Goal: Task Accomplishment & Management: Use online tool/utility

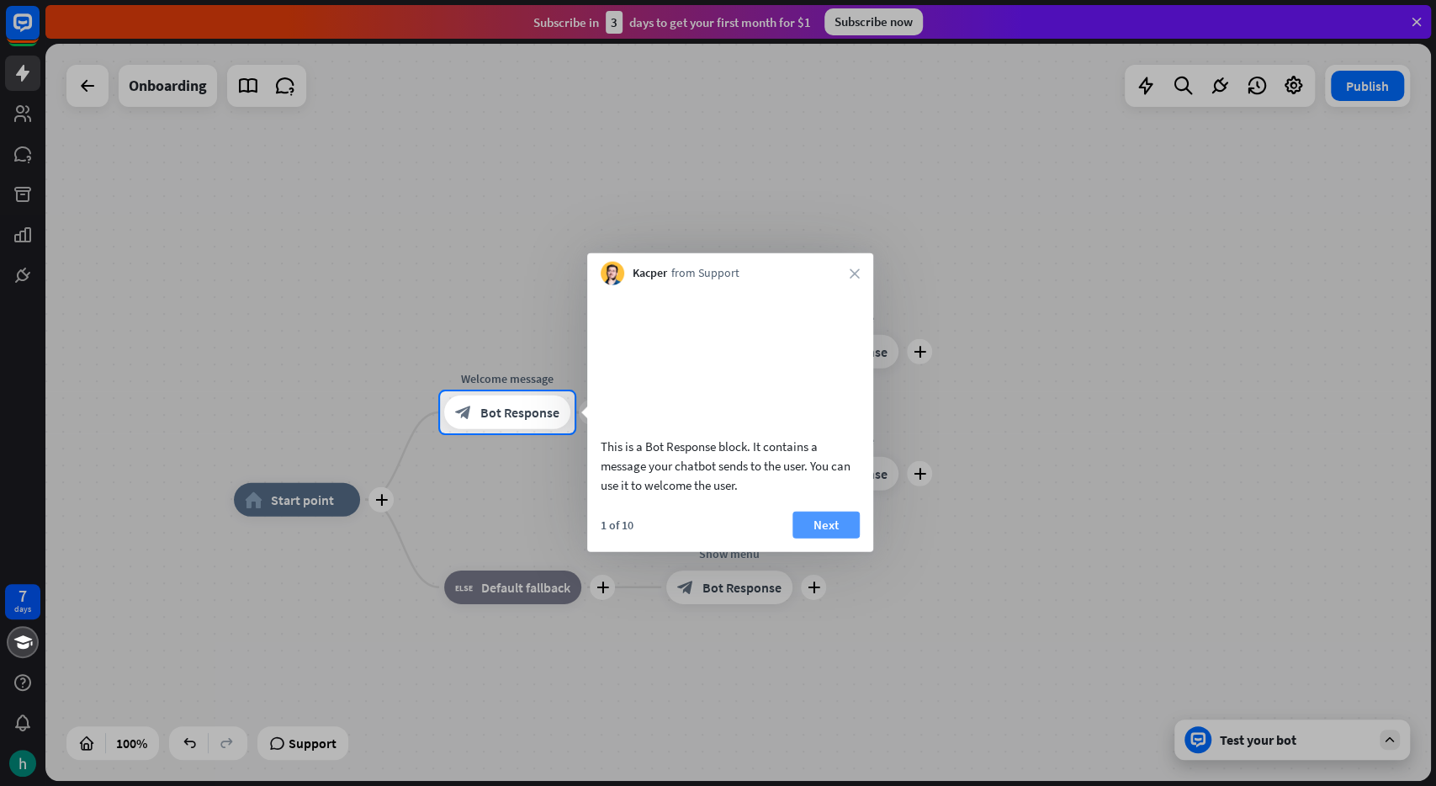
click at [822, 538] on button "Next" at bounding box center [826, 524] width 67 height 27
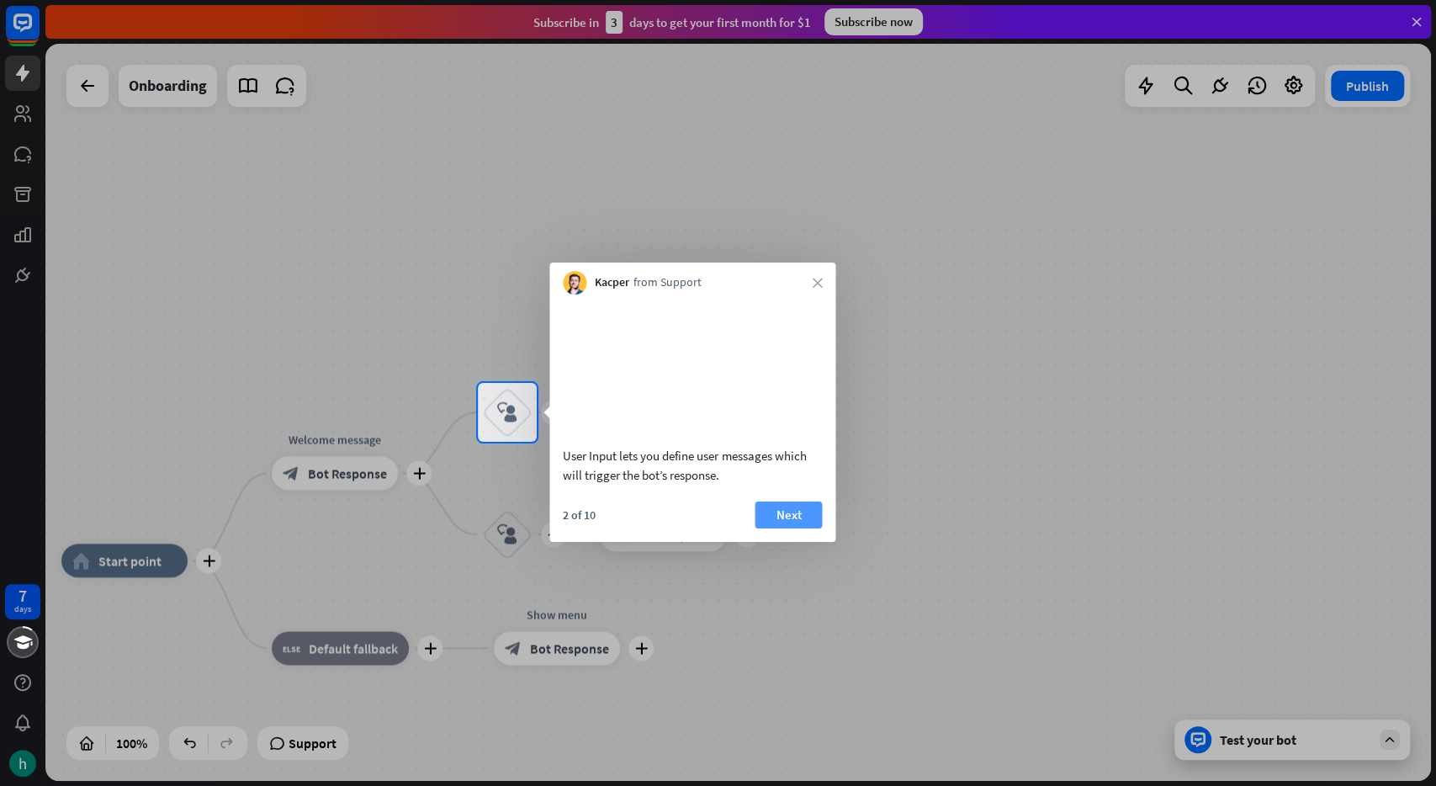
click at [802, 527] on button "Next" at bounding box center [788, 514] width 67 height 27
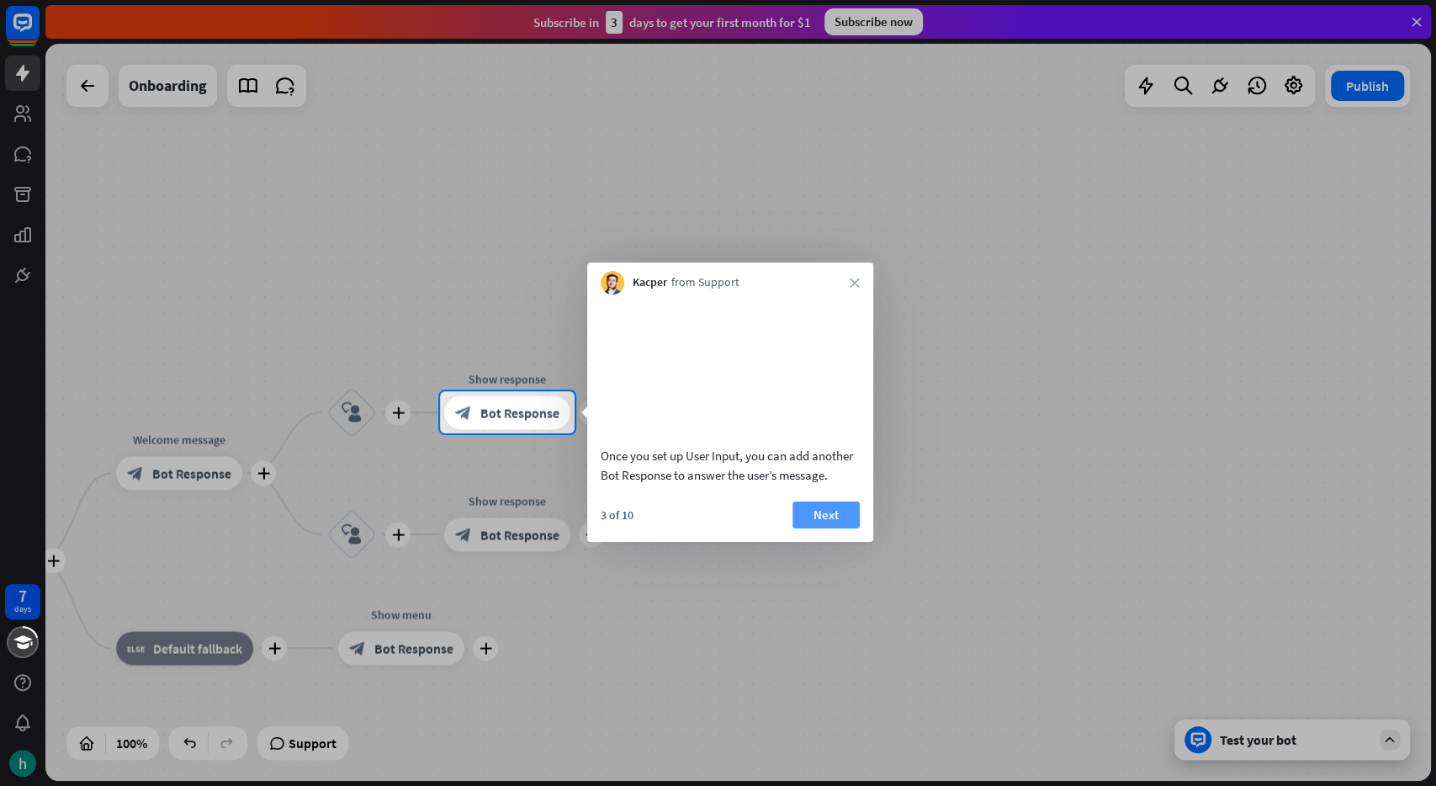
click at [846, 528] on button "Next" at bounding box center [826, 514] width 67 height 27
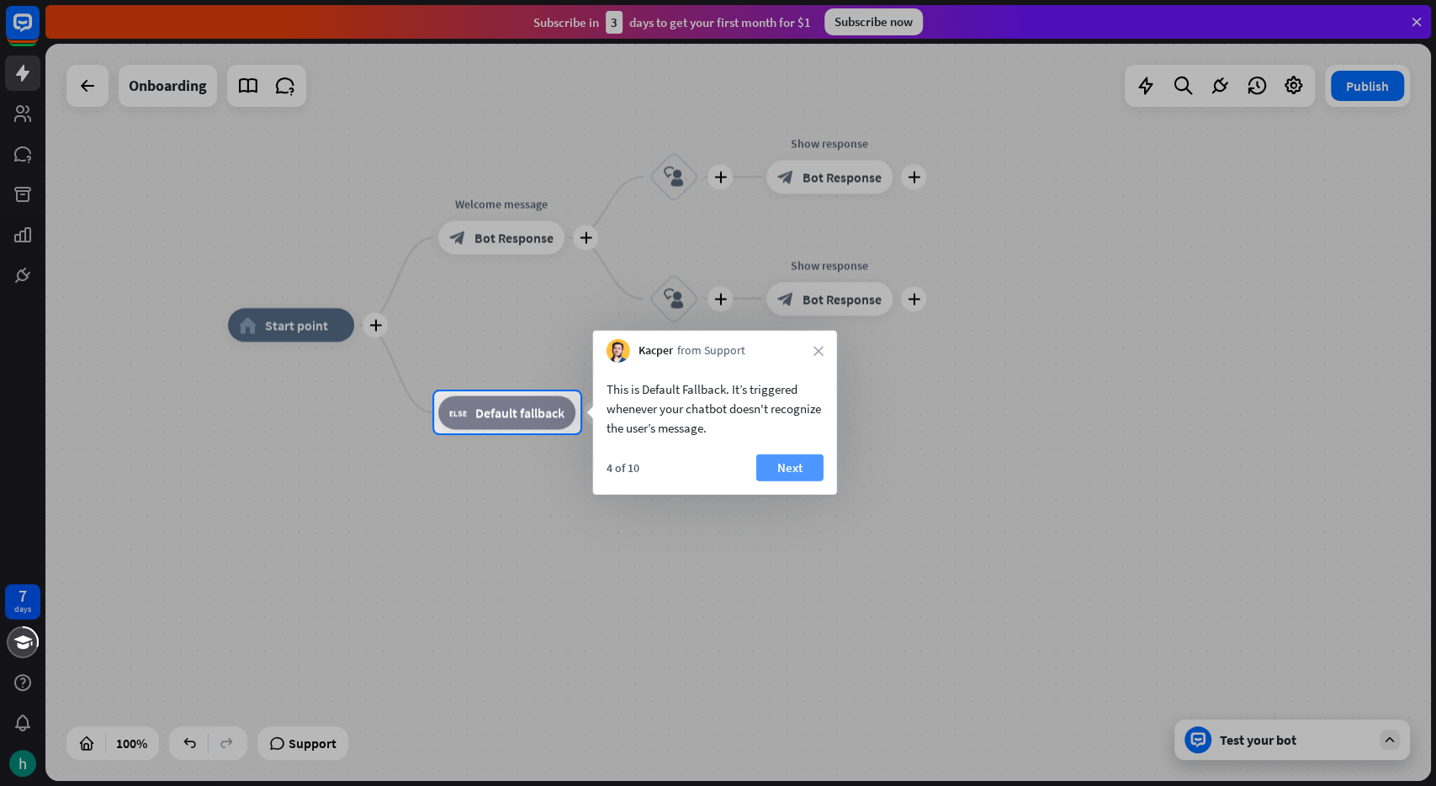
click at [788, 479] on button "Next" at bounding box center [789, 467] width 67 height 27
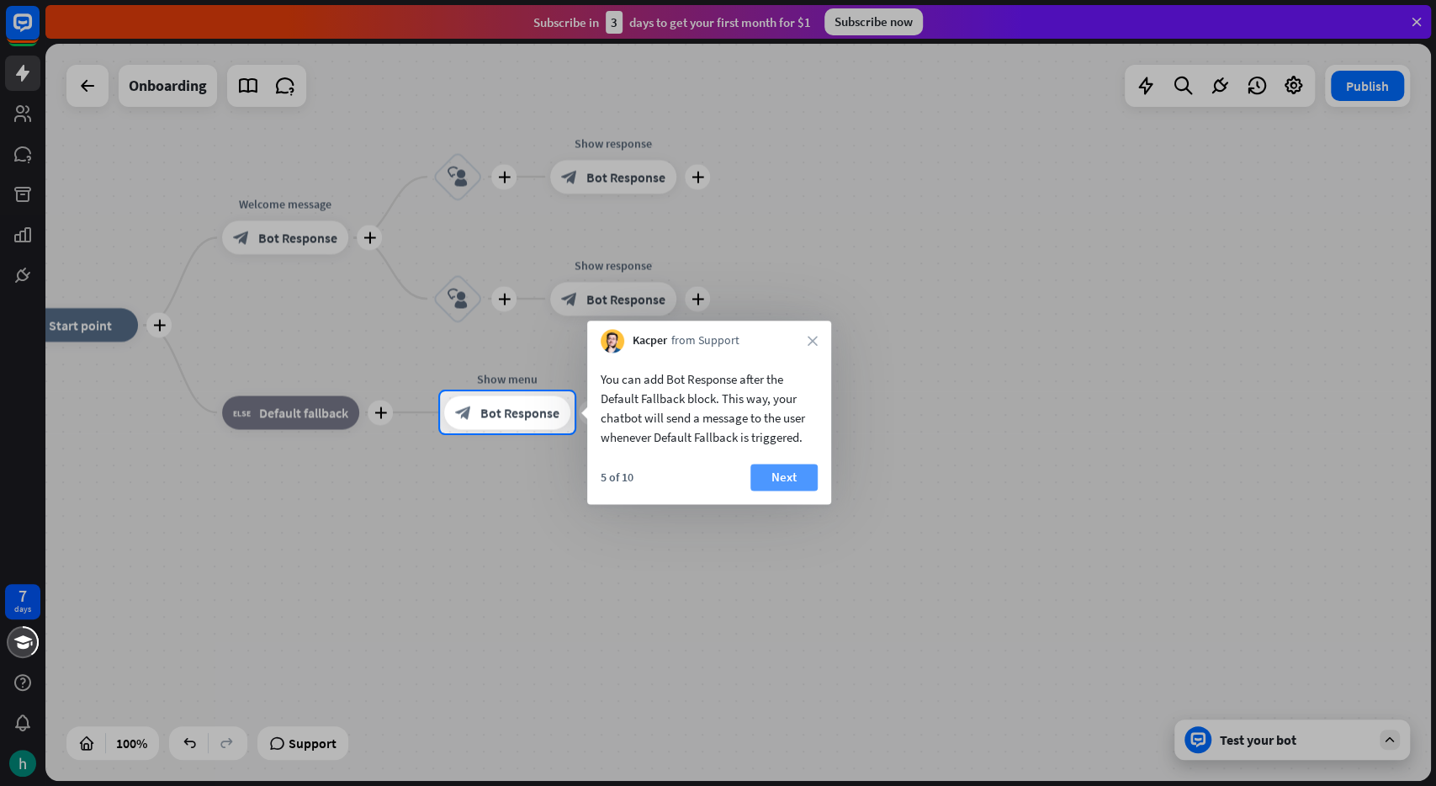
click at [800, 479] on button "Next" at bounding box center [784, 477] width 67 height 27
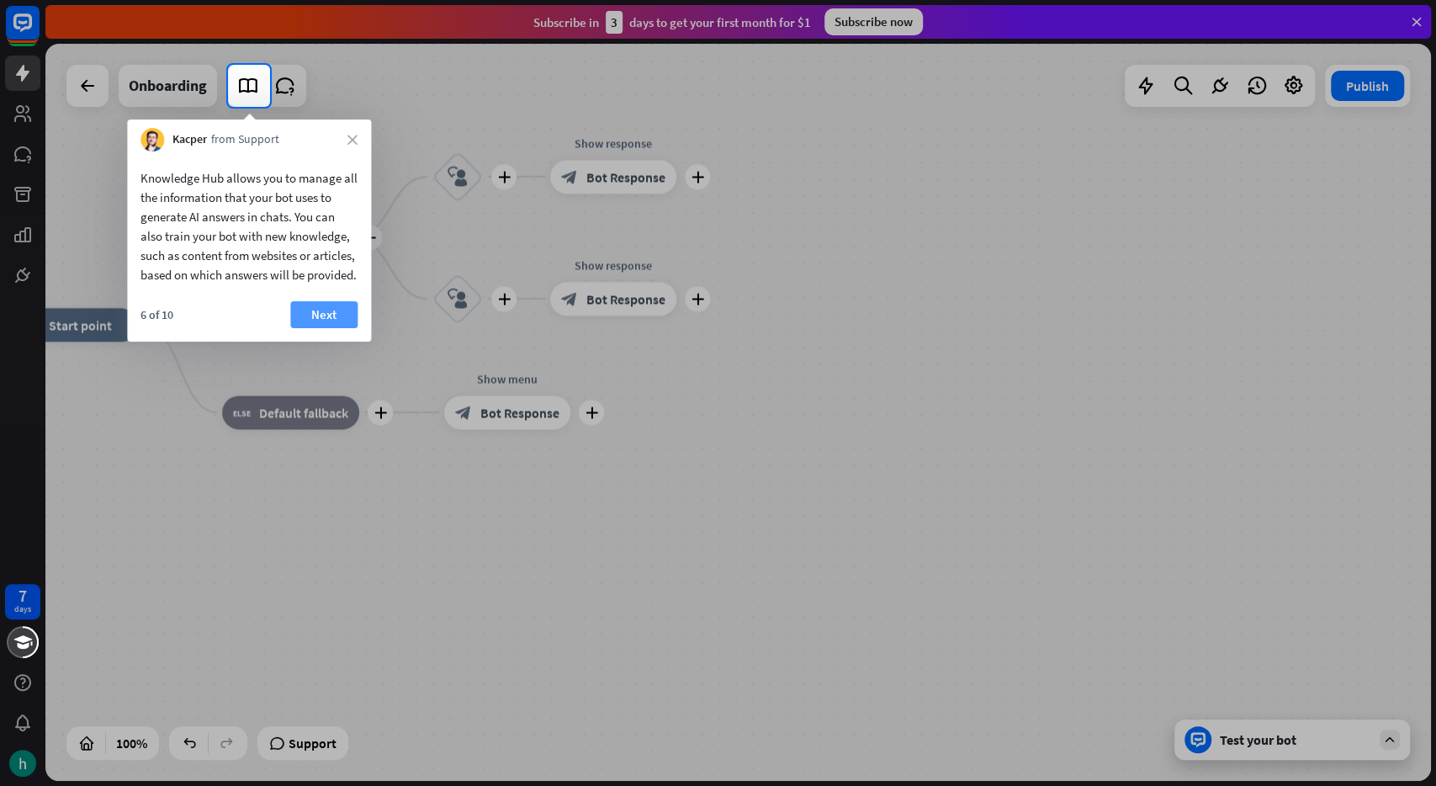
click at [339, 328] on button "Next" at bounding box center [323, 314] width 67 height 27
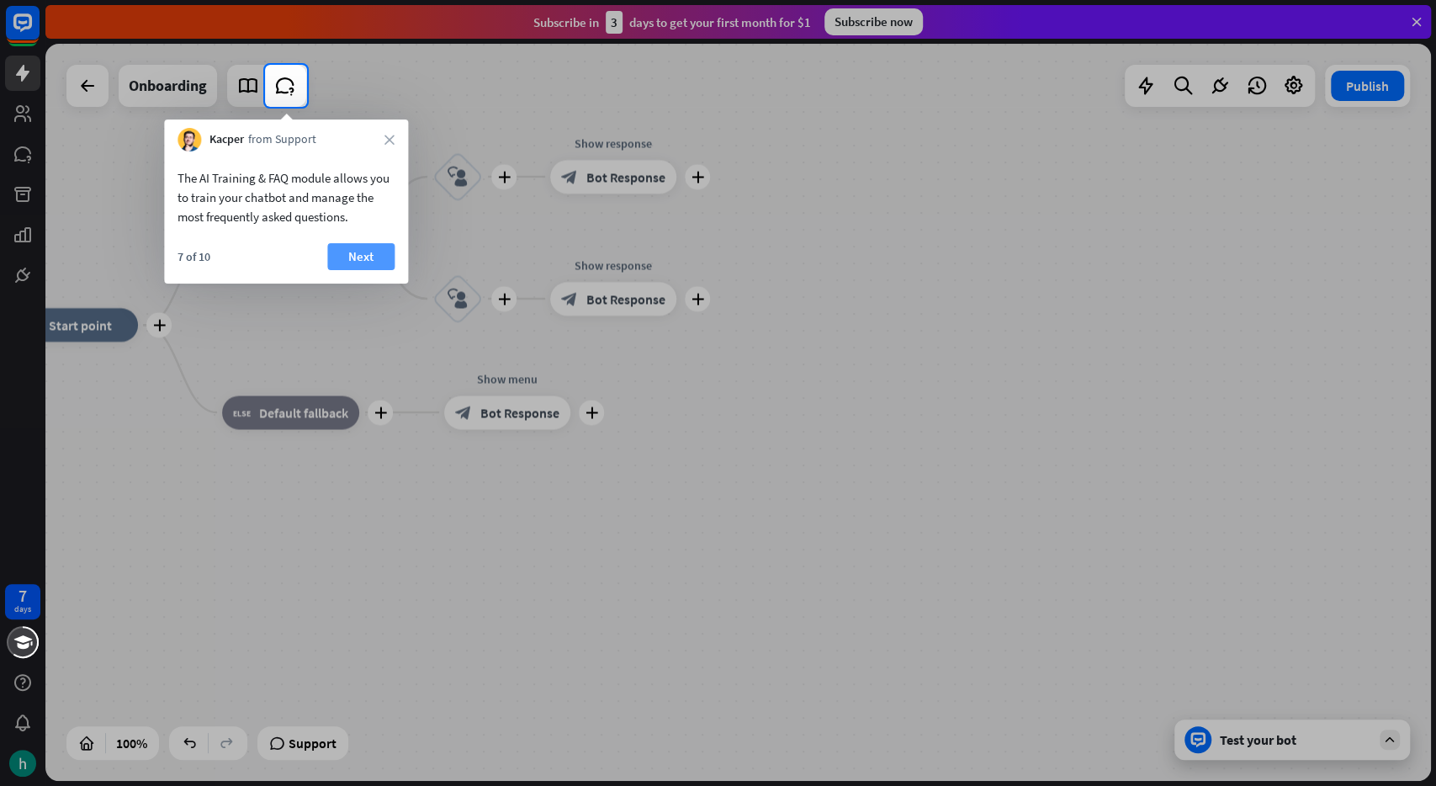
click at [376, 247] on button "Next" at bounding box center [360, 256] width 67 height 27
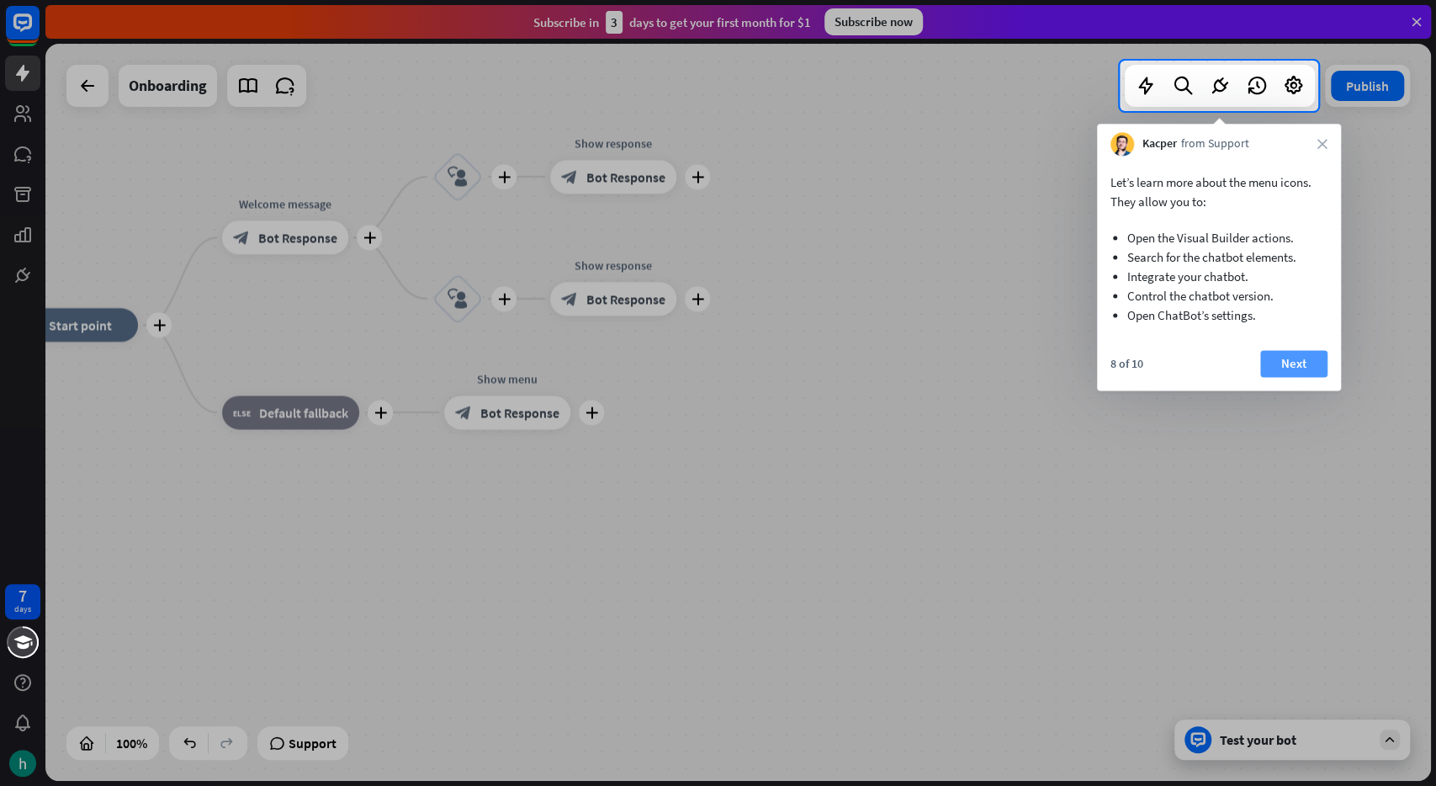
click at [1292, 366] on button "Next" at bounding box center [1293, 363] width 67 height 27
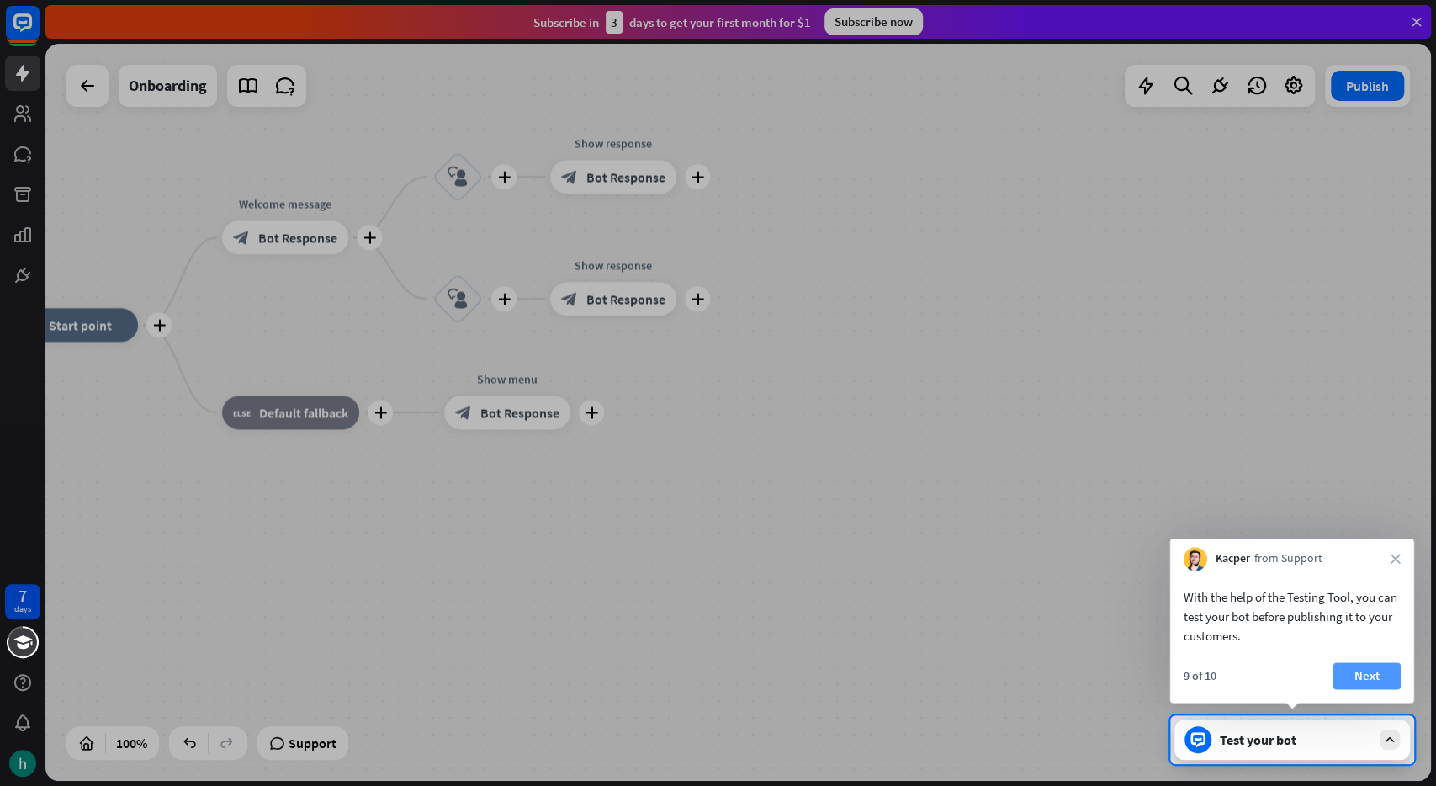
click at [1365, 671] on button "Next" at bounding box center [1367, 675] width 67 height 27
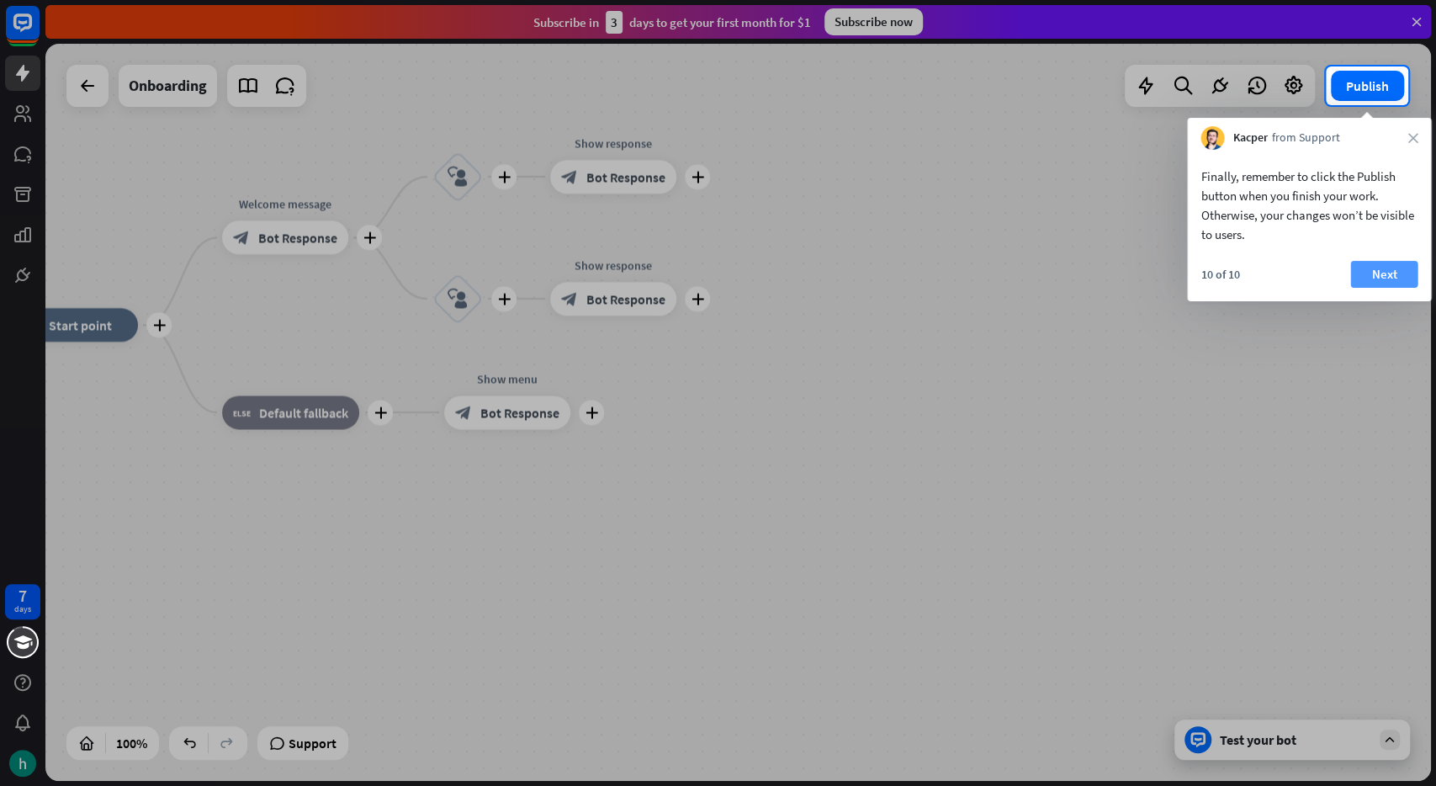
click at [1371, 266] on button "Next" at bounding box center [1383, 274] width 67 height 27
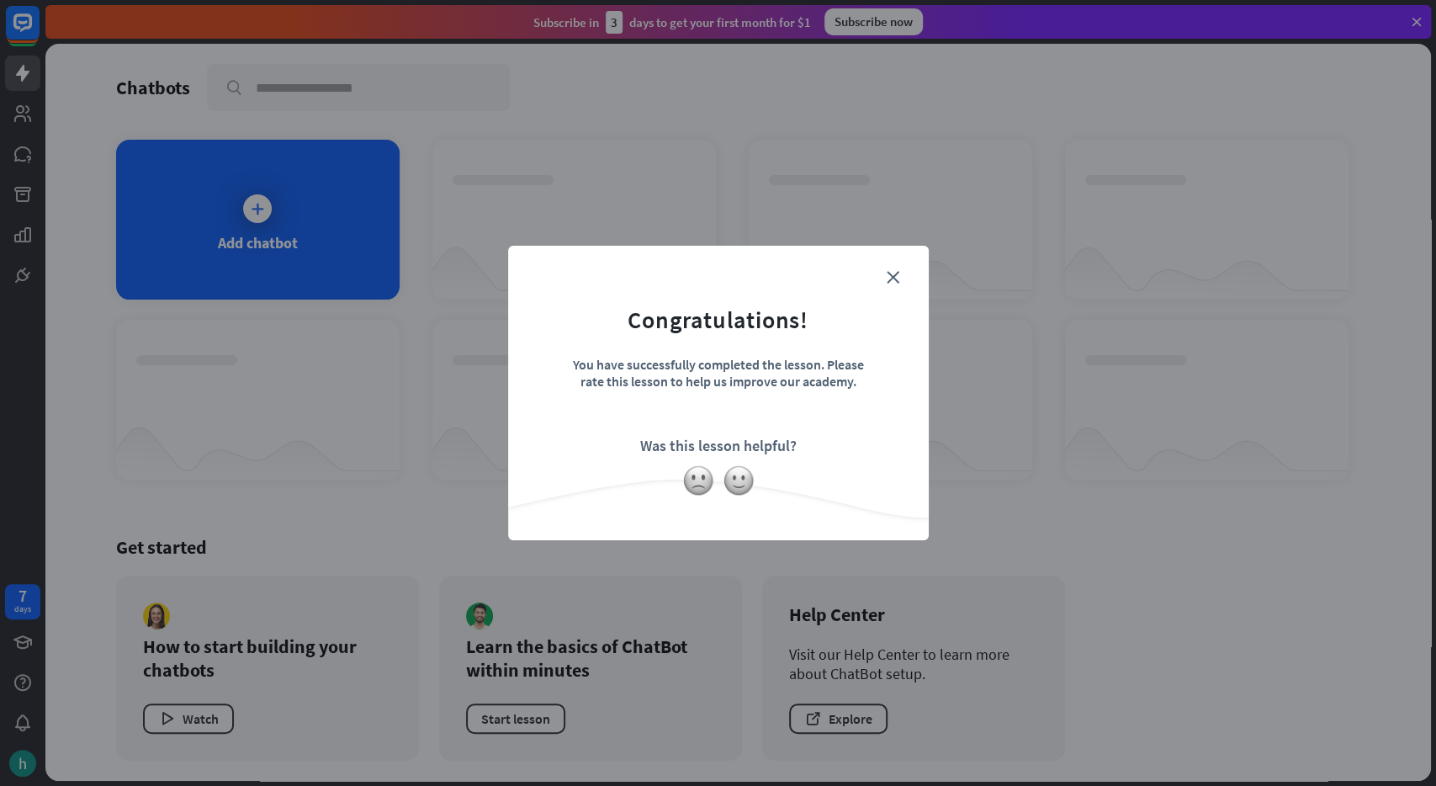
click at [888, 270] on form "Congratulations! You have successfully completed the lesson. Please rate this l…" at bounding box center [718, 367] width 379 height 201
click at [898, 275] on icon "close" at bounding box center [893, 277] width 13 height 13
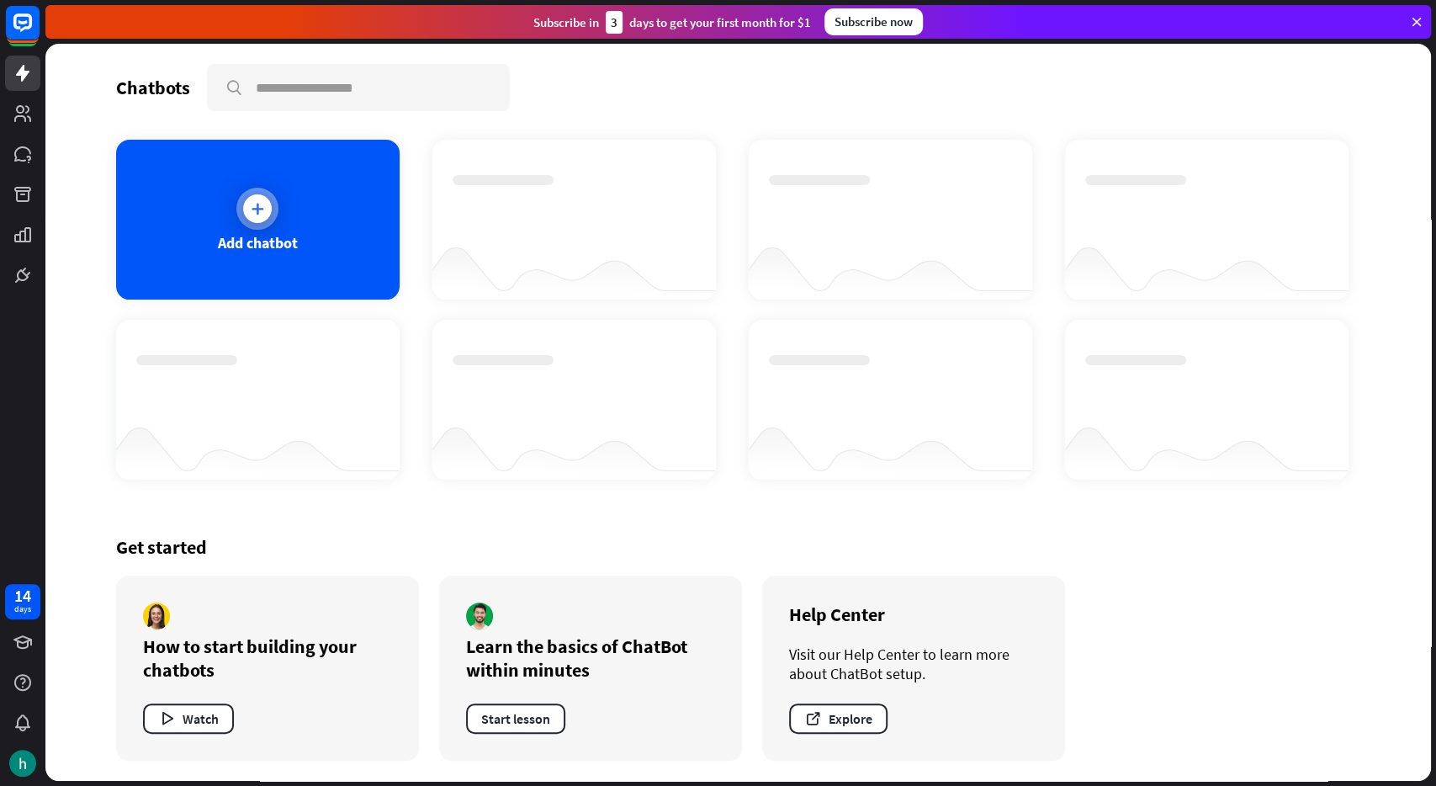
click at [277, 227] on div "Add chatbot" at bounding box center [258, 220] width 284 height 160
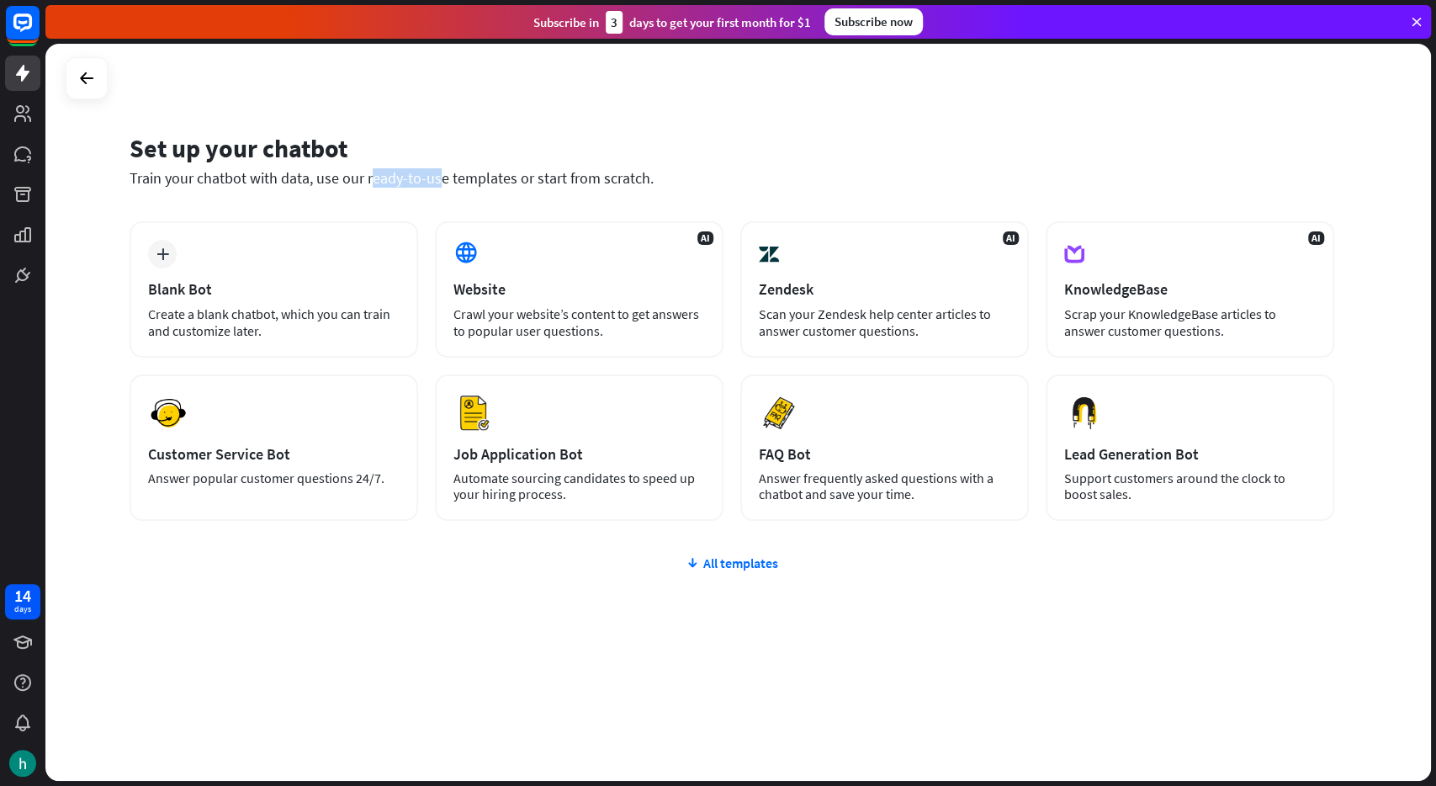
drag, startPoint x: 247, startPoint y: 174, endPoint x: 309, endPoint y: 189, distance: 64.1
click at [309, 189] on div "Set up your chatbot Train your chatbot with data, use our ready-to-use template…" at bounding box center [732, 170] width 1205 height 102
click at [735, 561] on div "All templates" at bounding box center [732, 562] width 1205 height 17
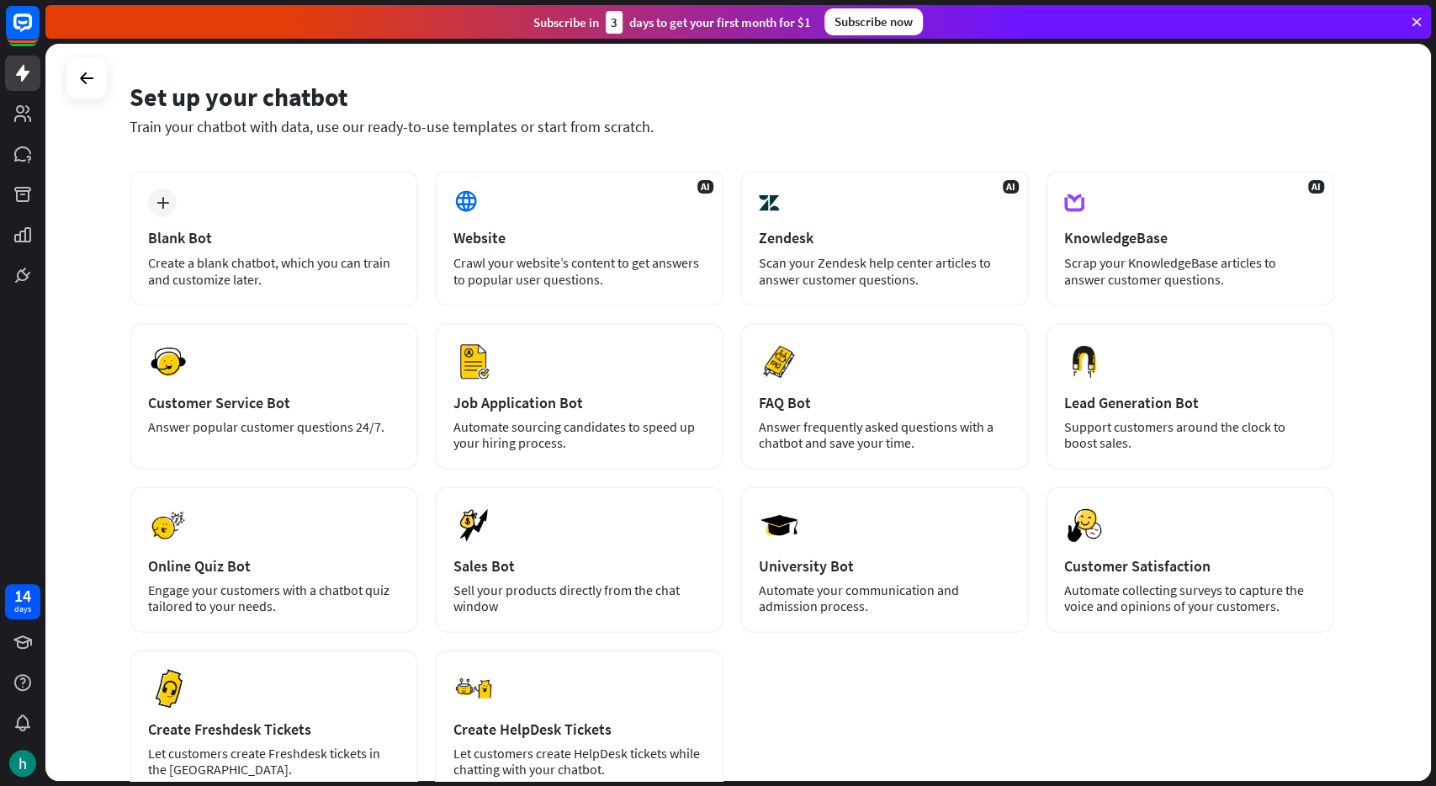
scroll to position [23, 0]
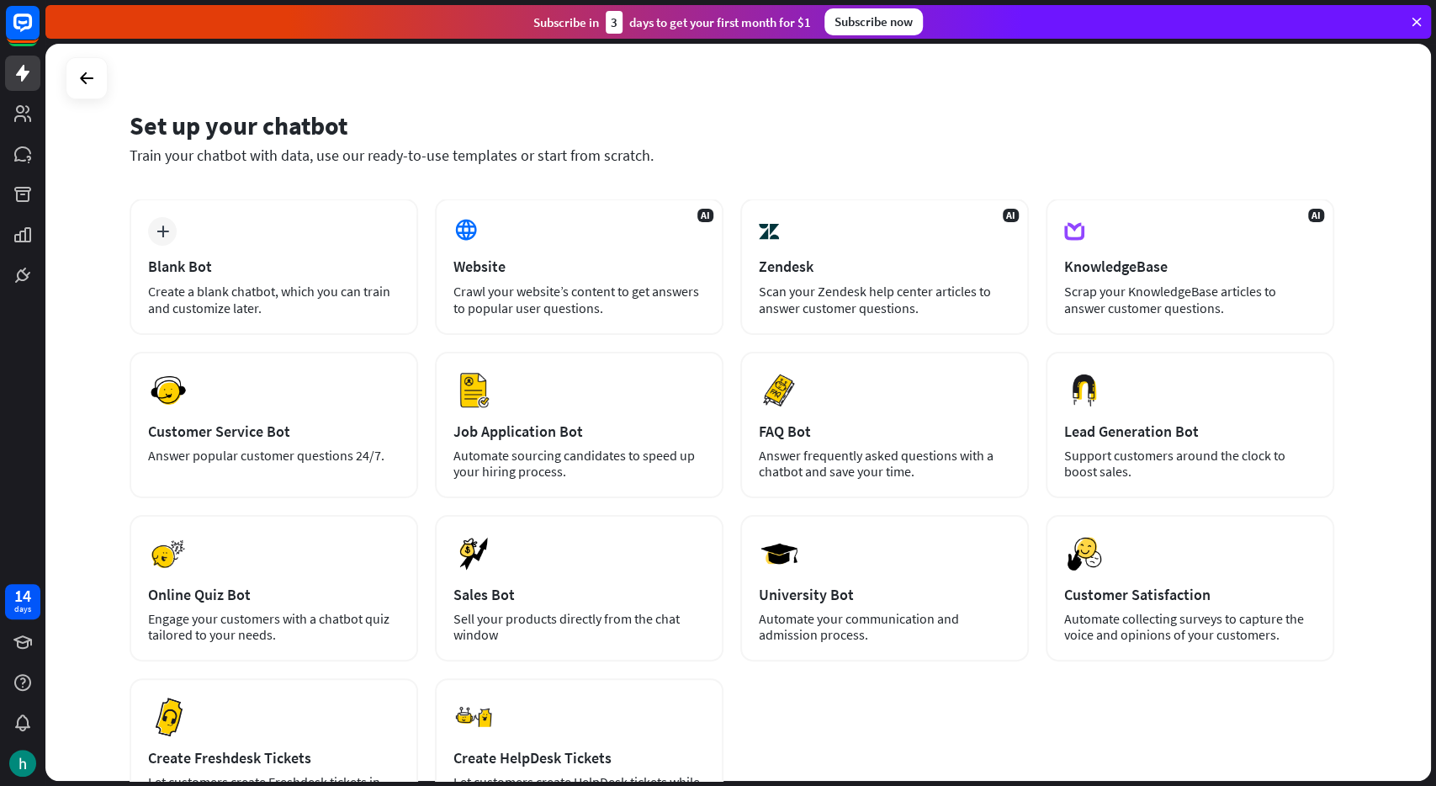
drag, startPoint x: 627, startPoint y: 163, endPoint x: 601, endPoint y: 173, distance: 28.0
click at [611, 171] on div "Set up your chatbot Train your chatbot with data, use our ready-to-use template…" at bounding box center [732, 148] width 1205 height 102
click at [601, 173] on div "Set up your chatbot Train your chatbot with data, use our ready-to-use template…" at bounding box center [732, 148] width 1205 height 102
click at [618, 162] on div "Train your chatbot with data, use our ready-to-use templates or start from scra…" at bounding box center [732, 155] width 1205 height 19
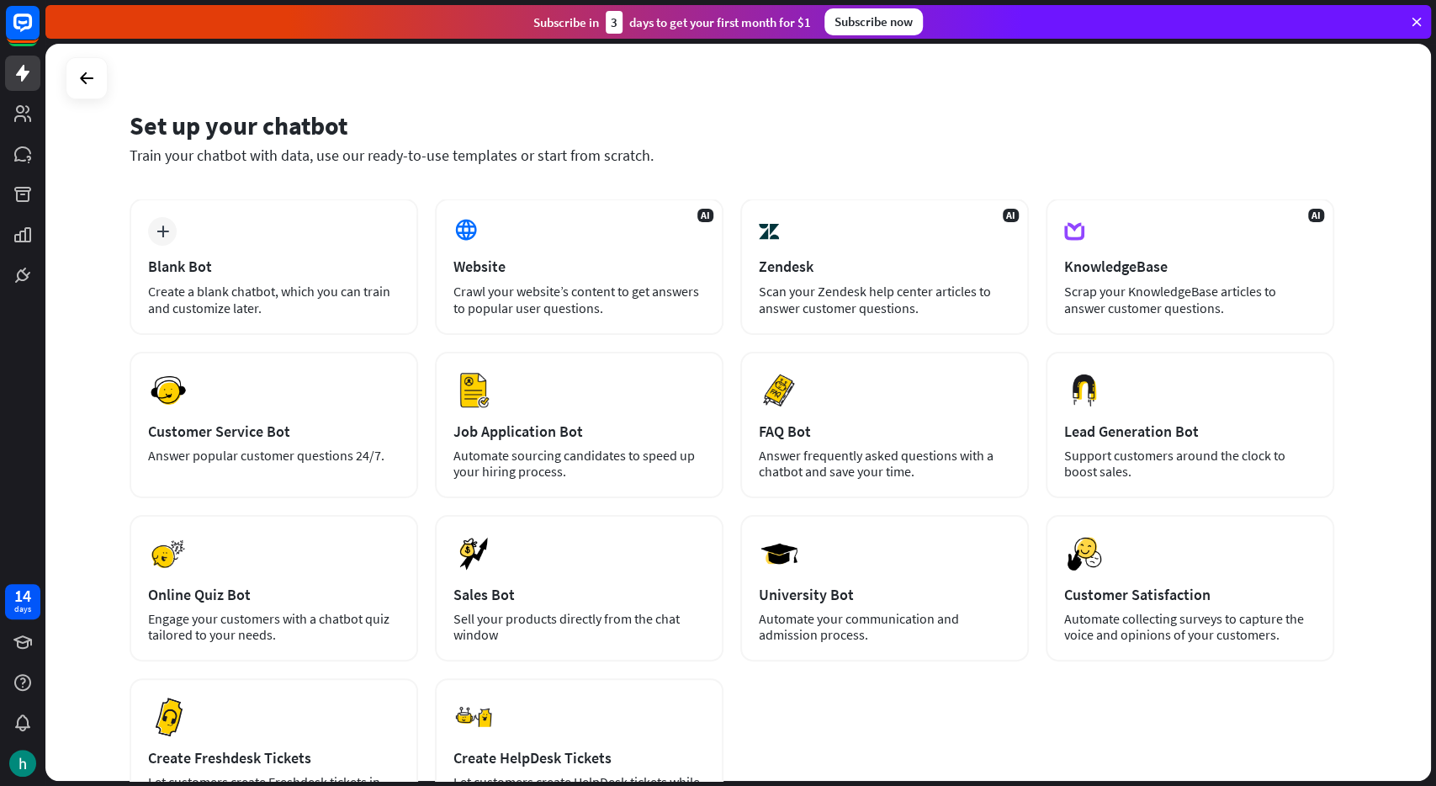
click at [618, 162] on div "Train your chatbot with data, use our ready-to-use templates or start from scra…" at bounding box center [732, 155] width 1205 height 19
click at [631, 145] on div "Set up your chatbot Train your chatbot with data, use our ready-to-use template…" at bounding box center [732, 137] width 1205 height 56
drag, startPoint x: 631, startPoint y: 161, endPoint x: 618, endPoint y: 167, distance: 14.3
click at [618, 167] on div "Set up your chatbot Train your chatbot with data, use our ready-to-use template…" at bounding box center [732, 148] width 1205 height 102
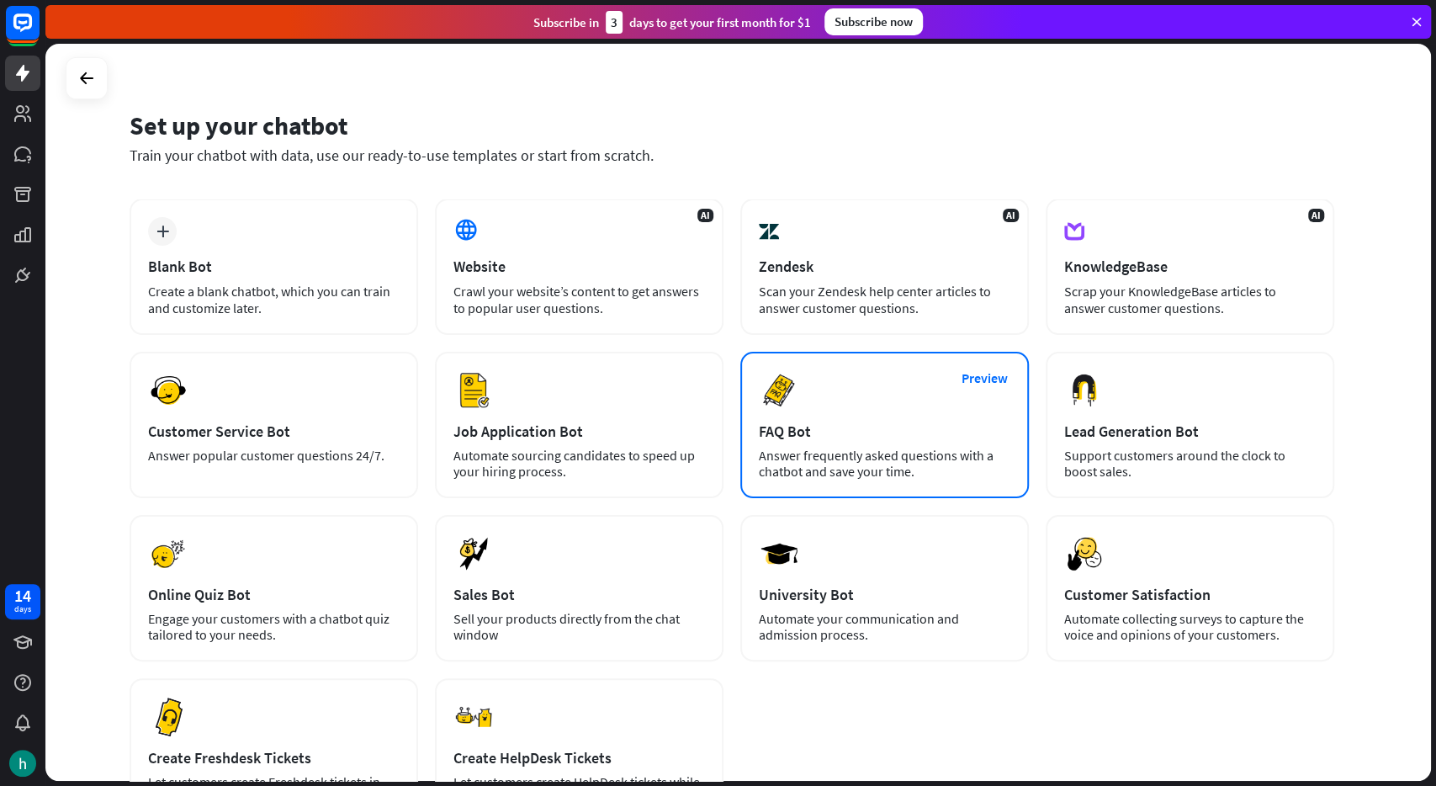
click at [901, 409] on div "Preview FAQ Bot [PERSON_NAME] frequently asked questions with a chatbot and sav…" at bounding box center [884, 425] width 289 height 146
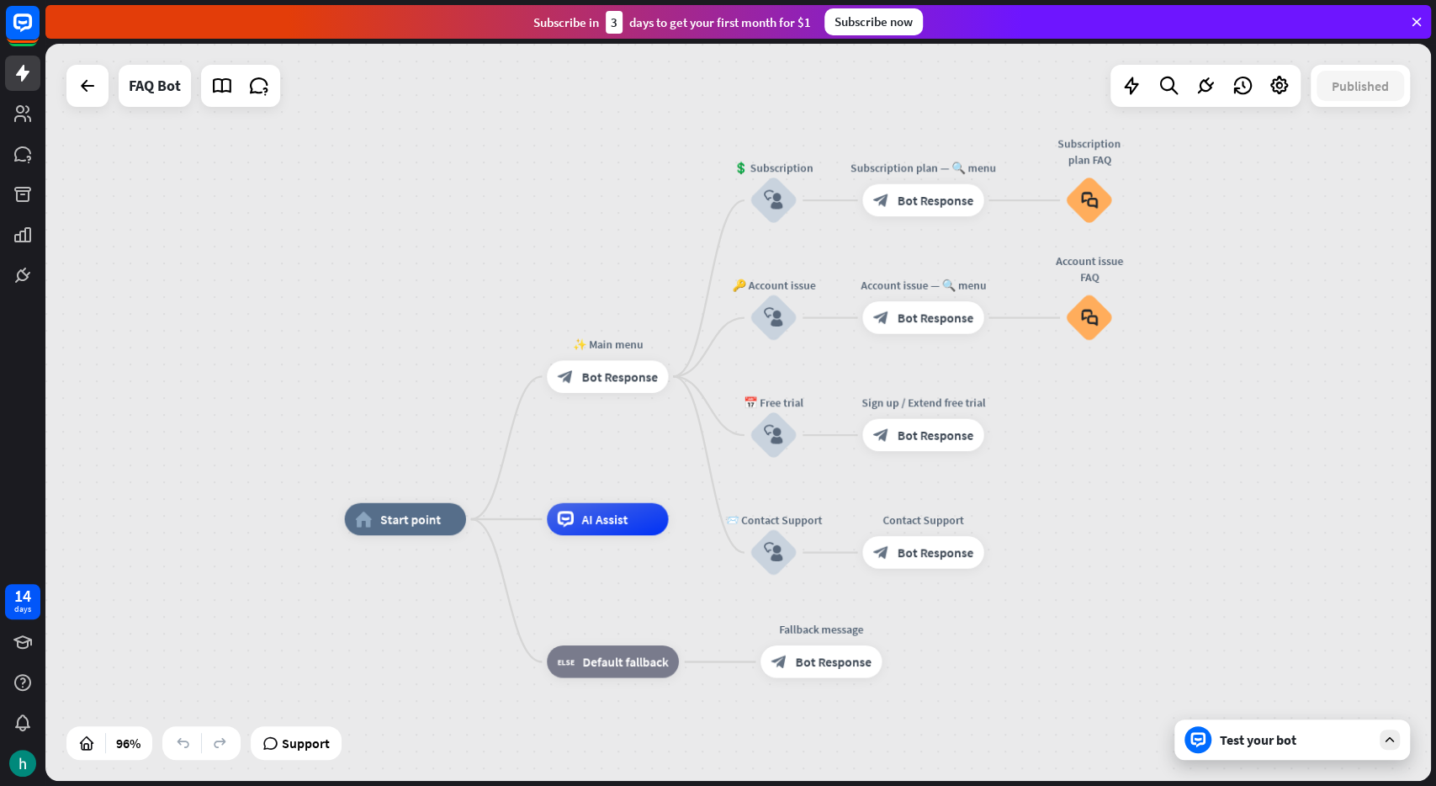
drag, startPoint x: 1159, startPoint y: 337, endPoint x: 1068, endPoint y: 442, distance: 139.5
click at [1068, 442] on div "home_2 Start point ✨ Main menu block_bot_response Bot Response 💲 Subscription b…" at bounding box center [738, 412] width 1386 height 737
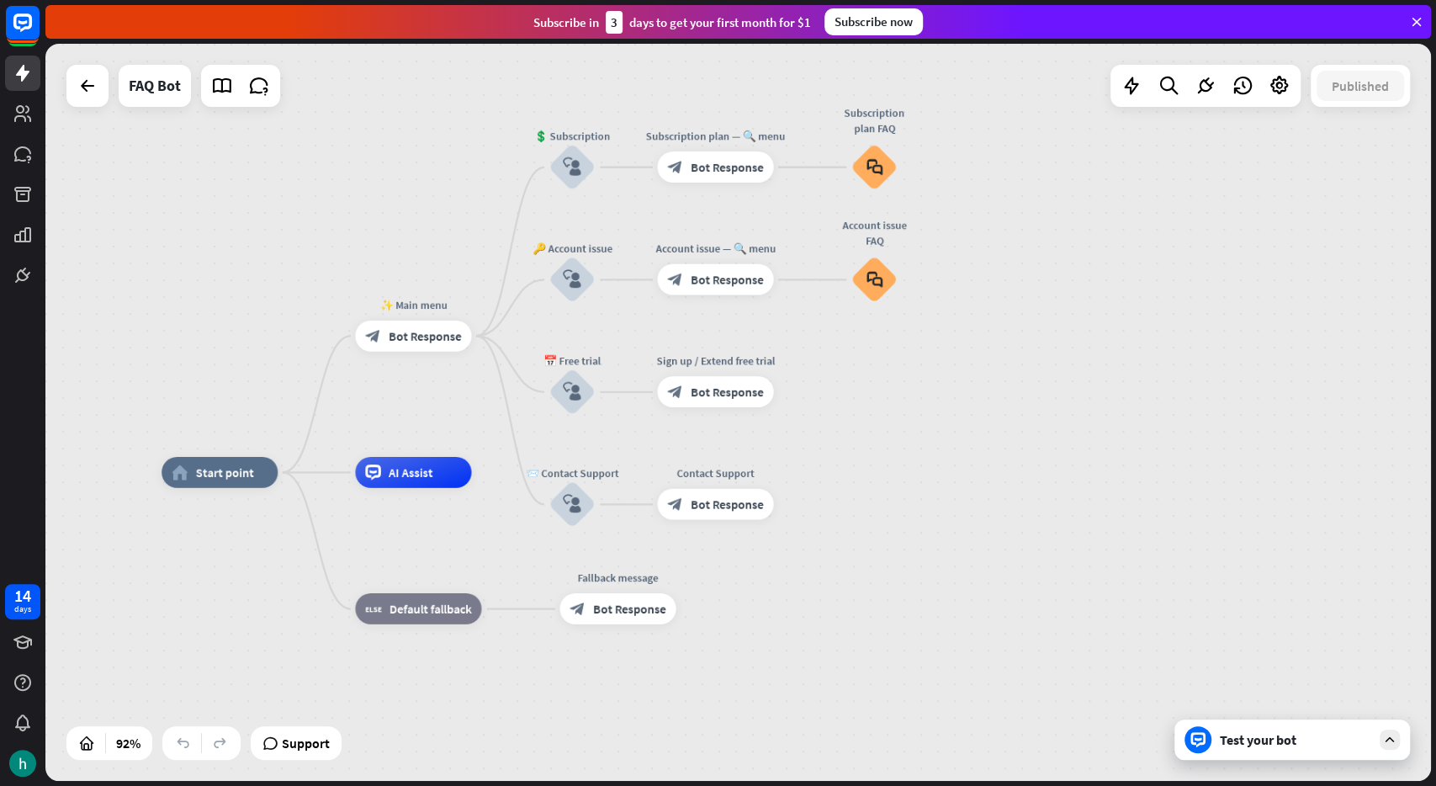
drag, startPoint x: 529, startPoint y: 236, endPoint x: 453, endPoint y: 199, distance: 85.0
click at [453, 199] on div "home_2 Start point ✨ Main menu block_bot_response Bot Response 💲 Subscription b…" at bounding box center [738, 412] width 1386 height 737
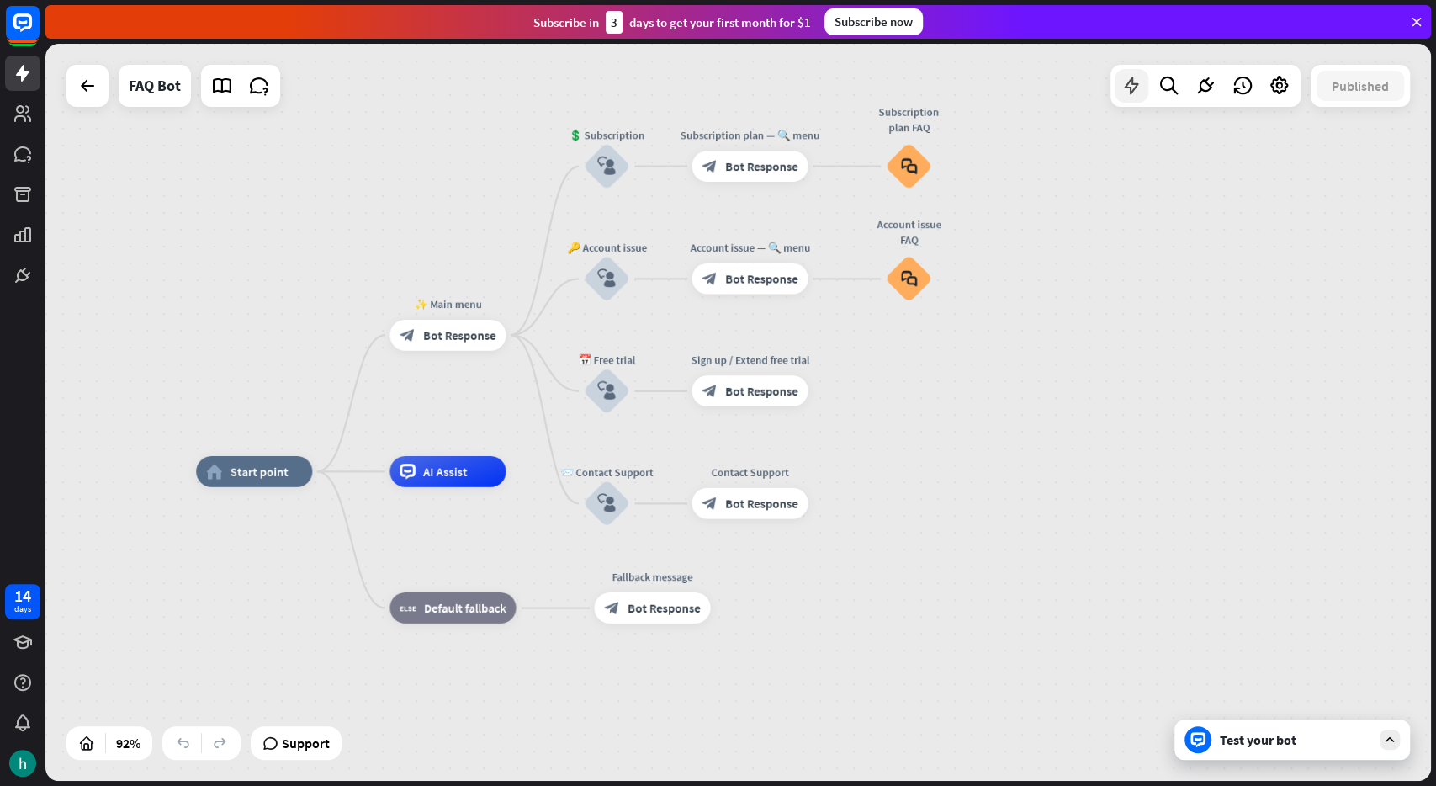
click at [1141, 85] on icon at bounding box center [1132, 86] width 22 height 22
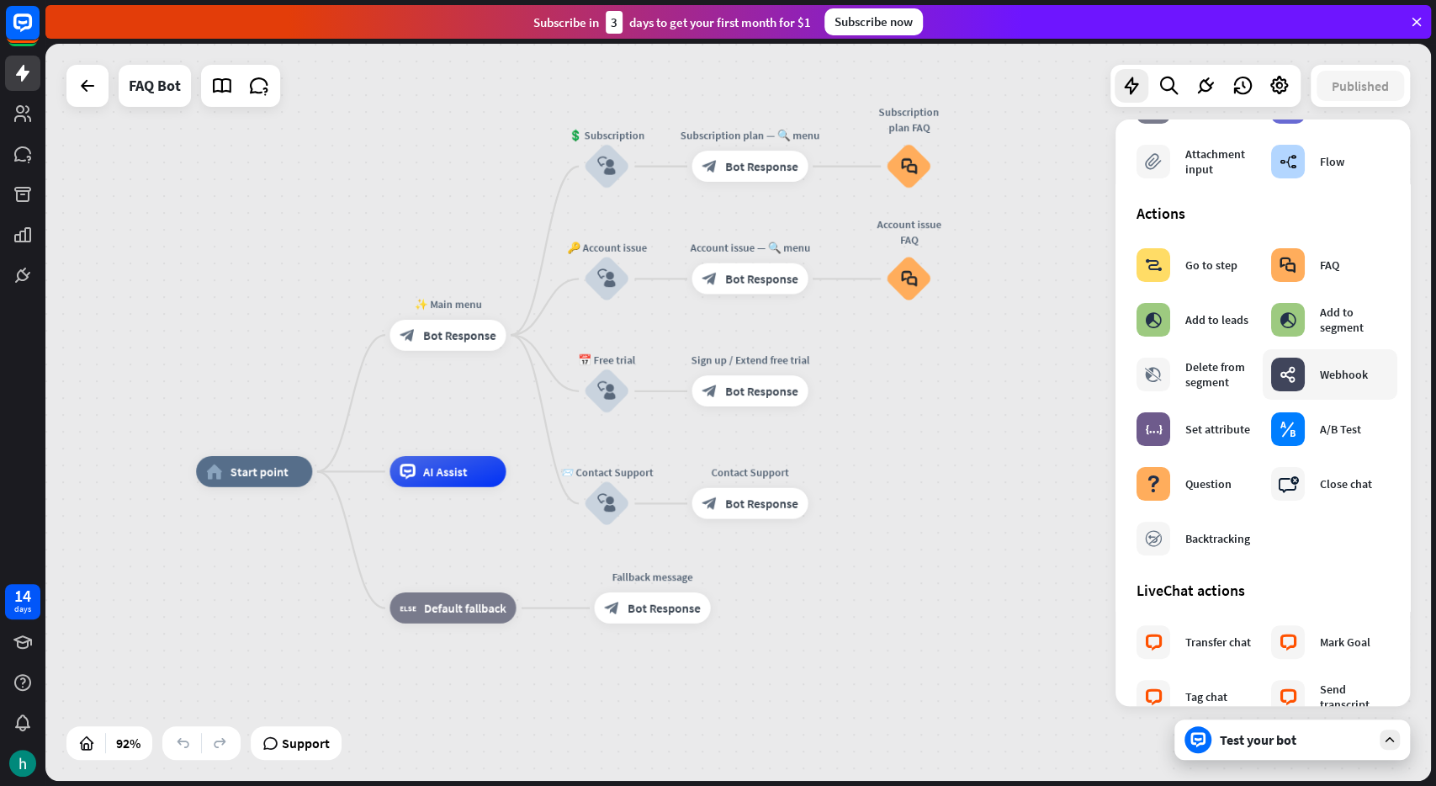
scroll to position [150, 0]
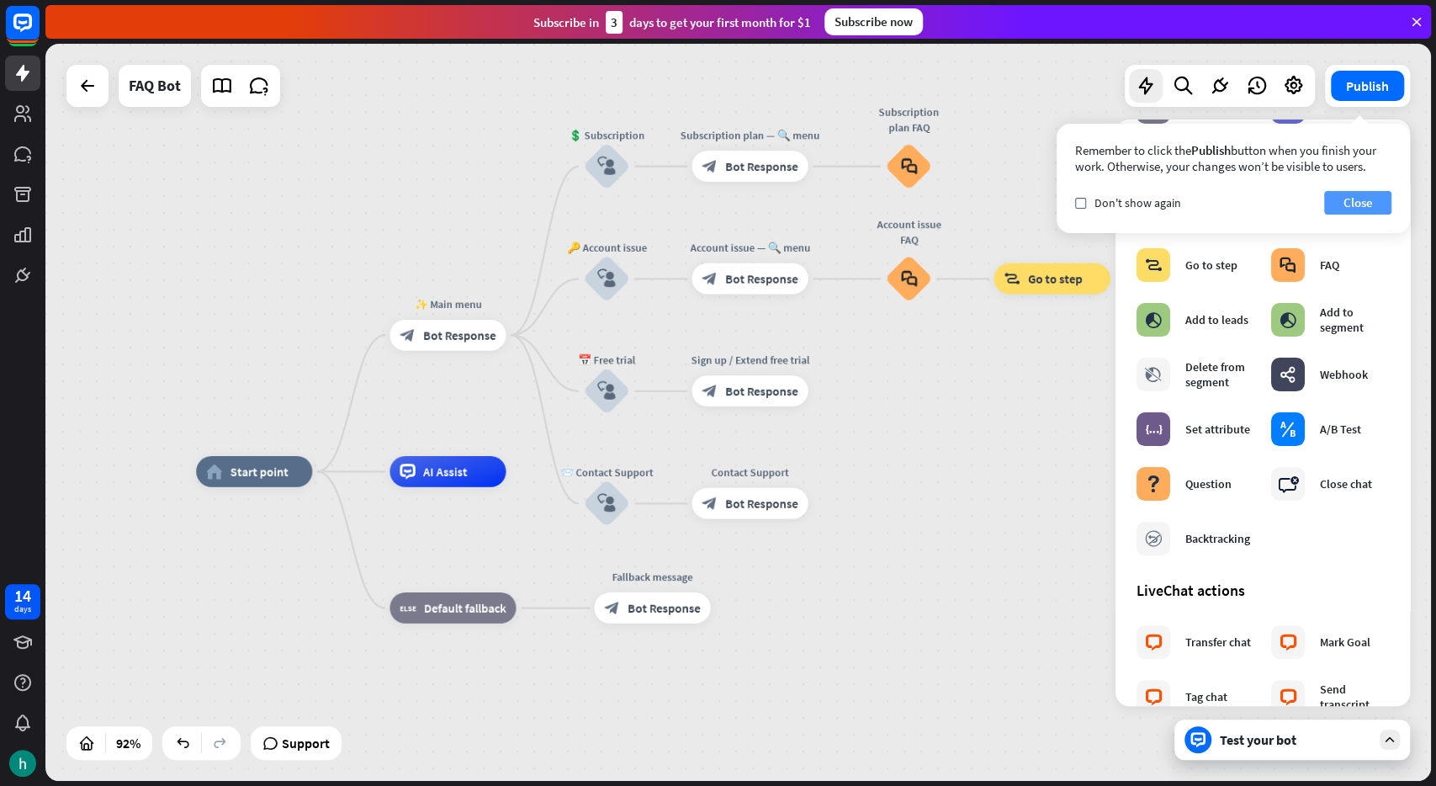
click at [1352, 193] on button "Close" at bounding box center [1357, 203] width 67 height 24
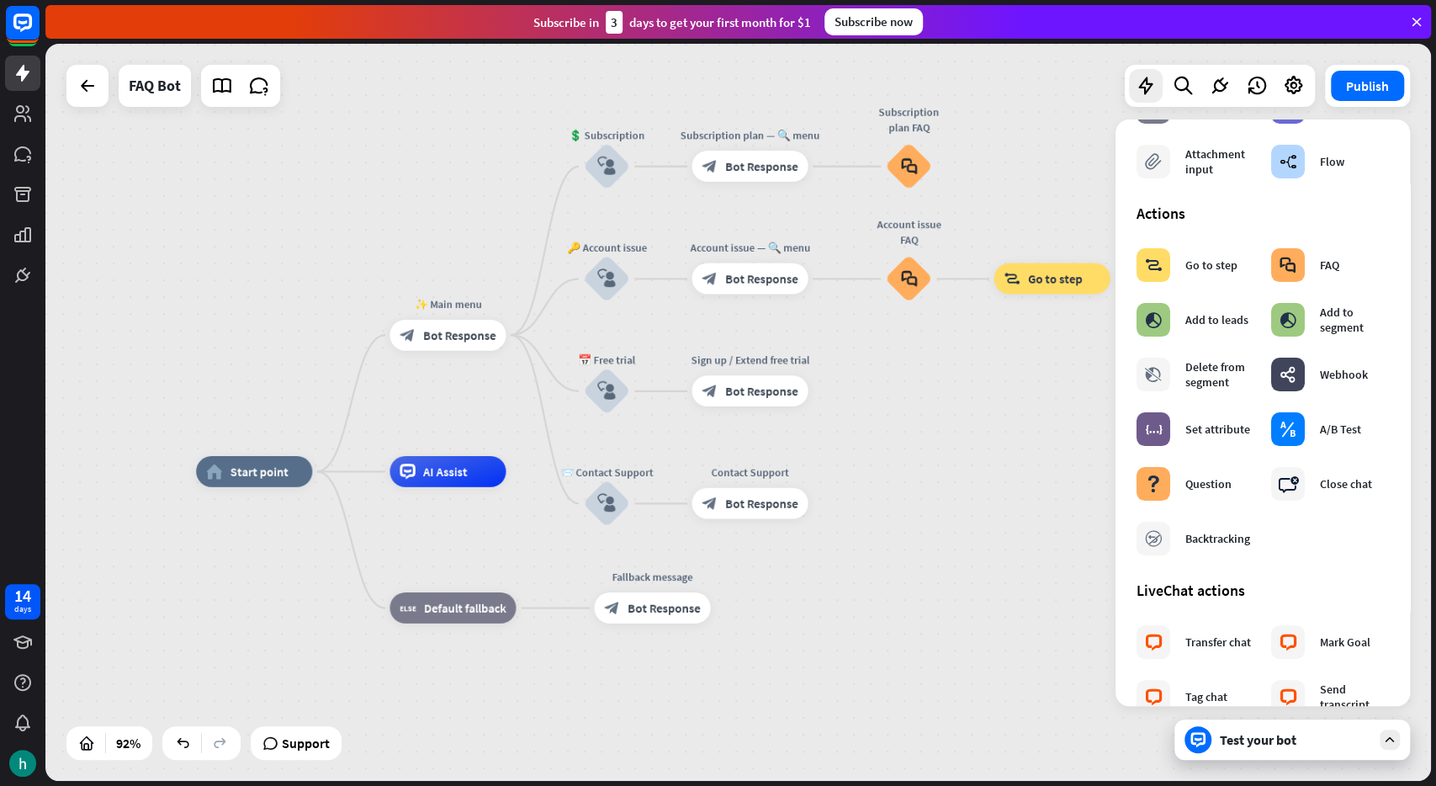
click at [1377, 8] on icon "close" at bounding box center [1382, 1] width 14 height 13
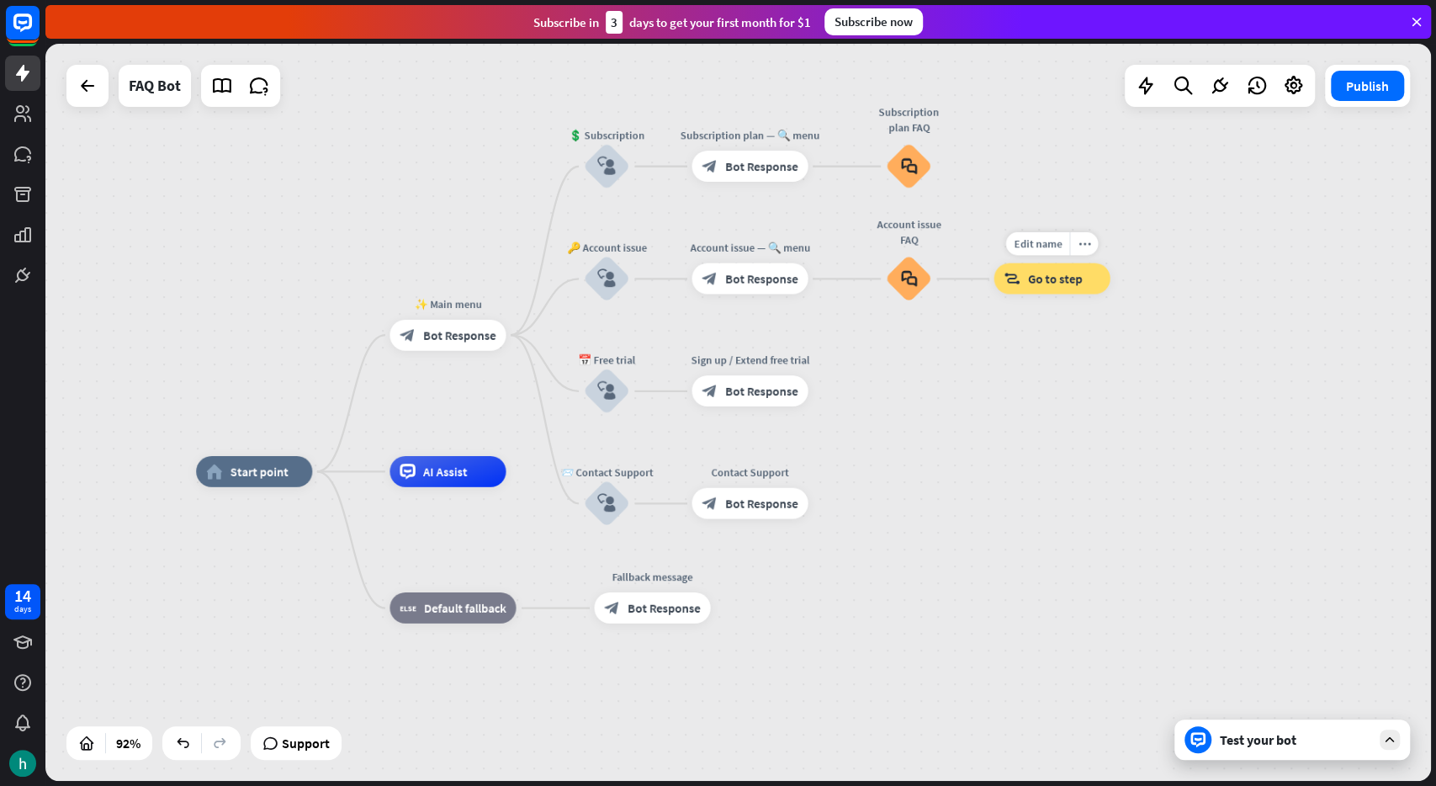
click at [1076, 278] on span "Go to step" at bounding box center [1055, 278] width 54 height 15
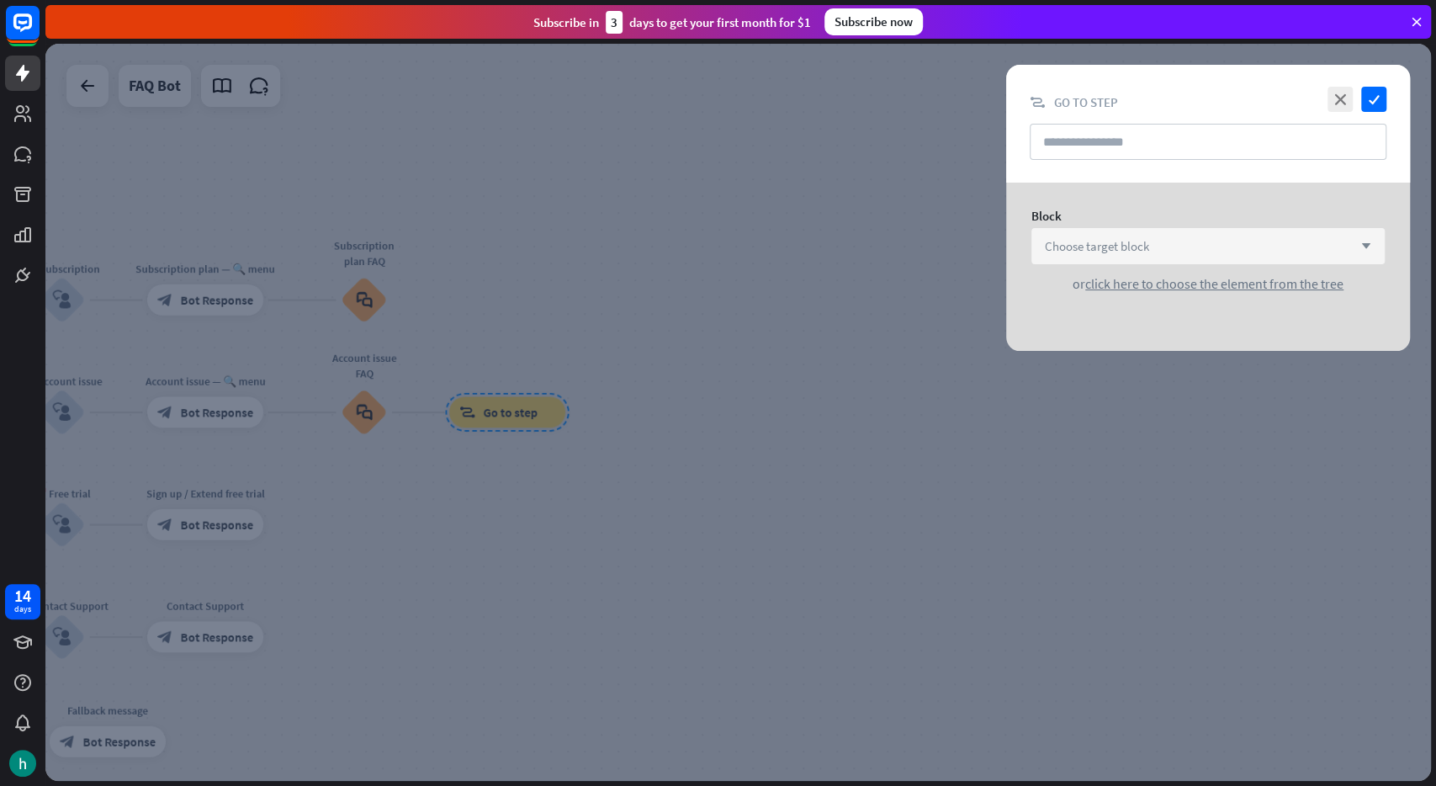
click at [1217, 255] on div "Choose target block arrow_down" at bounding box center [1208, 246] width 353 height 36
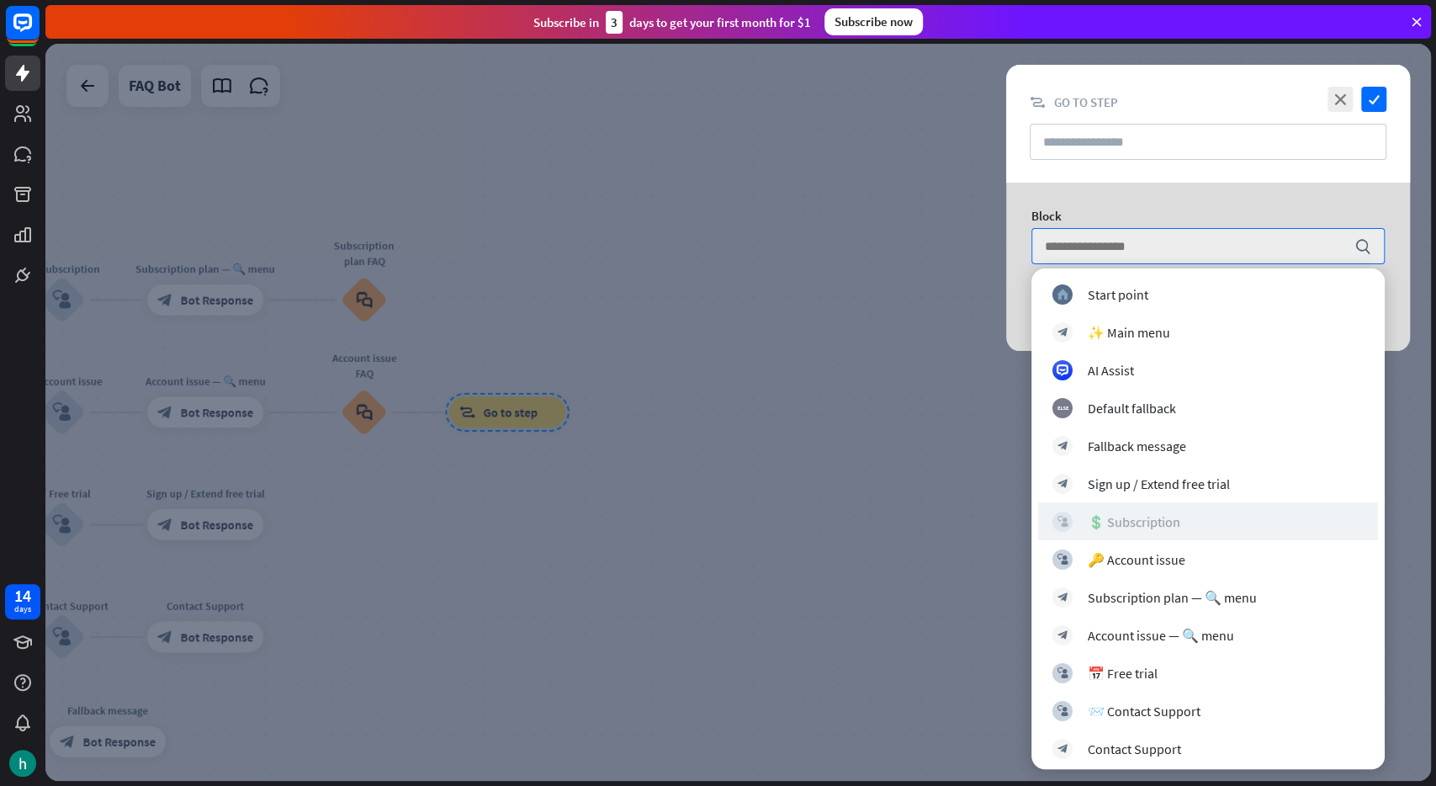
click at [1275, 521] on div "block_user_input 💲 Subscription" at bounding box center [1208, 521] width 311 height 20
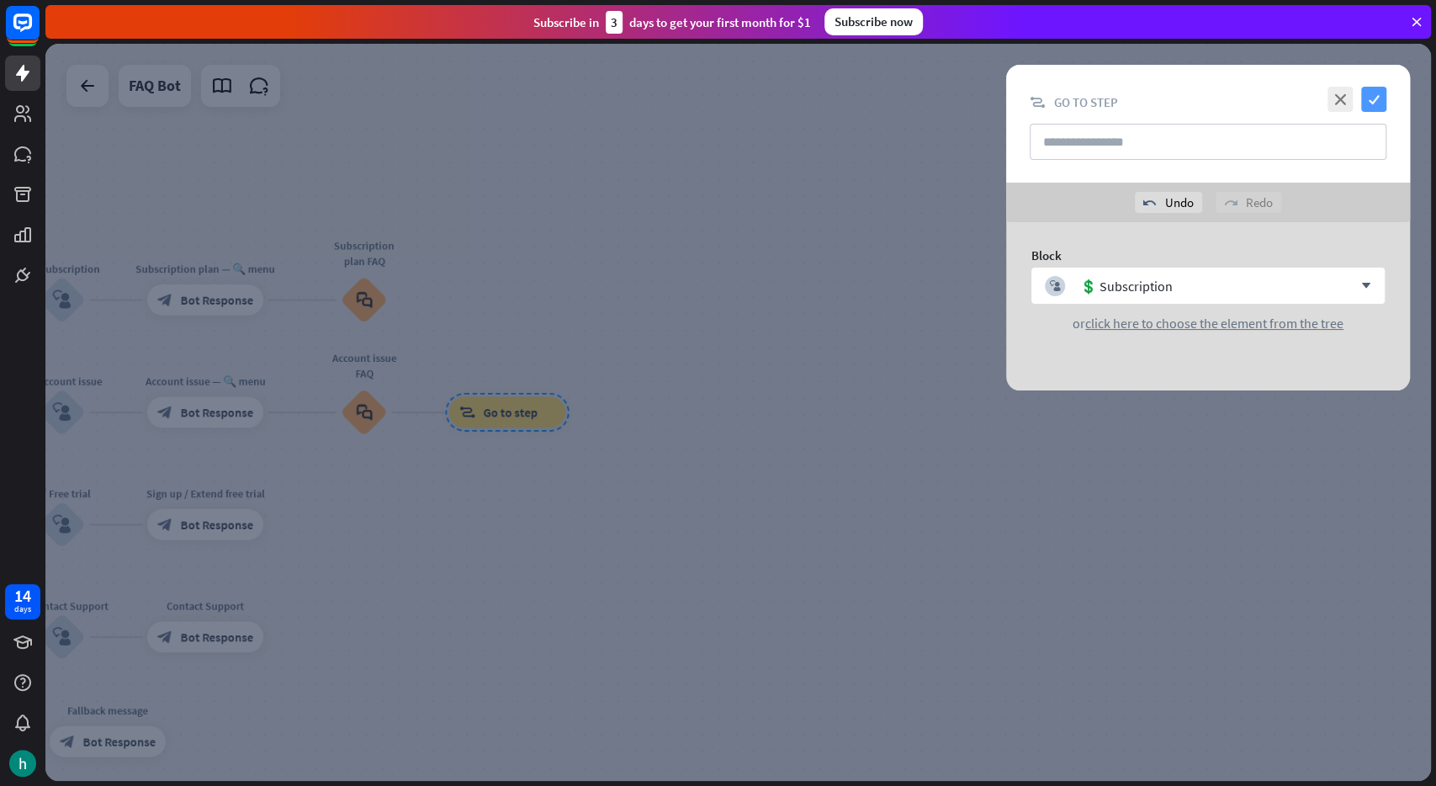
click at [1380, 102] on icon "check" at bounding box center [1373, 99] width 25 height 25
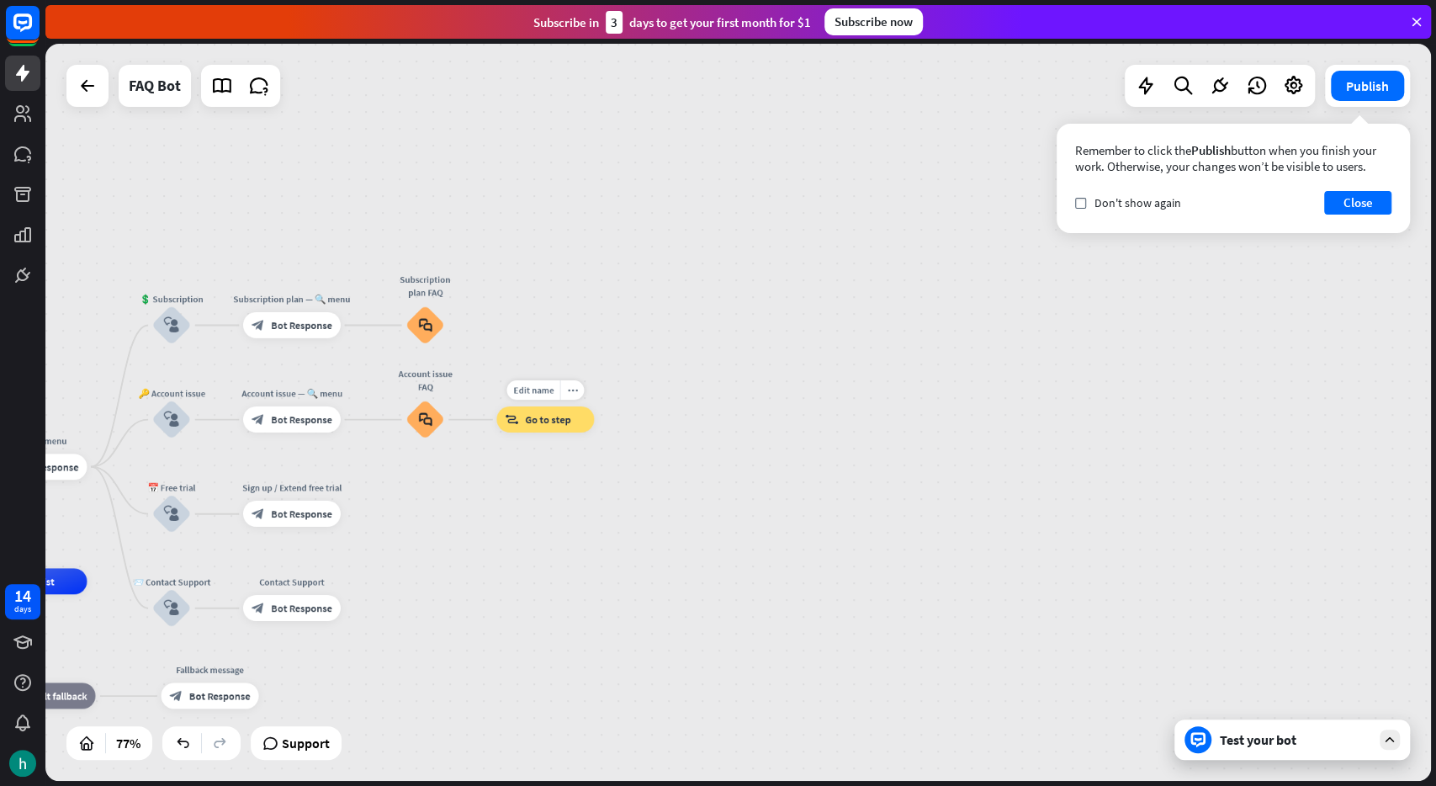
click at [552, 416] on span "Go to step" at bounding box center [547, 419] width 45 height 13
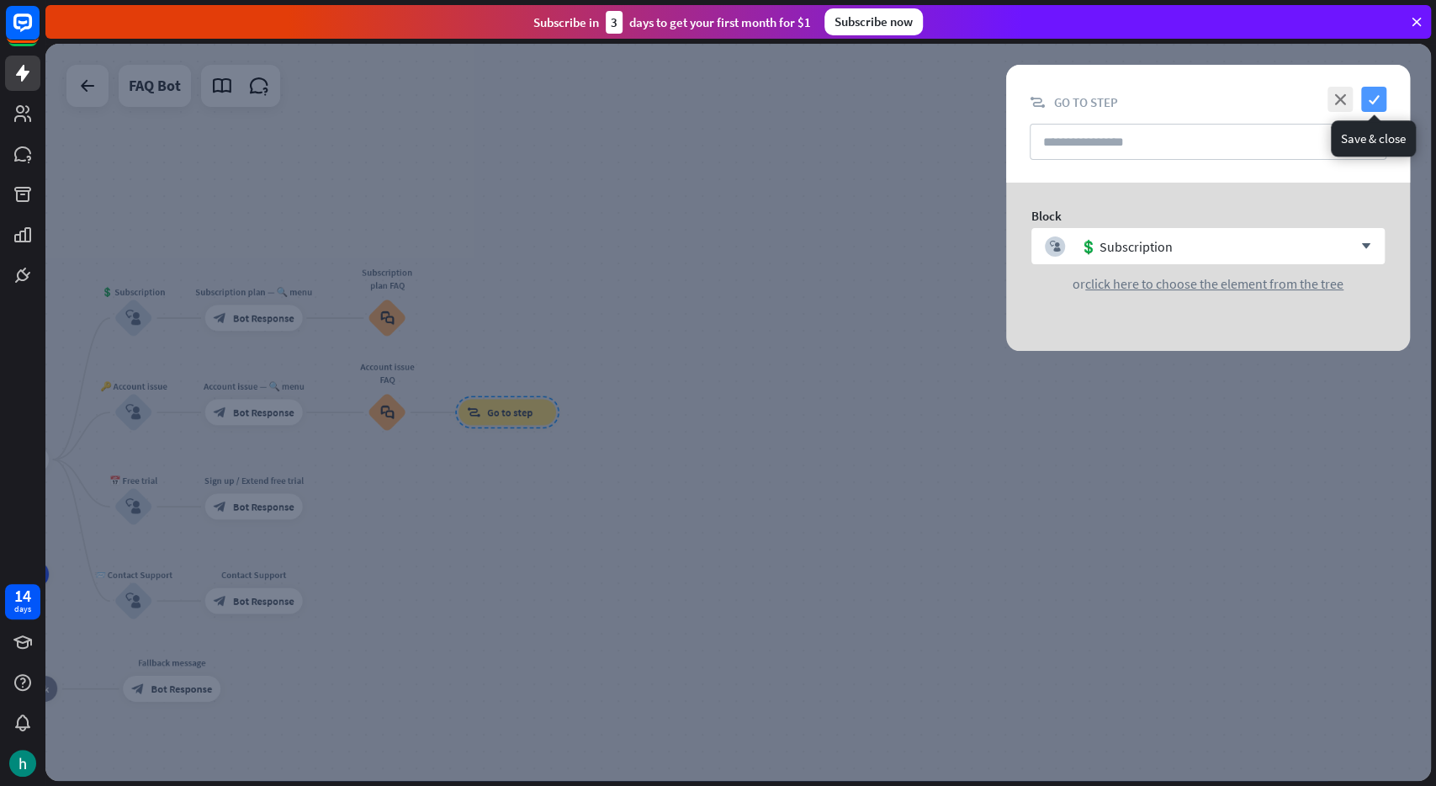
click at [1364, 90] on icon "check" at bounding box center [1373, 99] width 25 height 25
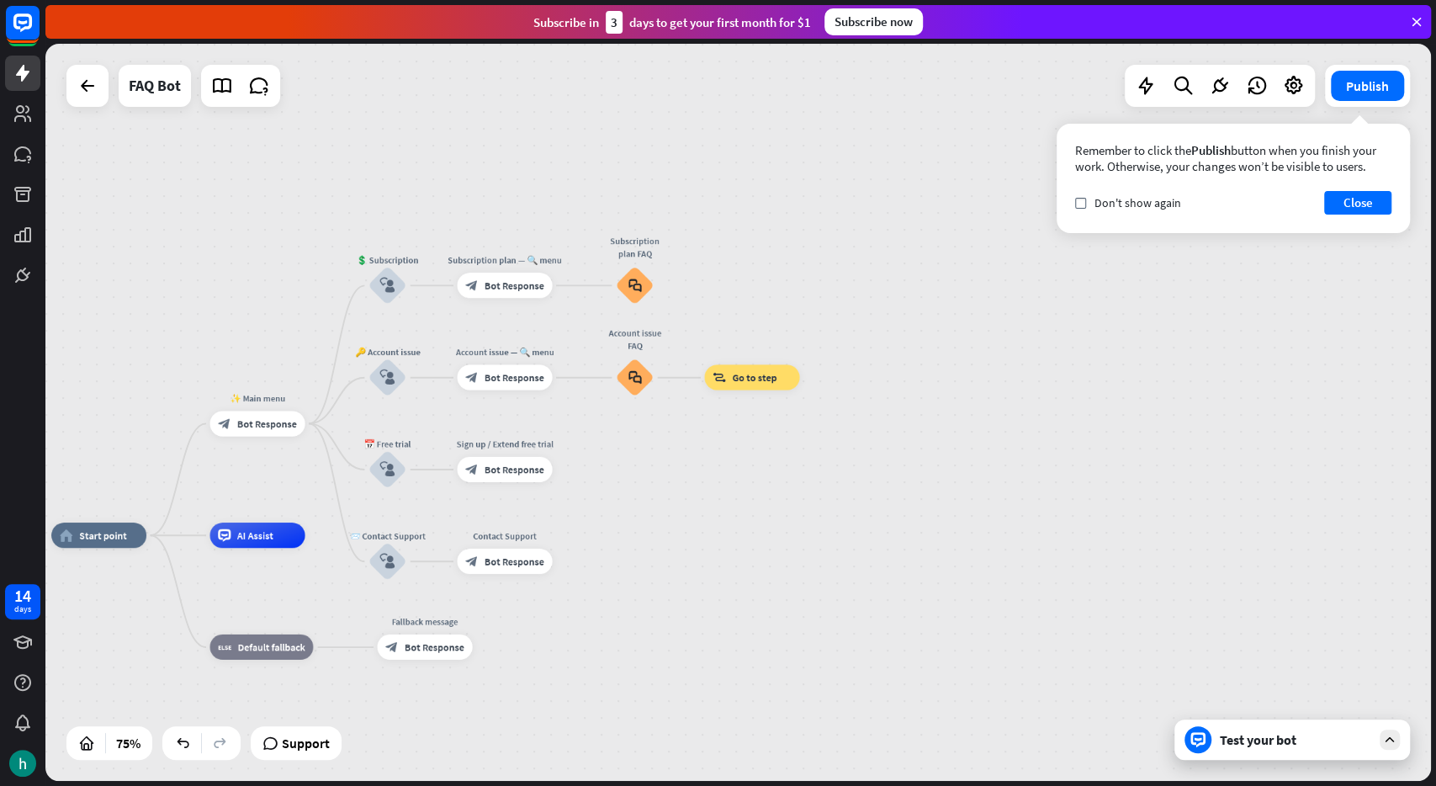
drag, startPoint x: 529, startPoint y: 320, endPoint x: 777, endPoint y: 285, distance: 249.8
click at [777, 285] on div "home_2 Start point ✨ Main menu block_bot_response Bot Response 💲 Subscription b…" at bounding box center [738, 412] width 1386 height 737
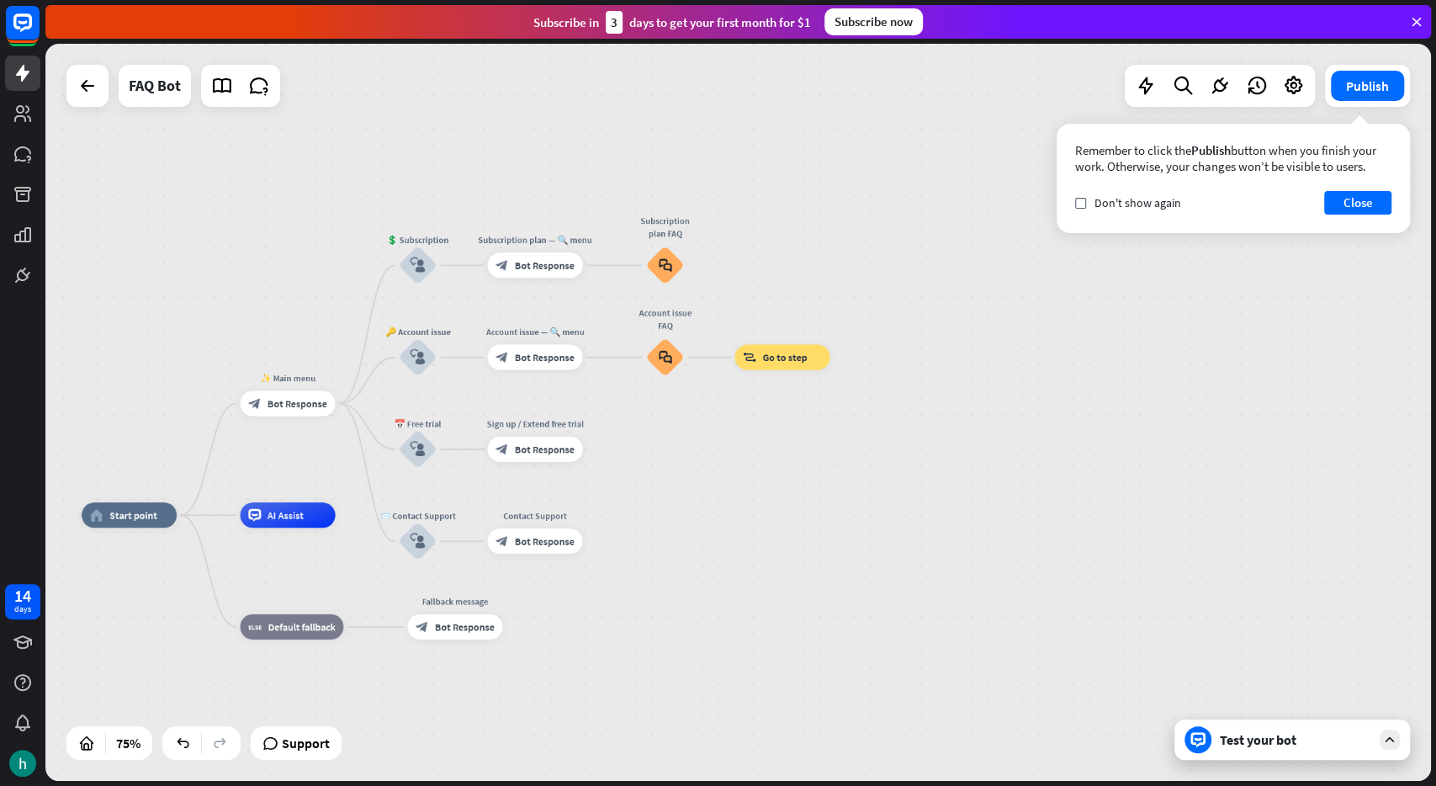
drag, startPoint x: 905, startPoint y: 665, endPoint x: 1046, endPoint y: 630, distance: 144.7
click at [1046, 630] on div "home_2 Start point ✨ Main menu block_bot_response Bot Response 💲 Subscription b…" at bounding box center [604, 792] width 1044 height 555
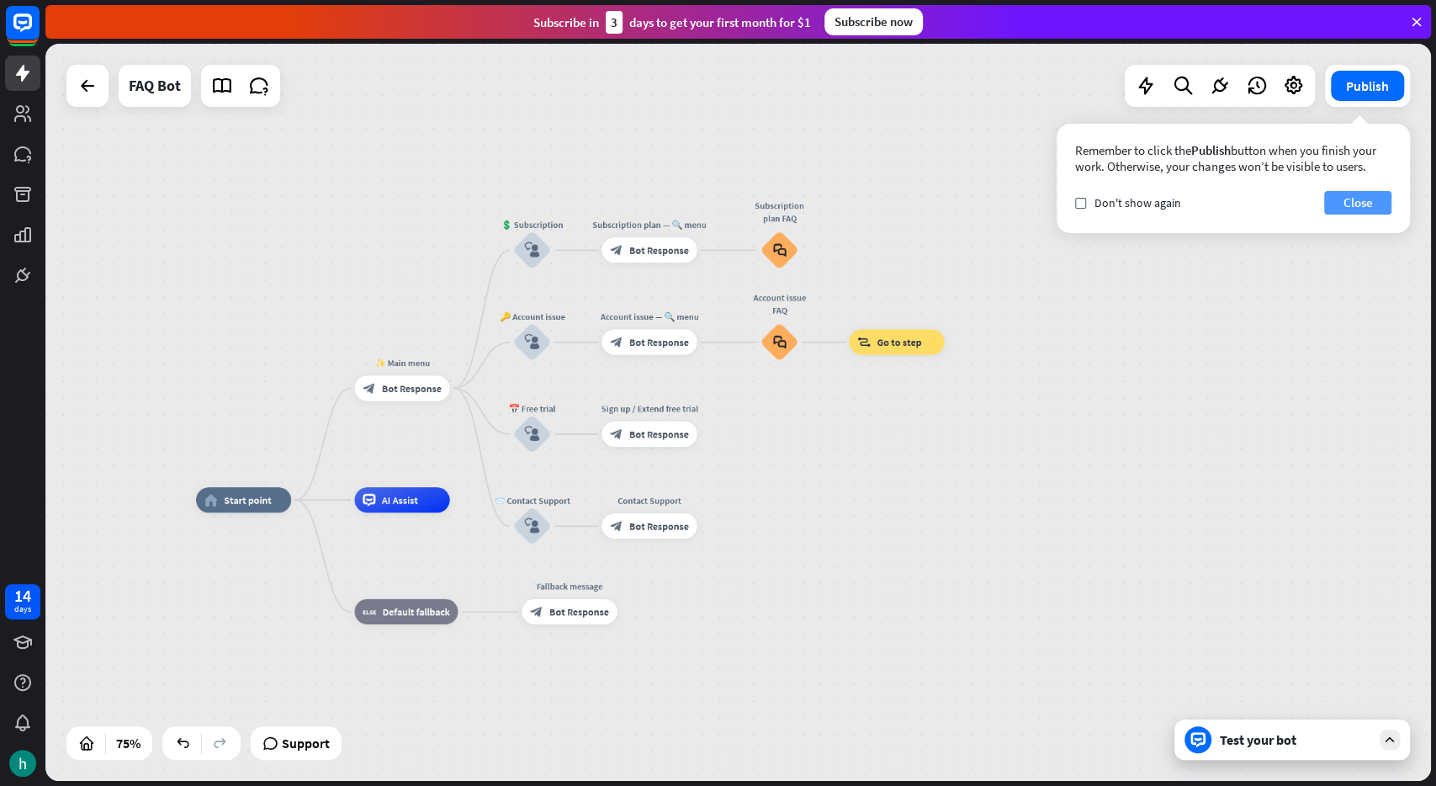
click at [1338, 205] on button "Close" at bounding box center [1357, 203] width 67 height 24
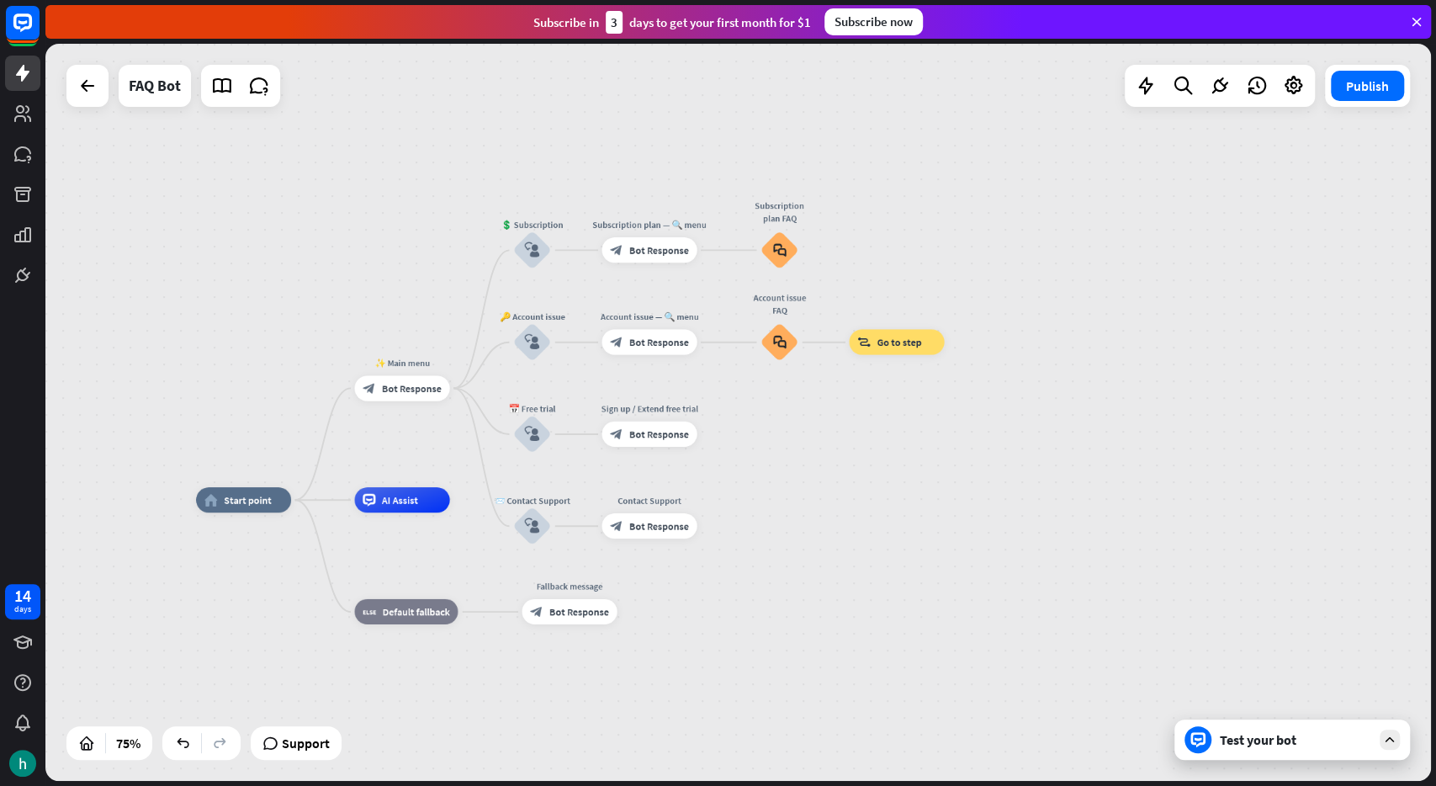
click at [1329, 741] on div "Test your bot" at bounding box center [1295, 739] width 151 height 17
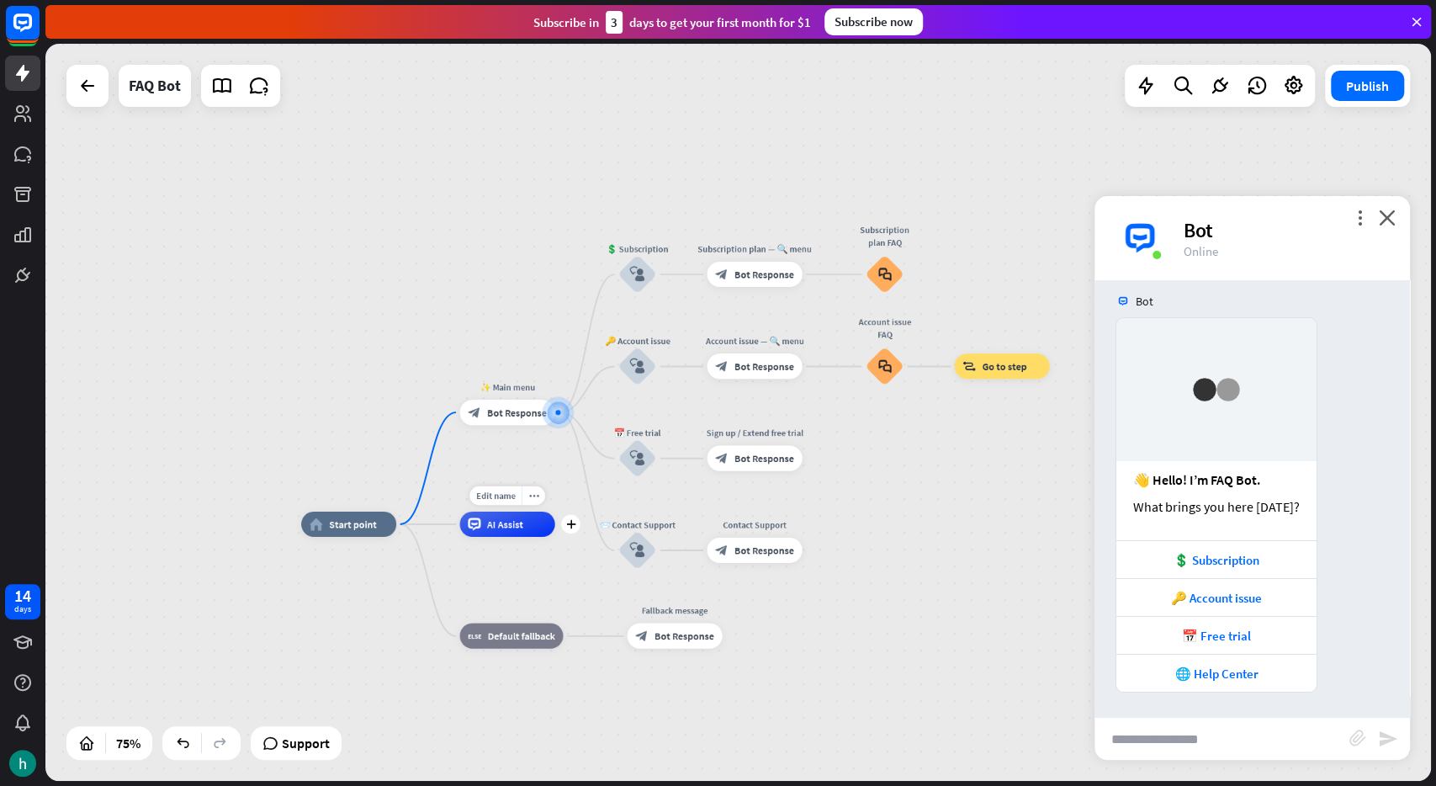
scroll to position [12, 0]
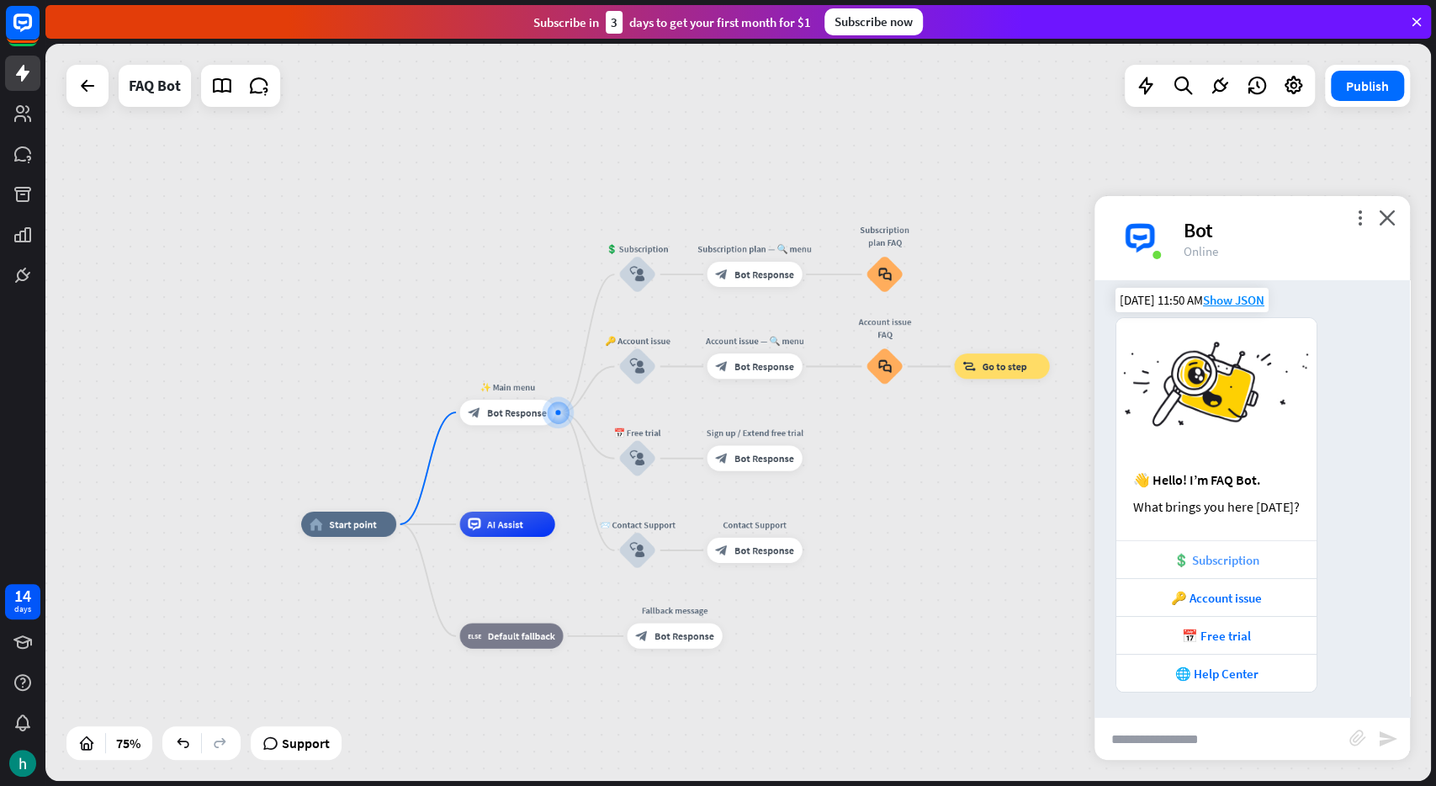
drag, startPoint x: 1157, startPoint y: 553, endPoint x: 1152, endPoint y: 571, distance: 19.2
click at [1152, 571] on div "💲 Subscription" at bounding box center [1217, 559] width 200 height 38
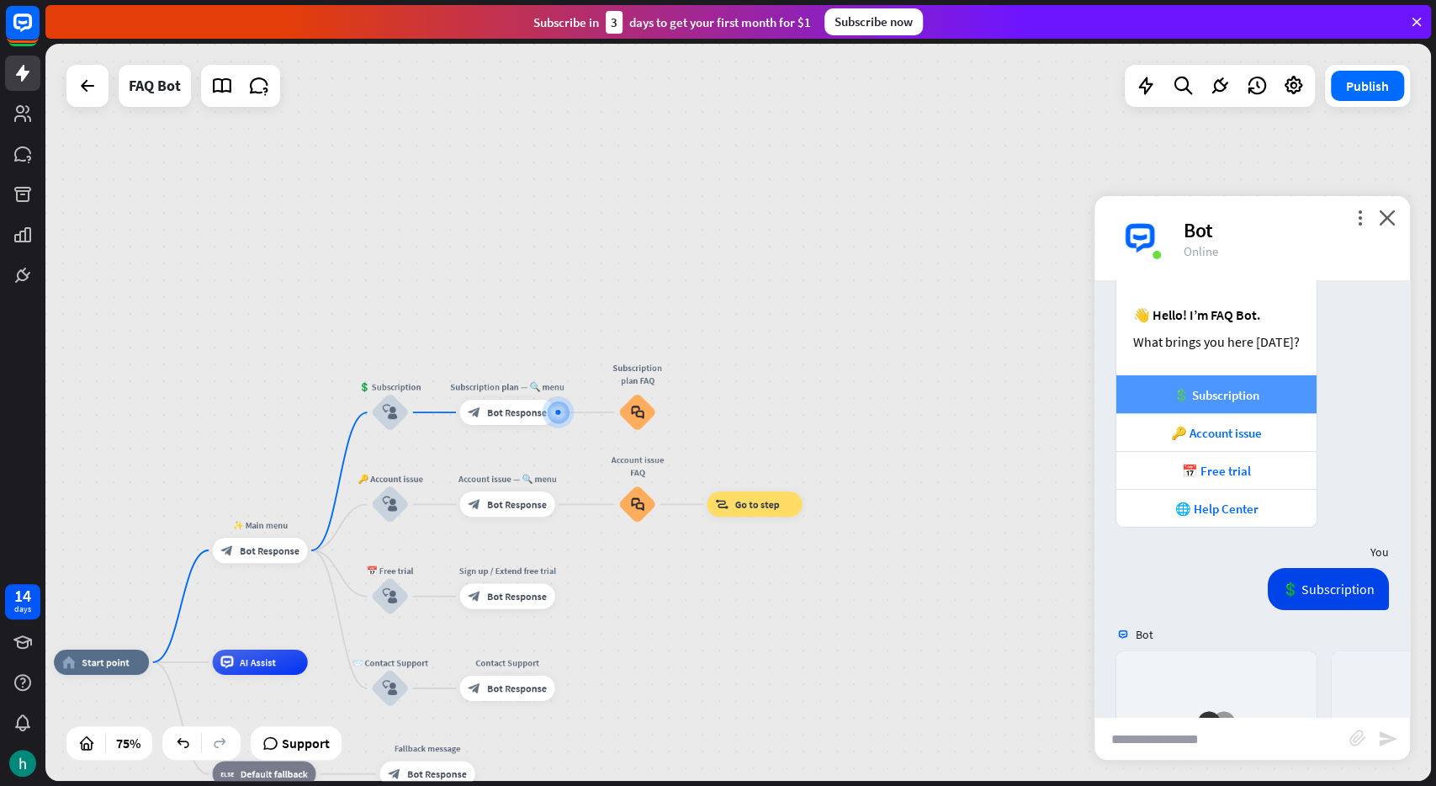
scroll to position [450, 0]
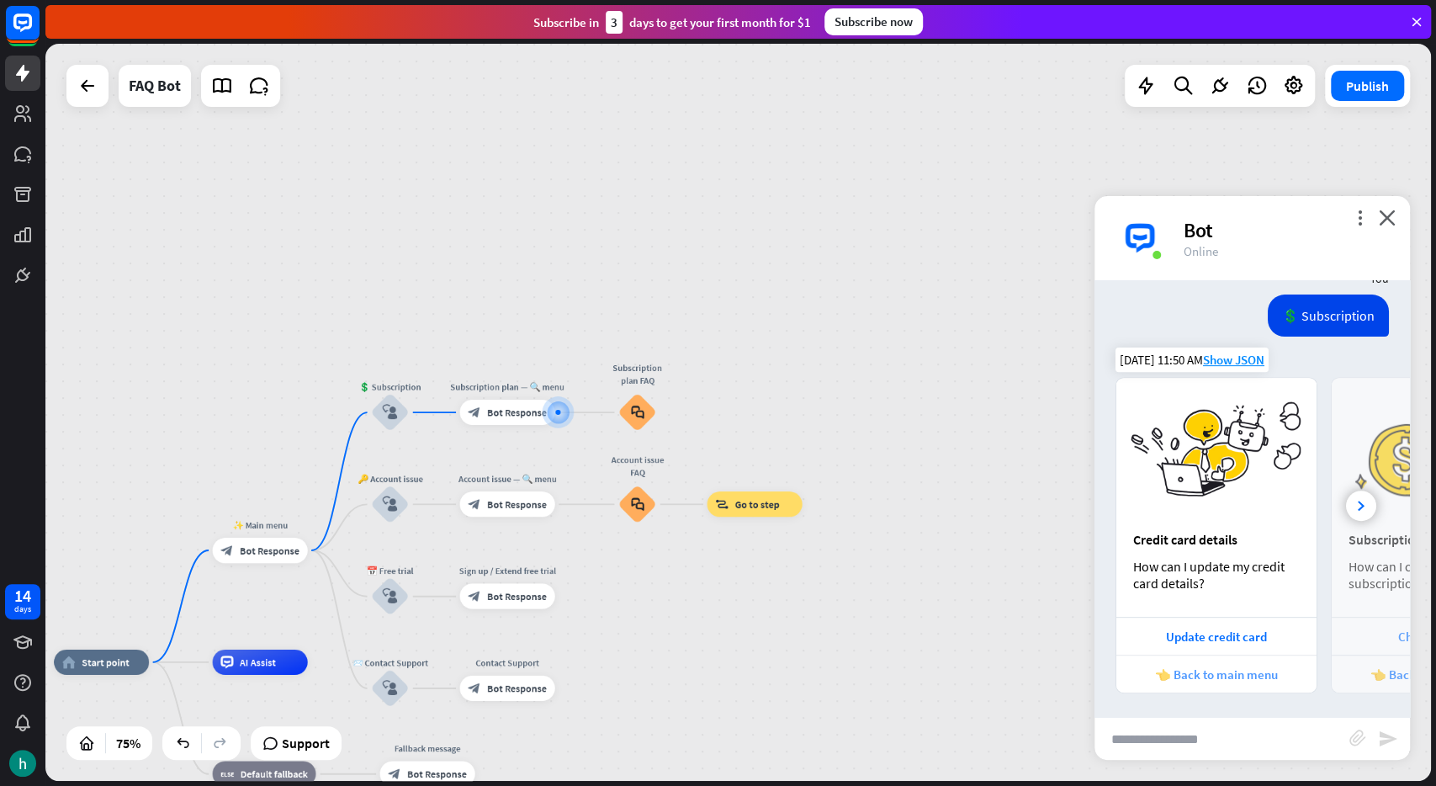
click at [1244, 674] on div "👈 Back to main menu" at bounding box center [1216, 674] width 183 height 16
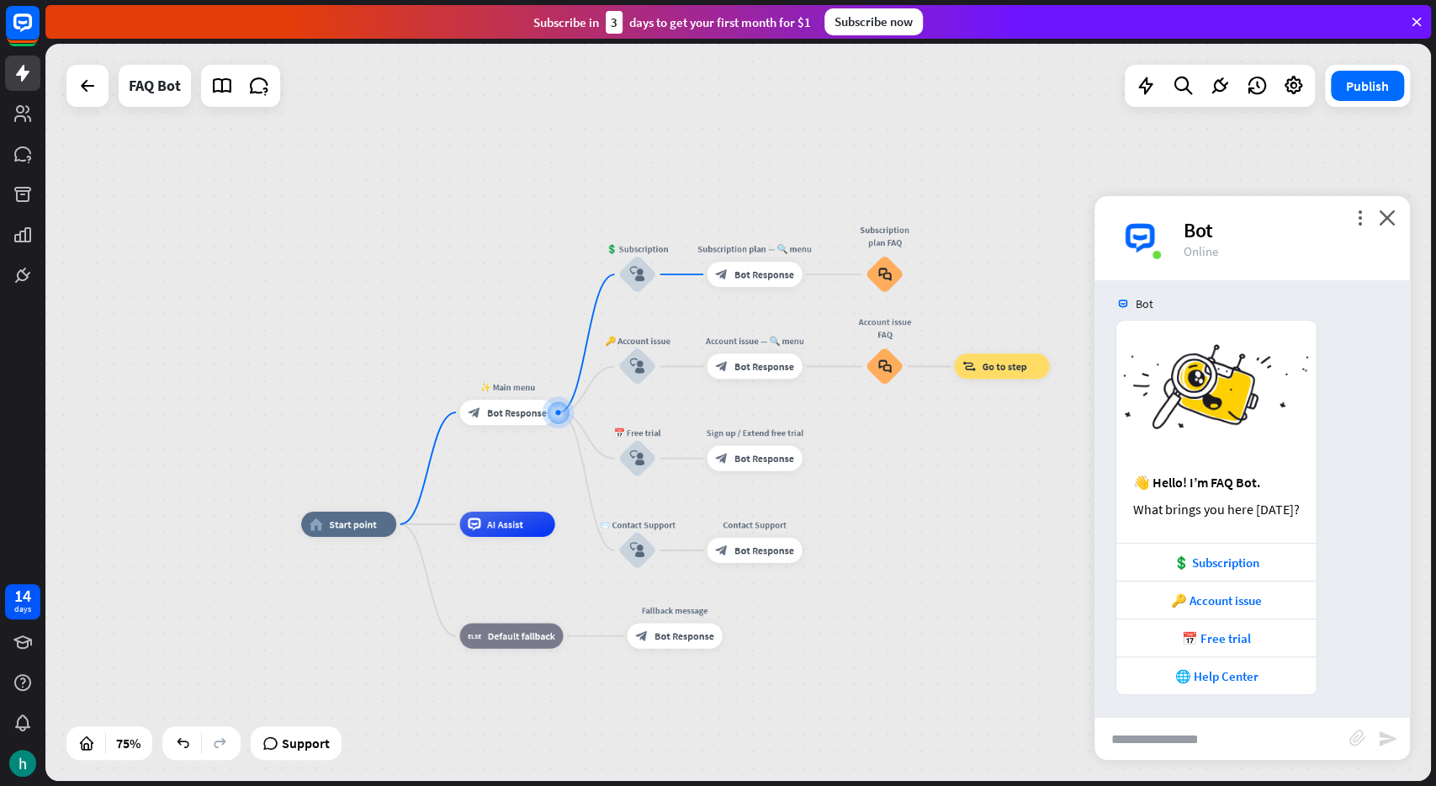
scroll to position [947, 0]
click at [1161, 597] on div "🔑 Account issue" at bounding box center [1216, 599] width 183 height 16
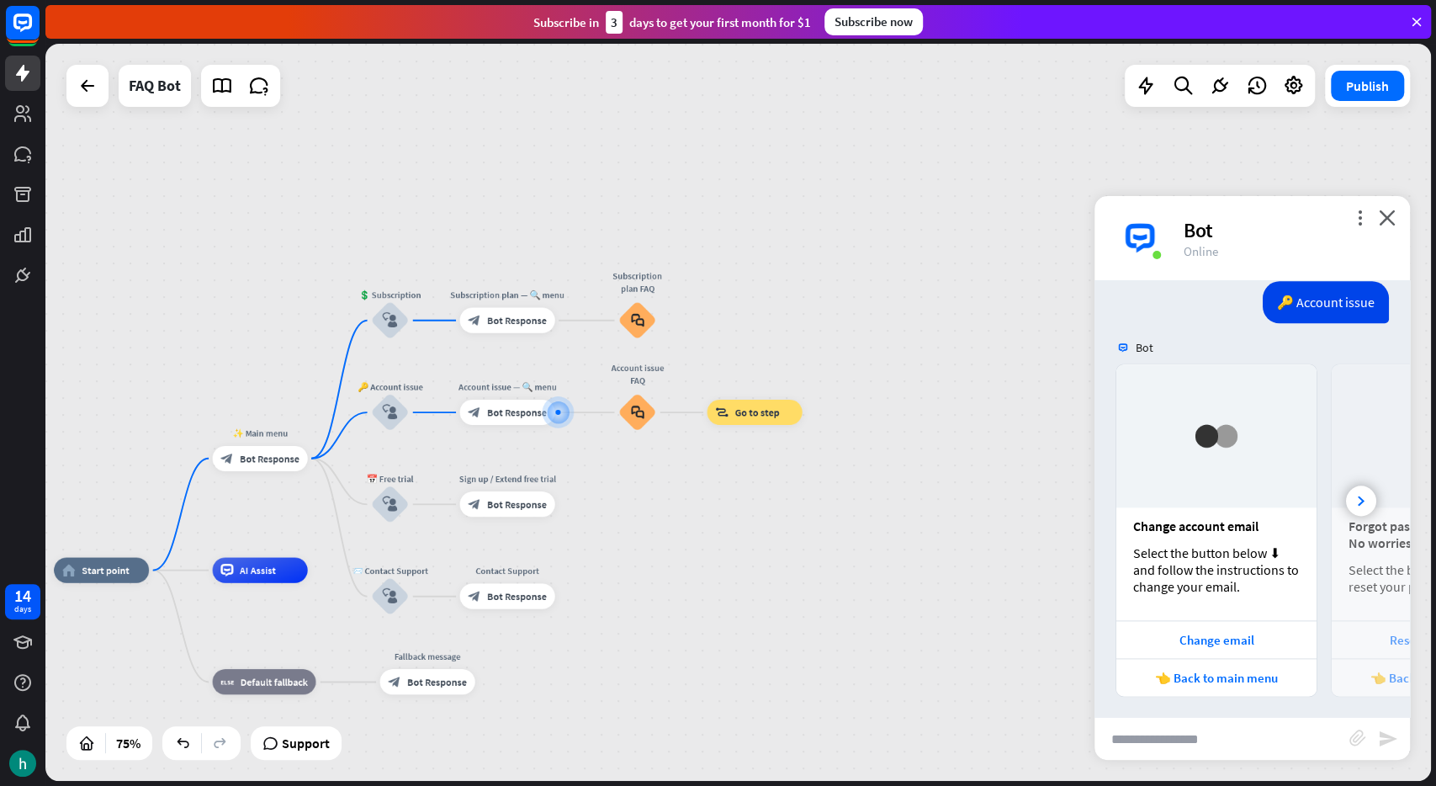
scroll to position [1403, 0]
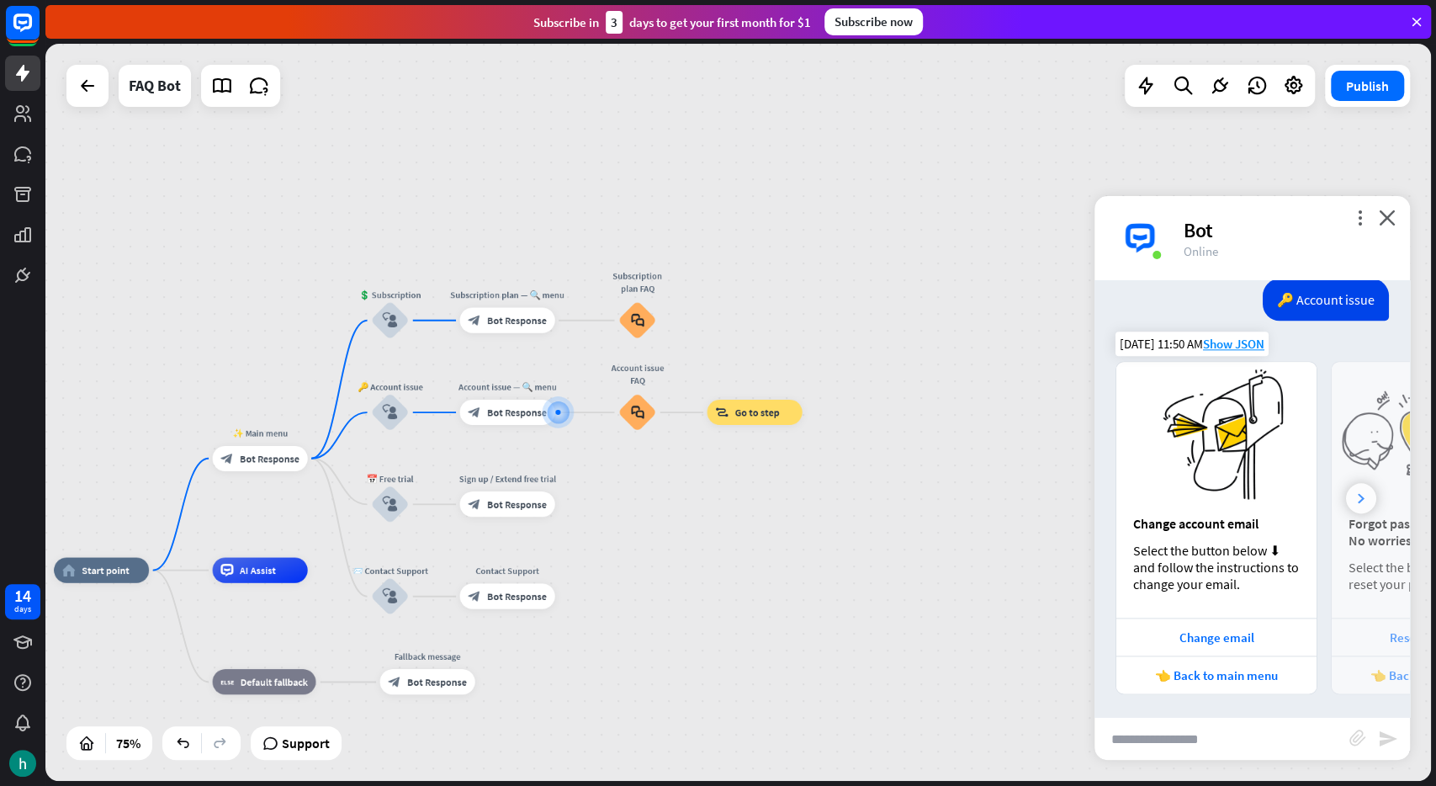
click at [1354, 486] on div at bounding box center [1361, 498] width 30 height 30
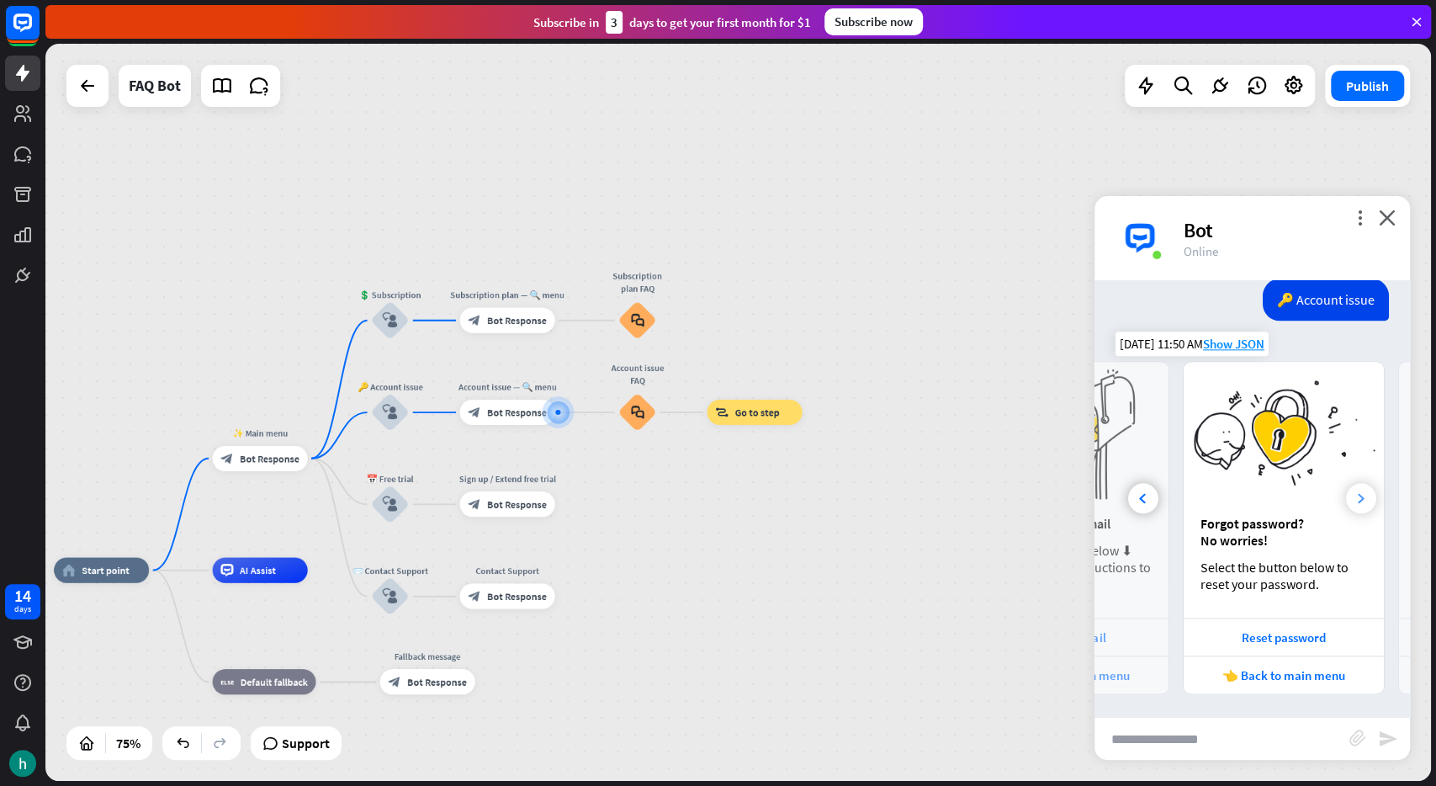
scroll to position [0, 179]
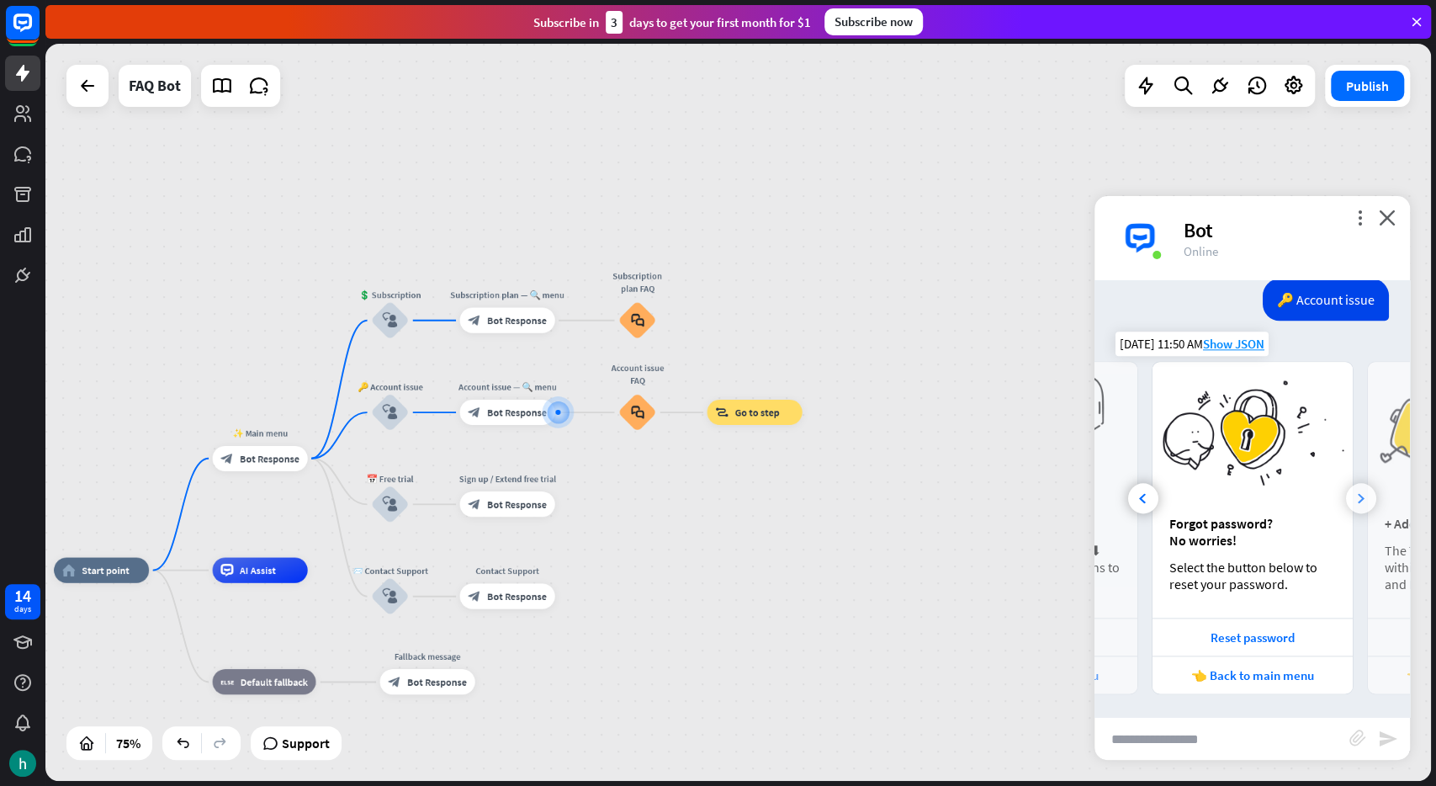
click at [1354, 486] on div at bounding box center [1361, 498] width 30 height 30
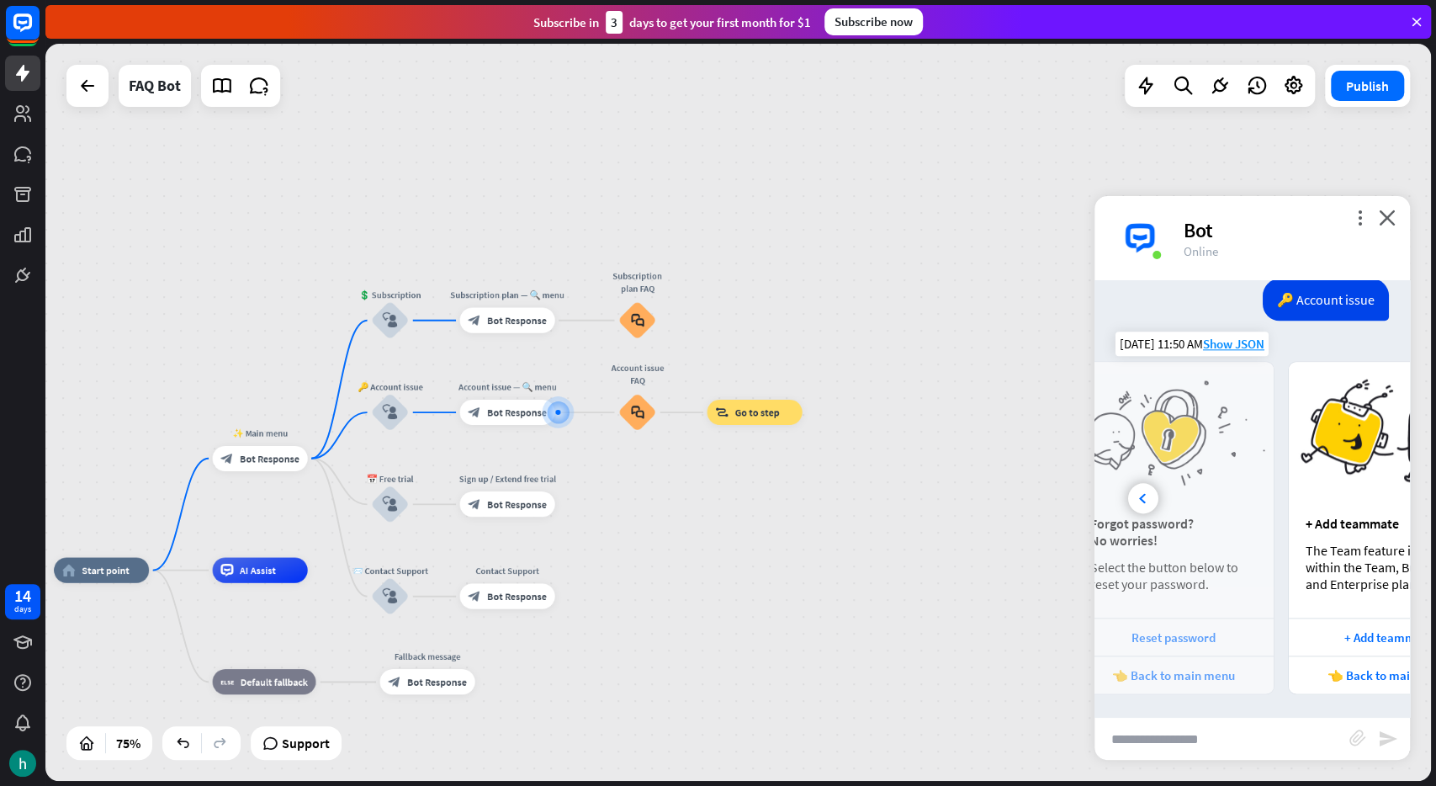
scroll to position [0, 358]
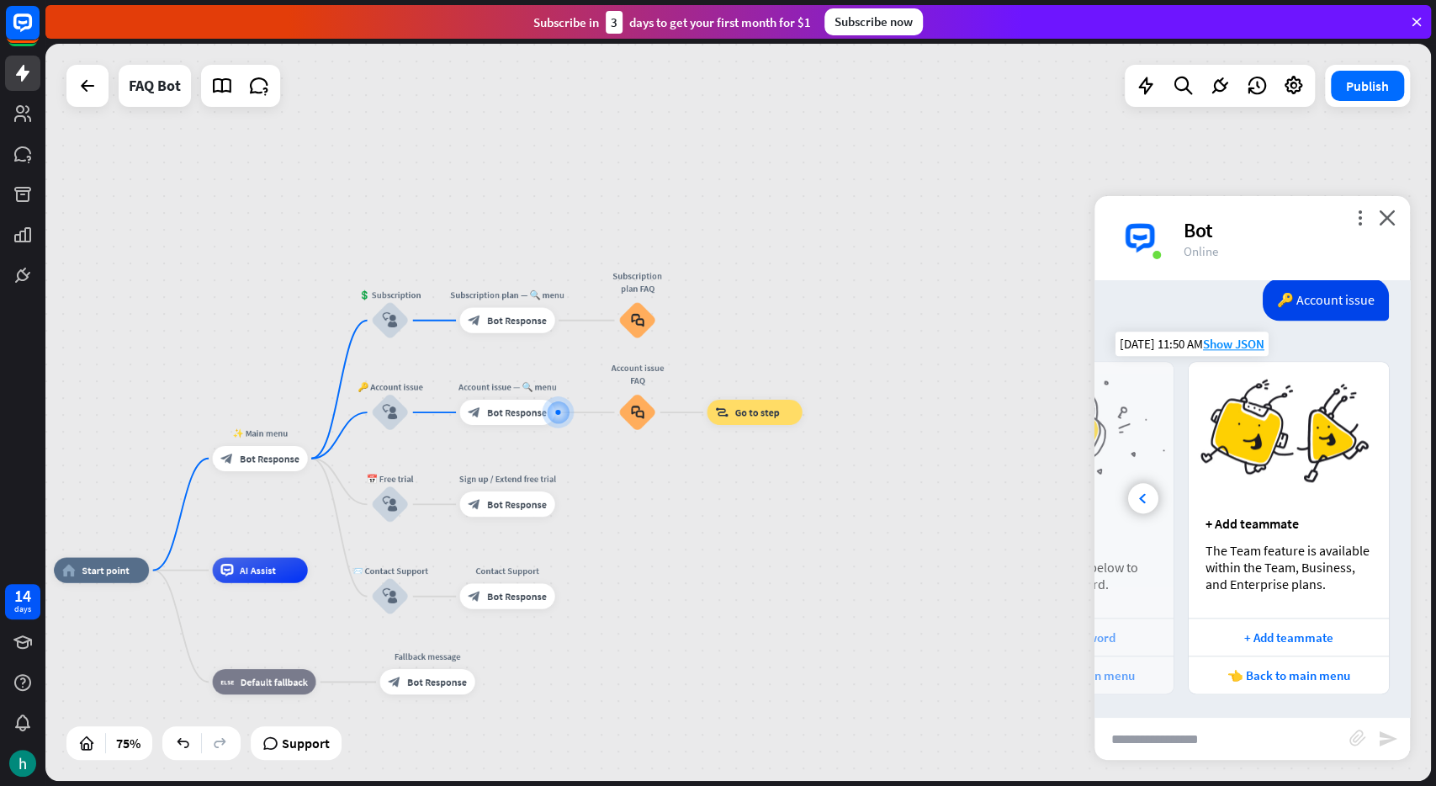
click at [1248, 522] on div "+ Add teammate" at bounding box center [1289, 523] width 167 height 17
click at [1137, 499] on div at bounding box center [1143, 498] width 30 height 30
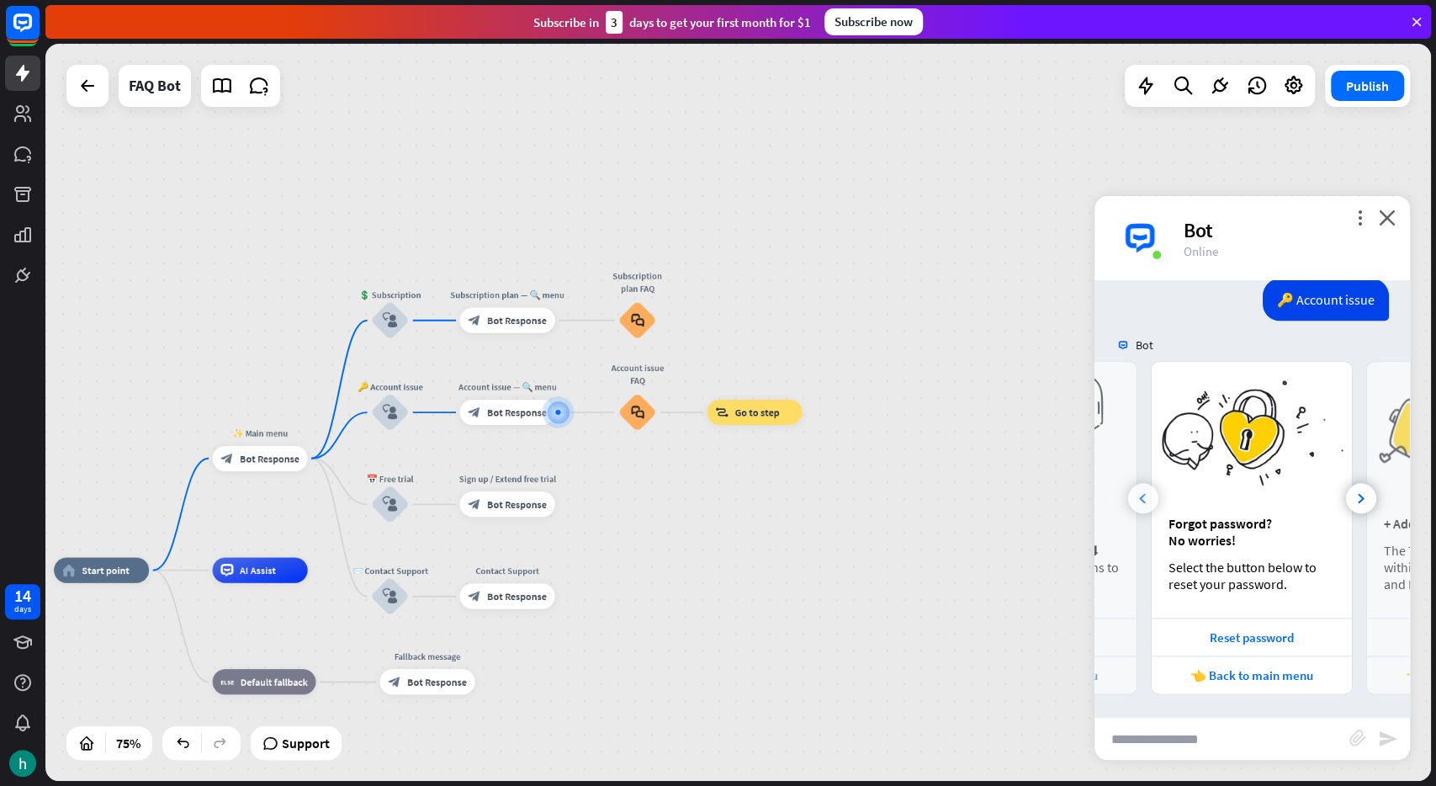
scroll to position [0, 179]
click at [1231, 638] on div "Reset password" at bounding box center [1252, 637] width 183 height 16
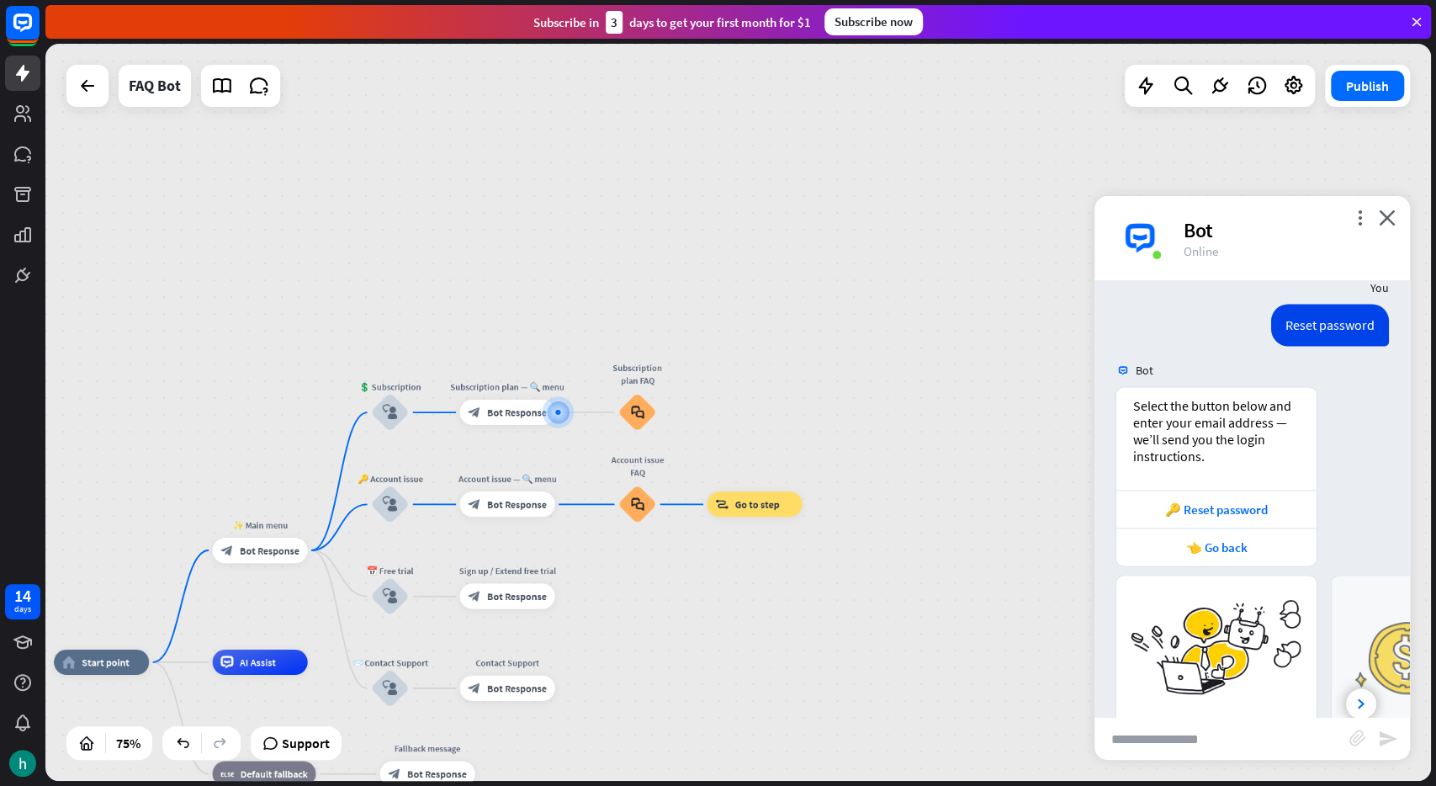
scroll to position [2029, 0]
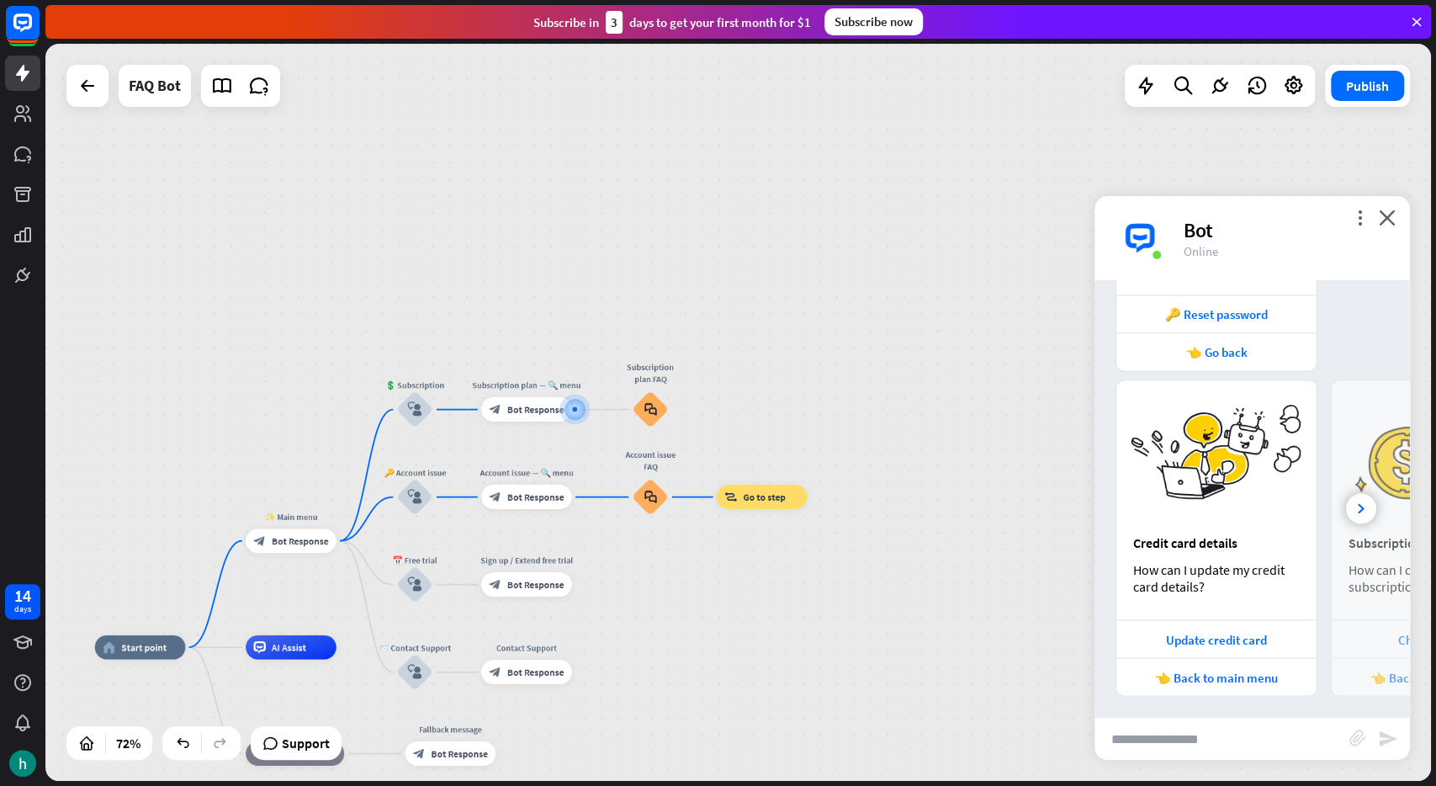
click at [1147, 750] on input "text" at bounding box center [1222, 739] width 255 height 42
click at [1387, 220] on icon "close" at bounding box center [1387, 218] width 17 height 16
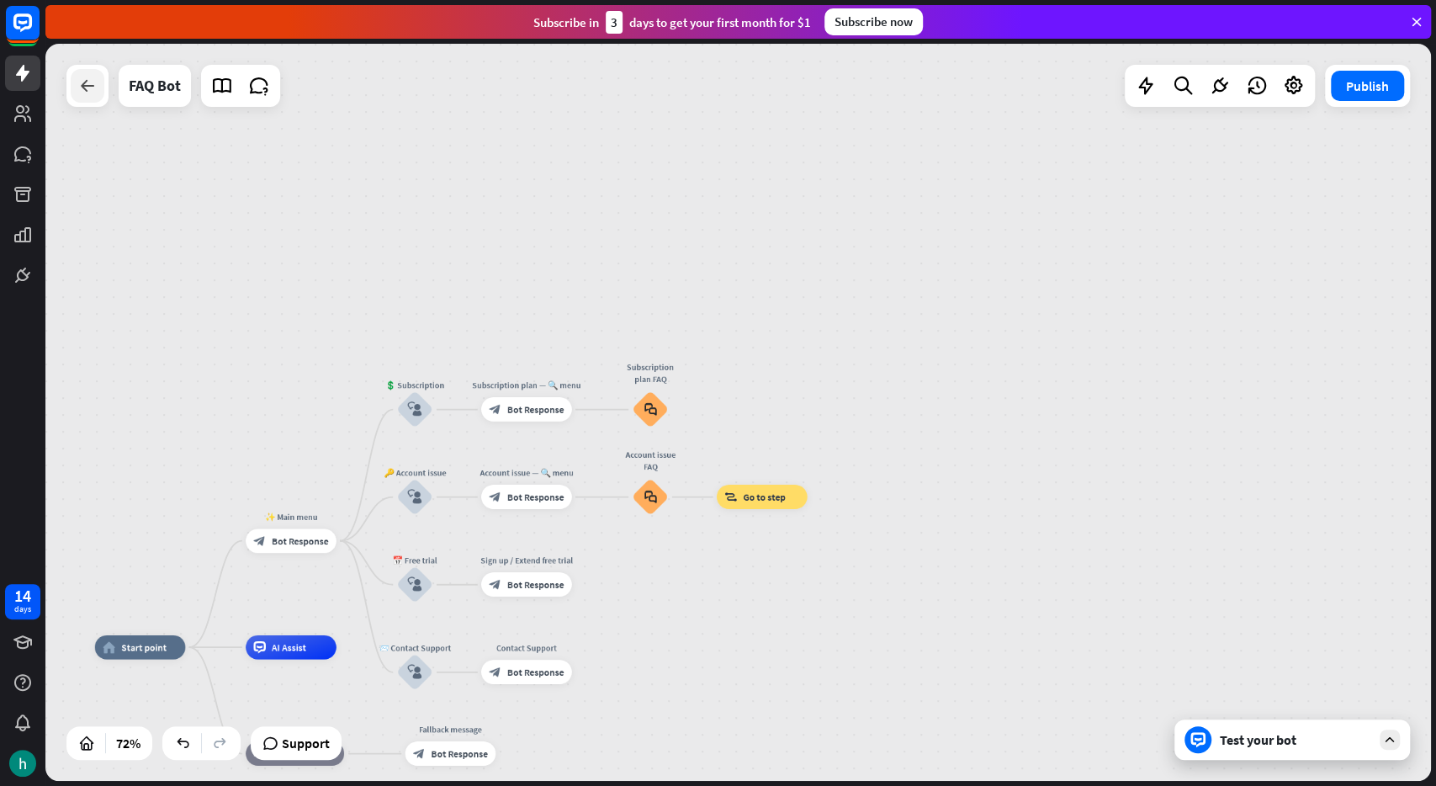
click at [78, 93] on icon at bounding box center [87, 86] width 20 height 20
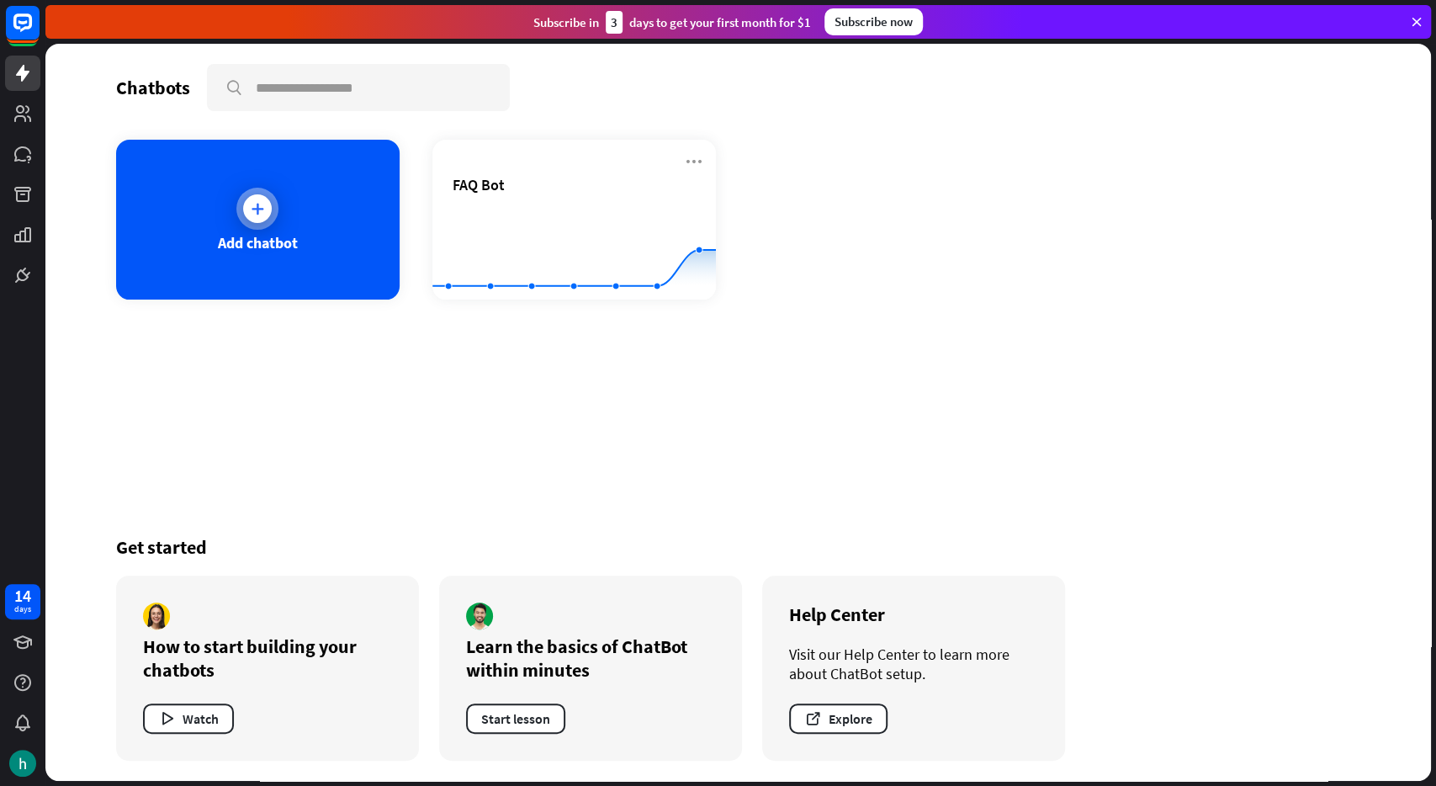
click at [212, 235] on div "Add chatbot" at bounding box center [258, 220] width 284 height 160
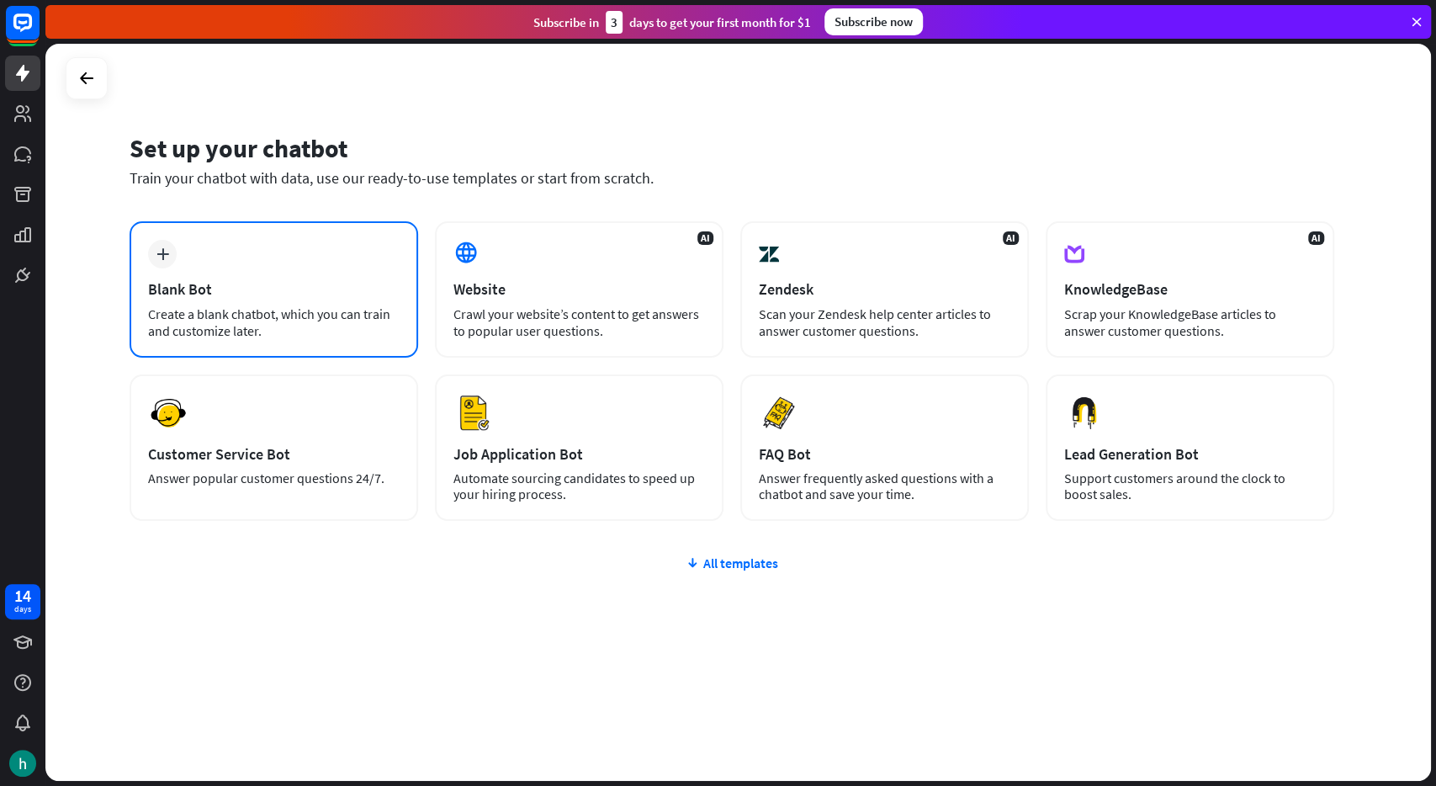
click at [169, 316] on div "Create a blank chatbot, which you can train and customize later." at bounding box center [274, 322] width 252 height 34
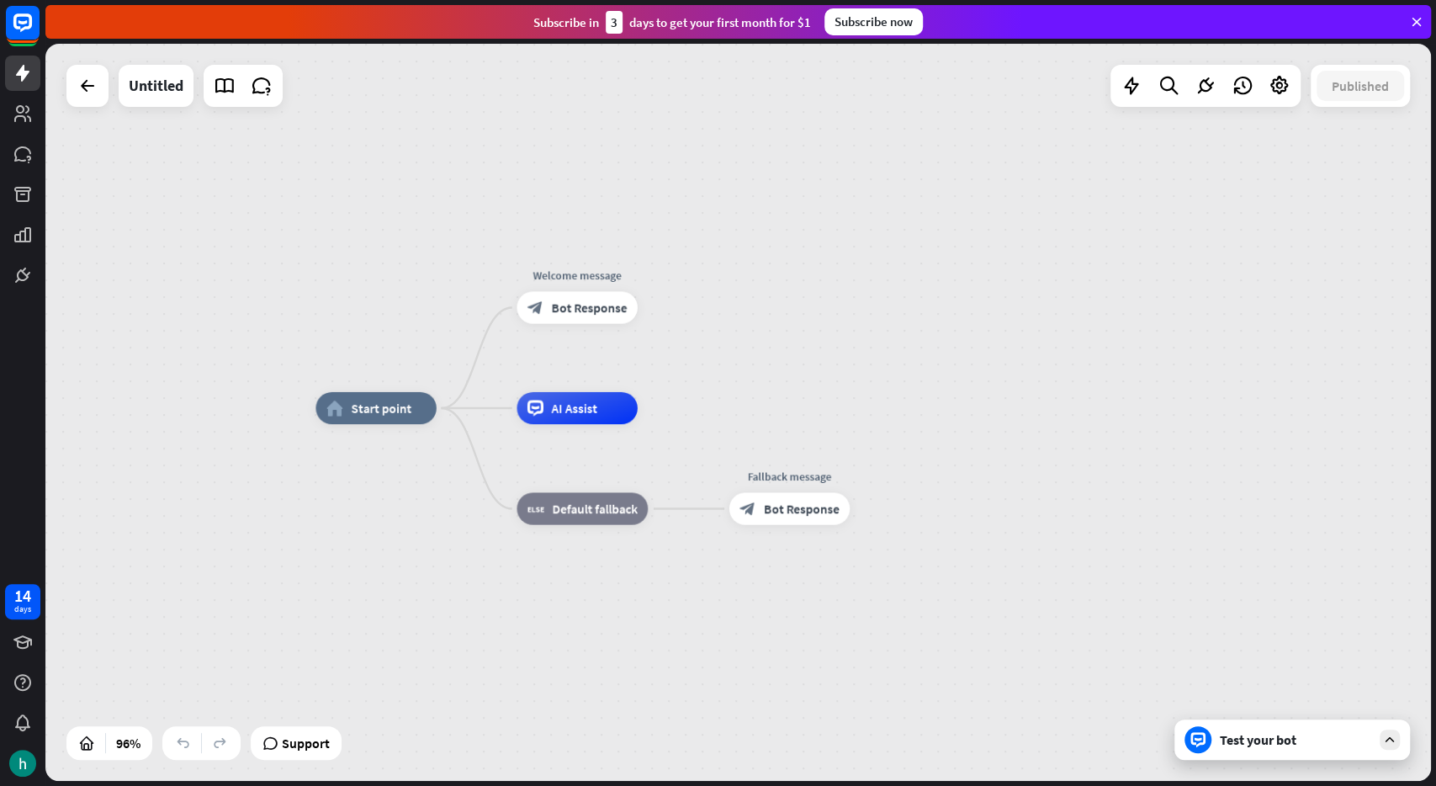
click at [1396, 736] on icon at bounding box center [1389, 739] width 15 height 15
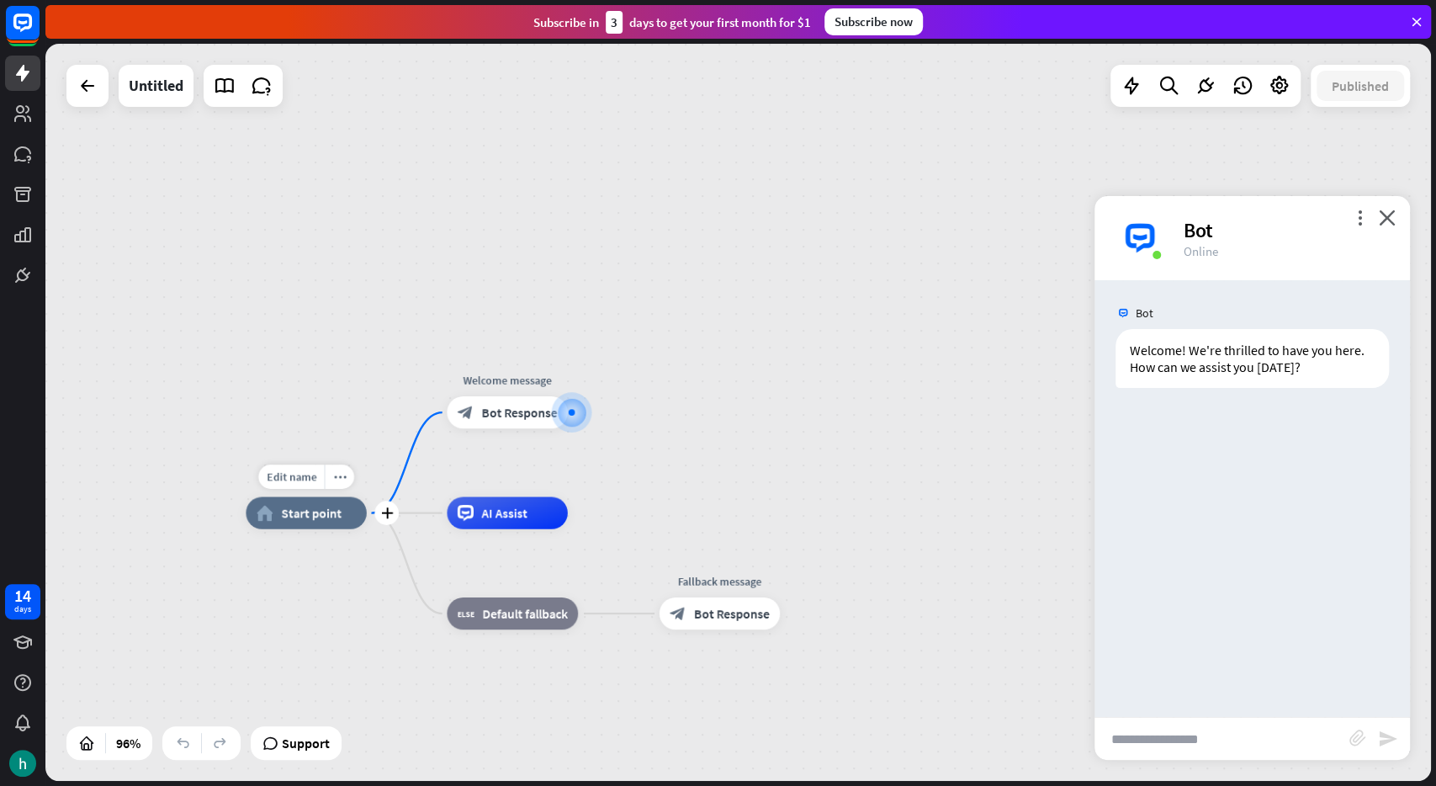
click at [319, 517] on span "Start point" at bounding box center [311, 513] width 61 height 16
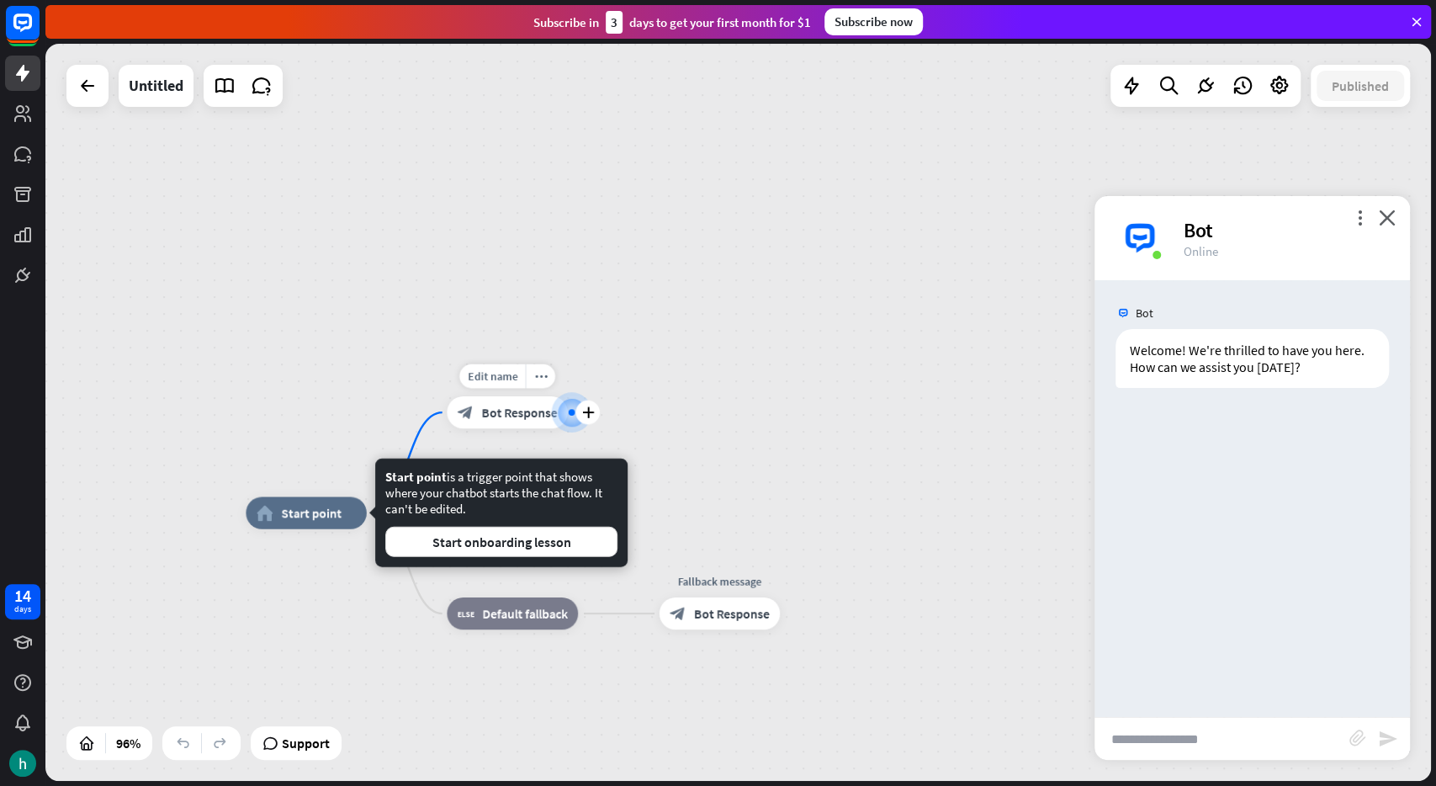
click at [530, 415] on span "Bot Response" at bounding box center [519, 412] width 76 height 16
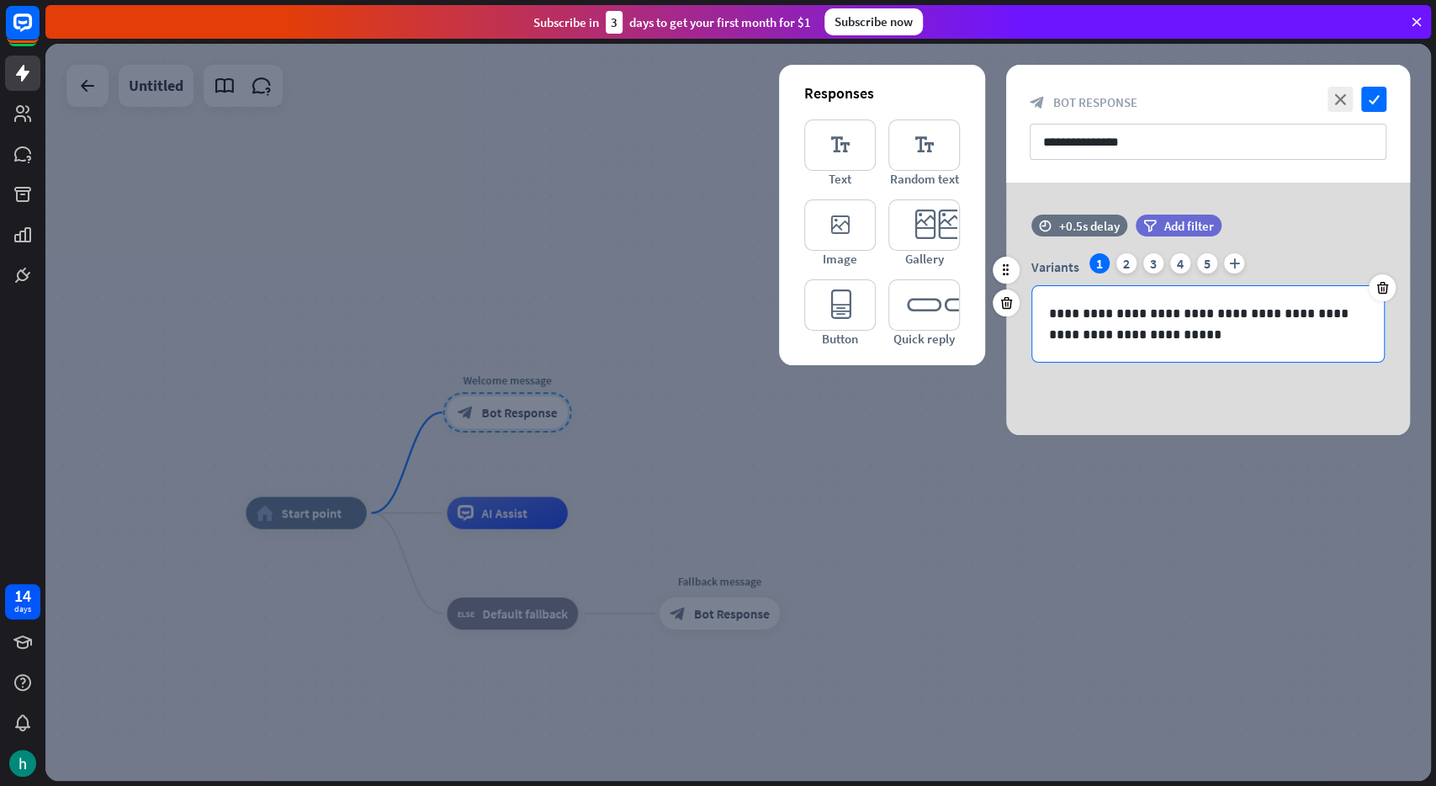
click at [1074, 331] on p "**********" at bounding box center [1208, 324] width 319 height 42
click at [1073, 331] on p "**********" at bounding box center [1208, 324] width 319 height 42
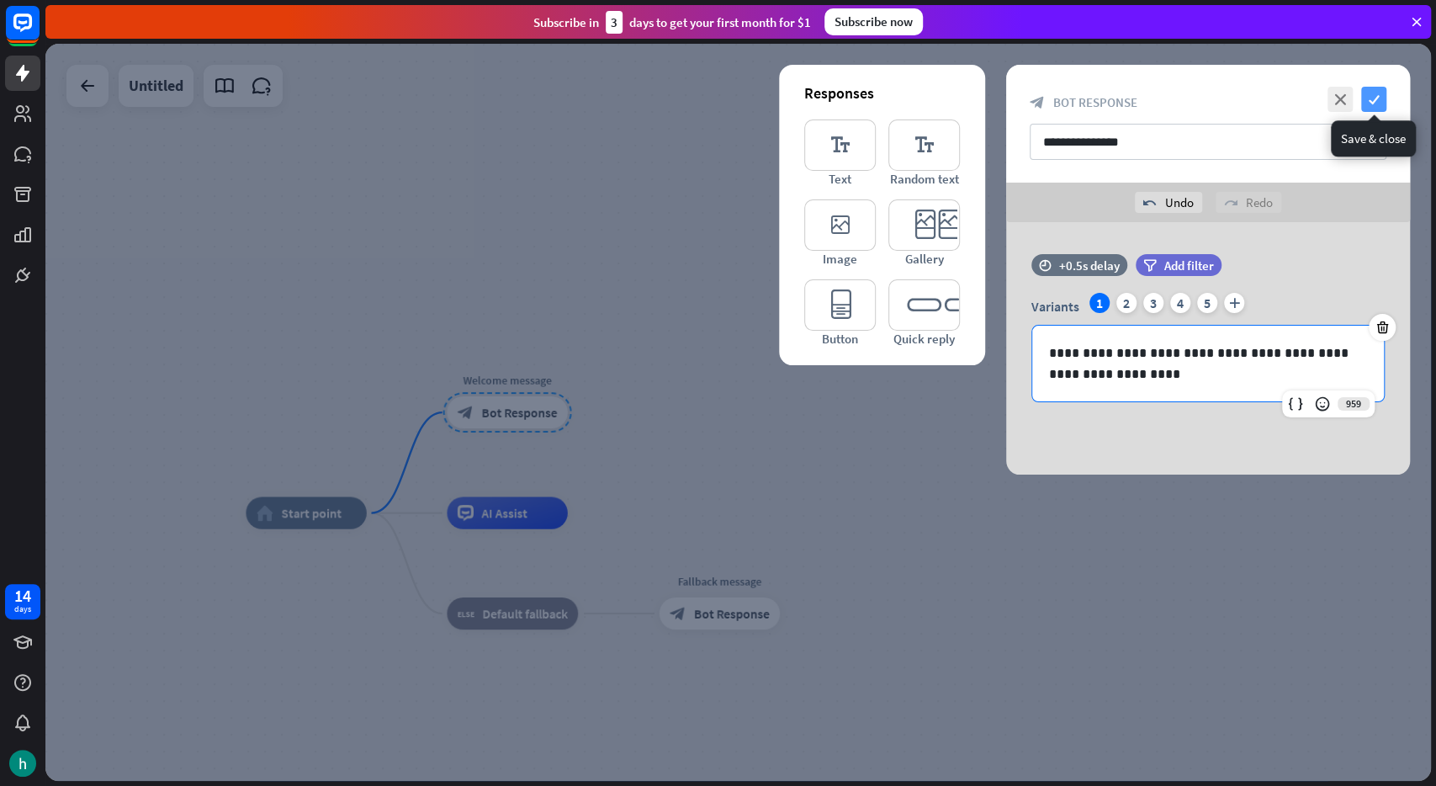
click at [1379, 102] on icon "check" at bounding box center [1373, 99] width 25 height 25
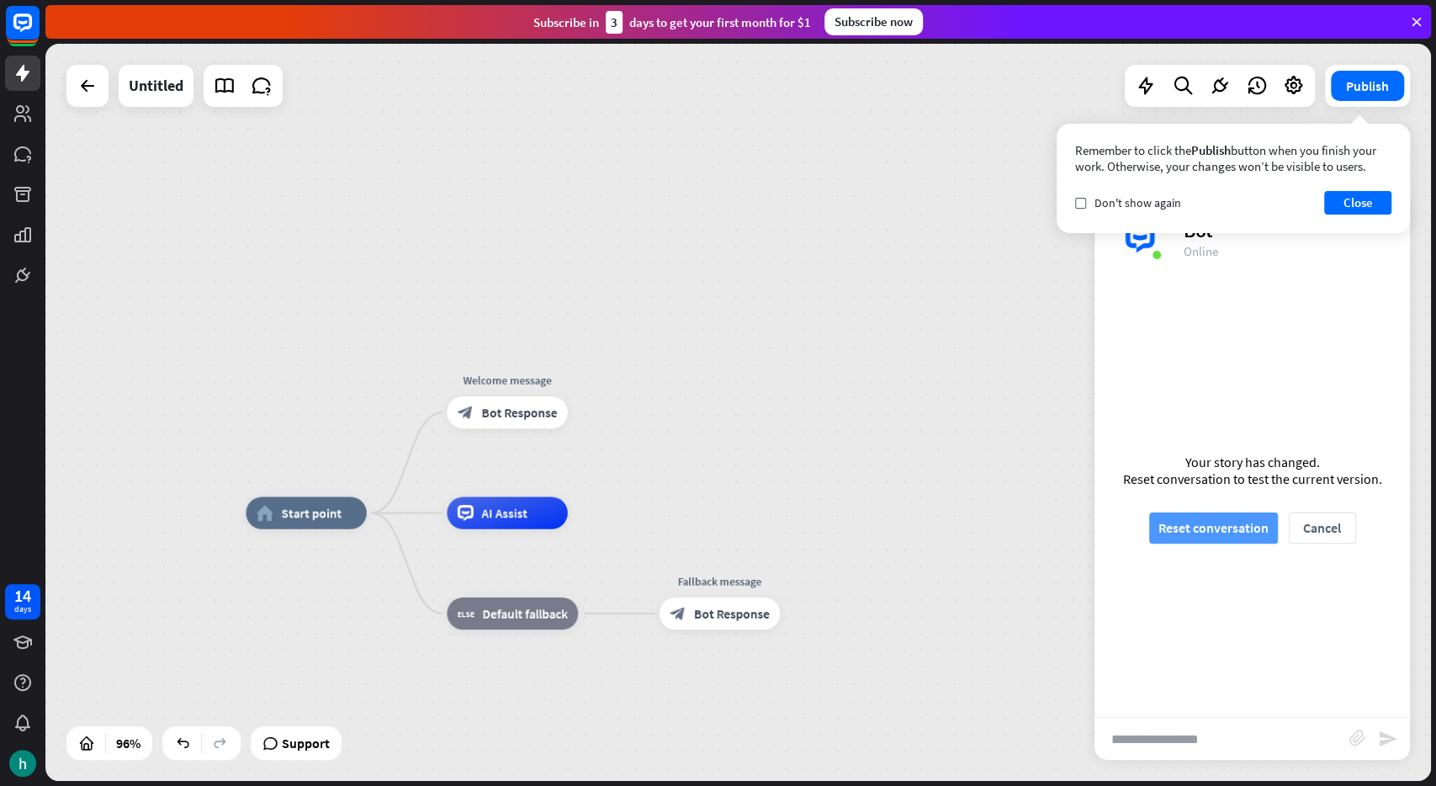
click at [1180, 522] on button "Reset conversation" at bounding box center [1213, 527] width 129 height 31
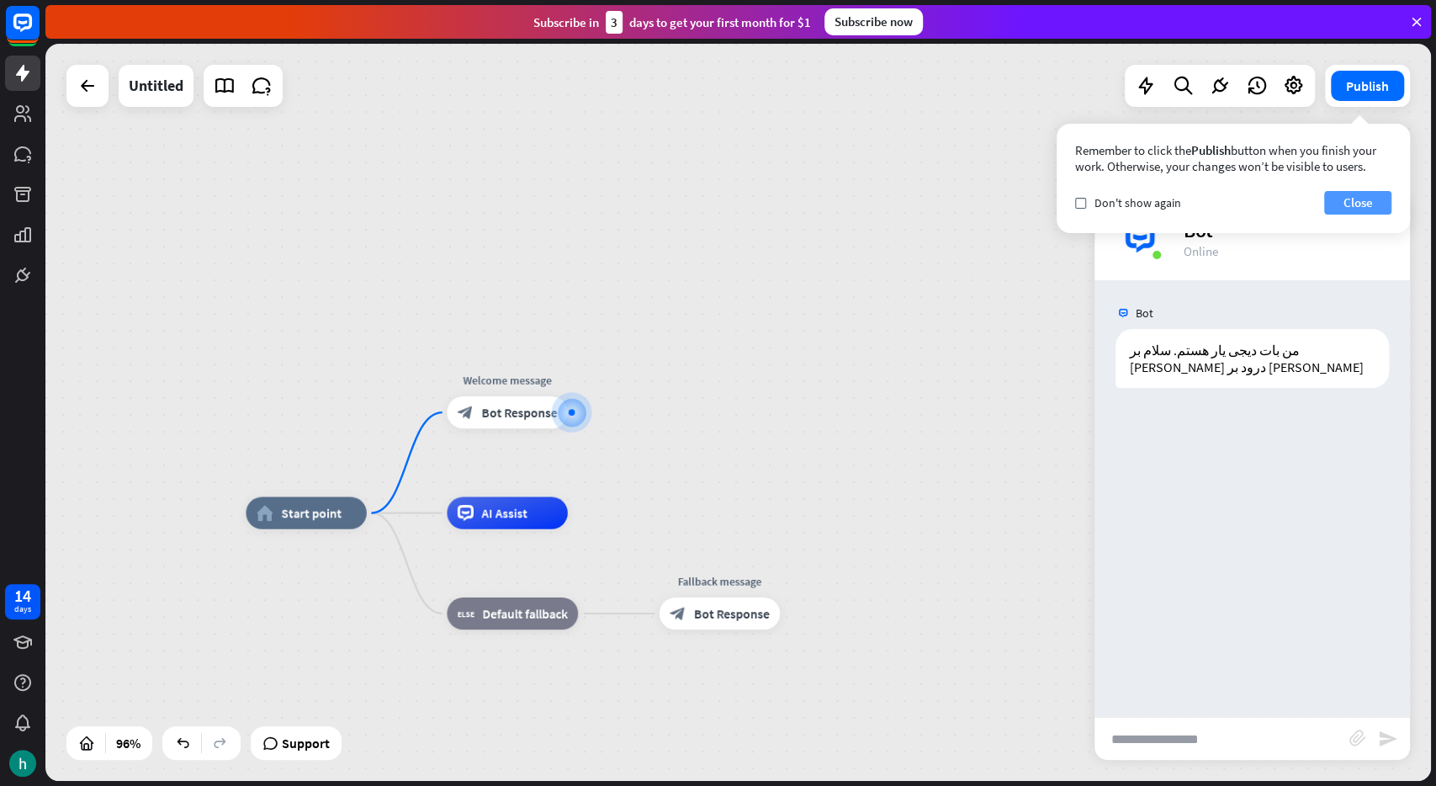
click at [1367, 203] on button "Close" at bounding box center [1357, 203] width 67 height 24
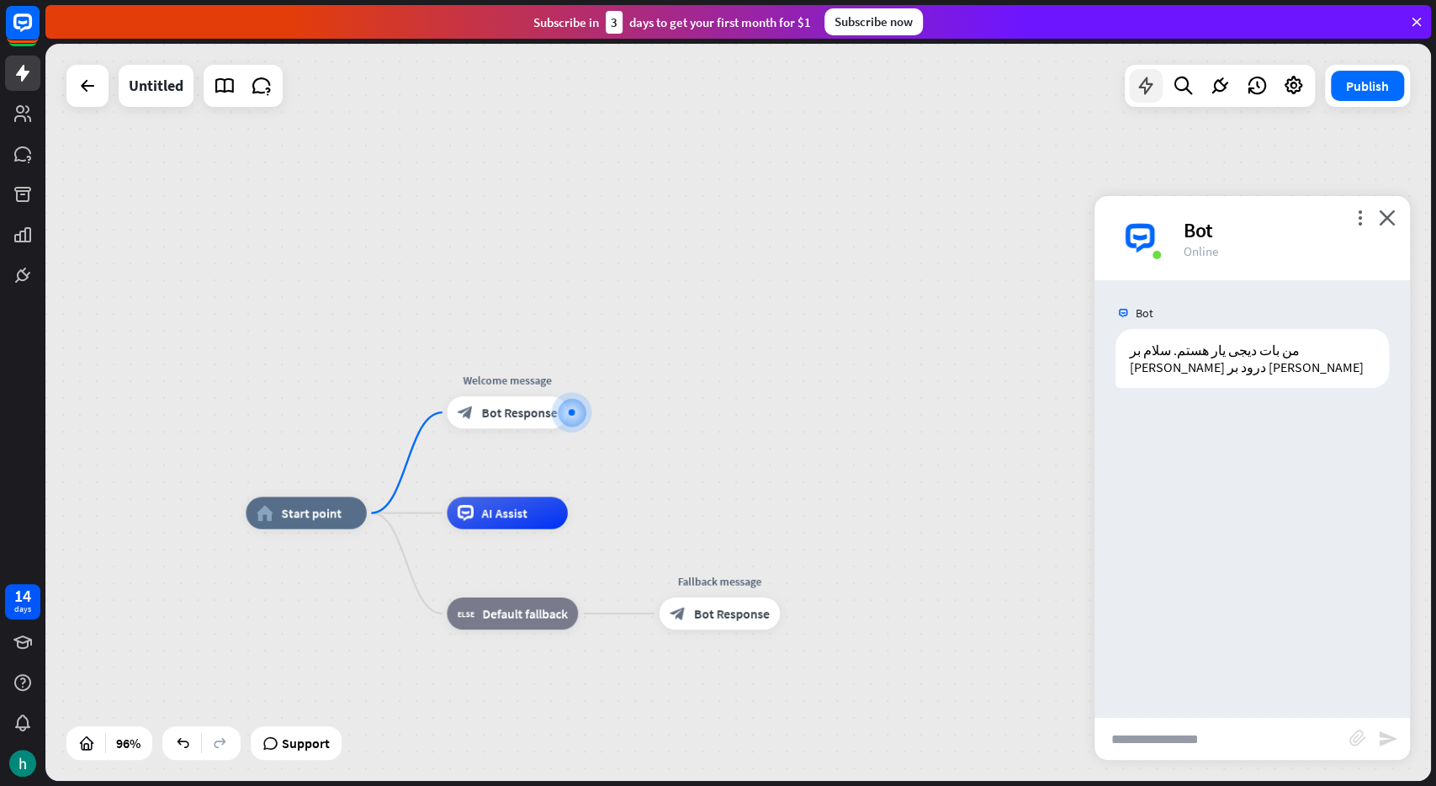
click at [1145, 98] on div at bounding box center [1146, 86] width 34 height 34
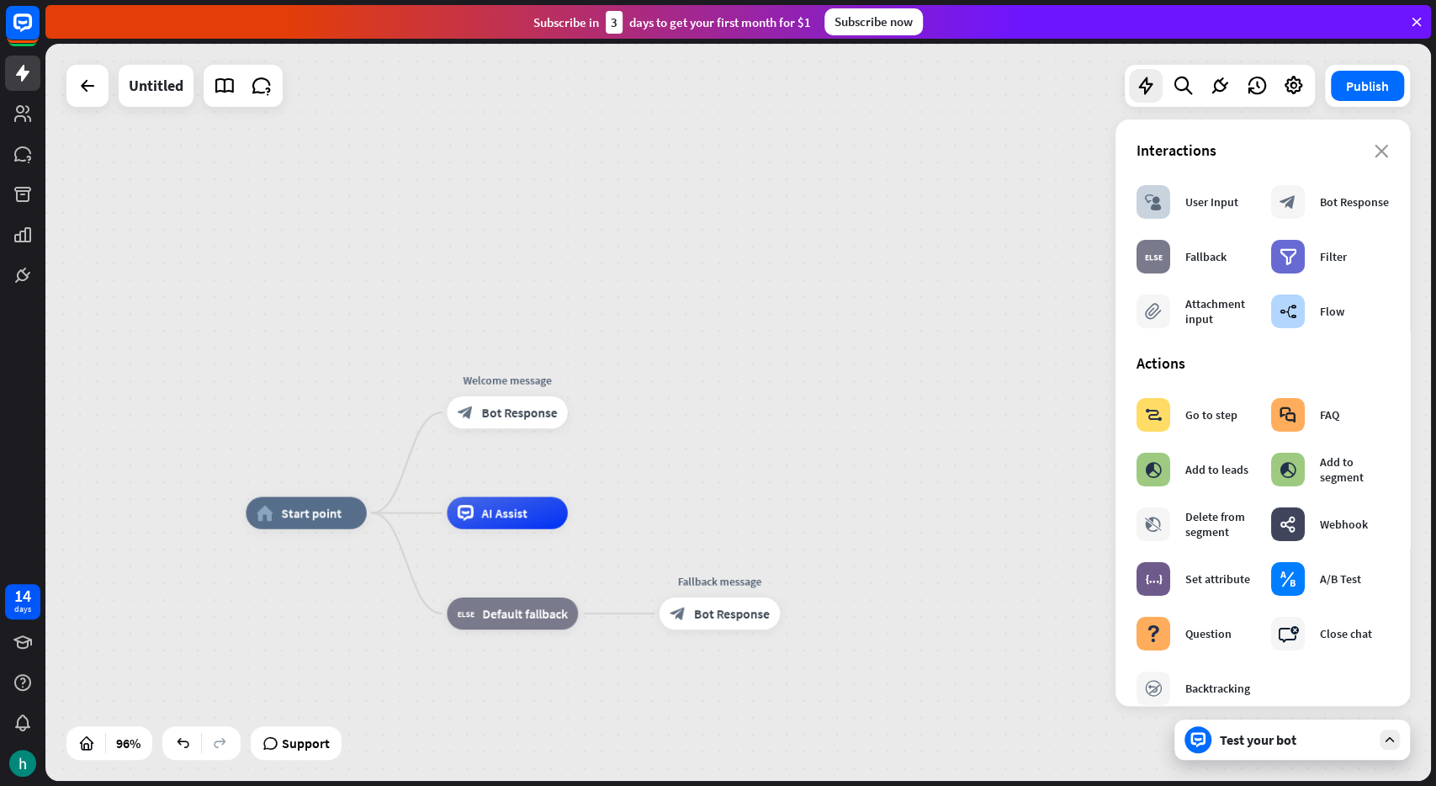
click at [1372, 150] on div "Interactions" at bounding box center [1263, 150] width 252 height 19
click at [1381, 151] on icon "close" at bounding box center [1382, 151] width 14 height 13
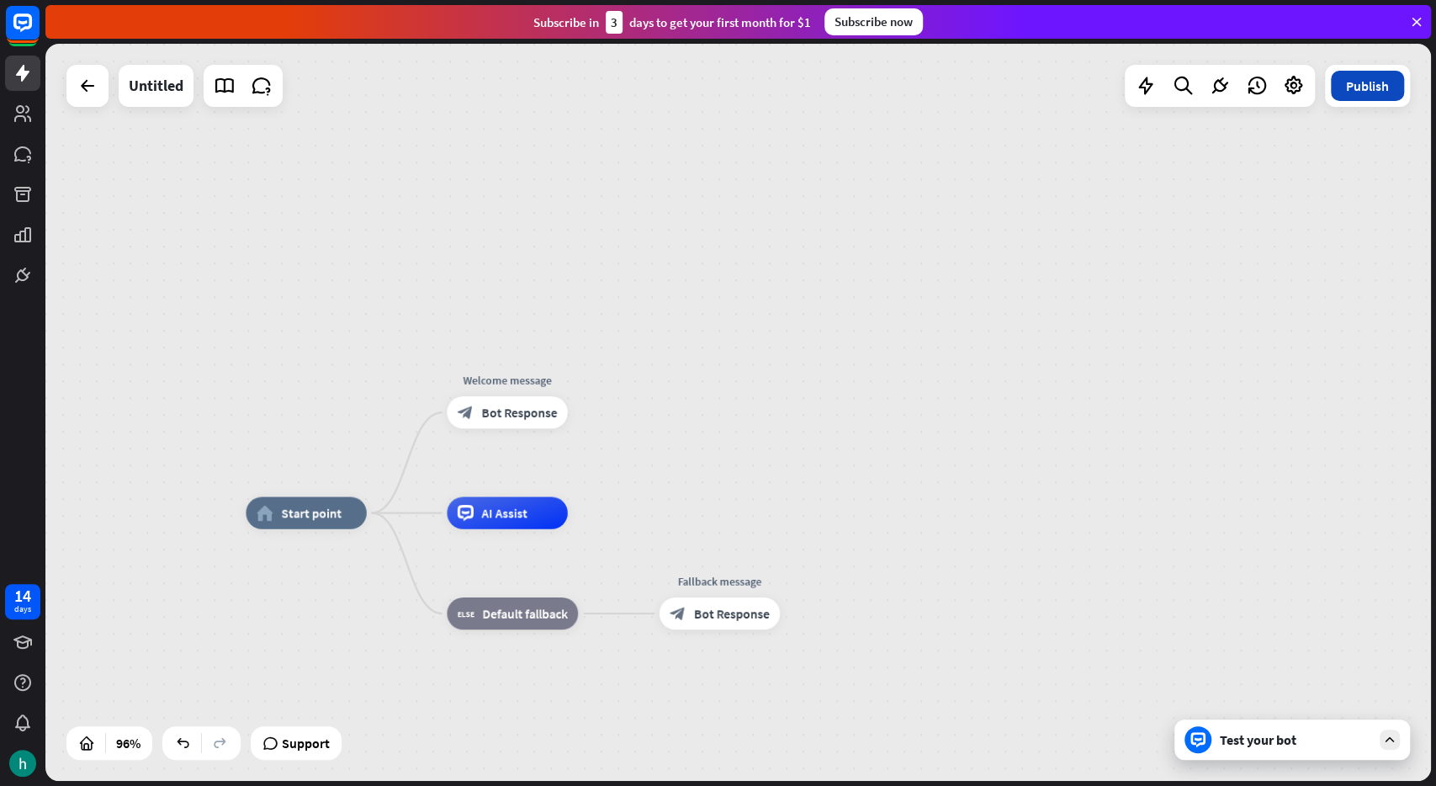
click at [1363, 91] on button "Publish" at bounding box center [1367, 86] width 73 height 30
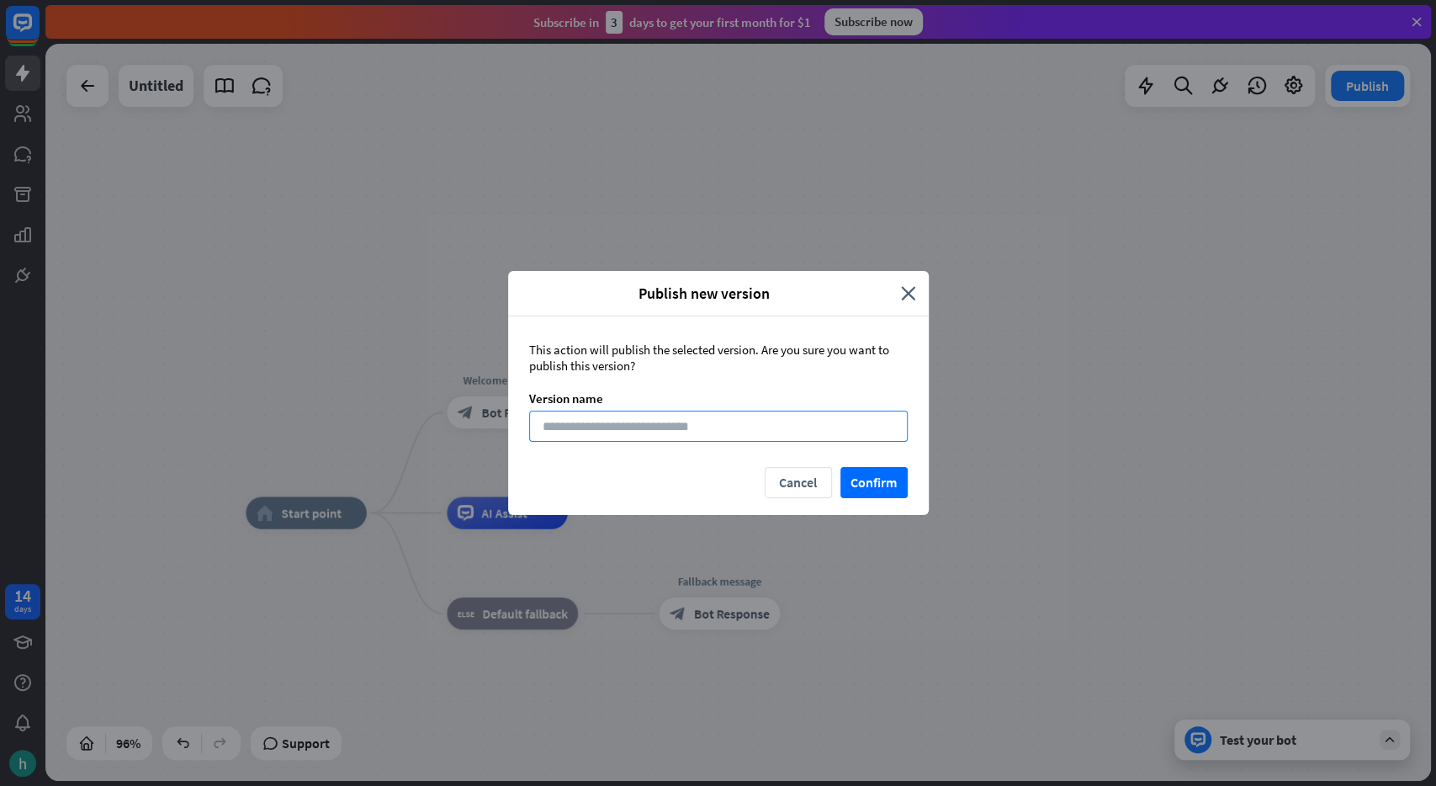
click at [811, 431] on input at bounding box center [718, 426] width 379 height 31
type input "*"
type input "**********"
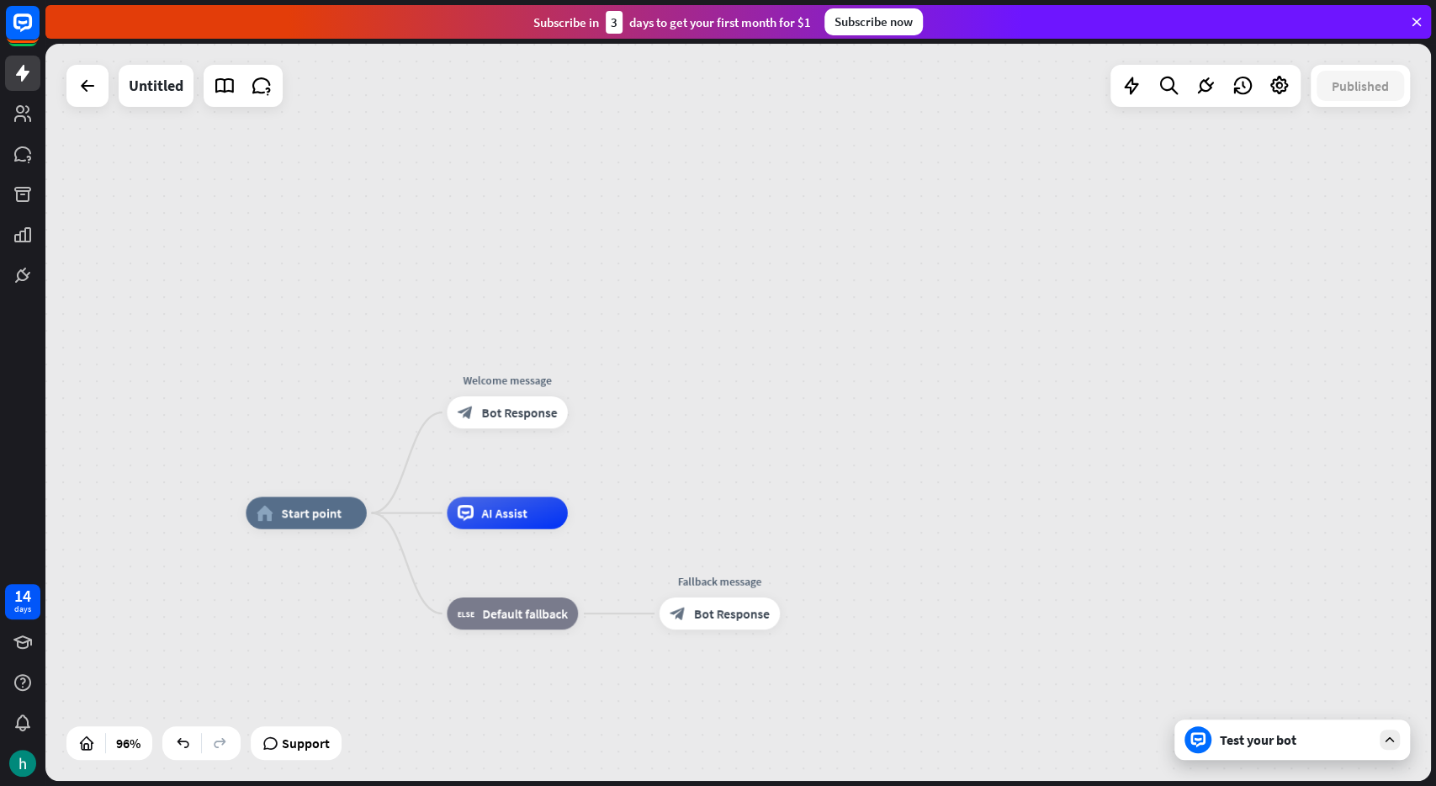
click at [1388, 735] on icon at bounding box center [1389, 739] width 15 height 15
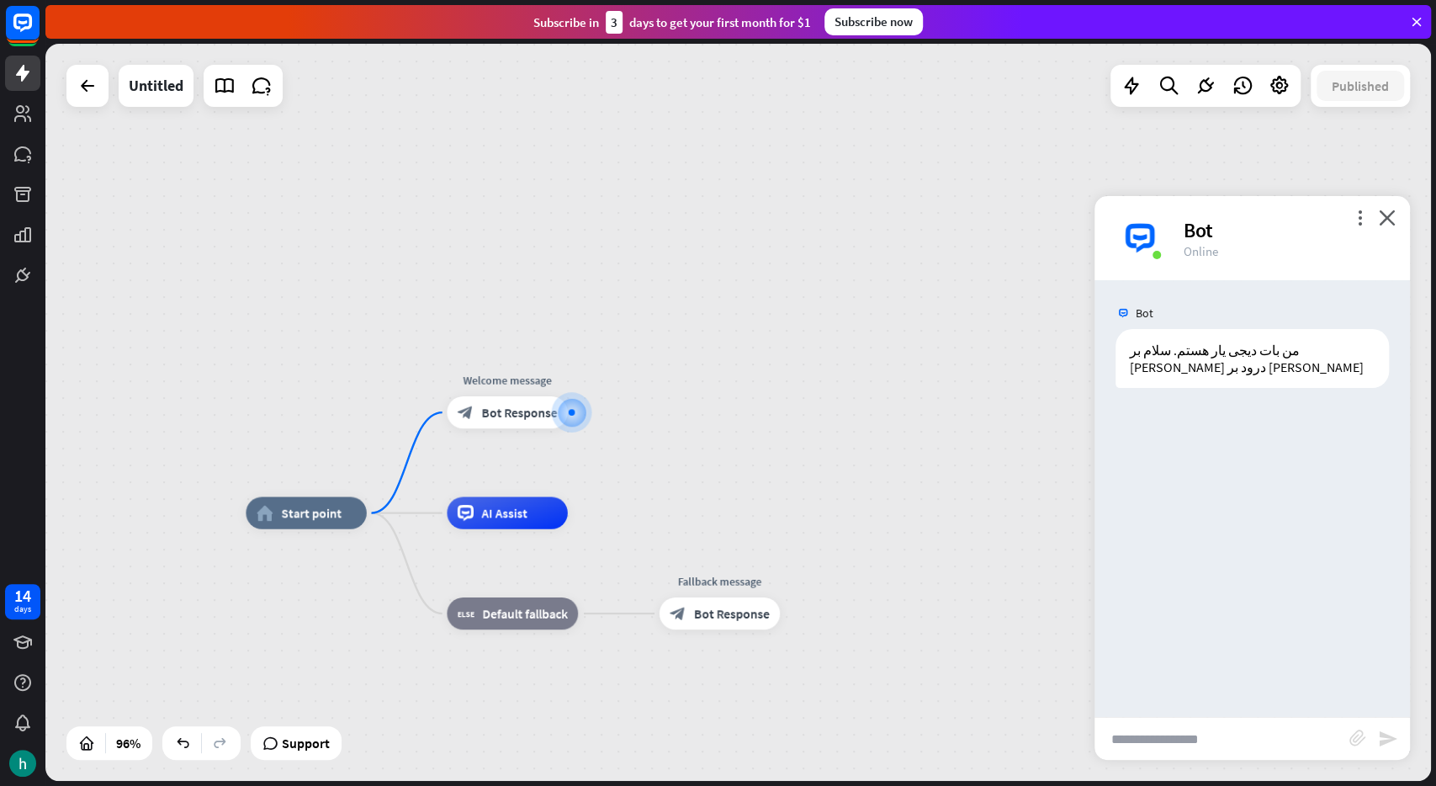
click at [1350, 209] on div "more_vert close Bot Online" at bounding box center [1253, 238] width 316 height 84
click at [1360, 218] on icon "more_vert" at bounding box center [1360, 218] width 16 height 16
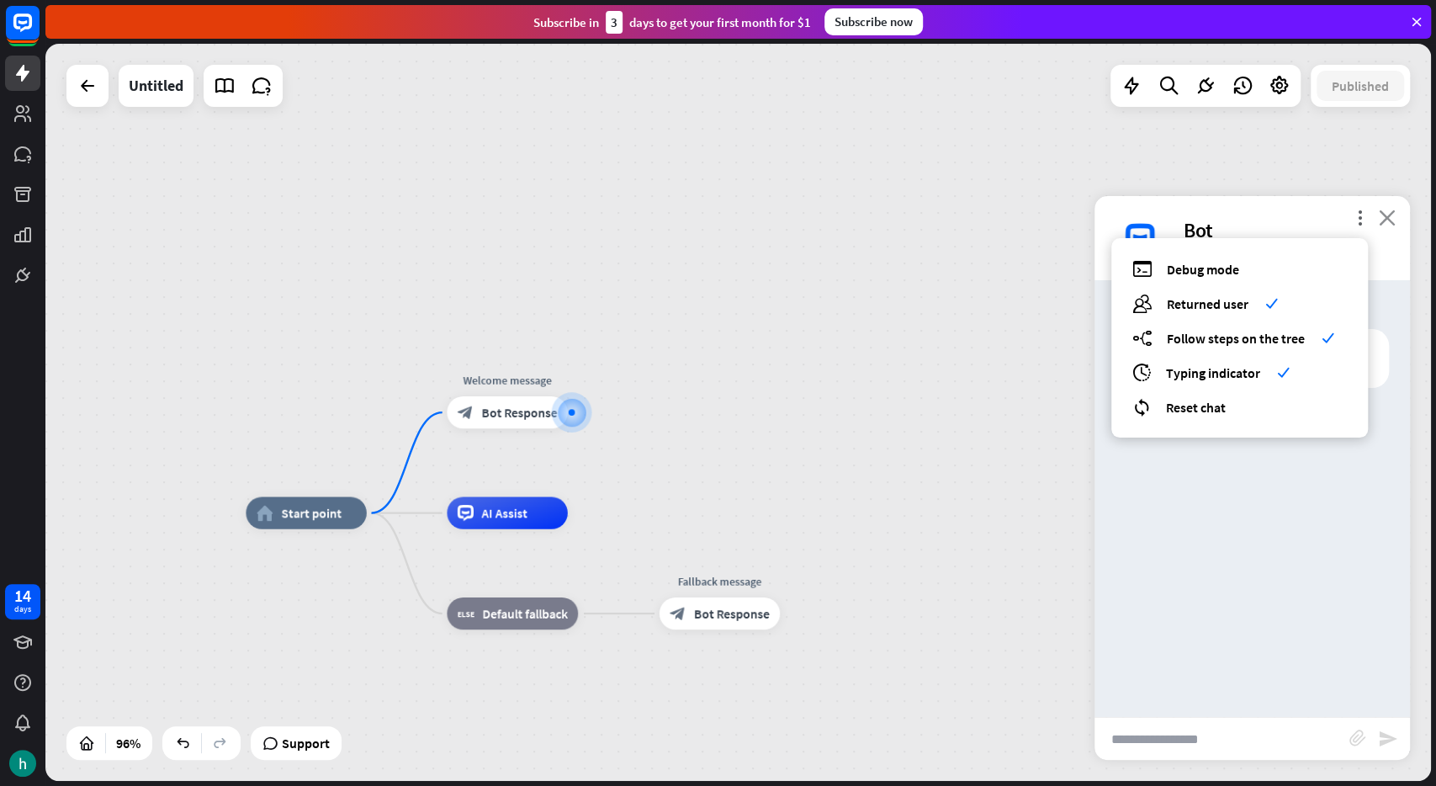
click at [1385, 215] on icon "close" at bounding box center [1387, 218] width 17 height 16
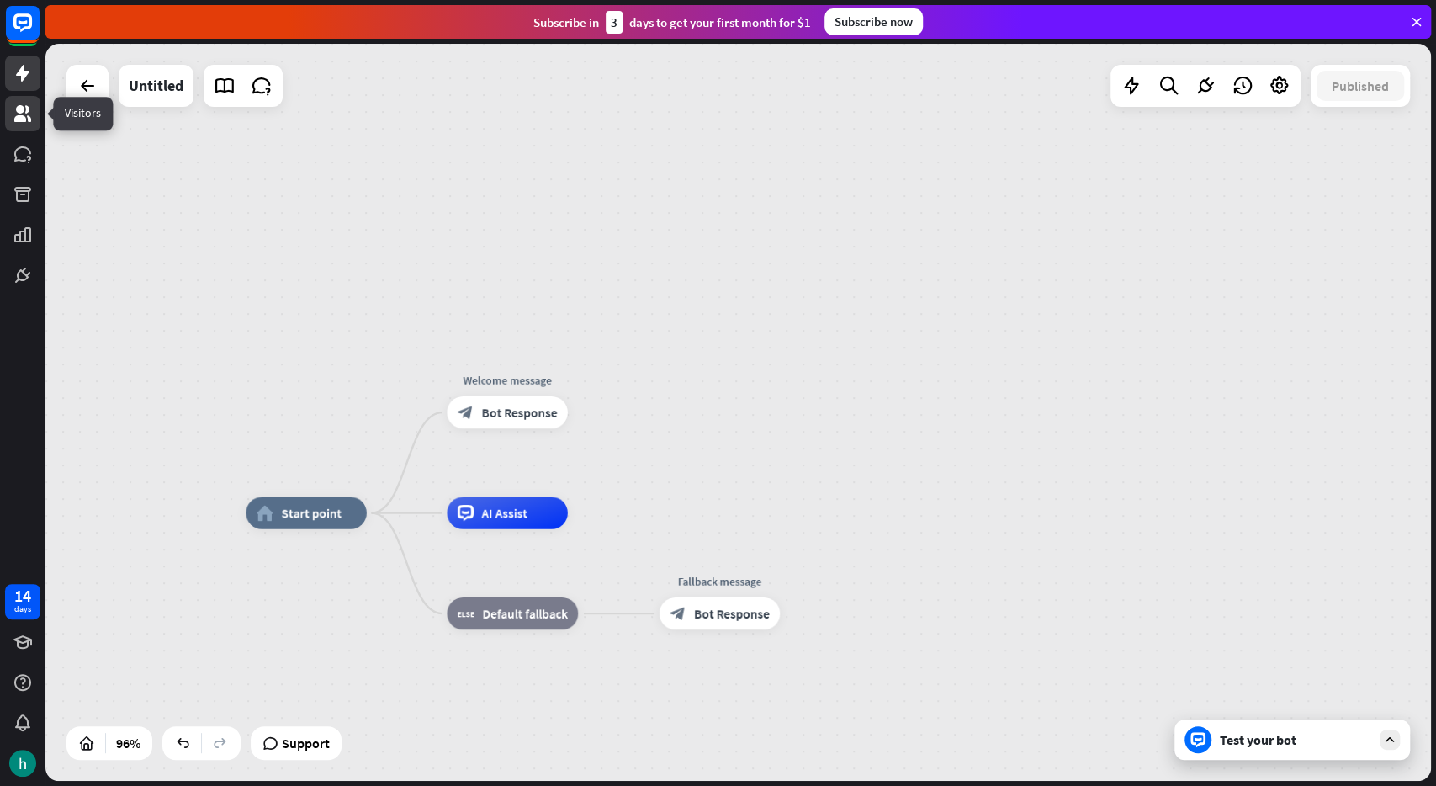
click at [25, 114] on icon at bounding box center [23, 113] width 20 height 20
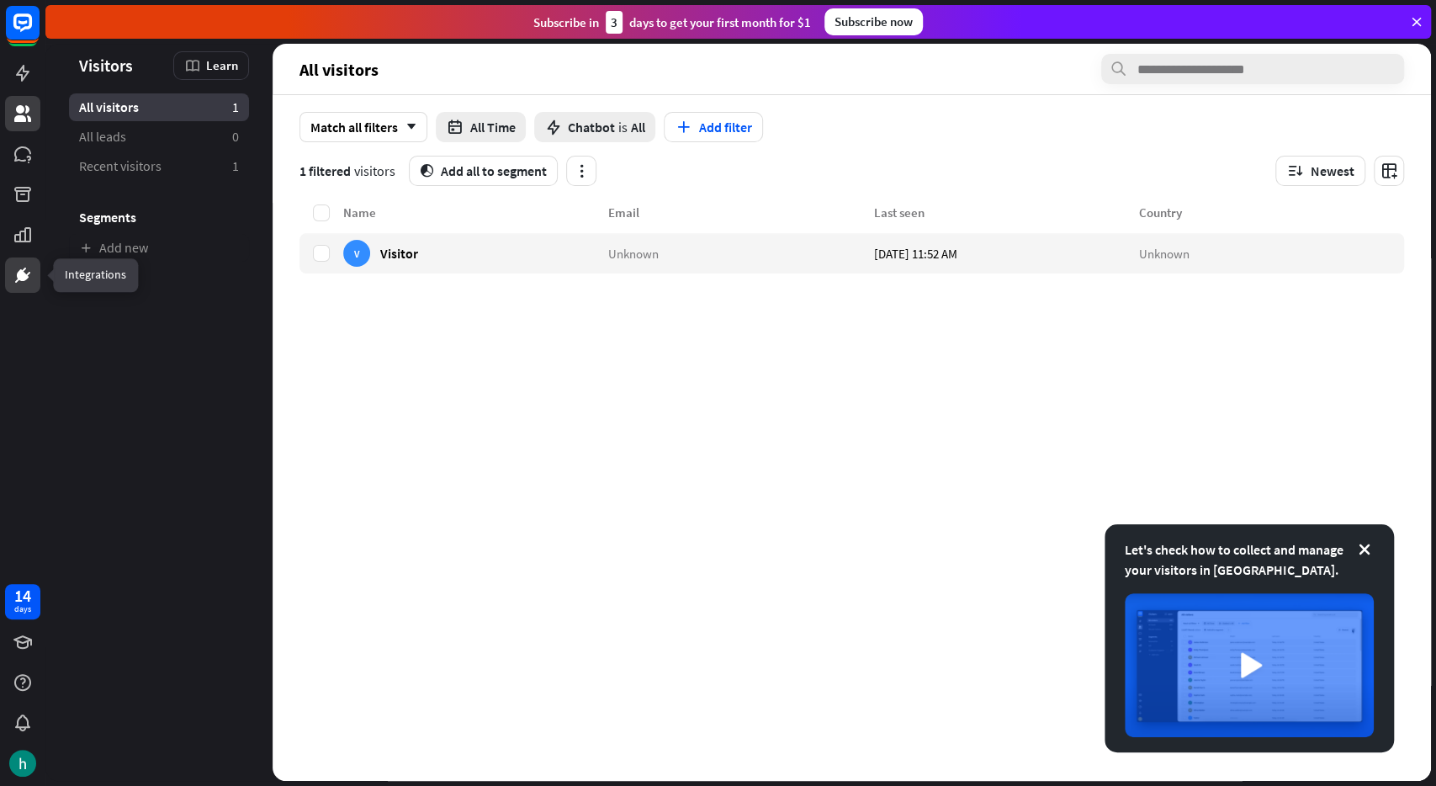
click at [28, 285] on link at bounding box center [22, 274] width 35 height 35
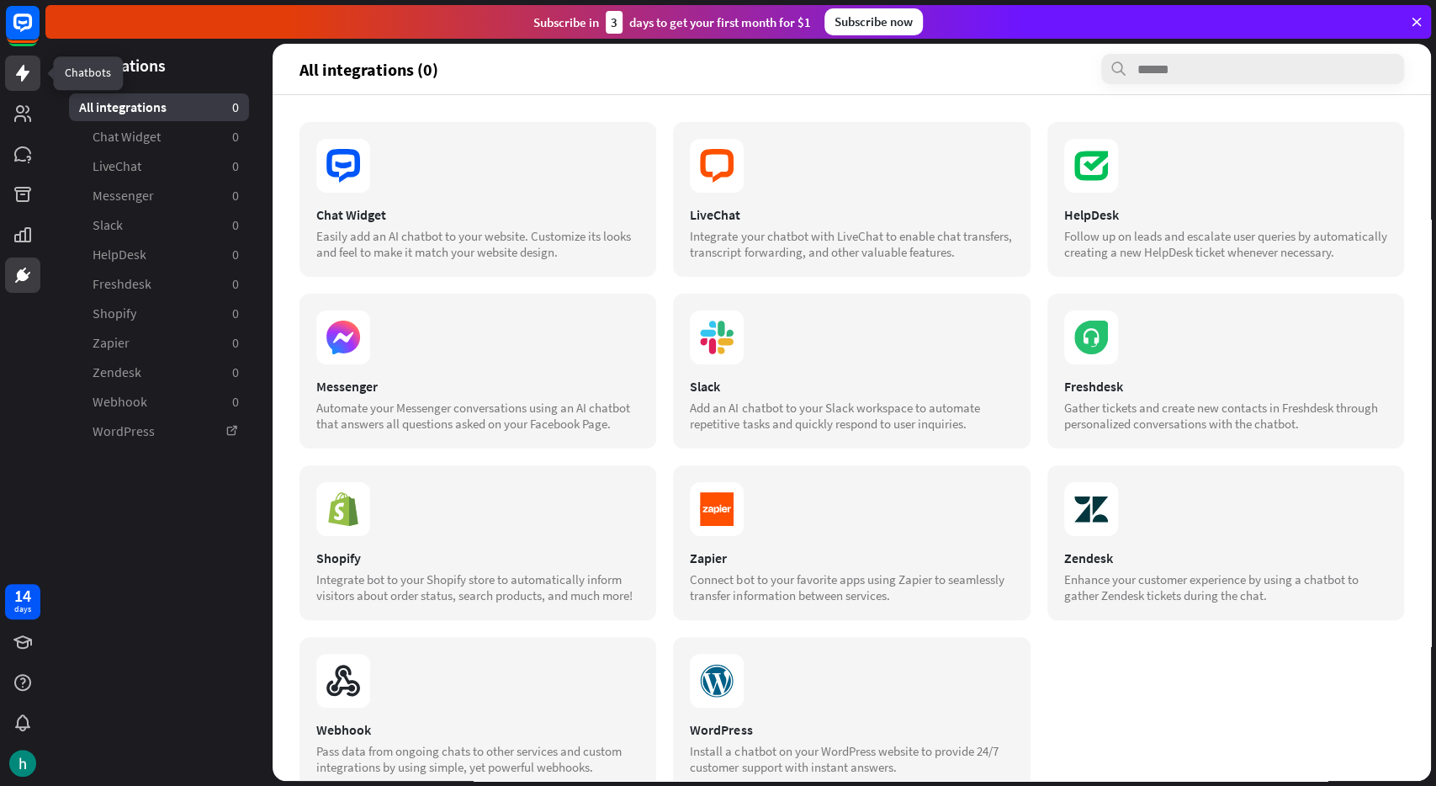
click at [29, 73] on icon at bounding box center [23, 73] width 20 height 20
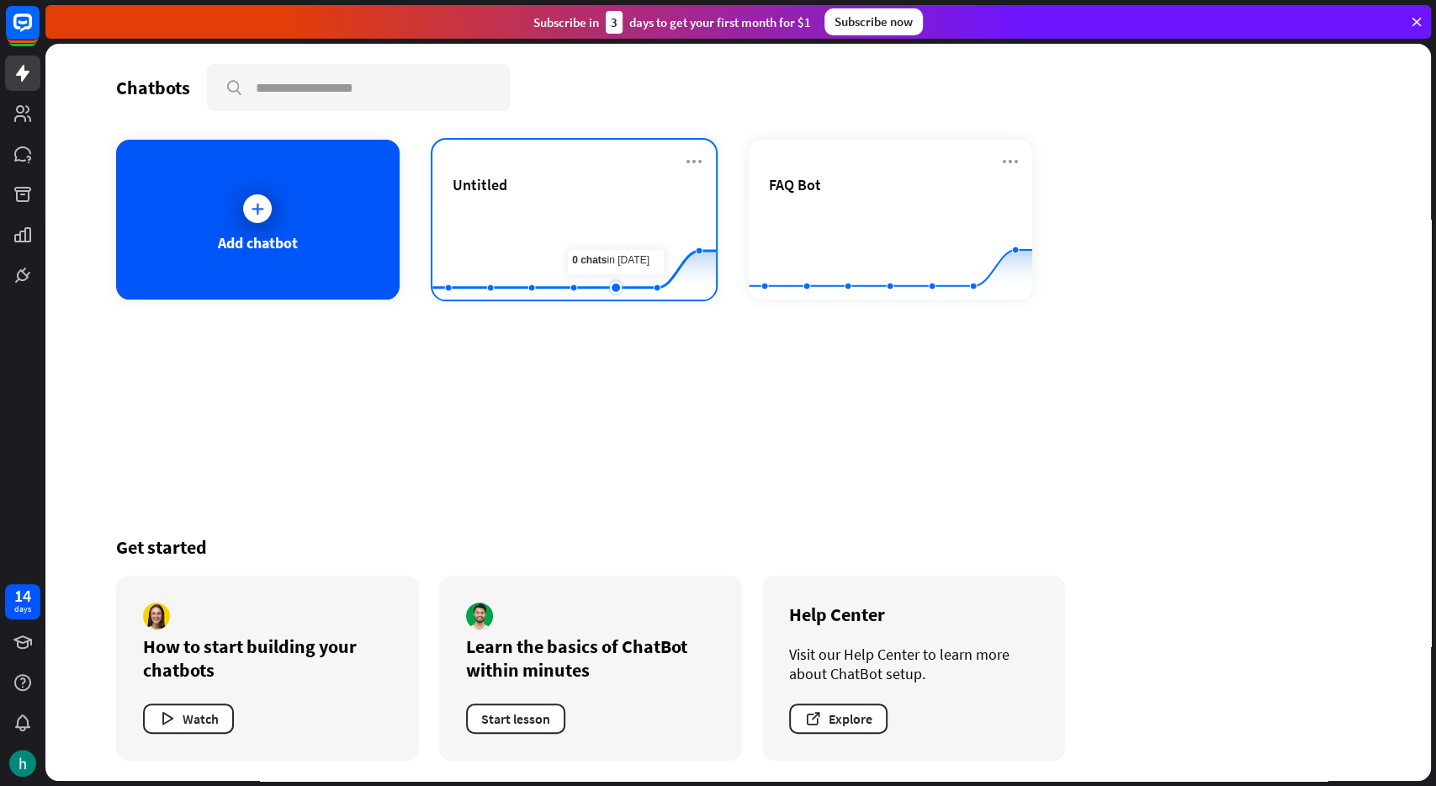
click at [602, 215] on rect at bounding box center [574, 257] width 284 height 105
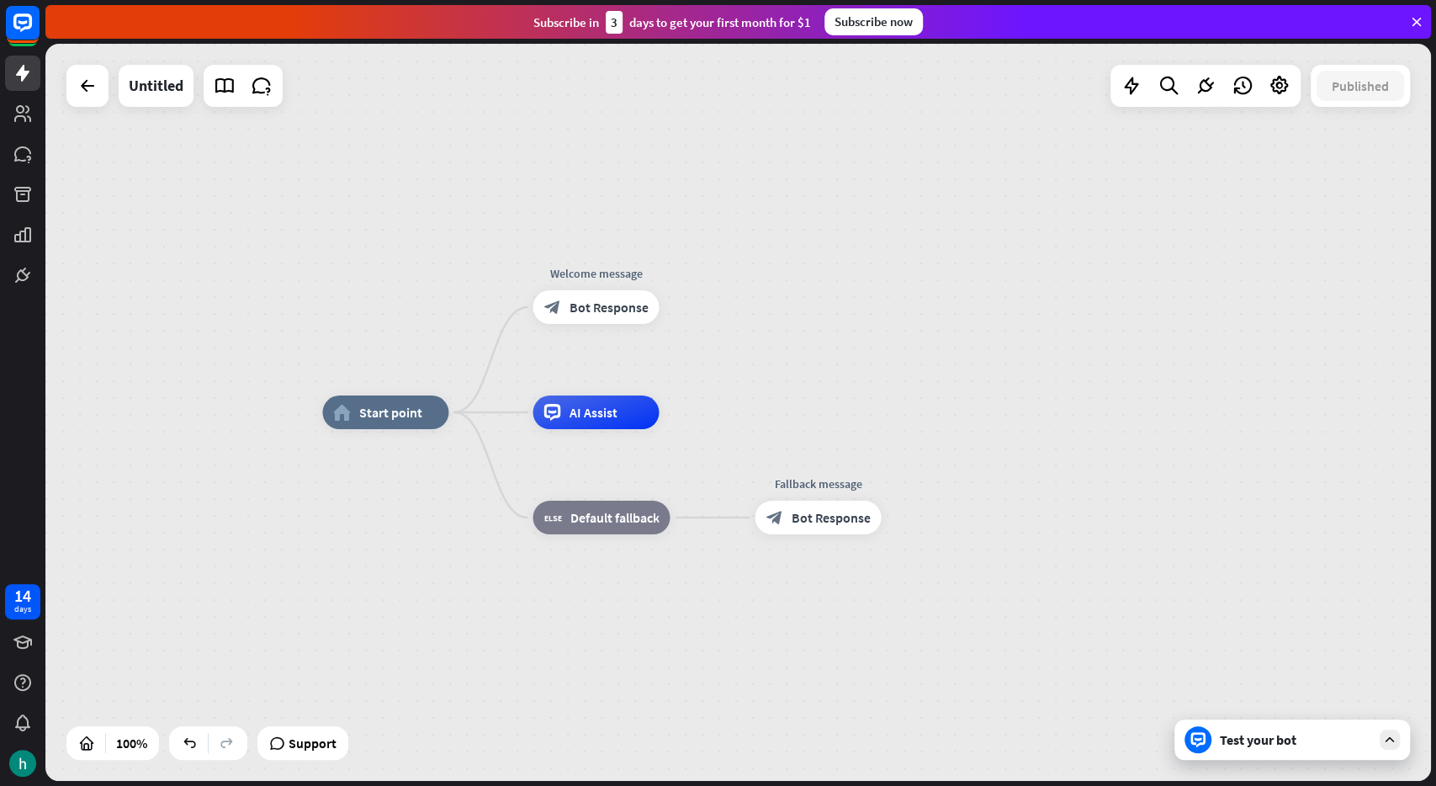
drag, startPoint x: 259, startPoint y: 742, endPoint x: 287, endPoint y: 677, distance: 70.5
click at [287, 677] on div "home_2 Start point Welcome message block_bot_response Bot Response AI Assist bl…" at bounding box center [738, 412] width 1386 height 737
click at [1276, 736] on div "Test your bot" at bounding box center [1295, 739] width 151 height 17
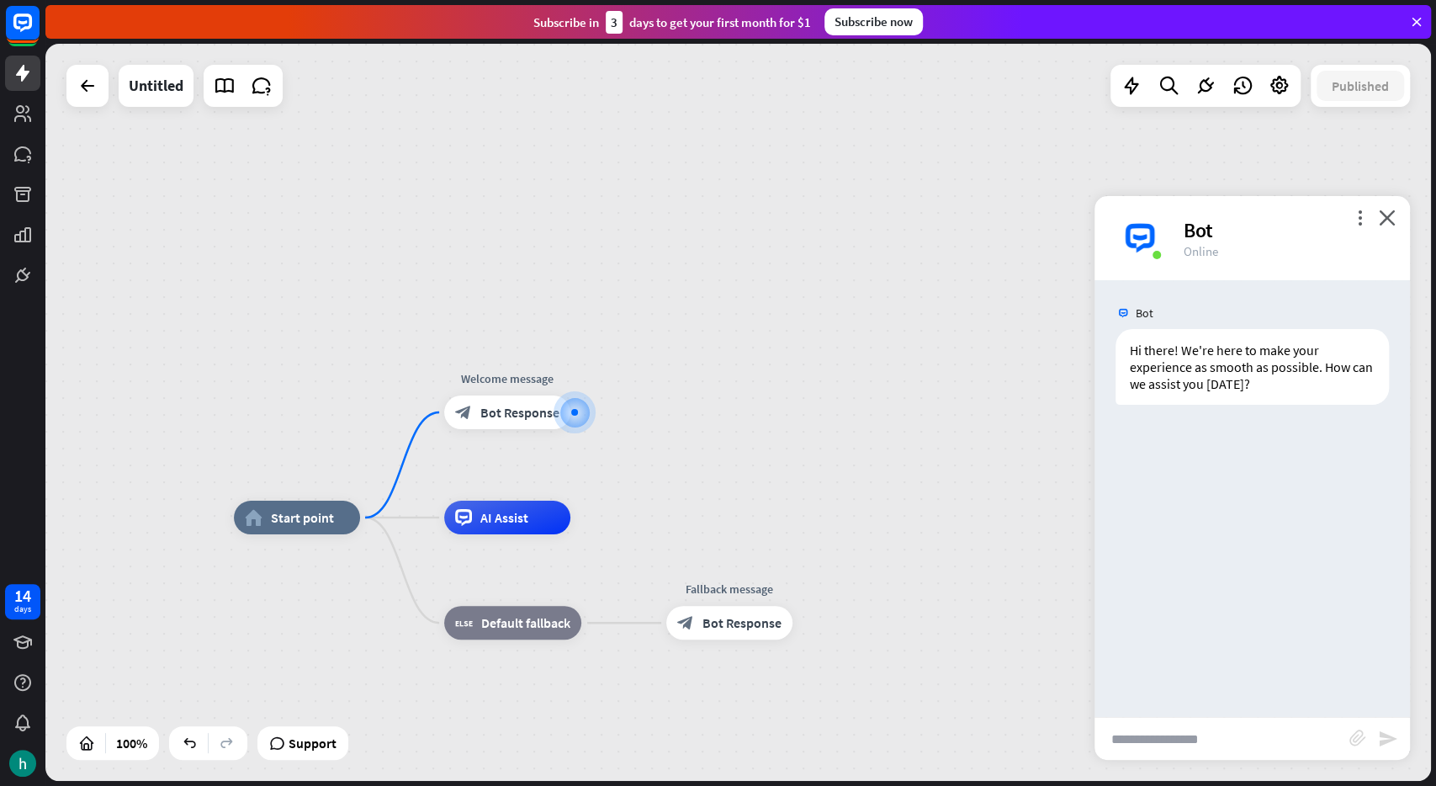
click at [1214, 745] on input "text" at bounding box center [1222, 739] width 255 height 42
type input "**********"
click at [1389, 223] on icon "close" at bounding box center [1387, 218] width 17 height 16
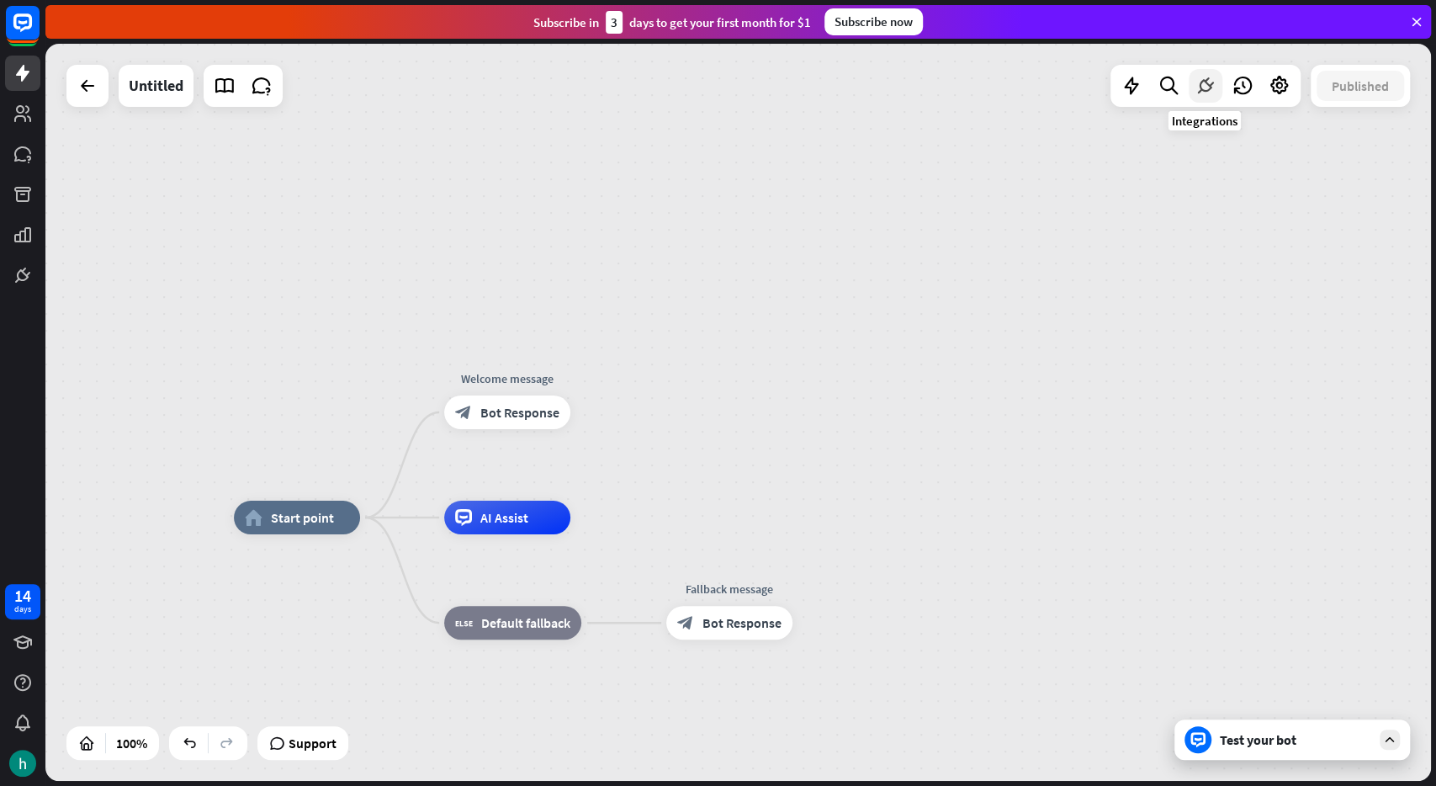
click at [1202, 83] on icon at bounding box center [1206, 86] width 22 height 22
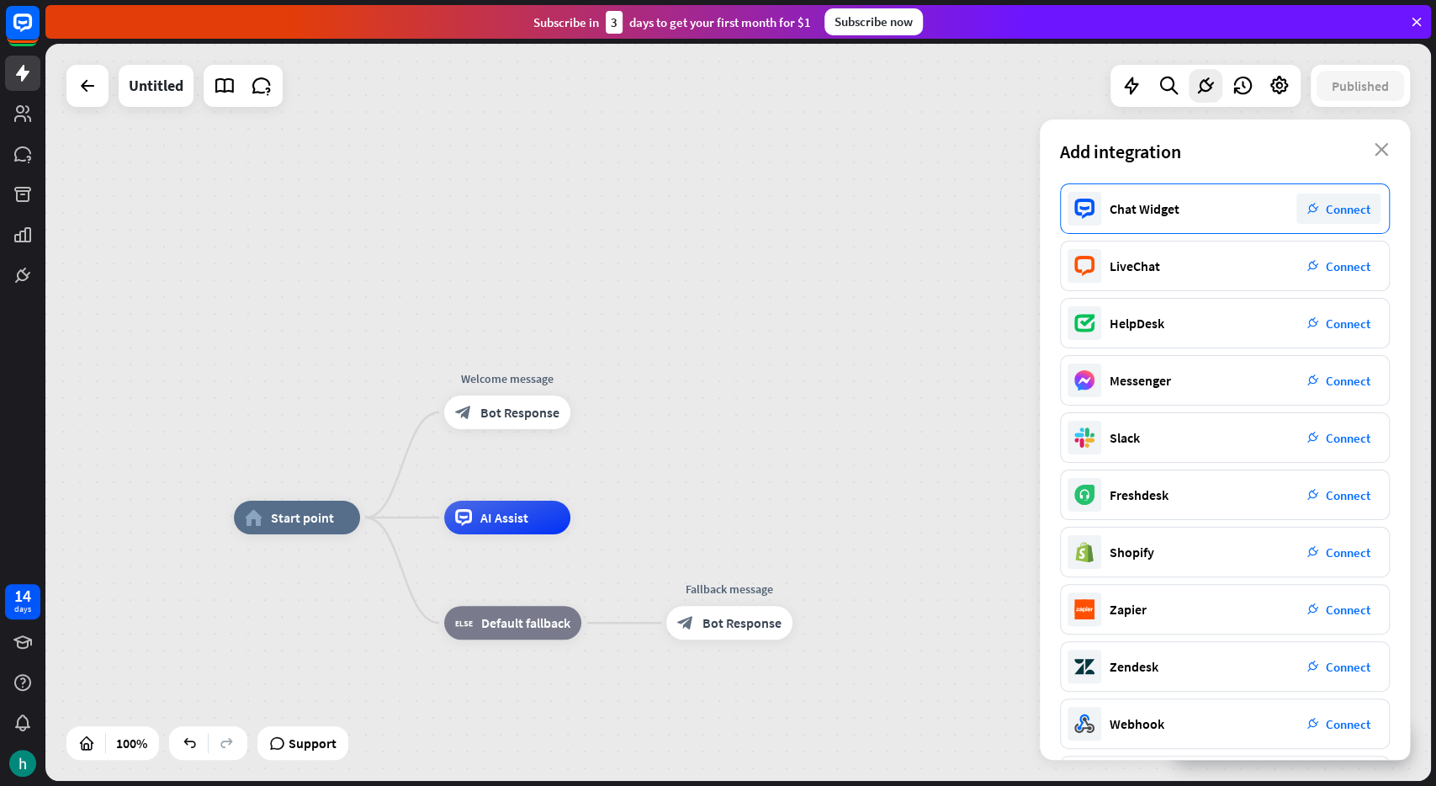
click at [1310, 213] on icon "plug_integration" at bounding box center [1313, 209] width 12 height 12
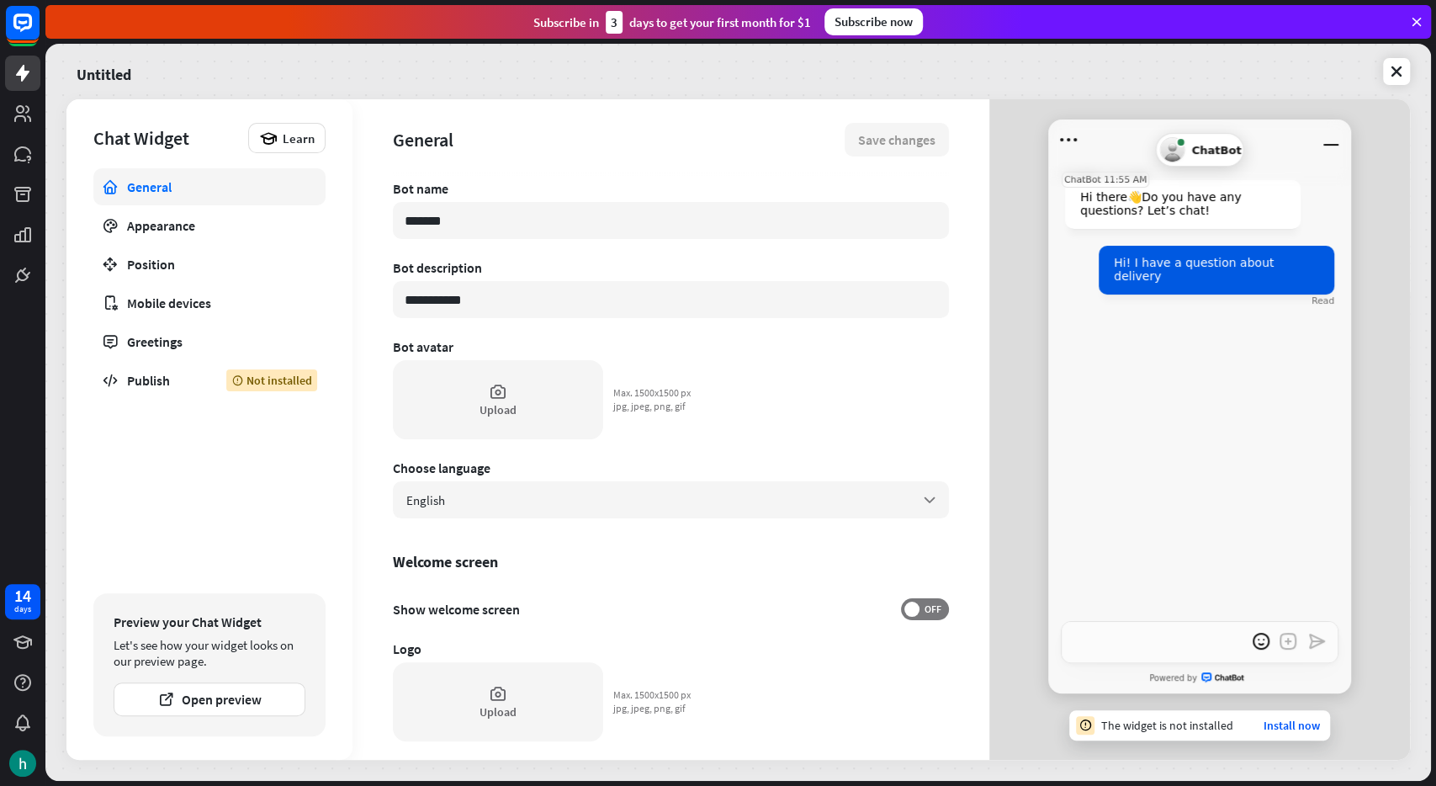
type textarea "*"
click at [1398, 63] on icon at bounding box center [1396, 71] width 17 height 17
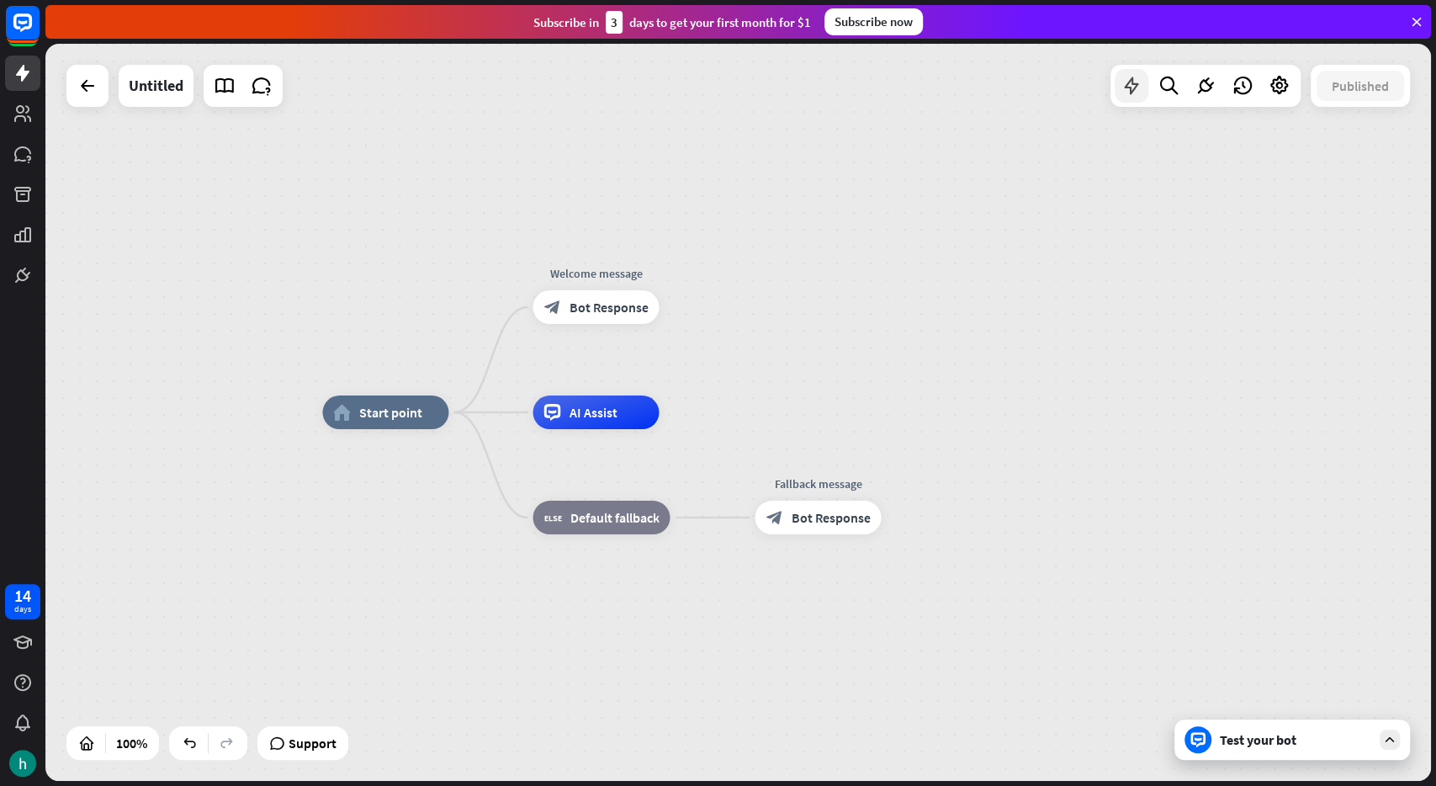
click at [1137, 89] on icon at bounding box center [1132, 86] width 22 height 22
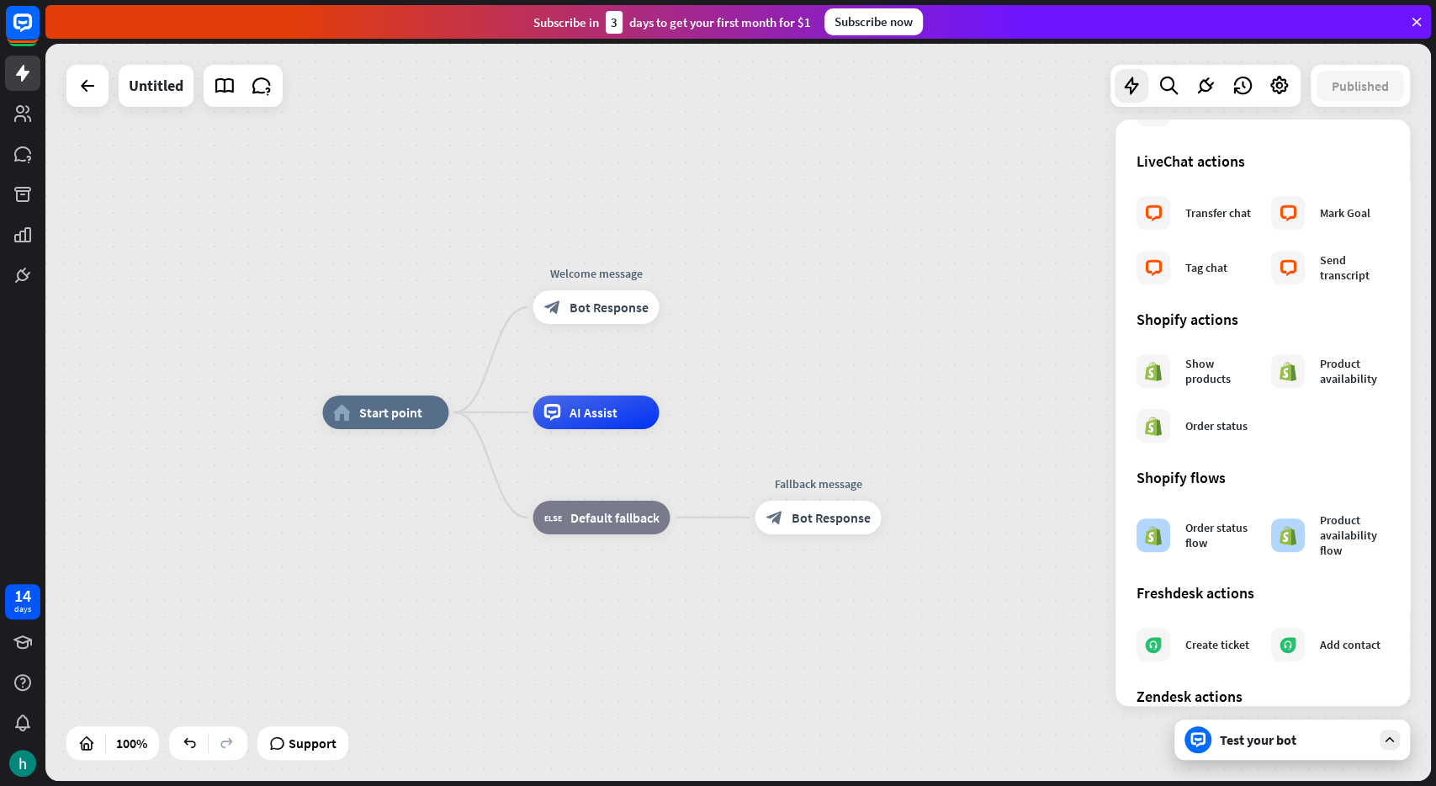
scroll to position [771, 0]
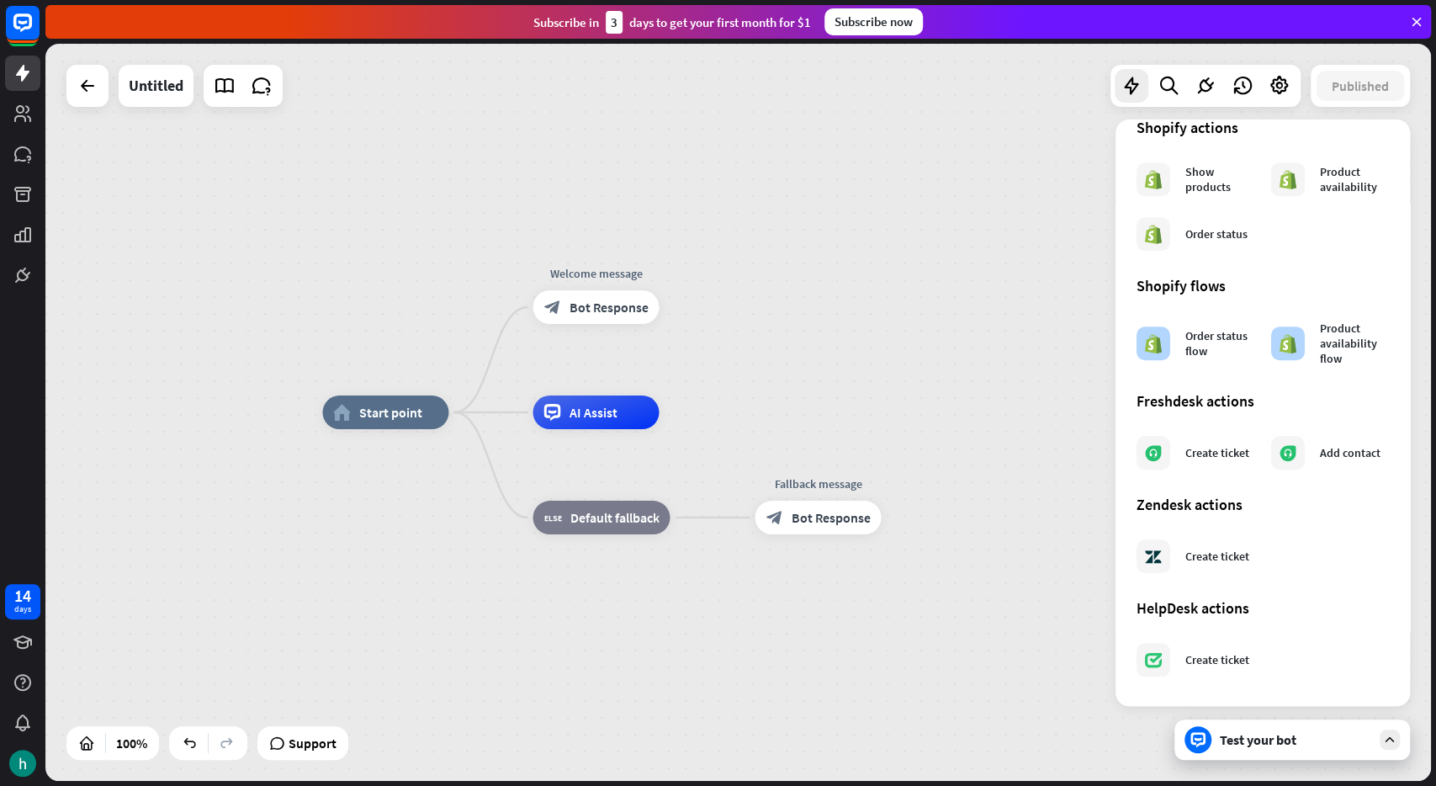
click at [1061, 121] on div "home_2 Start point Welcome message block_bot_response Bot Response AI Assist bl…" at bounding box center [738, 412] width 1386 height 737
click at [1138, 99] on div at bounding box center [1132, 86] width 34 height 34
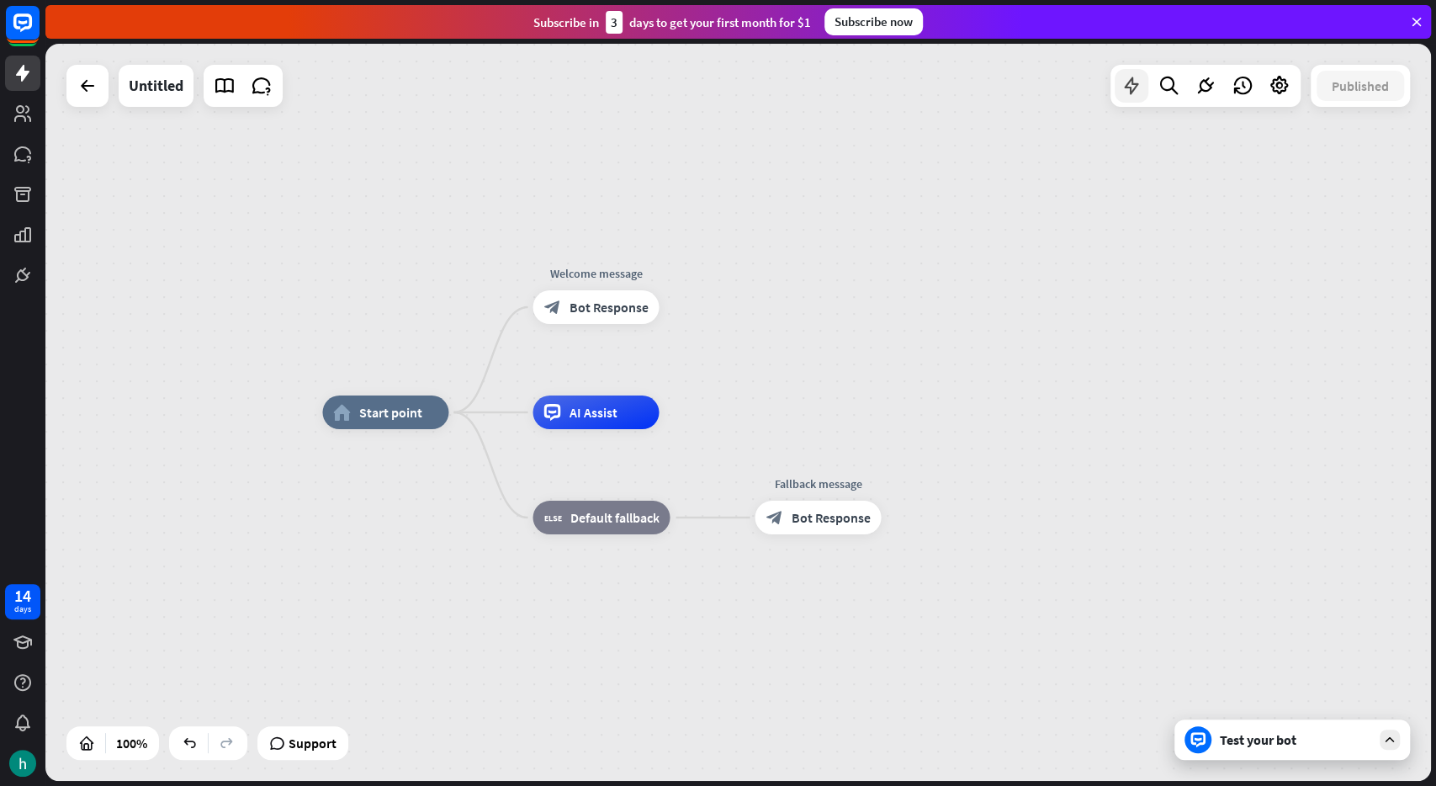
click at [1131, 76] on icon at bounding box center [1132, 86] width 22 height 22
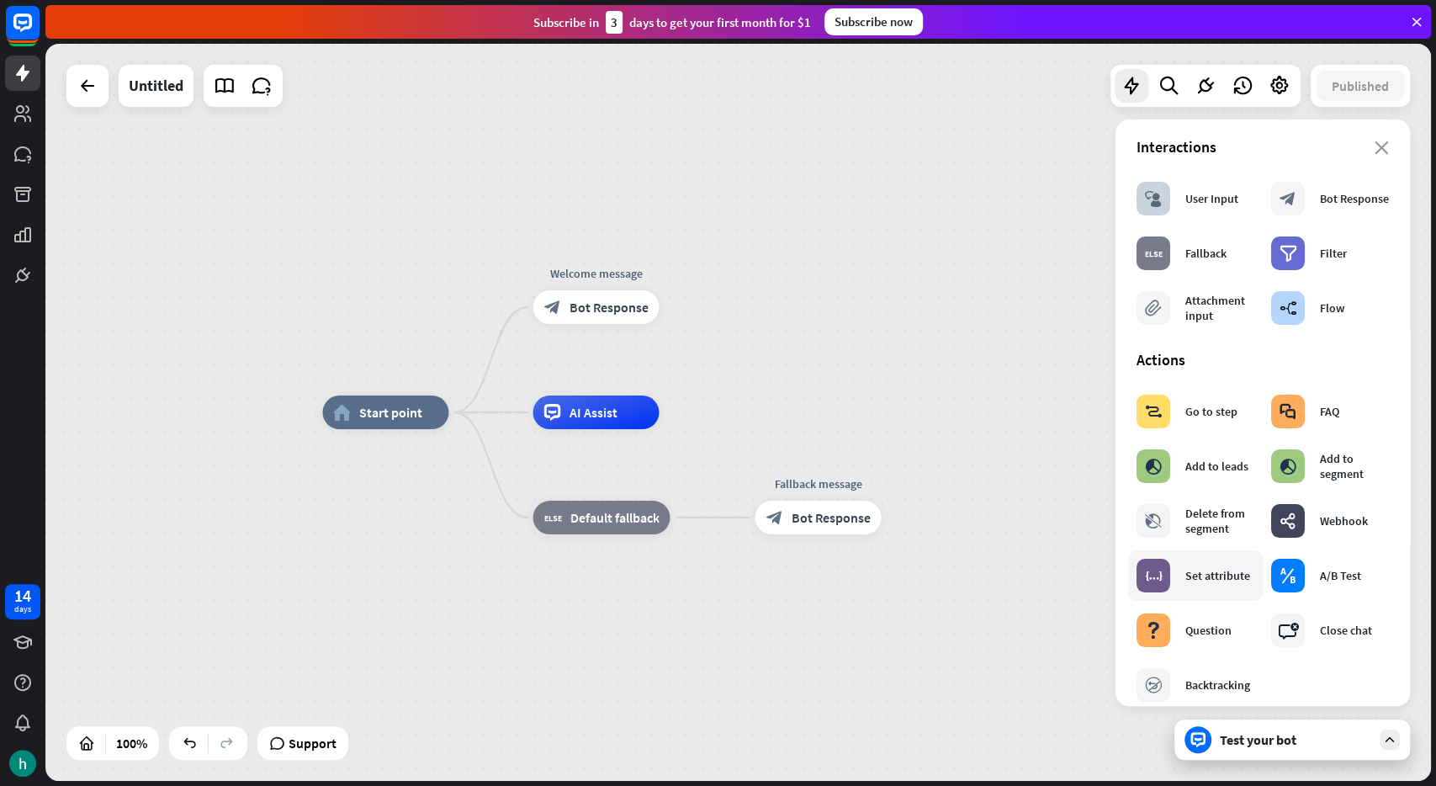
scroll to position [0, 0]
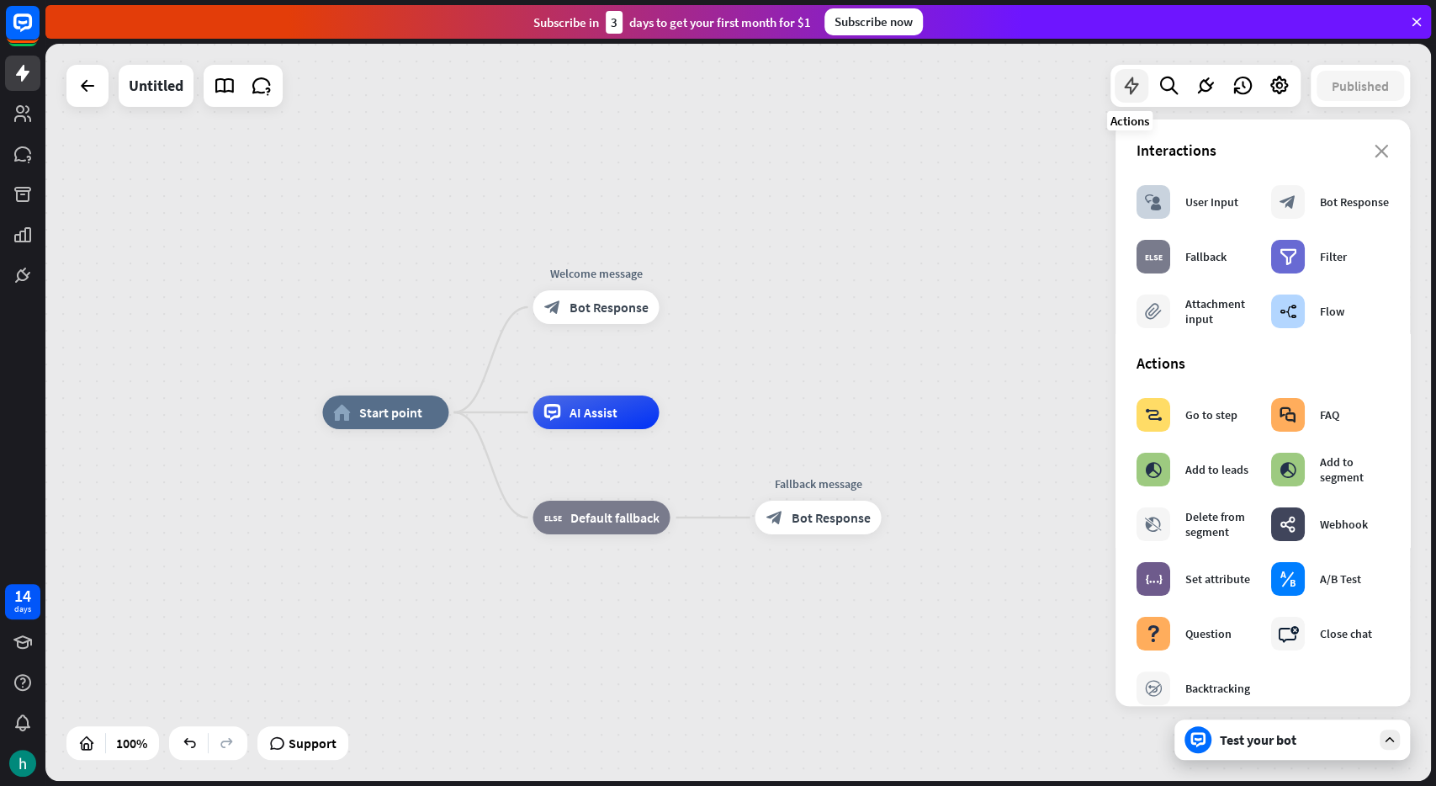
click at [1119, 72] on div at bounding box center [1132, 86] width 34 height 34
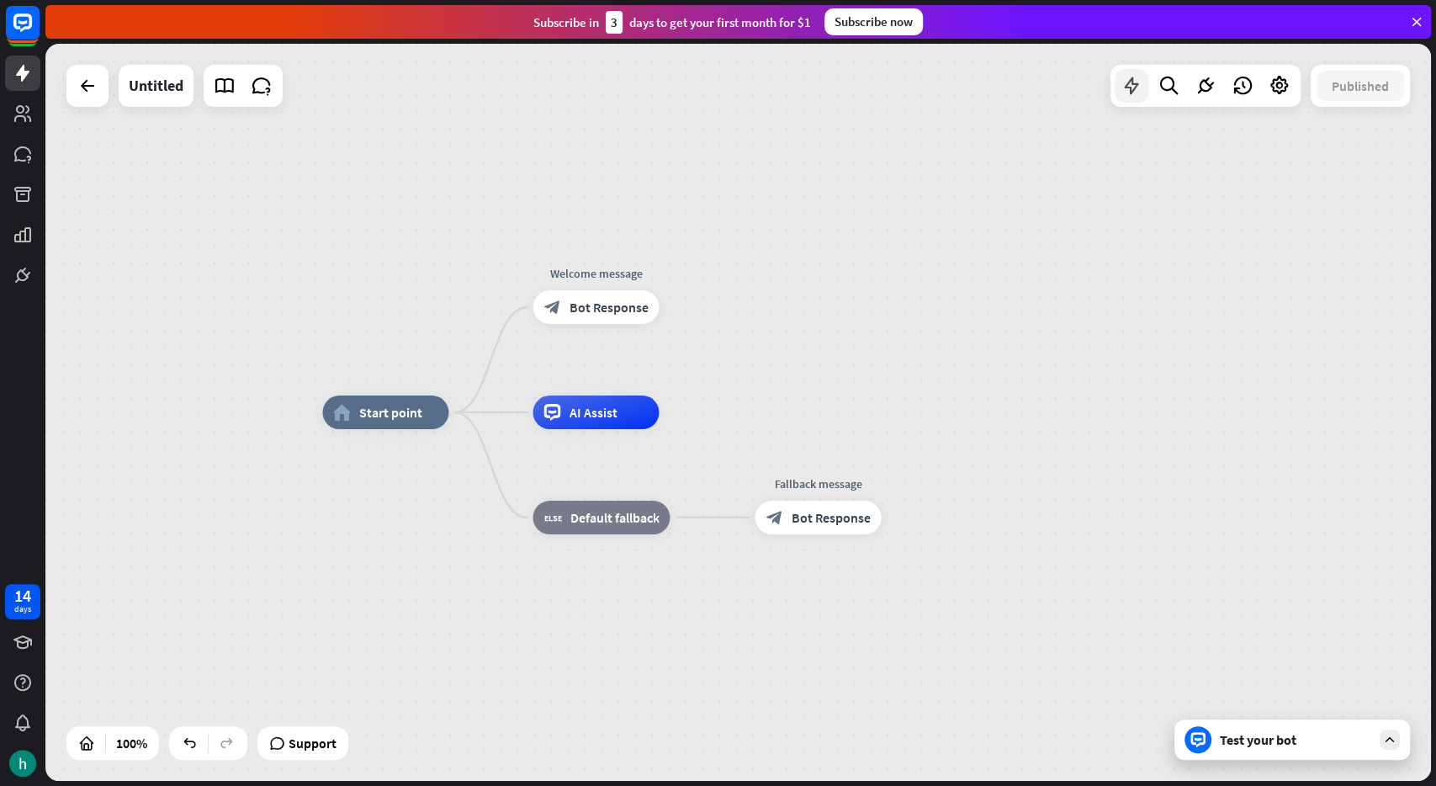
click at [1132, 72] on div at bounding box center [1132, 86] width 34 height 34
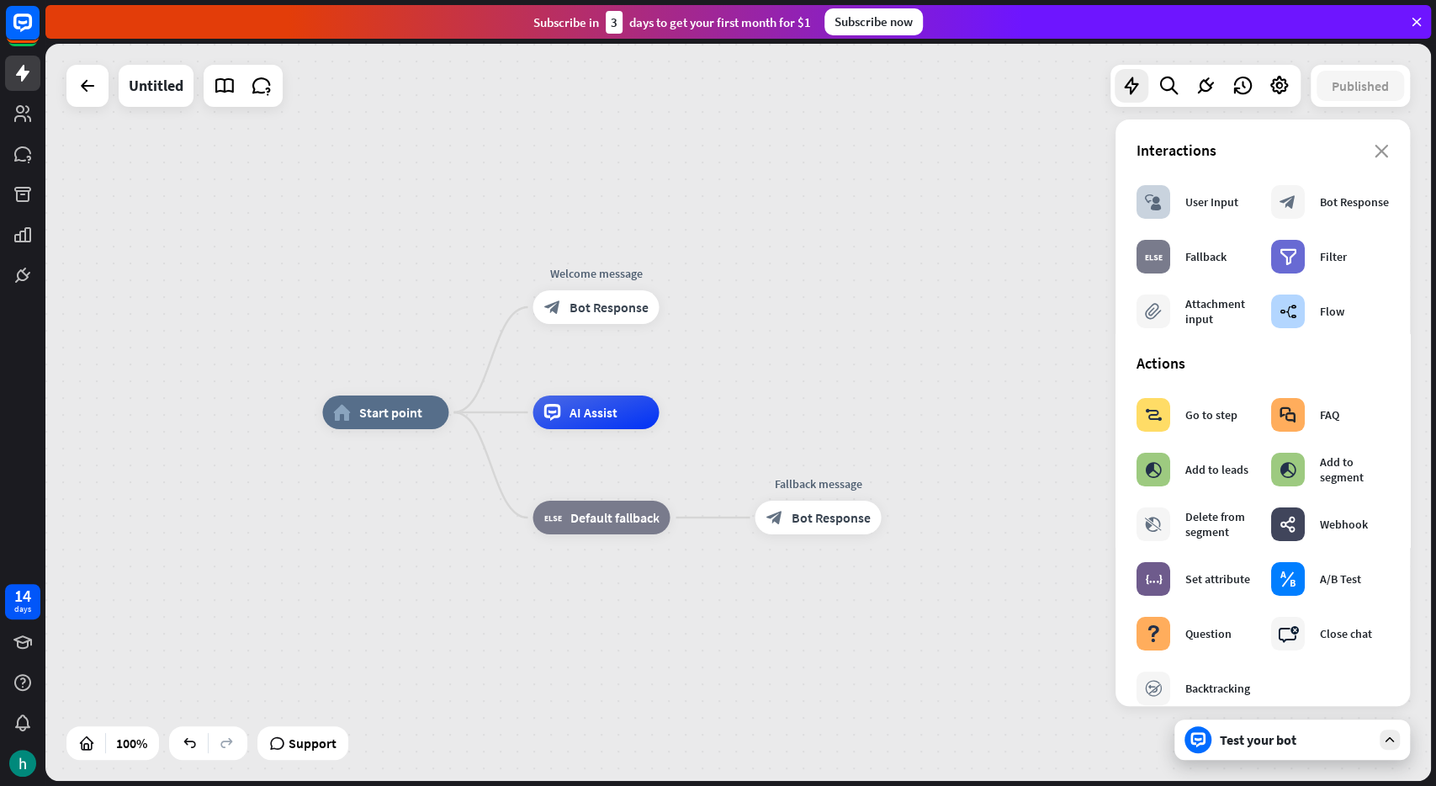
click at [726, 189] on div "home_2 Start point Welcome message block_bot_response Bot Response AI Assist bl…" at bounding box center [738, 412] width 1386 height 737
click at [796, 341] on div "home_2 Start point Welcome message block_bot_response Bot Response AI Assist bl…" at bounding box center [738, 412] width 1386 height 737
click at [1386, 151] on icon "close" at bounding box center [1382, 151] width 14 height 13
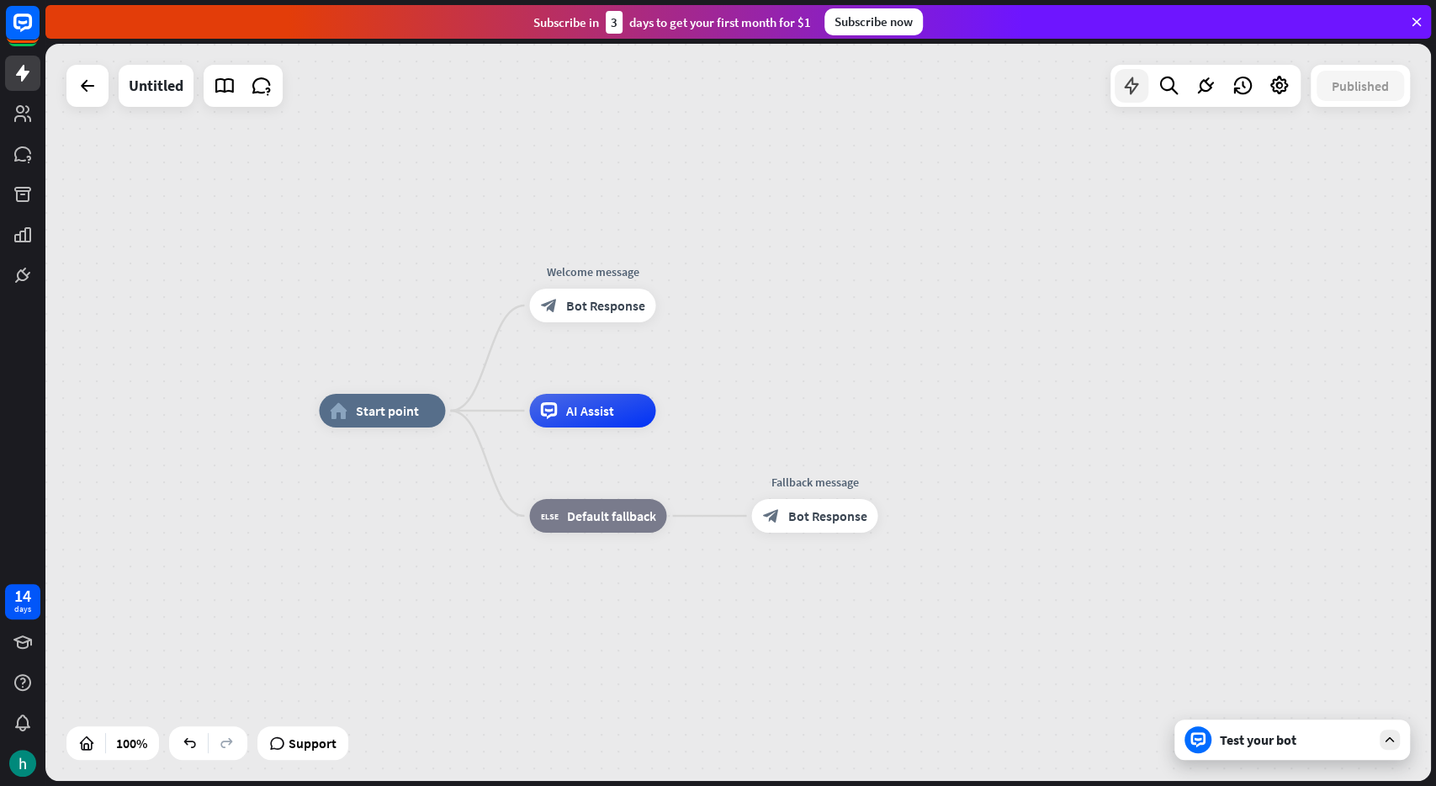
click at [1115, 81] on div at bounding box center [1132, 86] width 34 height 34
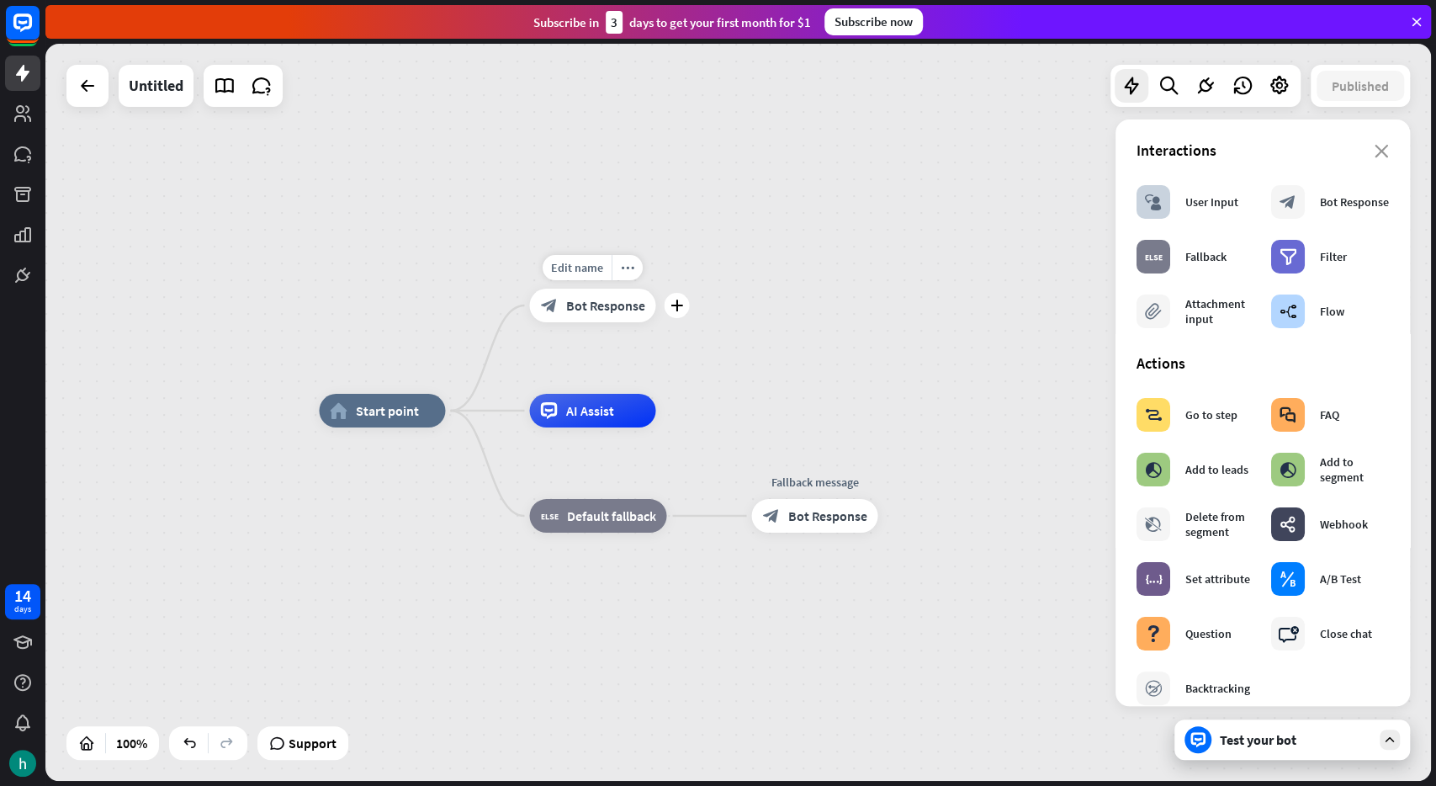
click at [607, 315] on div "block_bot_response Bot Response" at bounding box center [592, 306] width 126 height 34
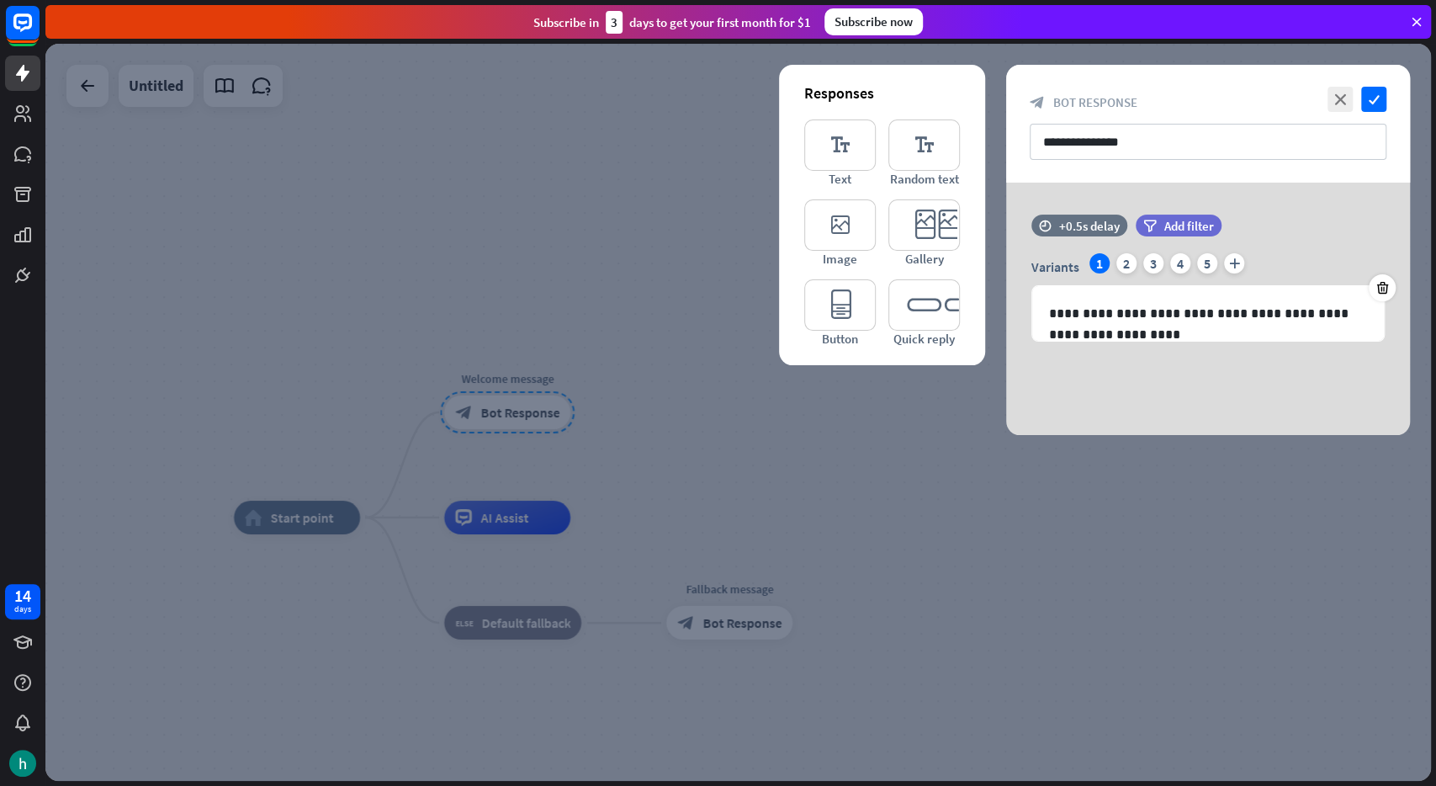
click at [1144, 70] on div "**********" at bounding box center [1208, 124] width 404 height 118
click at [1342, 102] on icon "close" at bounding box center [1340, 99] width 25 height 25
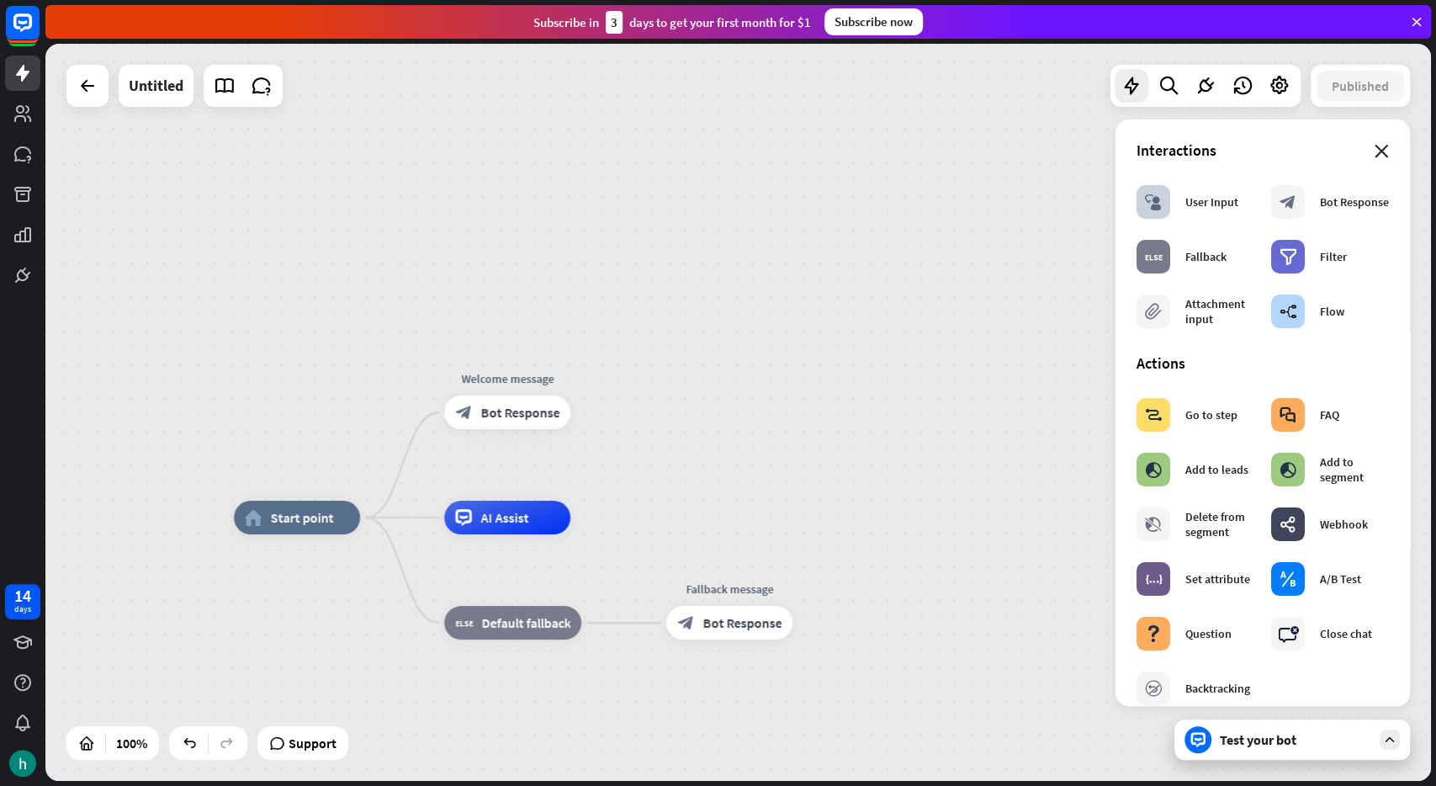
click at [1383, 151] on icon "close" at bounding box center [1382, 151] width 14 height 13
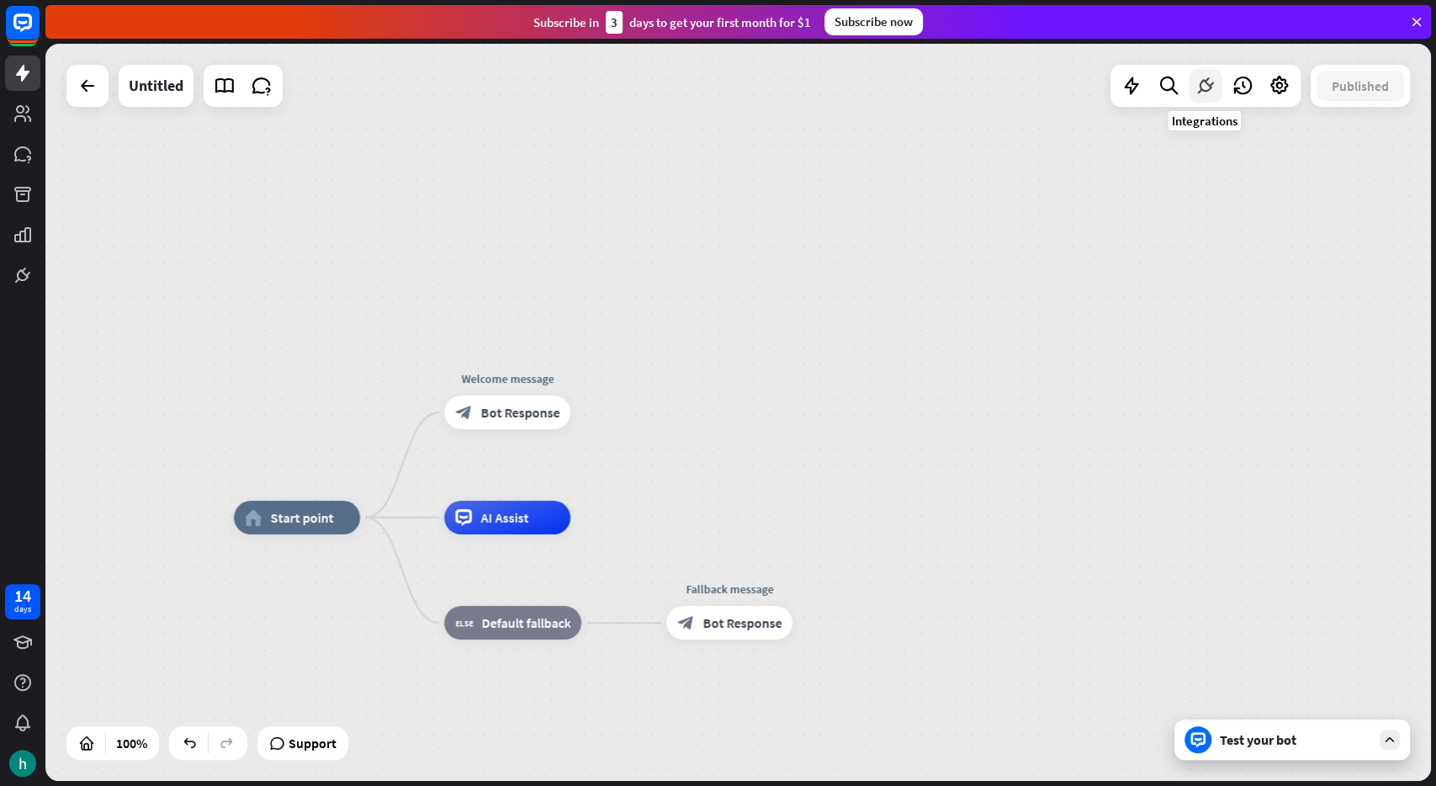
click at [1205, 82] on icon at bounding box center [1206, 86] width 22 height 22
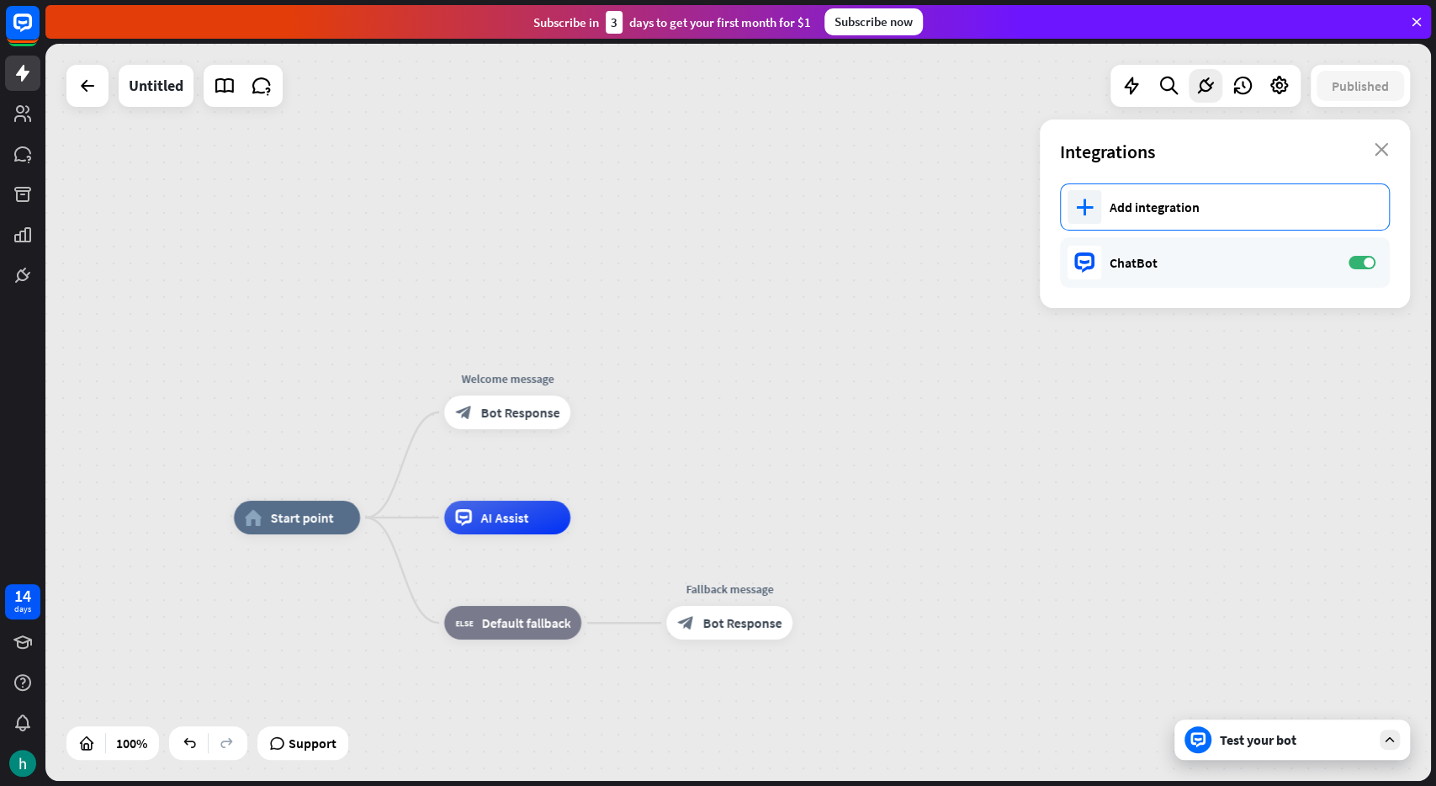
click at [1211, 199] on div "Add integration" at bounding box center [1241, 207] width 263 height 17
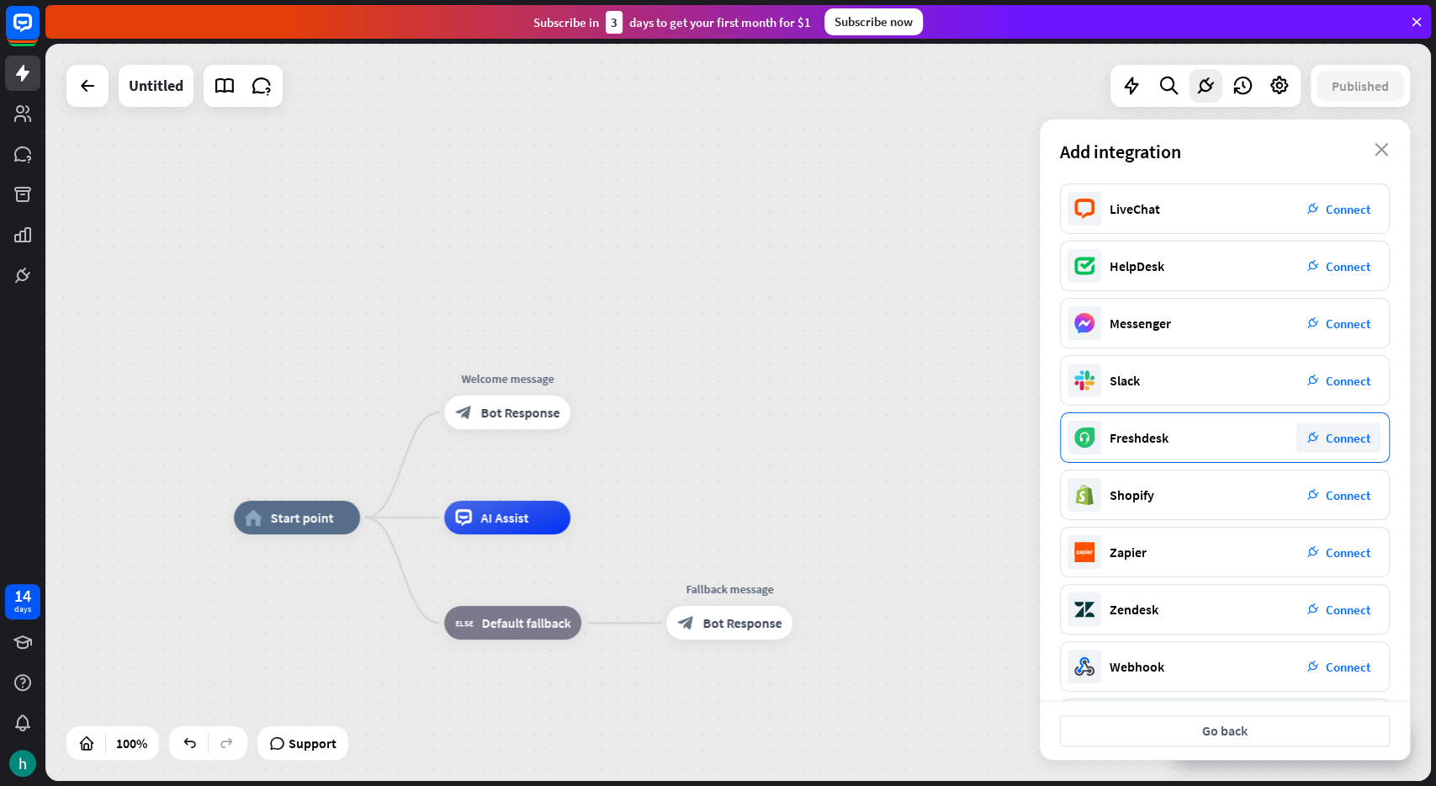
scroll to position [67, 0]
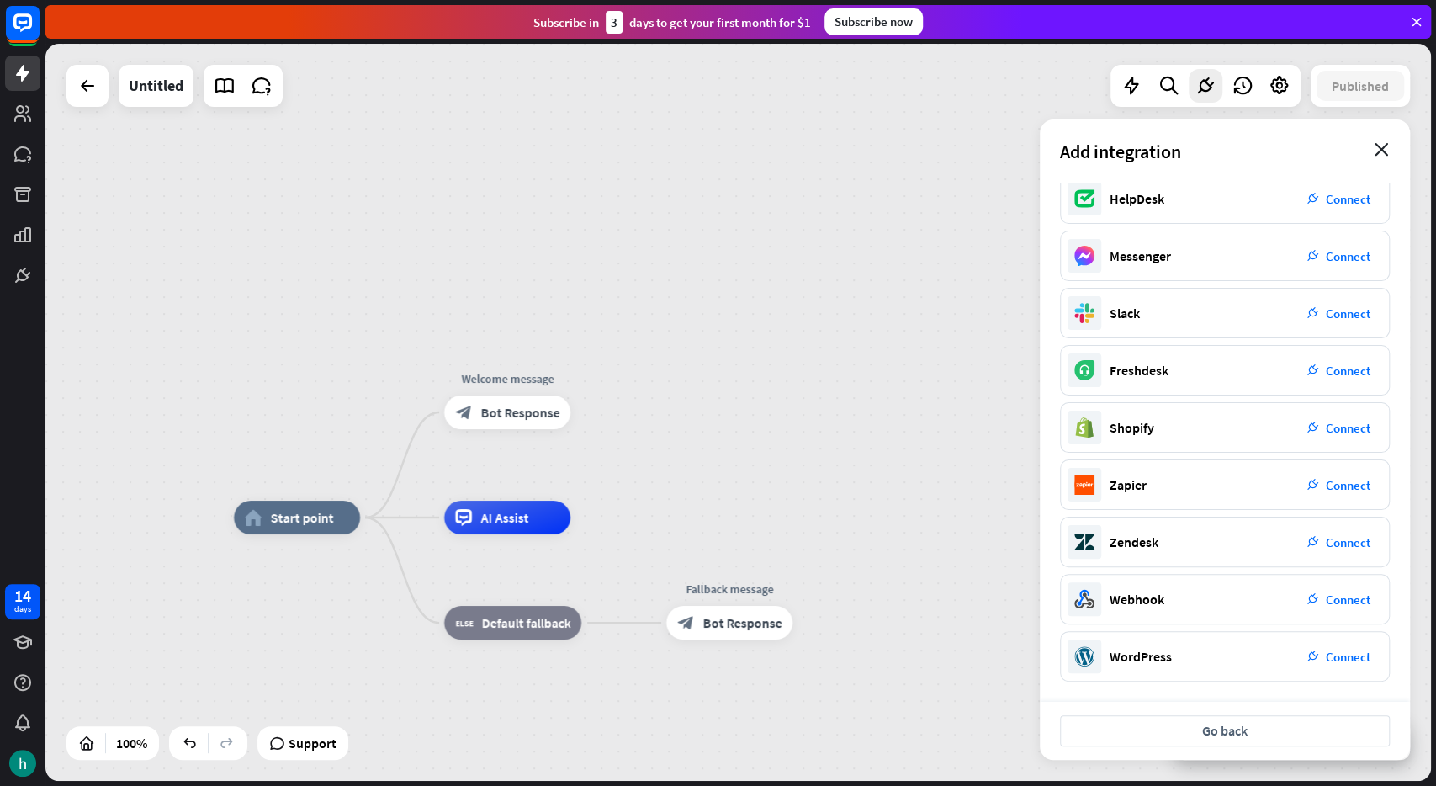
click at [1384, 151] on icon "close" at bounding box center [1382, 149] width 14 height 13
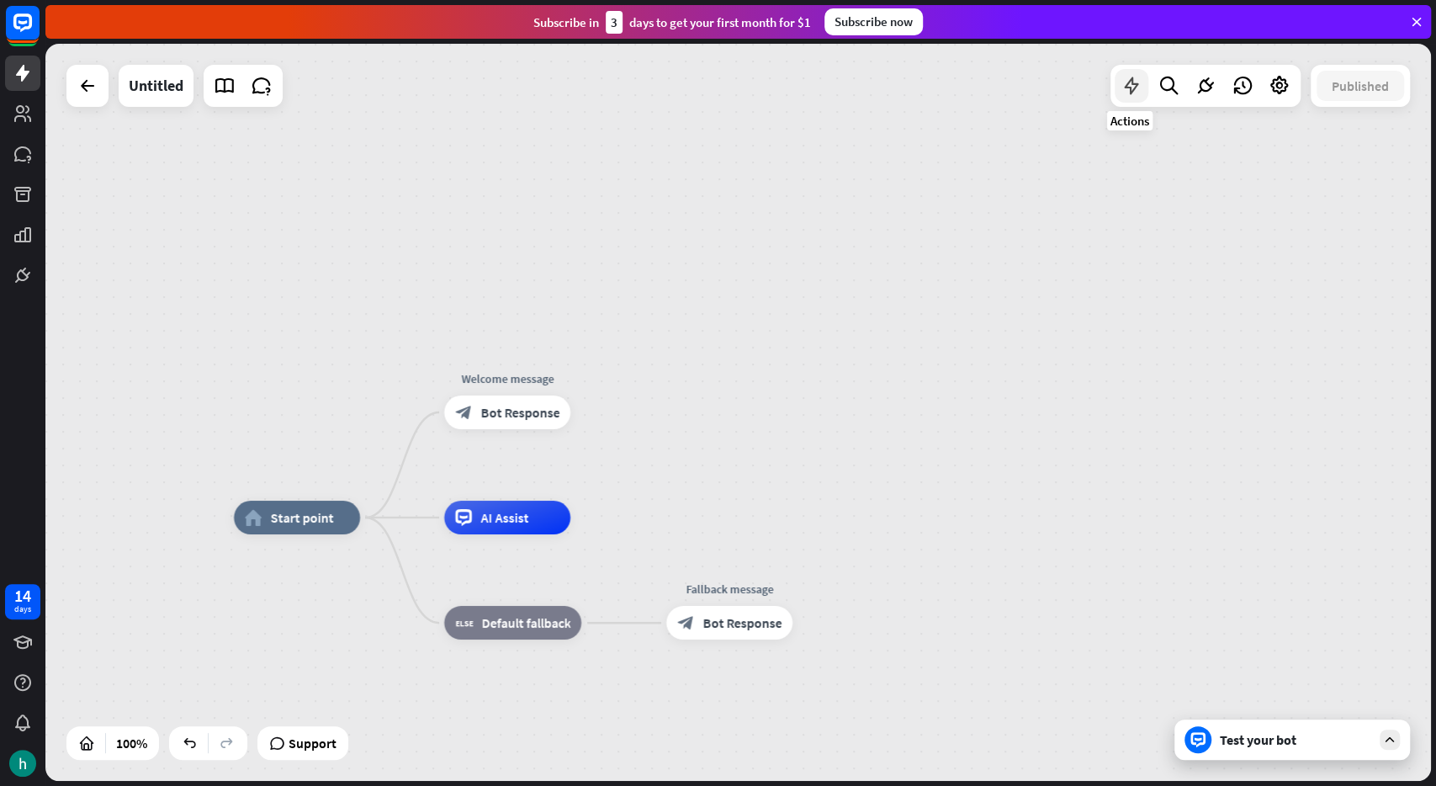
click at [1122, 93] on icon at bounding box center [1132, 86] width 22 height 22
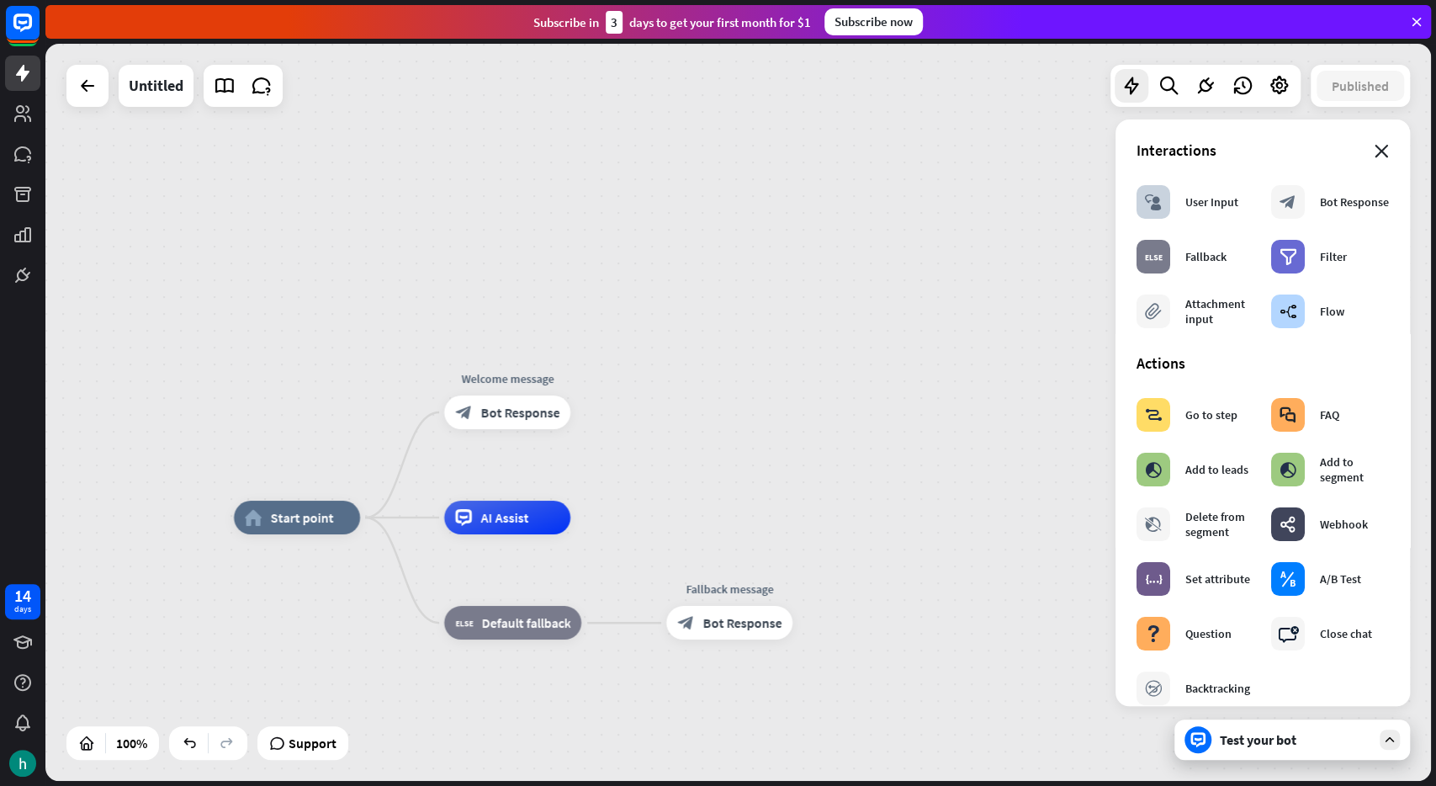
click at [1376, 155] on icon "close" at bounding box center [1382, 151] width 14 height 13
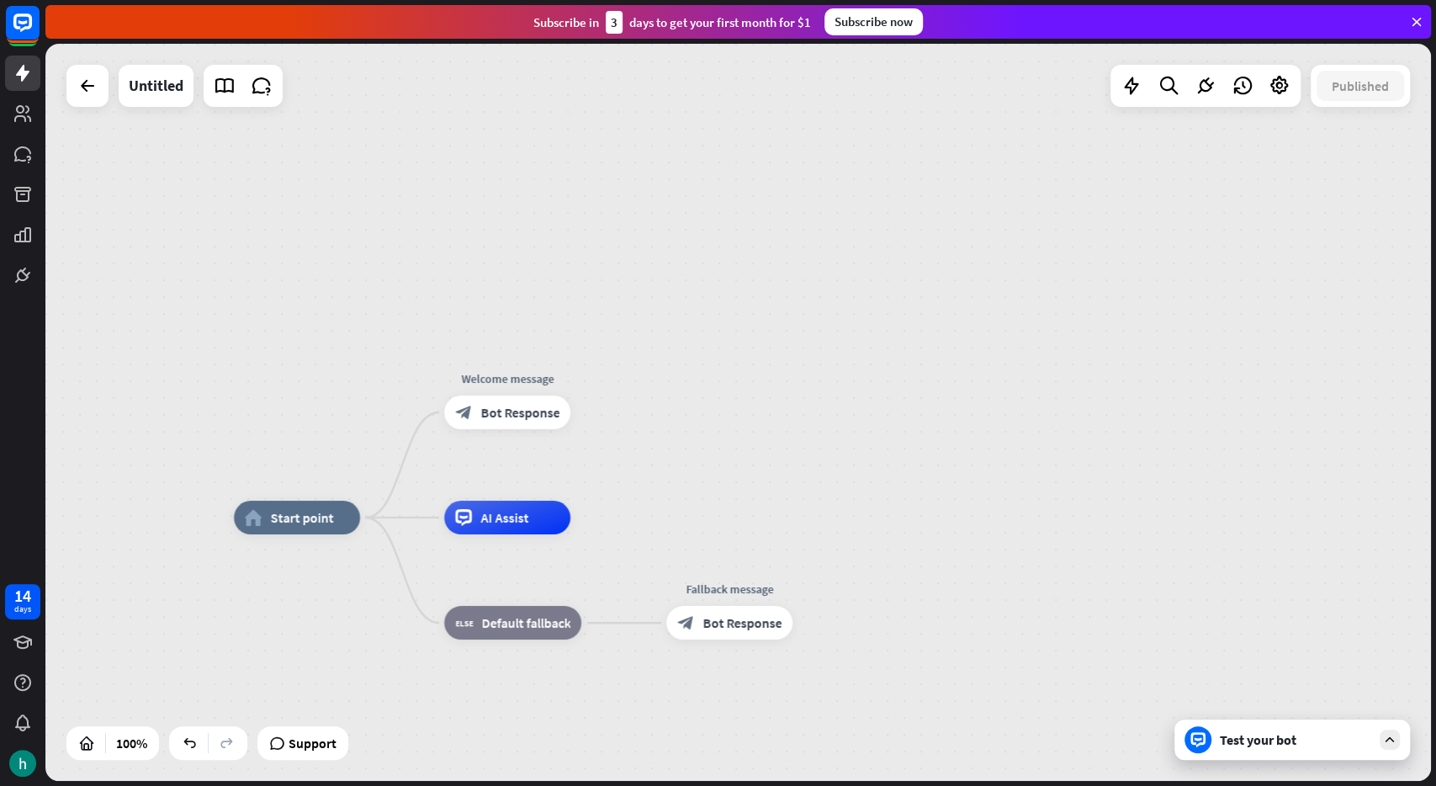
click at [916, 127] on div "home_2 Start point Welcome message block_bot_response Bot Response AI Assist bl…" at bounding box center [738, 412] width 1386 height 737
click at [1276, 82] on icon at bounding box center [1280, 86] width 22 height 22
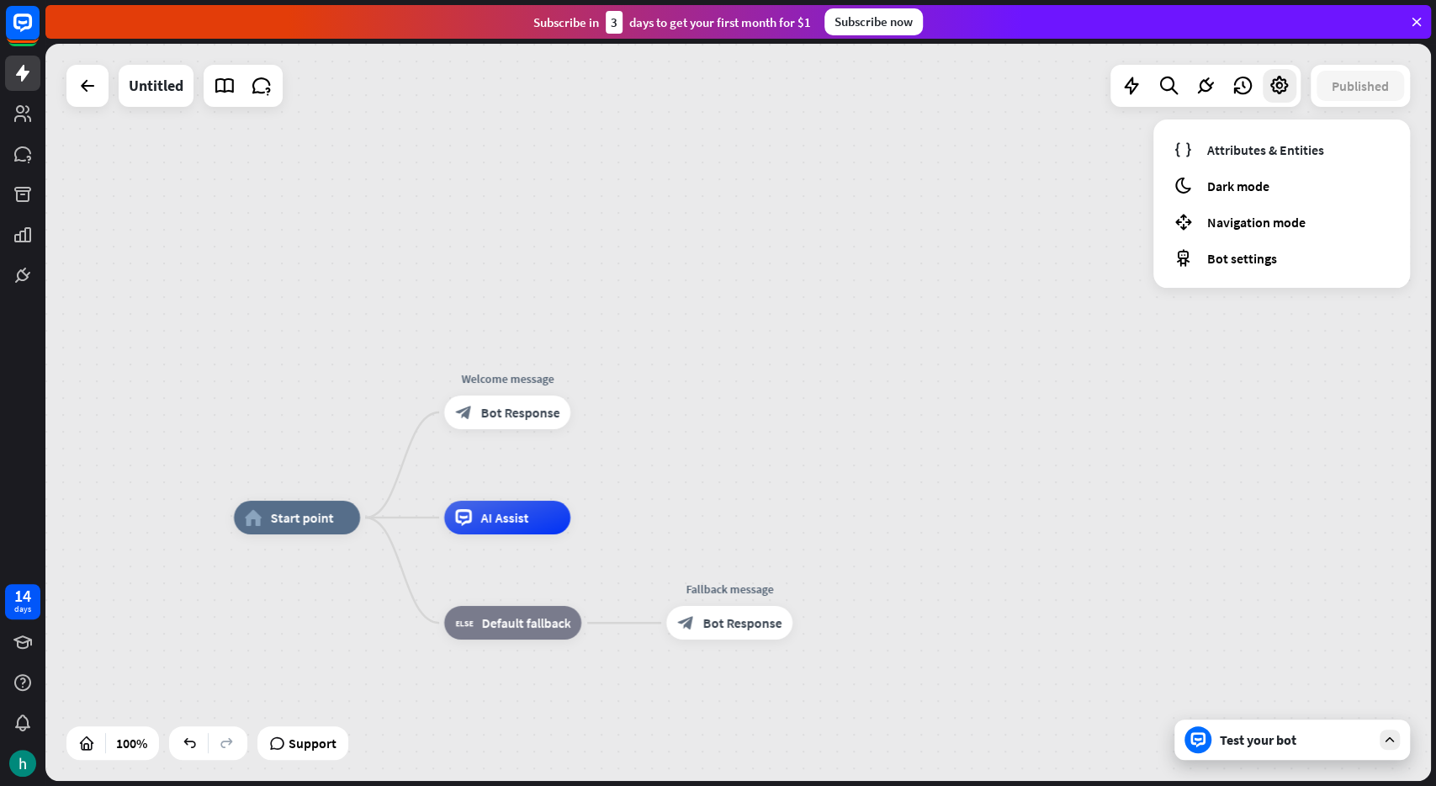
click at [952, 172] on div "home_2 Start point Welcome message block_bot_response Bot Response AI Assist bl…" at bounding box center [738, 412] width 1386 height 737
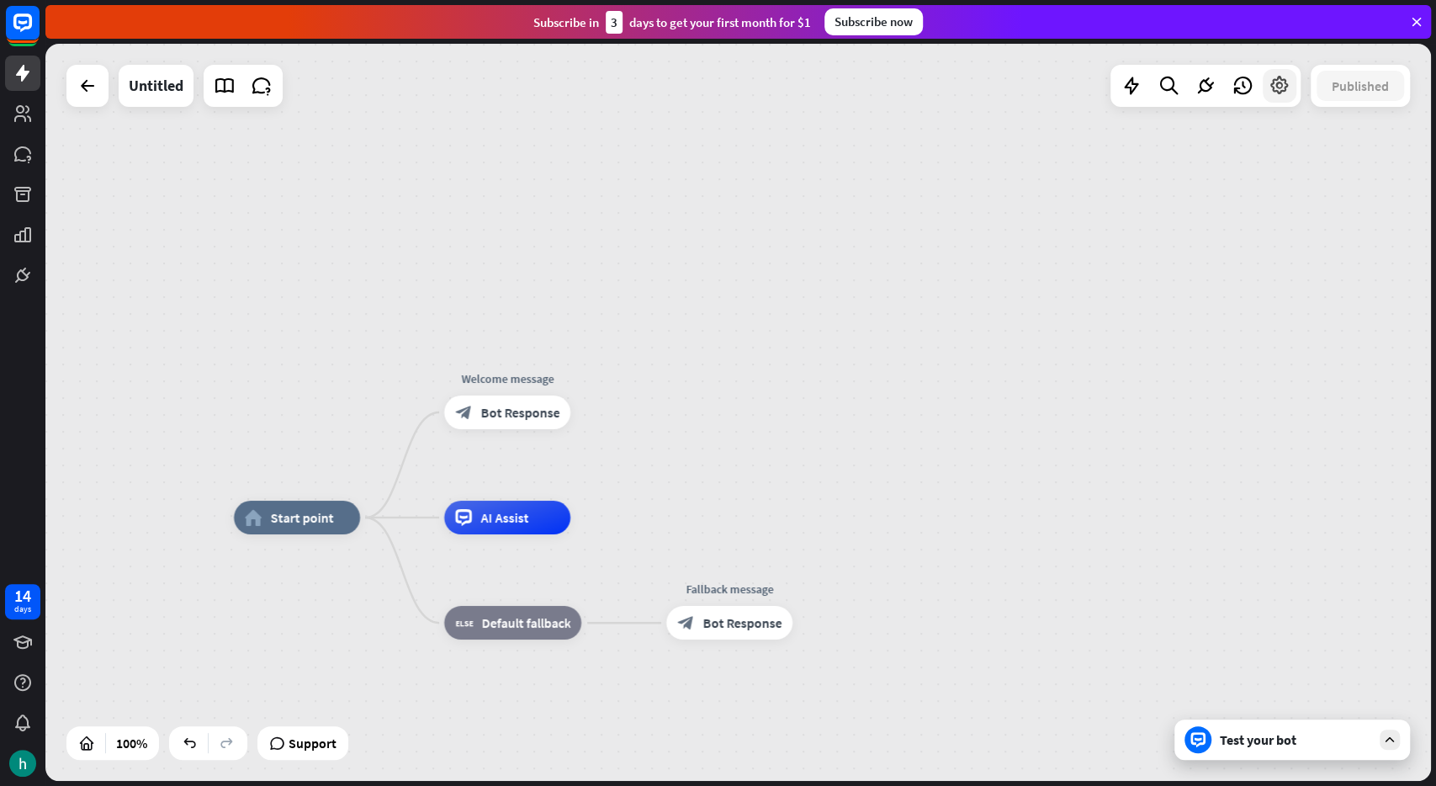
click at [1284, 80] on icon at bounding box center [1280, 86] width 22 height 22
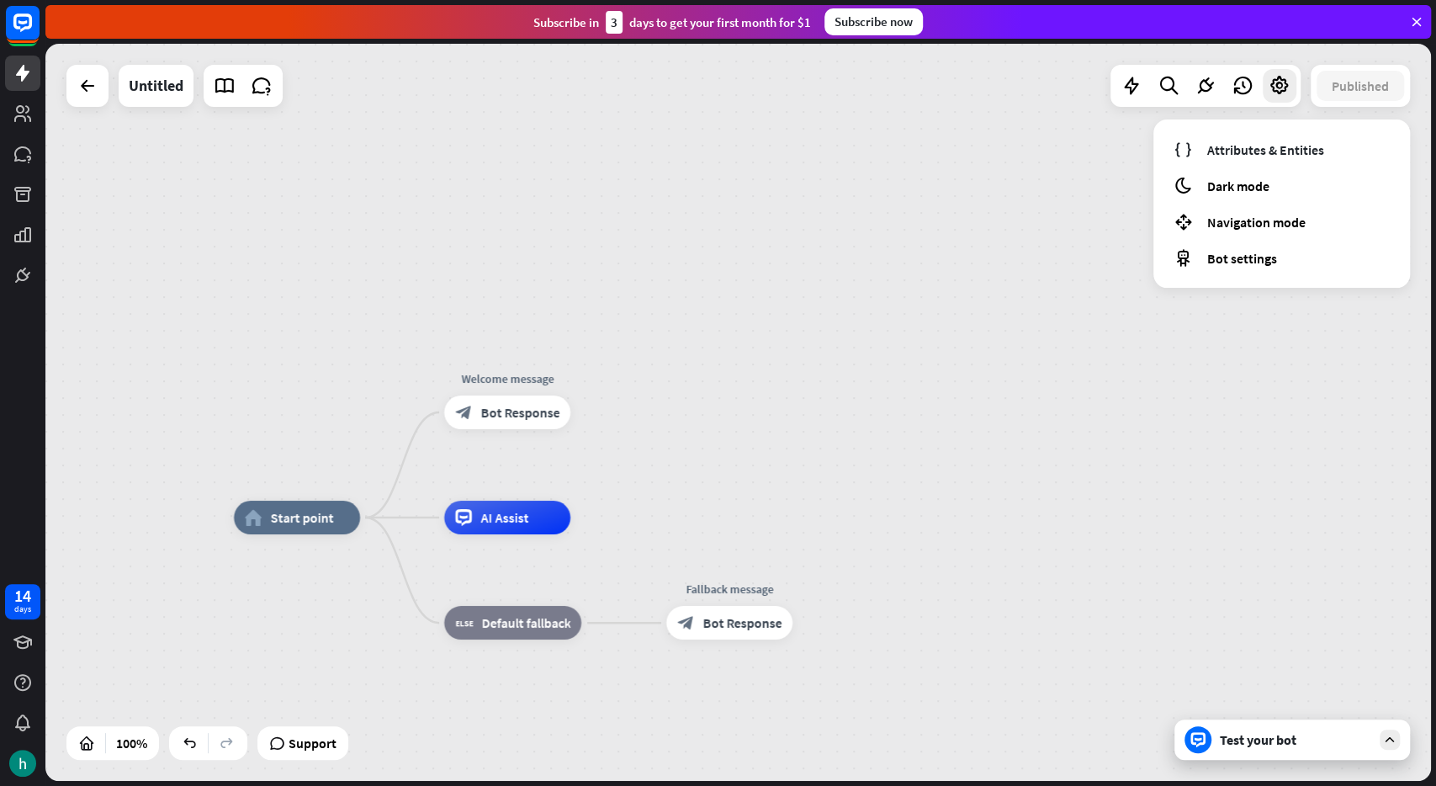
click at [822, 322] on div "home_2 Start point Welcome message block_bot_response Bot Response AI Assist bl…" at bounding box center [738, 412] width 1386 height 737
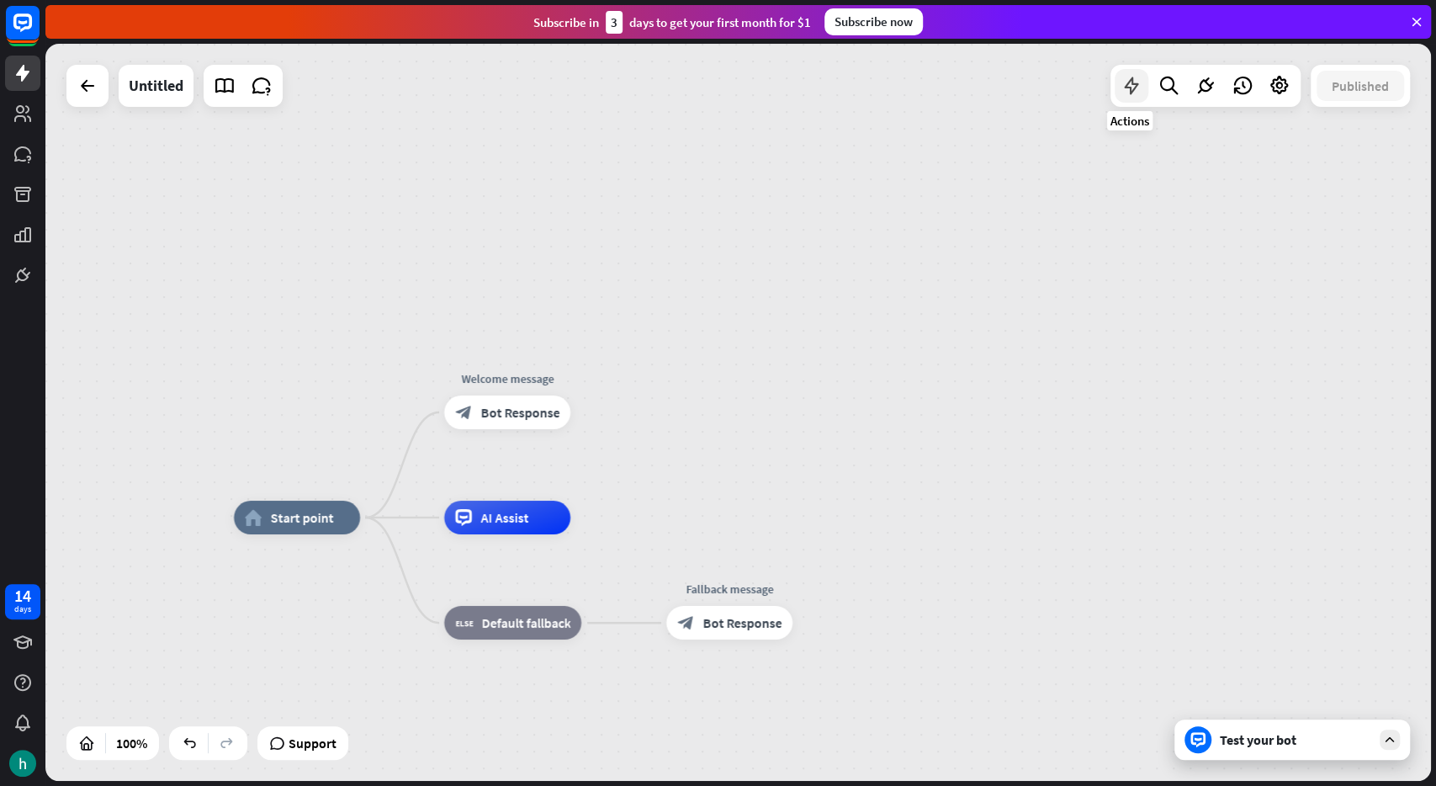
click at [1134, 93] on icon at bounding box center [1132, 86] width 22 height 22
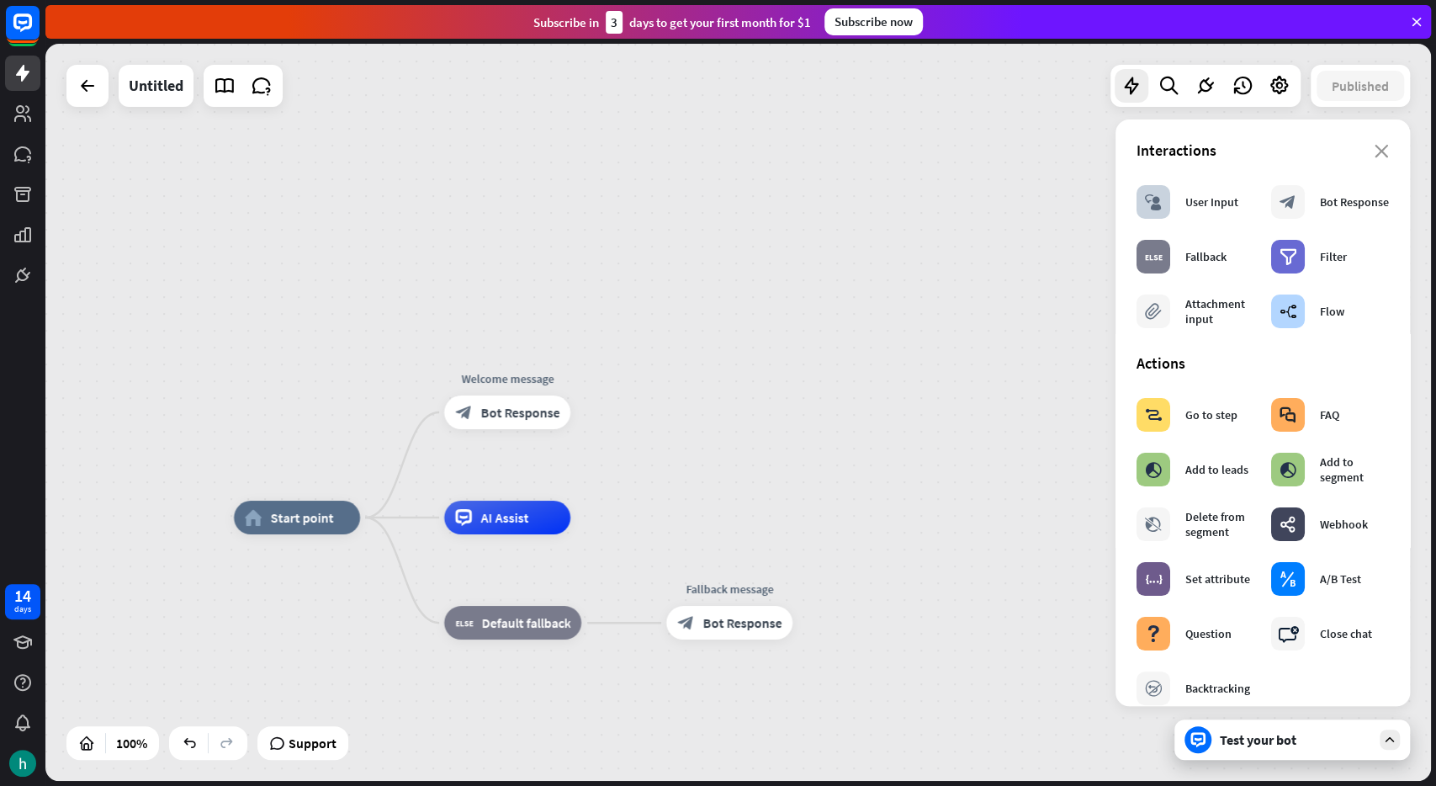
click at [1382, 161] on section "Interactions block_user_input User Input block_bot_response Bot Response block_…" at bounding box center [1263, 239] width 252 height 196
click at [1381, 146] on icon "close" at bounding box center [1382, 151] width 14 height 13
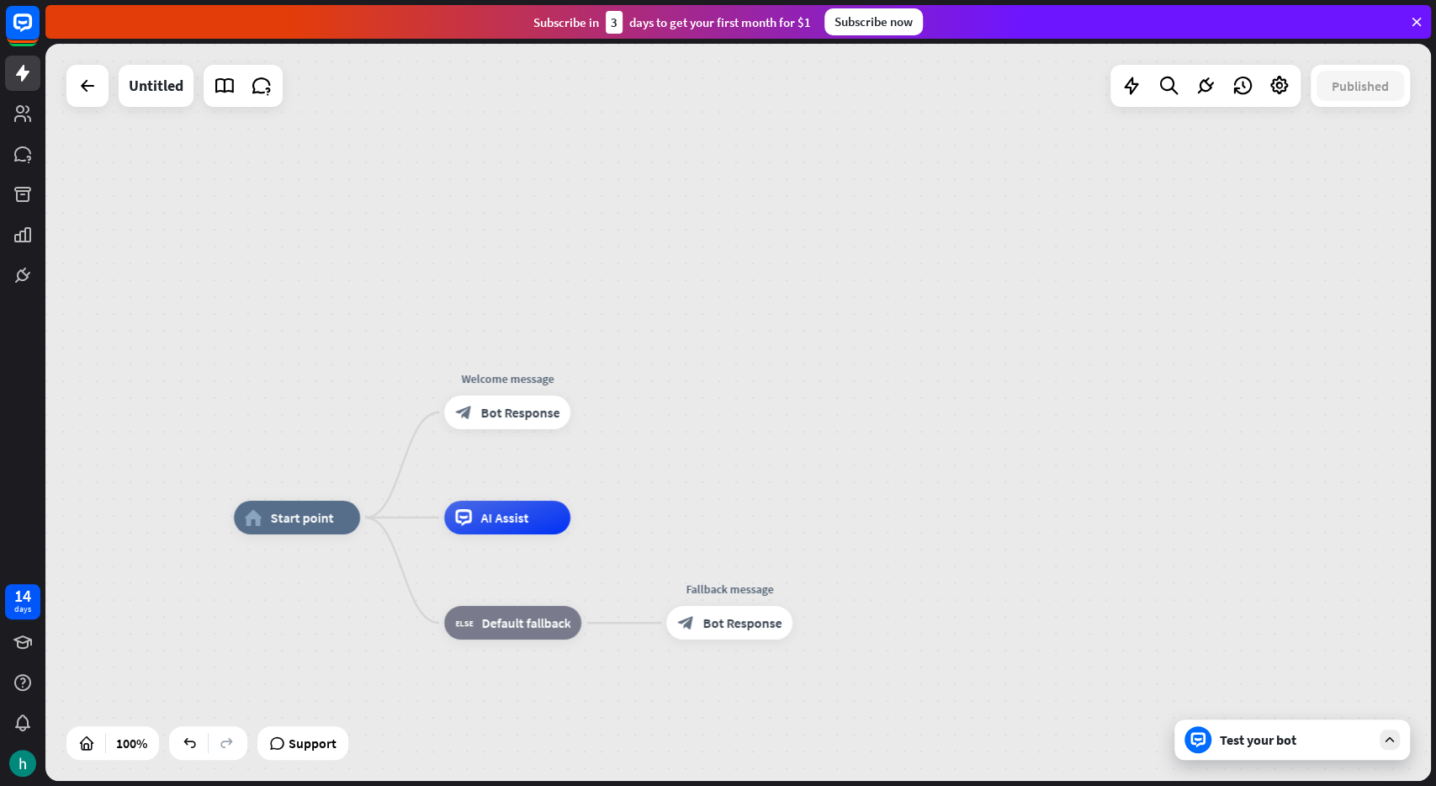
click at [978, 284] on div "home_2 Start point Welcome message block_bot_response Bot Response AI Assist bl…" at bounding box center [738, 412] width 1386 height 737
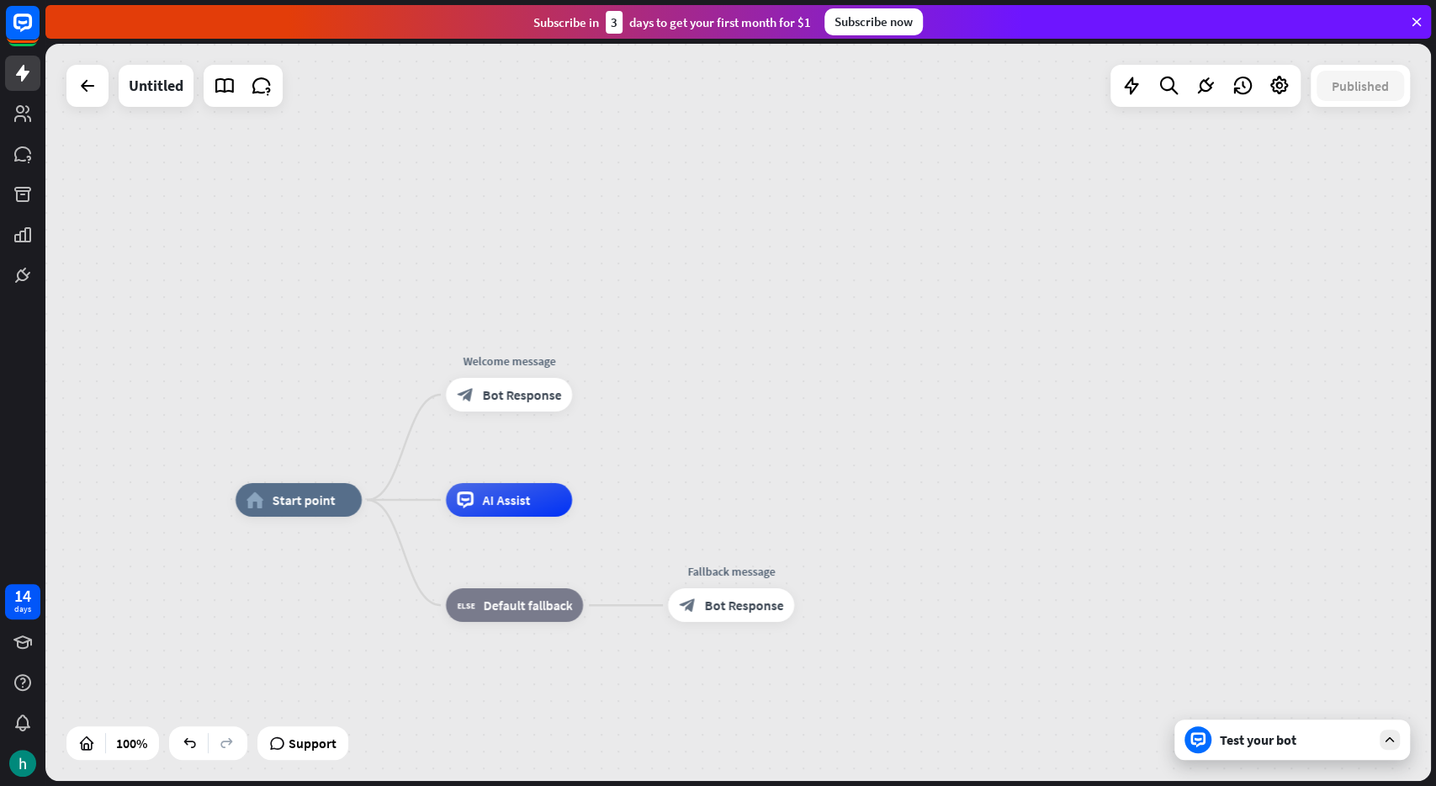
drag, startPoint x: 734, startPoint y: 378, endPoint x: 775, endPoint y: 272, distance: 113.7
click at [754, 311] on div "home_2 Start point Welcome message block_bot_response Bot Response AI Assist bl…" at bounding box center [738, 412] width 1386 height 737
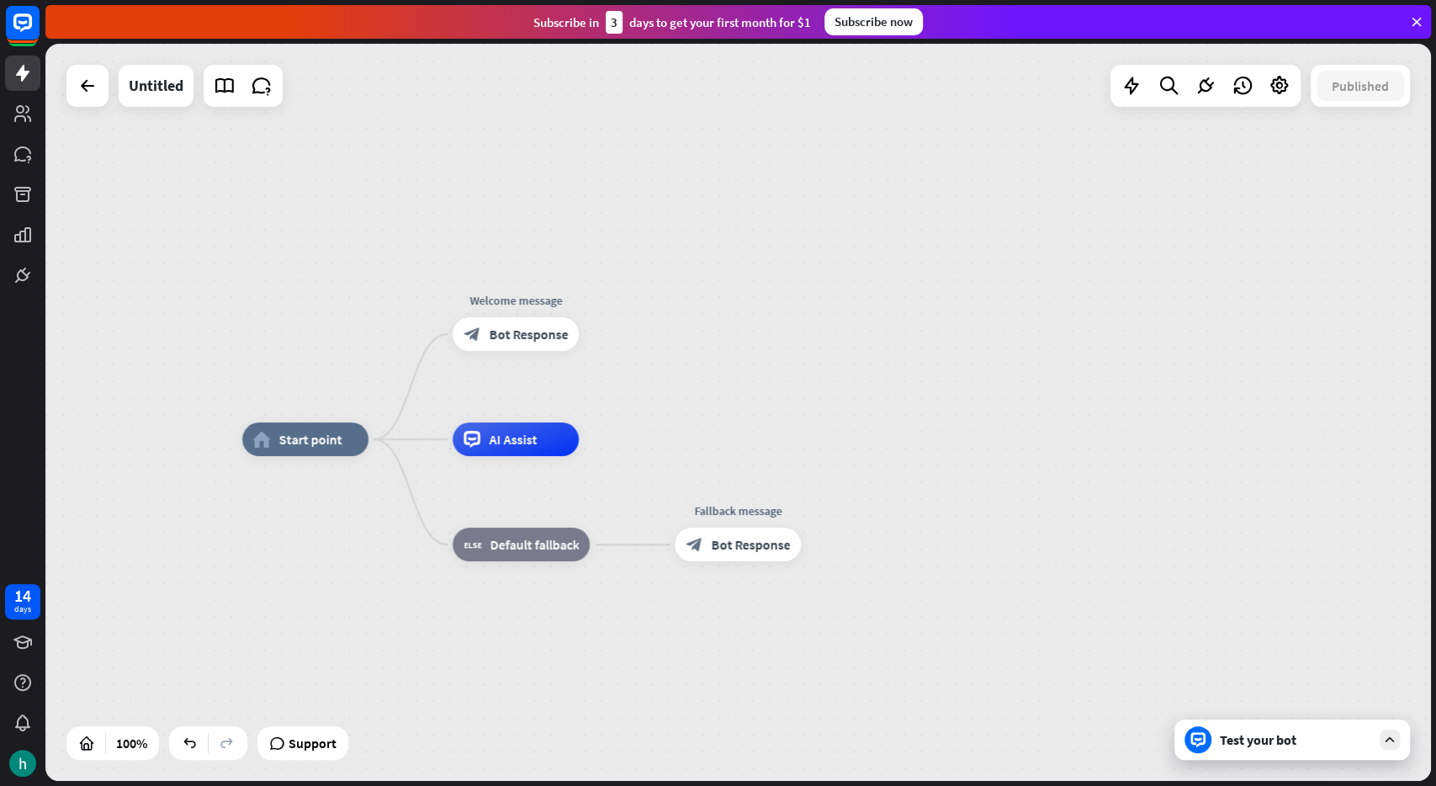
drag, startPoint x: 430, startPoint y: 307, endPoint x: 393, endPoint y: 272, distance: 51.2
click at [396, 276] on div "home_2 Start point Welcome message block_bot_response Bot Response AI Assist bl…" at bounding box center [738, 412] width 1386 height 737
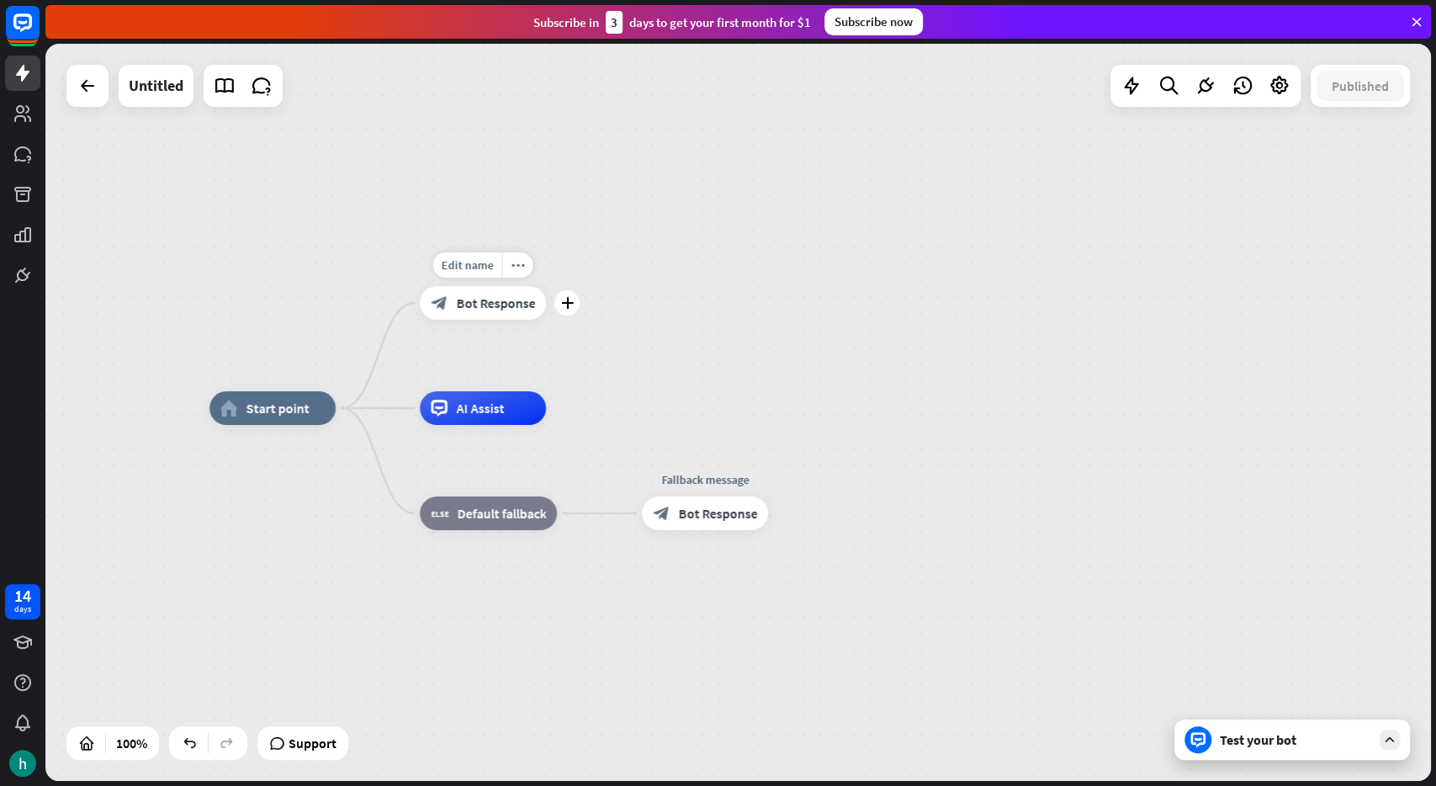
drag, startPoint x: 427, startPoint y: 309, endPoint x: 465, endPoint y: 369, distance: 71.9
click at [420, 304] on div "Edit name more_horiz plus Welcome message block_bot_response Bot Response" at bounding box center [483, 303] width 126 height 34
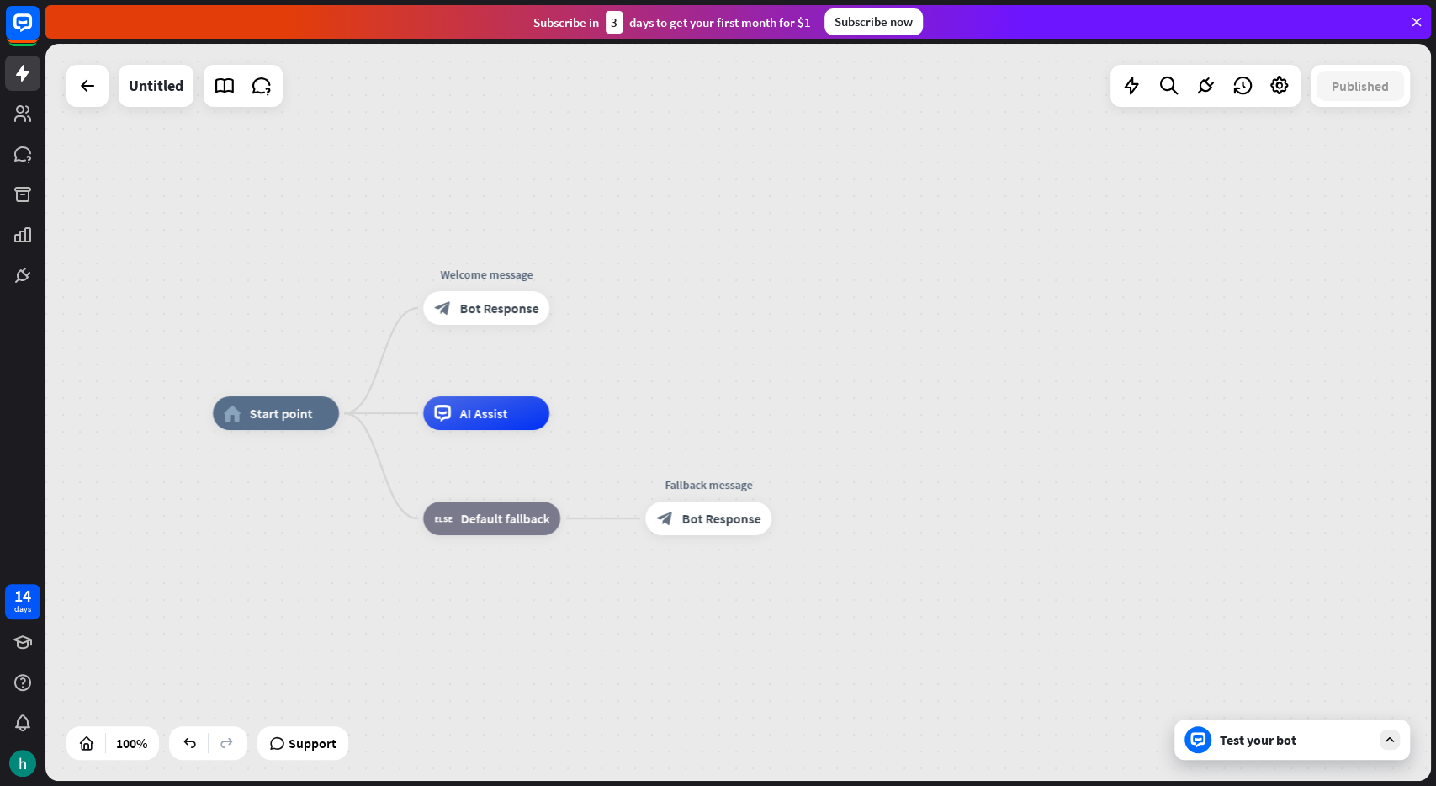
drag, startPoint x: 305, startPoint y: 220, endPoint x: 357, endPoint y: 290, distance: 87.3
click at [357, 290] on div "home_2 Start point Welcome message block_bot_response Bot Response AI Assist bl…" at bounding box center [738, 412] width 1386 height 737
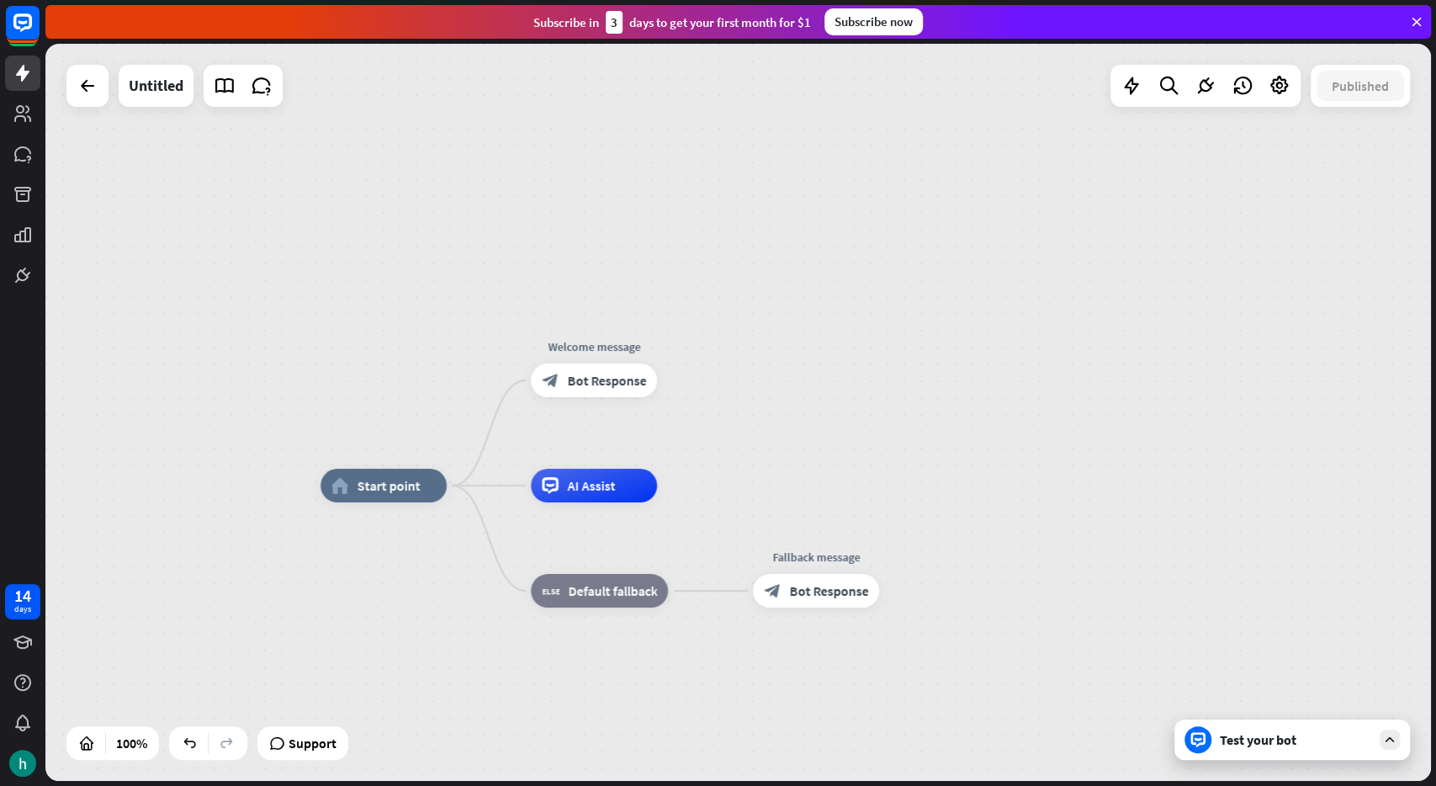
drag, startPoint x: 515, startPoint y: 299, endPoint x: 580, endPoint y: 312, distance: 66.2
click at [580, 312] on div "home_2 Start point Welcome message block_bot_response Bot Response AI Assist bl…" at bounding box center [738, 412] width 1386 height 737
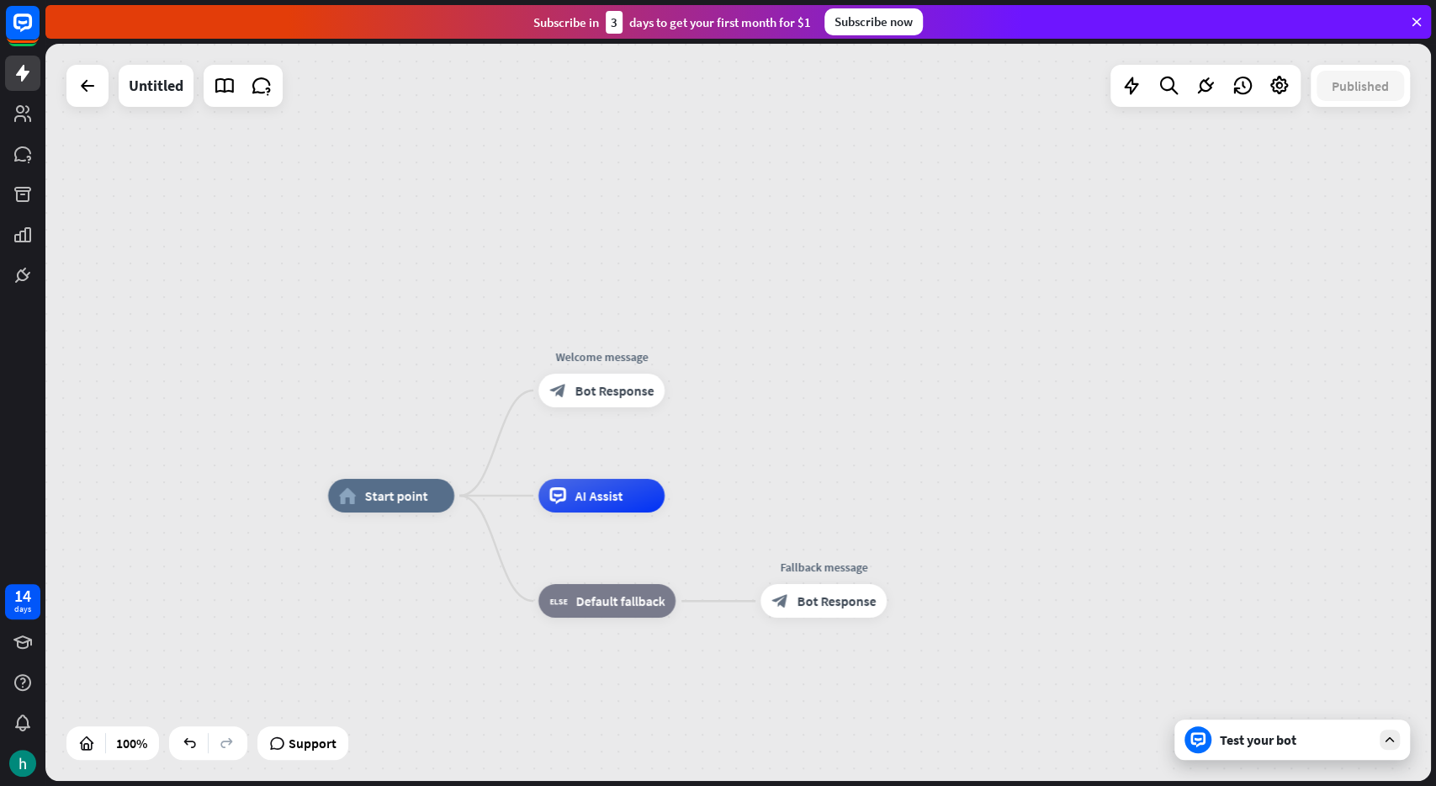
click at [1160, 114] on div "home_2 Start point Welcome message block_bot_response Bot Response AI Assist bl…" at bounding box center [738, 412] width 1386 height 737
click at [1286, 326] on div "home_2 Start point Welcome message block_bot_response Bot Response AI Assist bl…" at bounding box center [738, 412] width 1386 height 737
click at [591, 349] on span "Edit name" at bounding box center [586, 352] width 52 height 15
type input "*******"
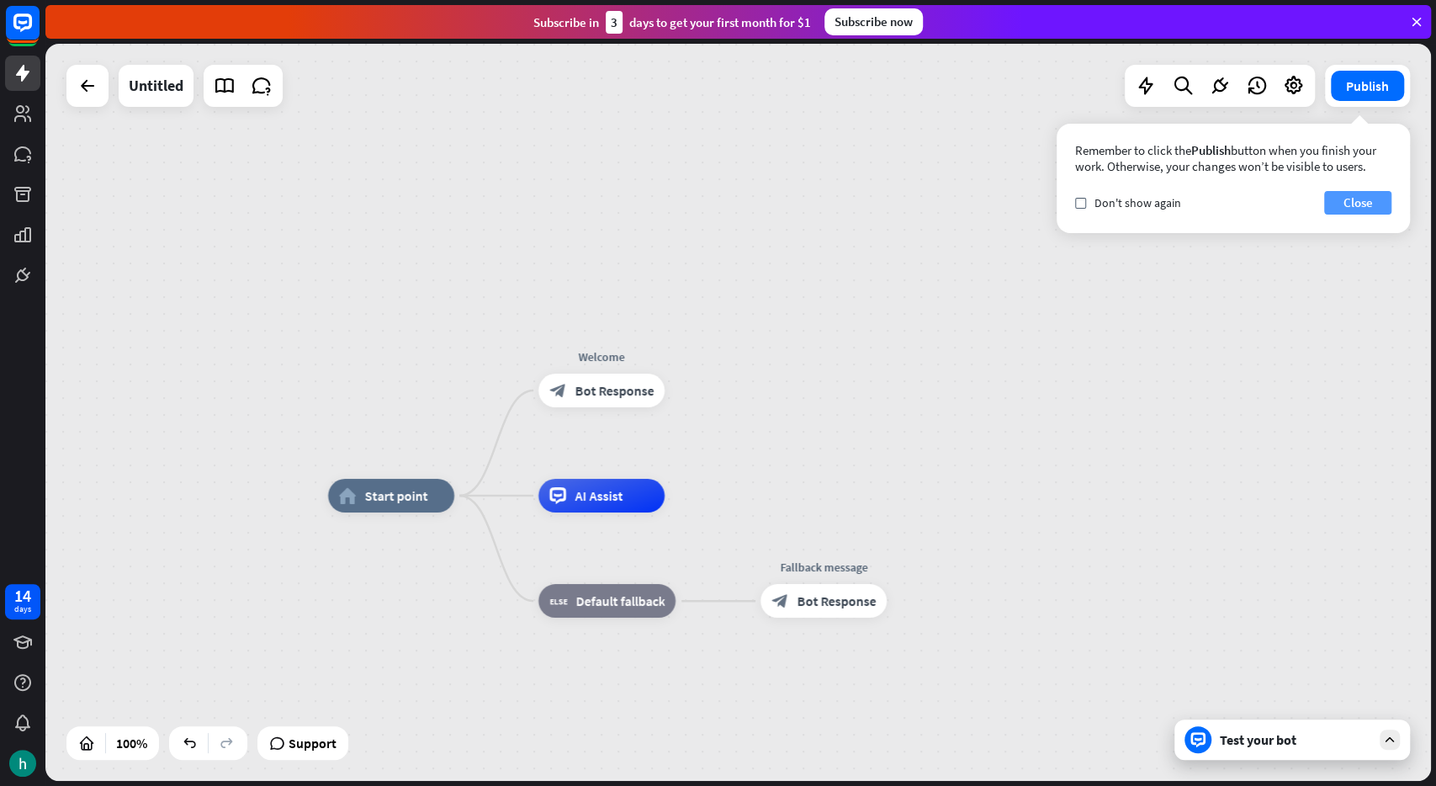
click at [1376, 207] on button "Close" at bounding box center [1357, 203] width 67 height 24
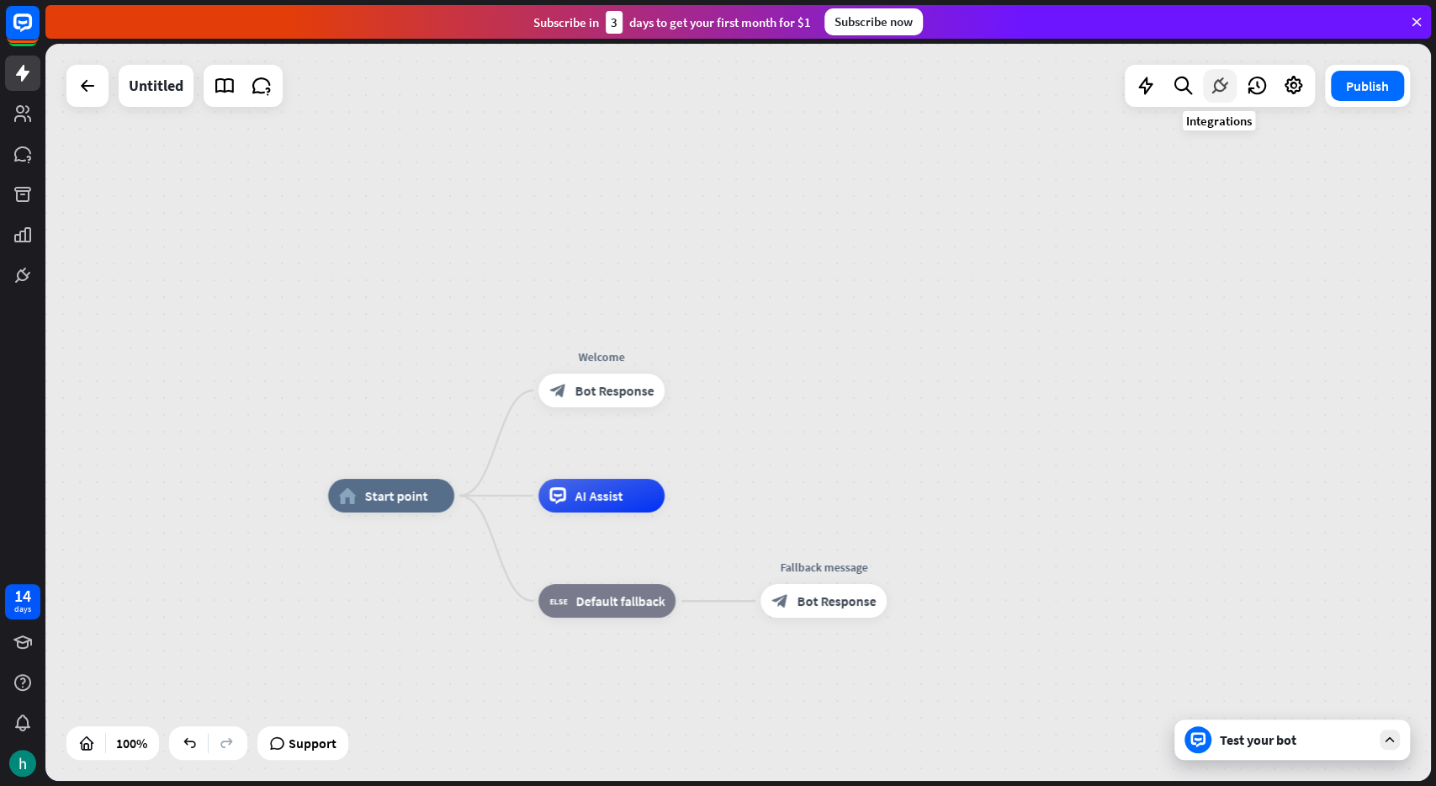
click at [1221, 95] on icon at bounding box center [1220, 86] width 22 height 22
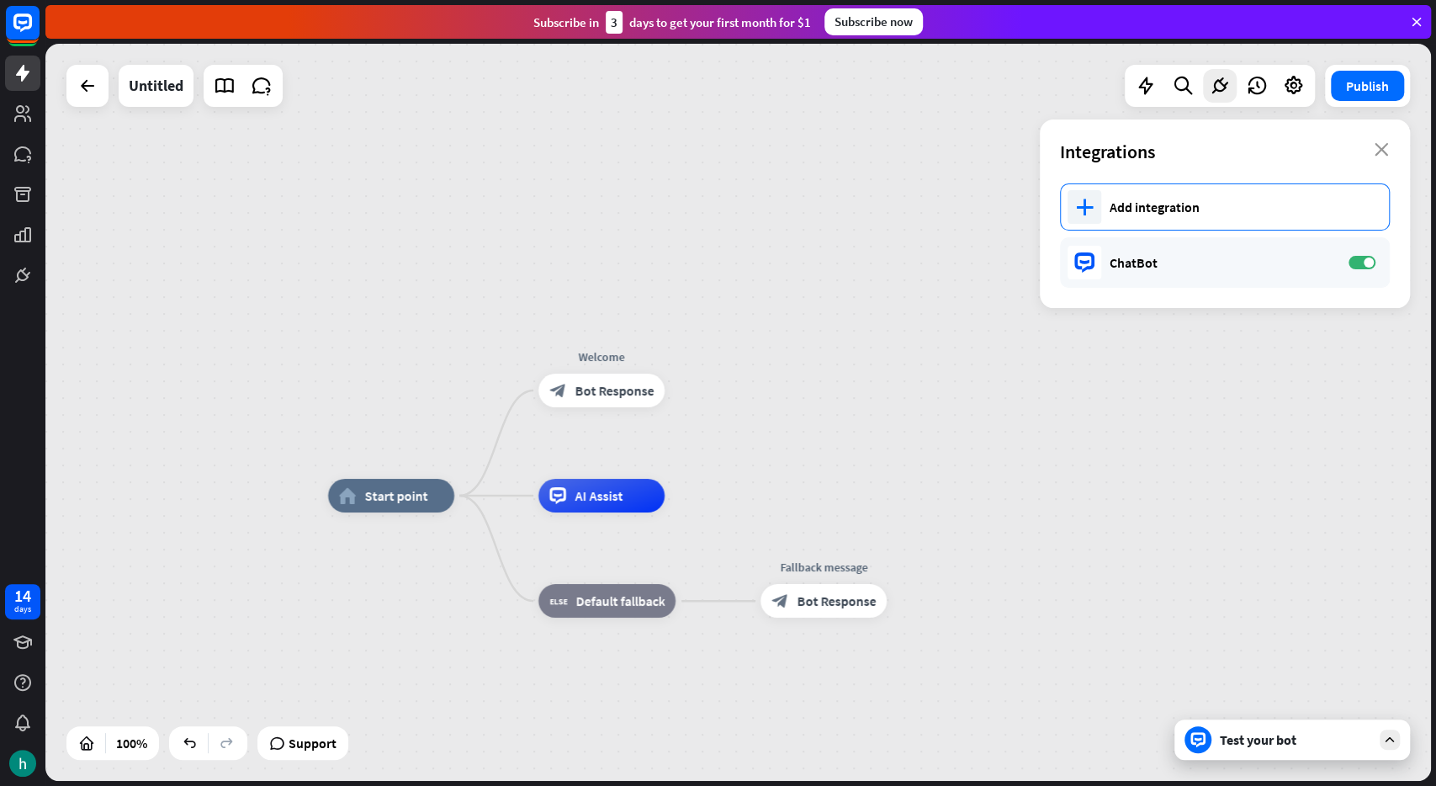
click at [1174, 194] on div "plus Add integration" at bounding box center [1225, 206] width 330 height 47
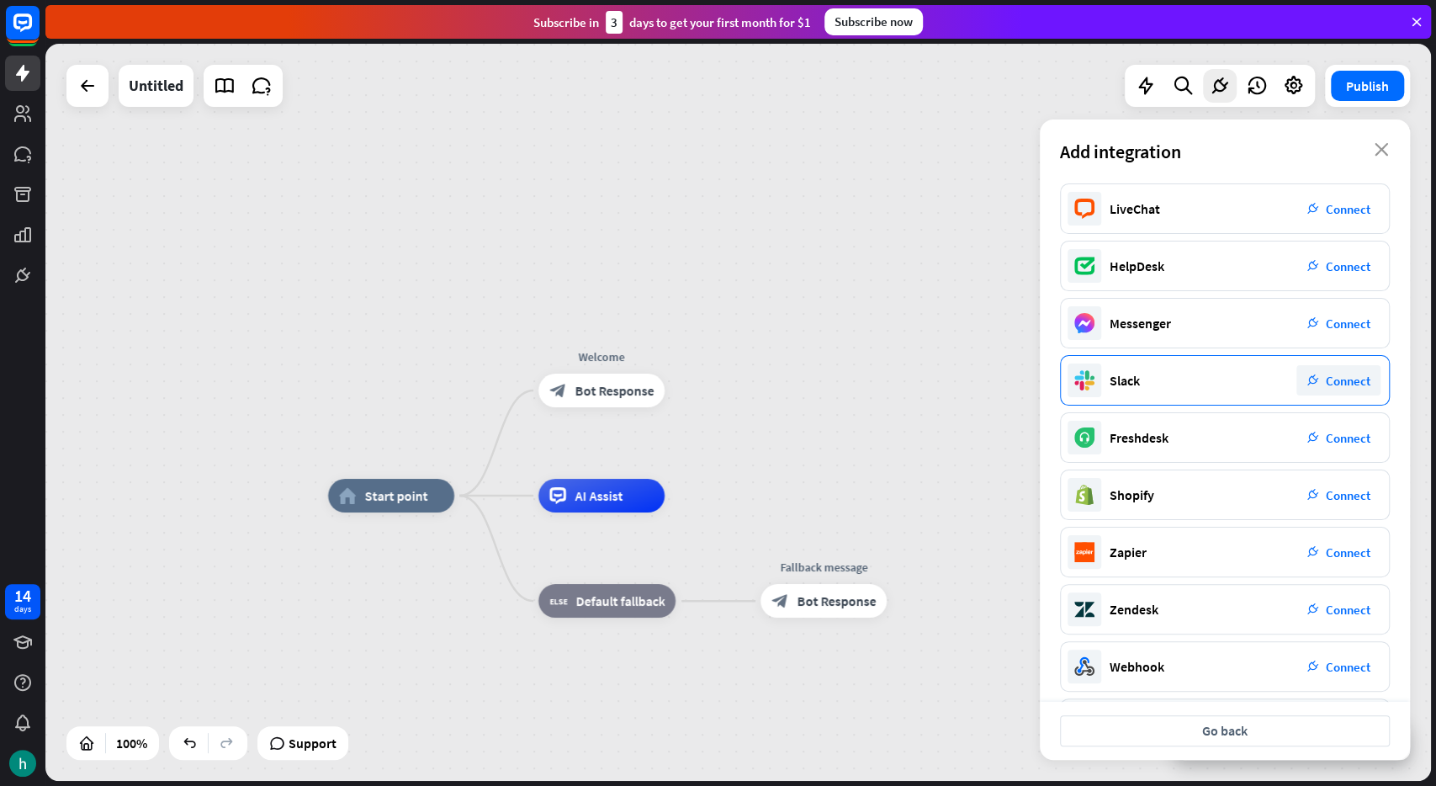
click at [1323, 369] on div "plug_integration Connect" at bounding box center [1339, 380] width 84 height 30
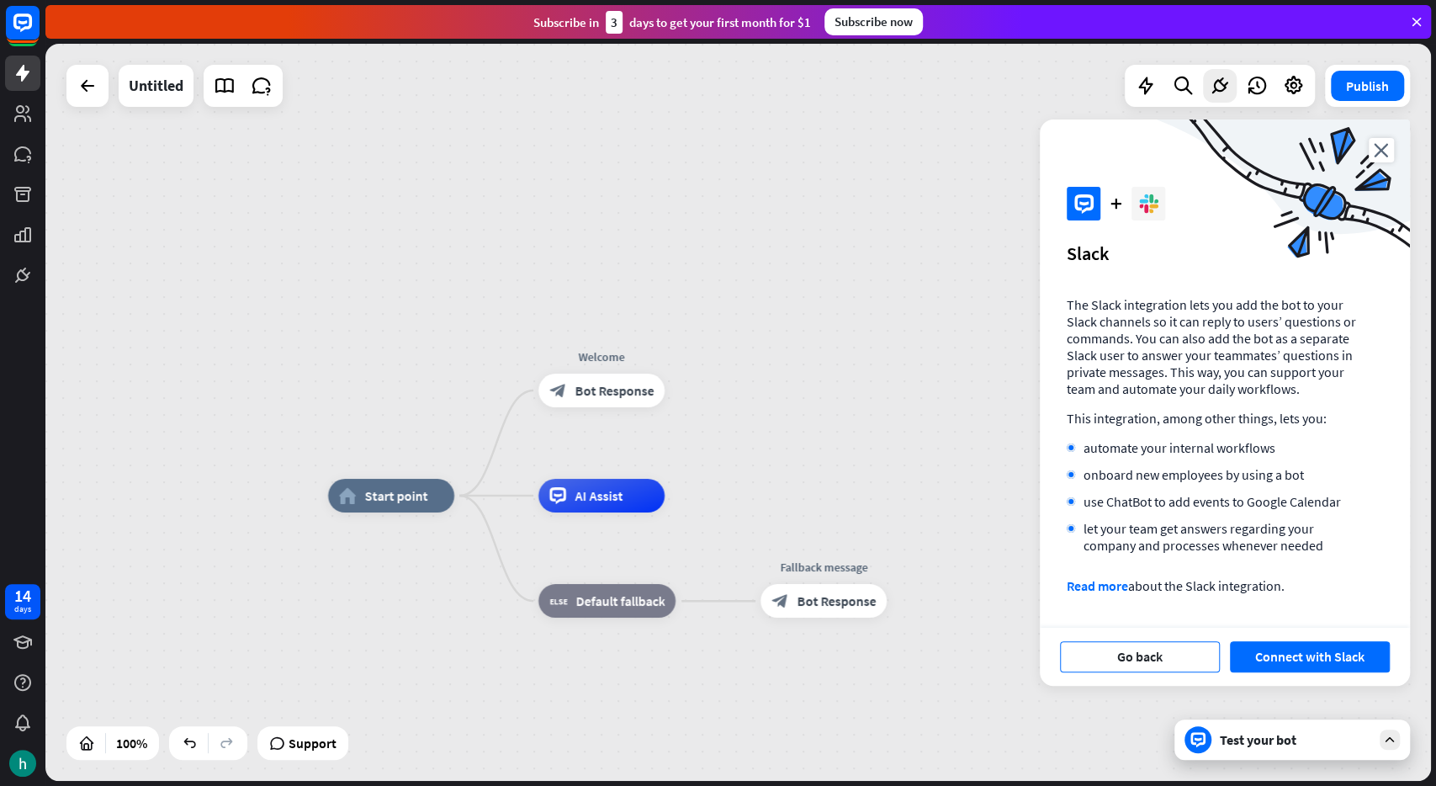
click at [1172, 656] on button "Go back" at bounding box center [1140, 656] width 160 height 31
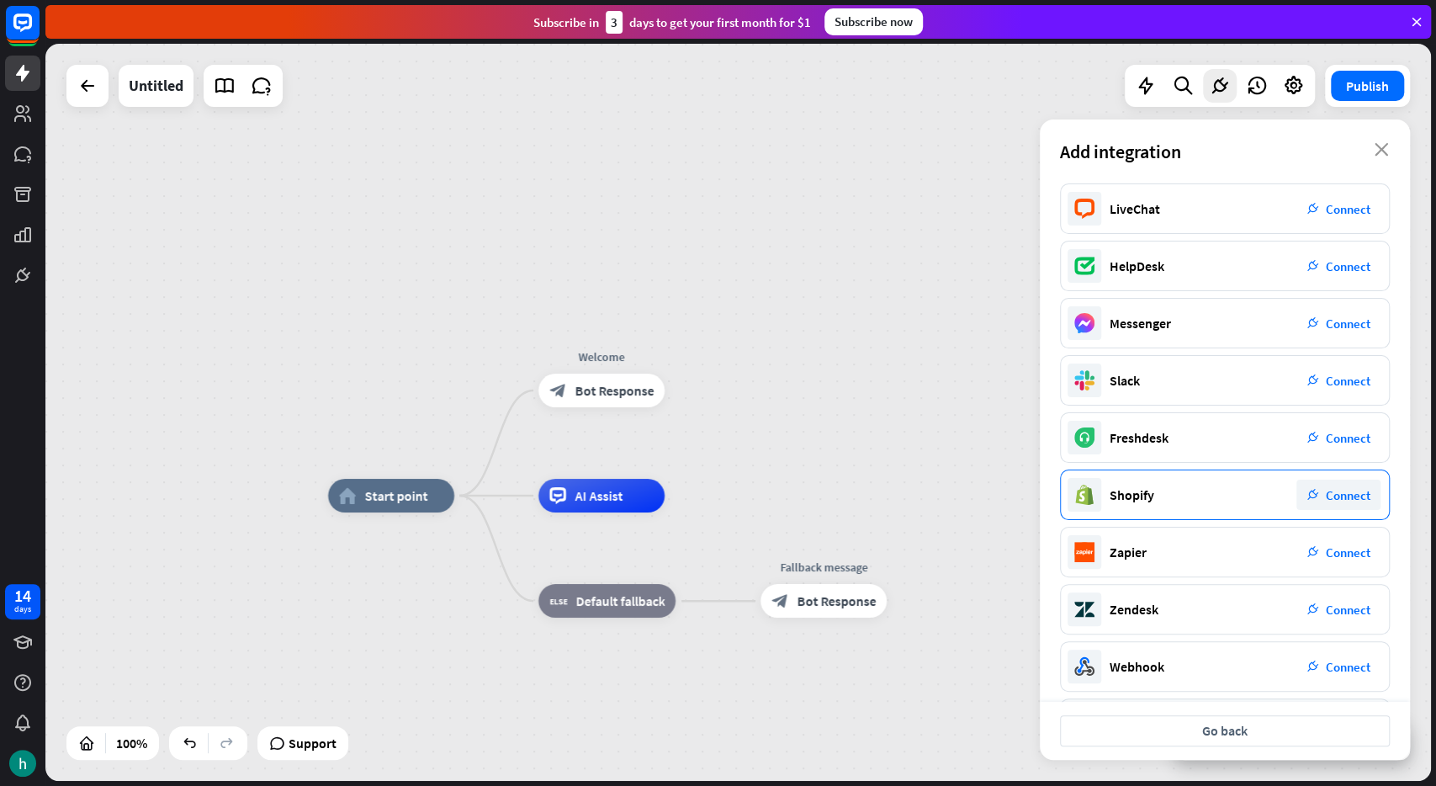
scroll to position [67, 0]
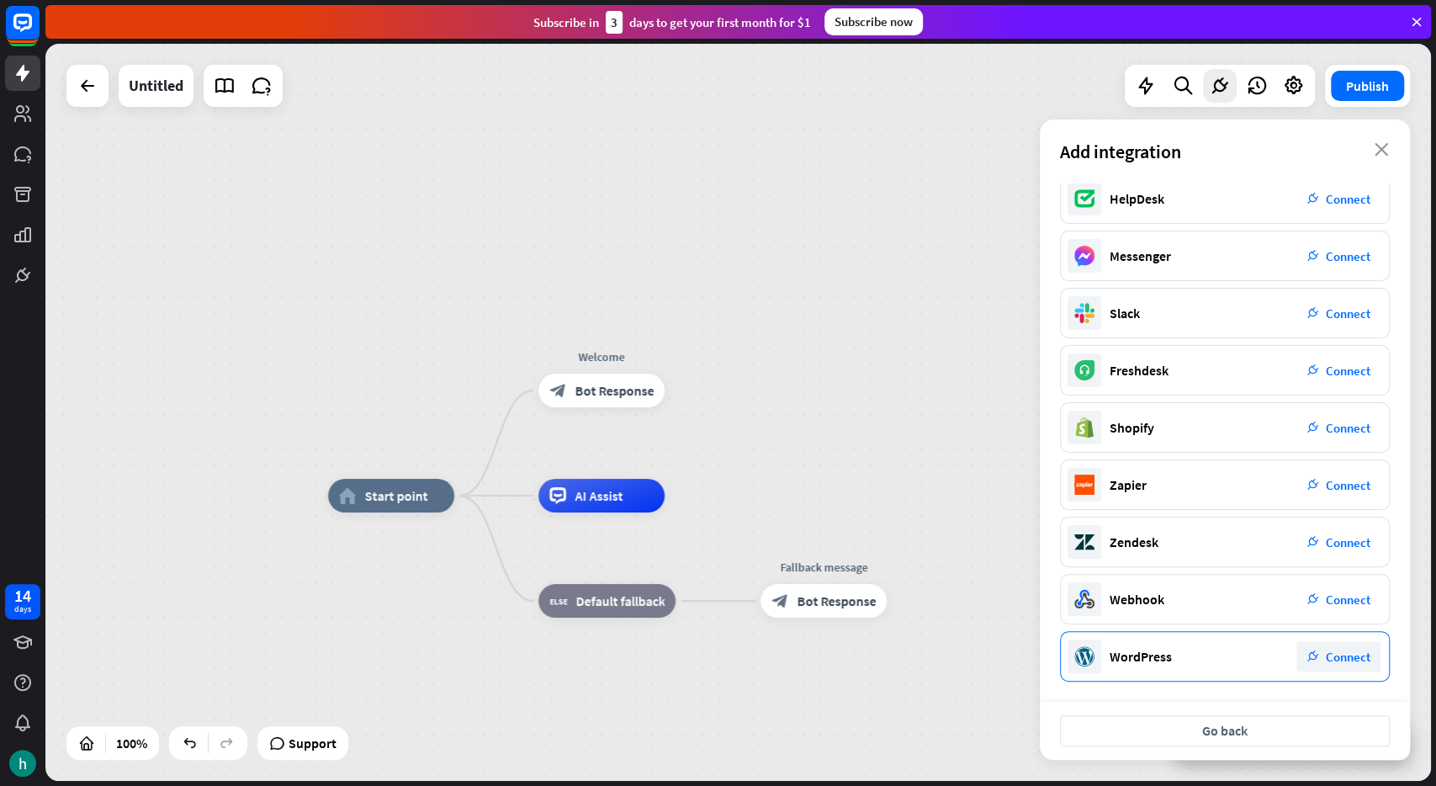
click at [1314, 645] on div "plug_integration Connect" at bounding box center [1339, 656] width 84 height 30
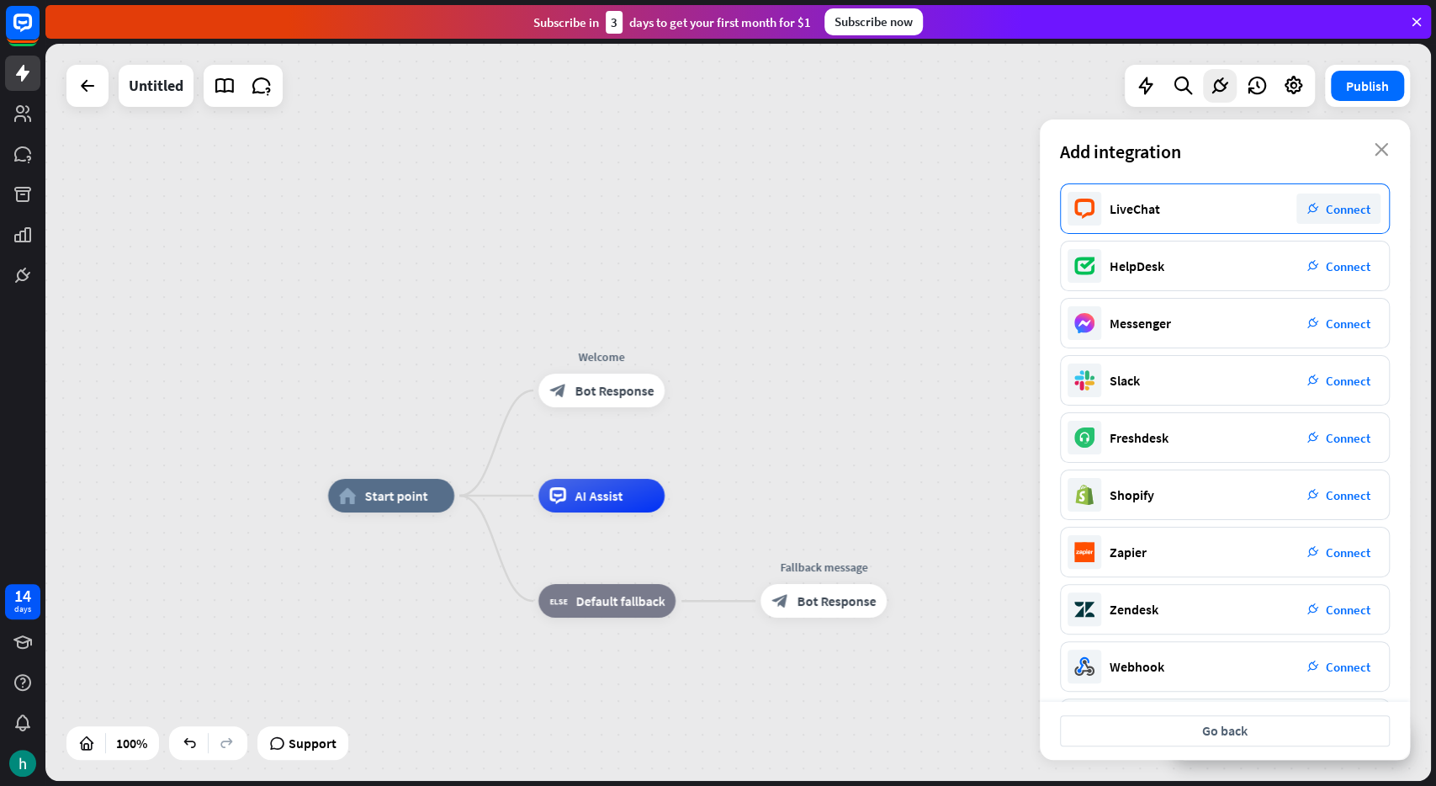
click at [1324, 207] on div "plug_integration Connect" at bounding box center [1339, 209] width 84 height 30
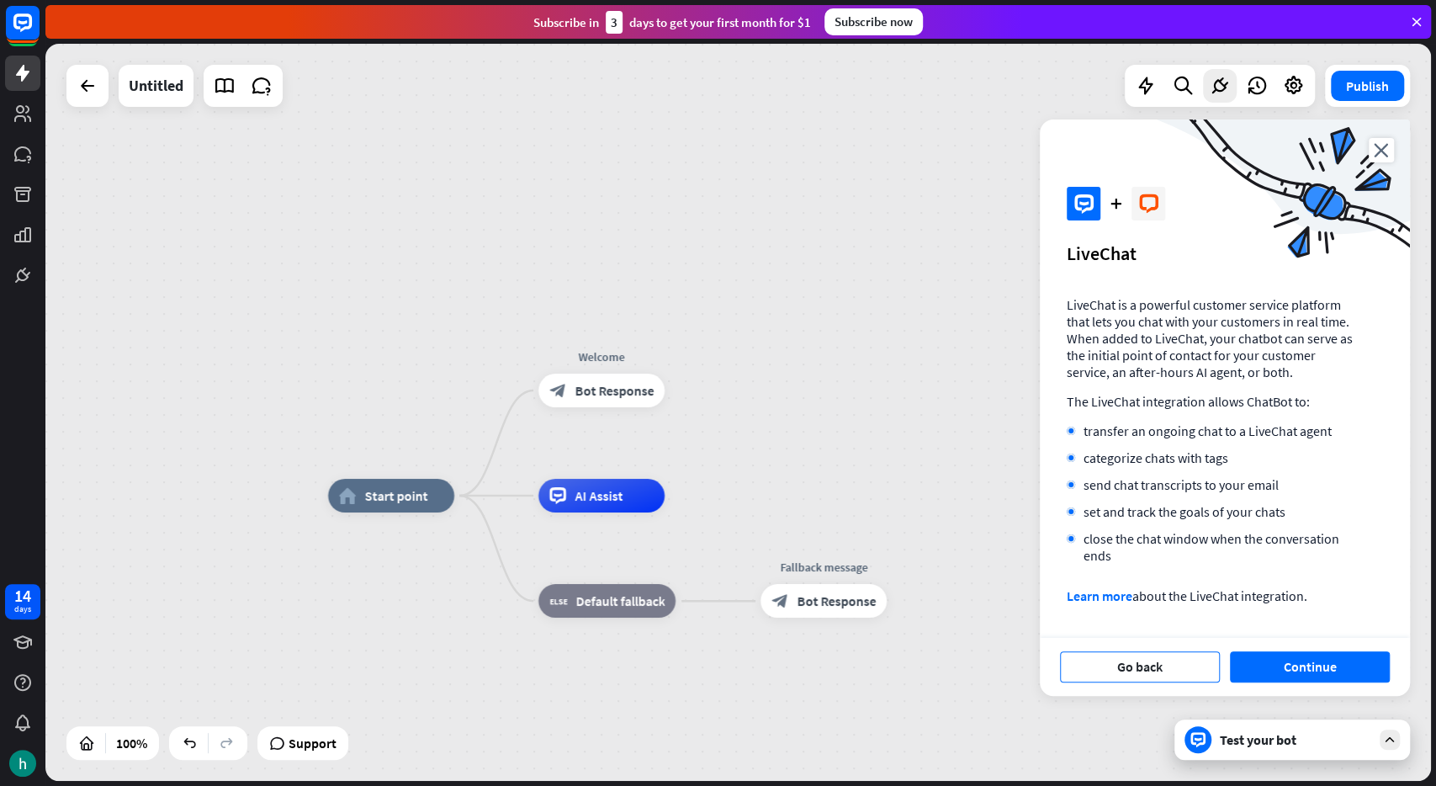
click at [1129, 664] on button "Go back" at bounding box center [1140, 666] width 160 height 31
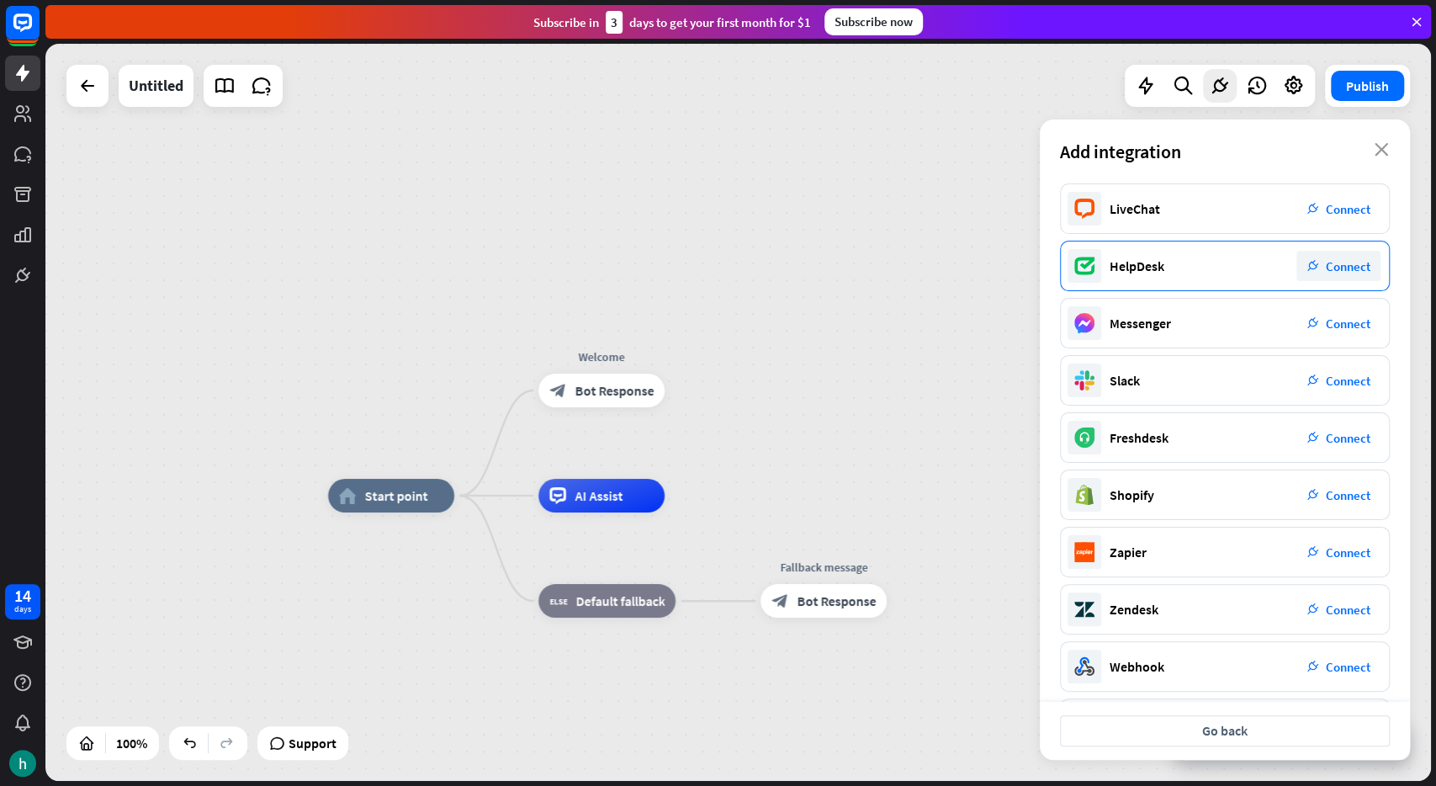
click at [1345, 270] on span "Connect" at bounding box center [1348, 266] width 45 height 16
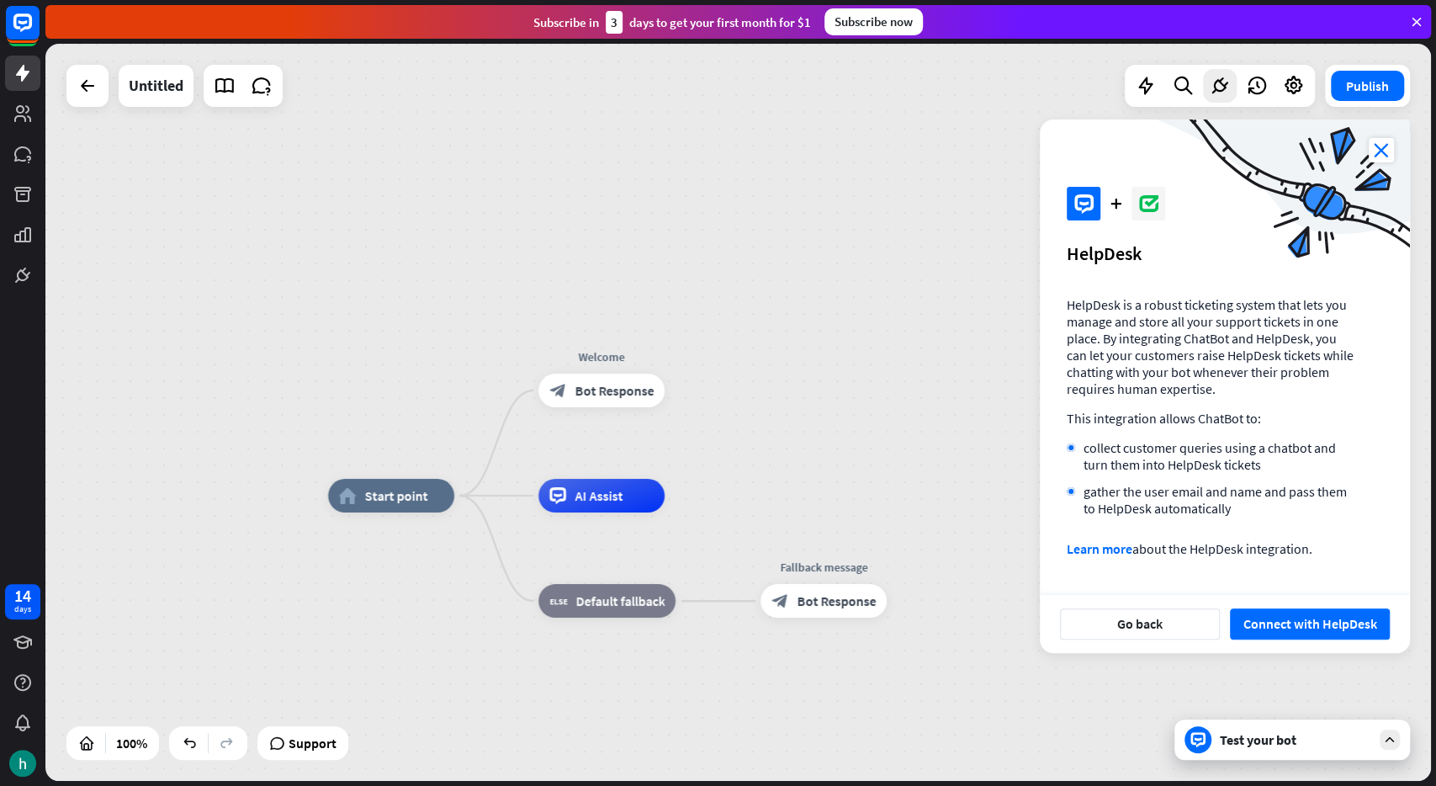
click at [1379, 157] on icon "close" at bounding box center [1381, 150] width 25 height 24
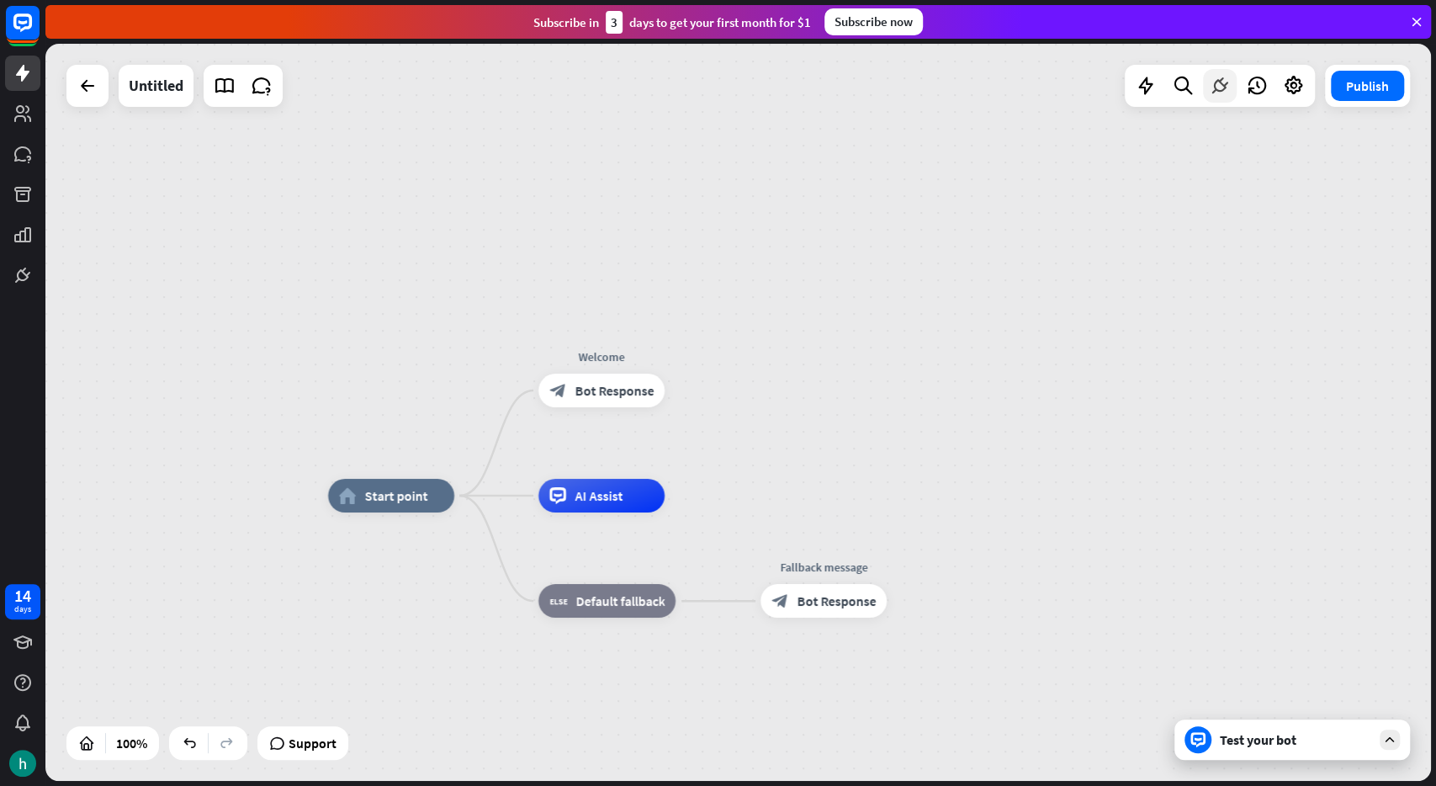
click at [1212, 98] on div at bounding box center [1220, 86] width 34 height 34
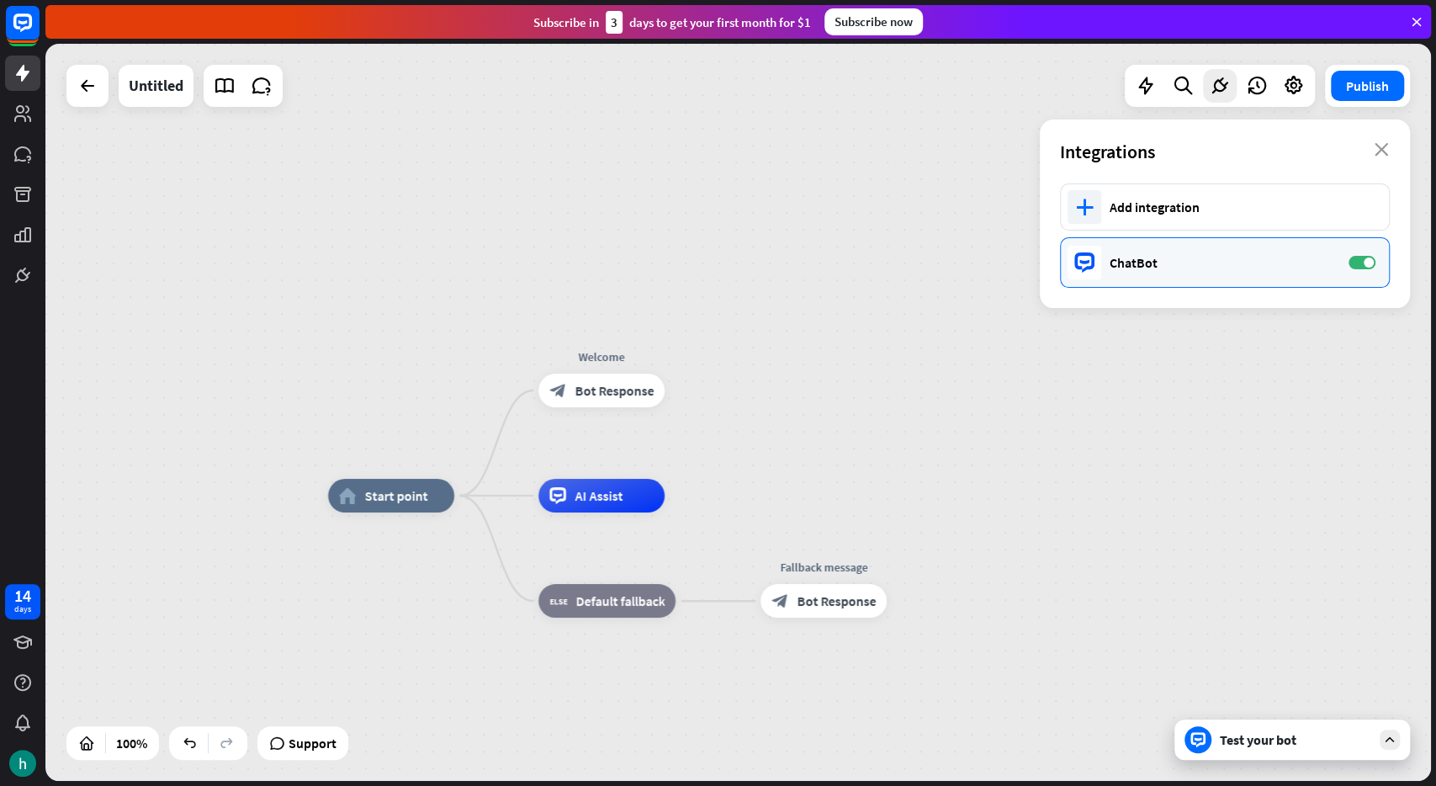
click at [1152, 255] on div "ChatBot" at bounding box center [1221, 262] width 222 height 17
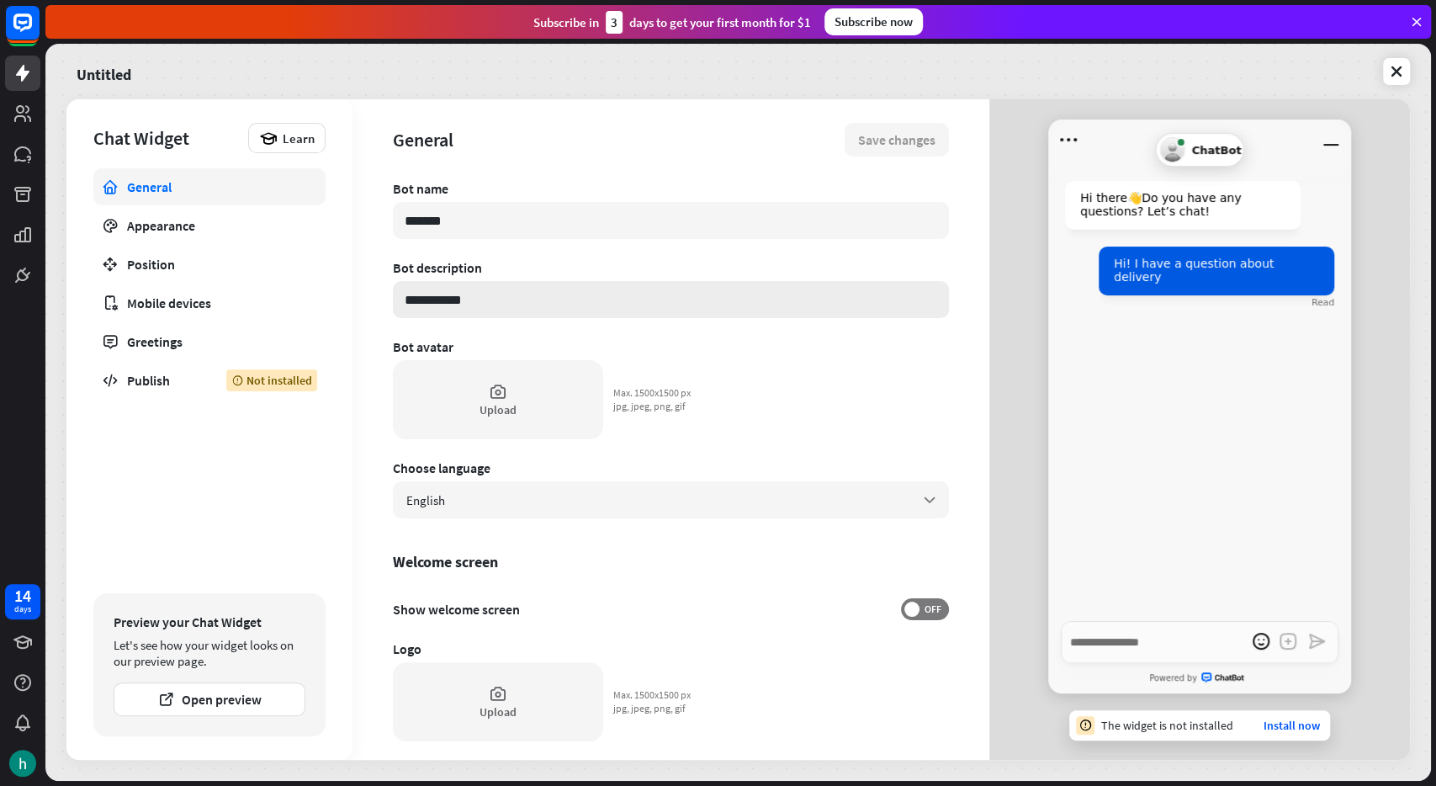
click at [894, 311] on input "**********" at bounding box center [671, 299] width 556 height 37
click at [501, 220] on input "*******" at bounding box center [671, 220] width 556 height 37
click at [501, 225] on input "*******" at bounding box center [671, 220] width 556 height 37
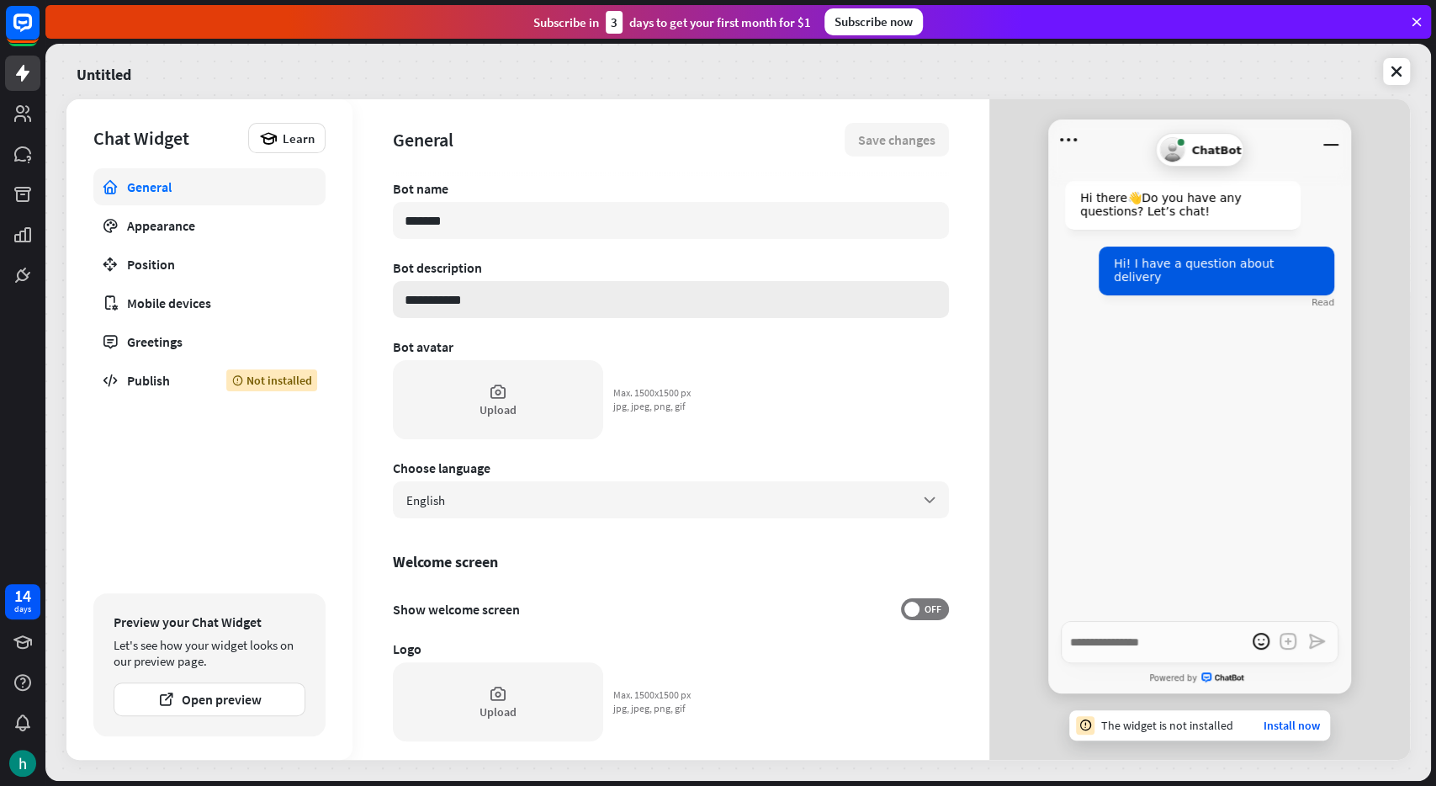
click at [477, 300] on input "**********" at bounding box center [671, 299] width 556 height 37
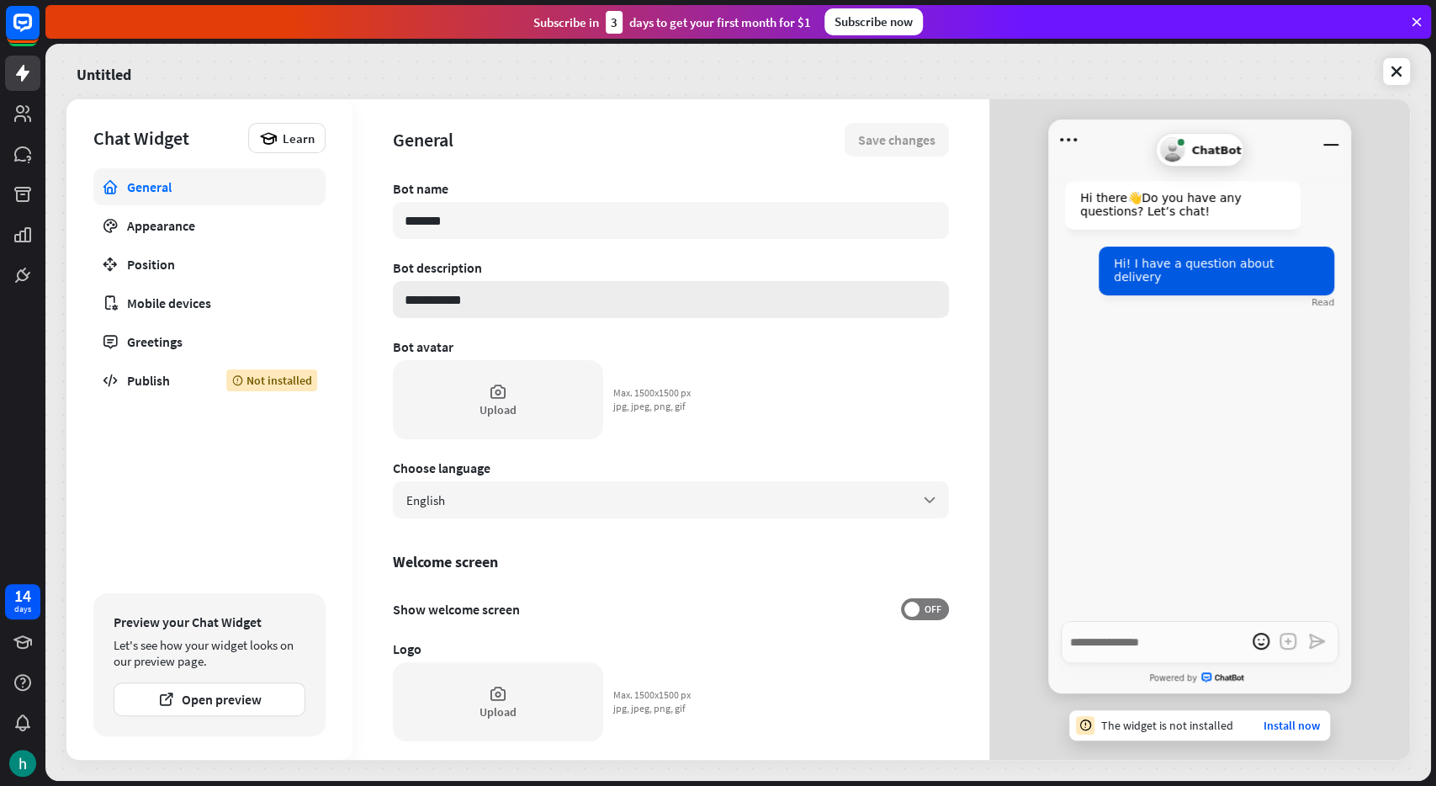
click at [477, 300] on input "**********" at bounding box center [671, 299] width 556 height 37
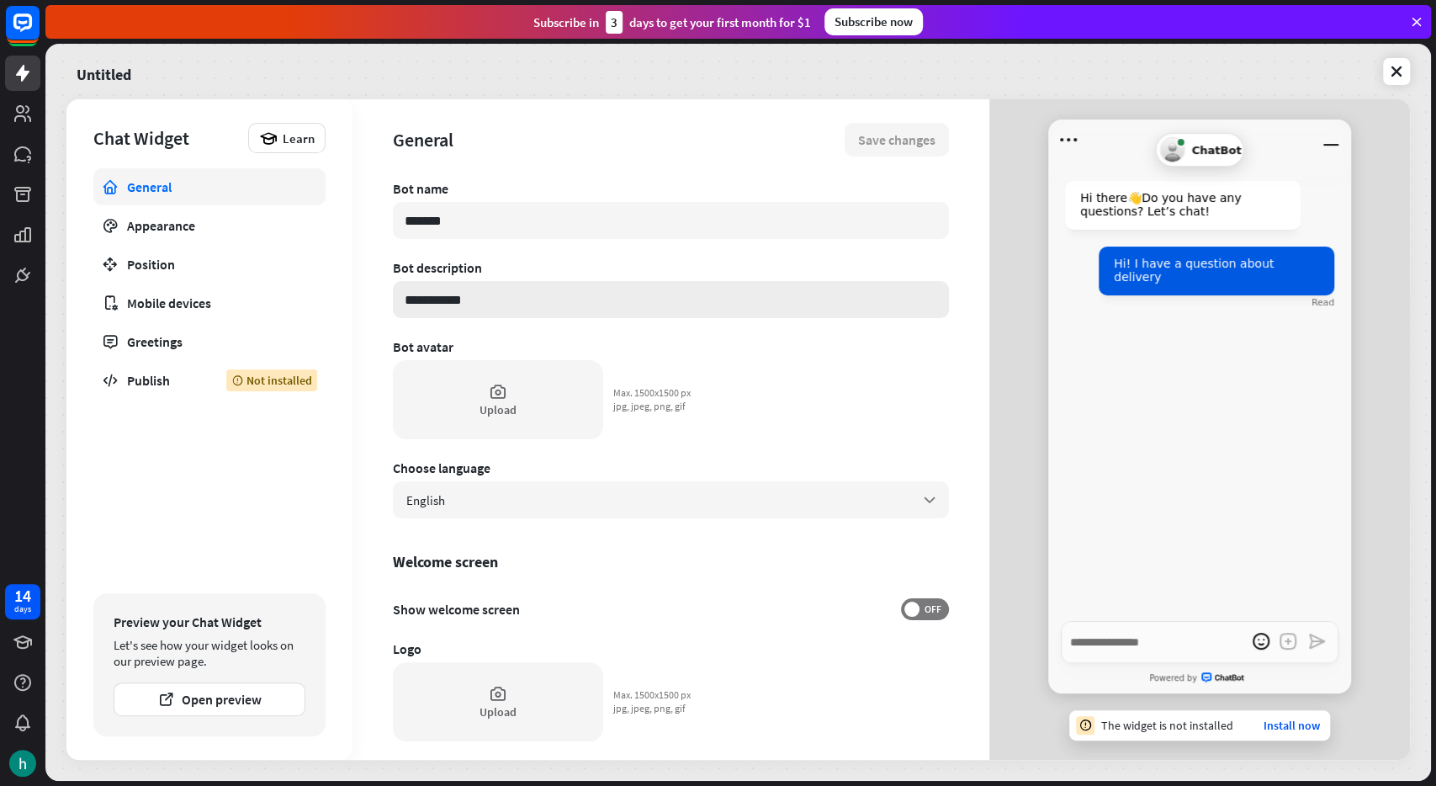
click at [706, 285] on input "**********" at bounding box center [671, 299] width 556 height 37
type textarea "*"
click at [162, 379] on div "Publish" at bounding box center [164, 380] width 74 height 17
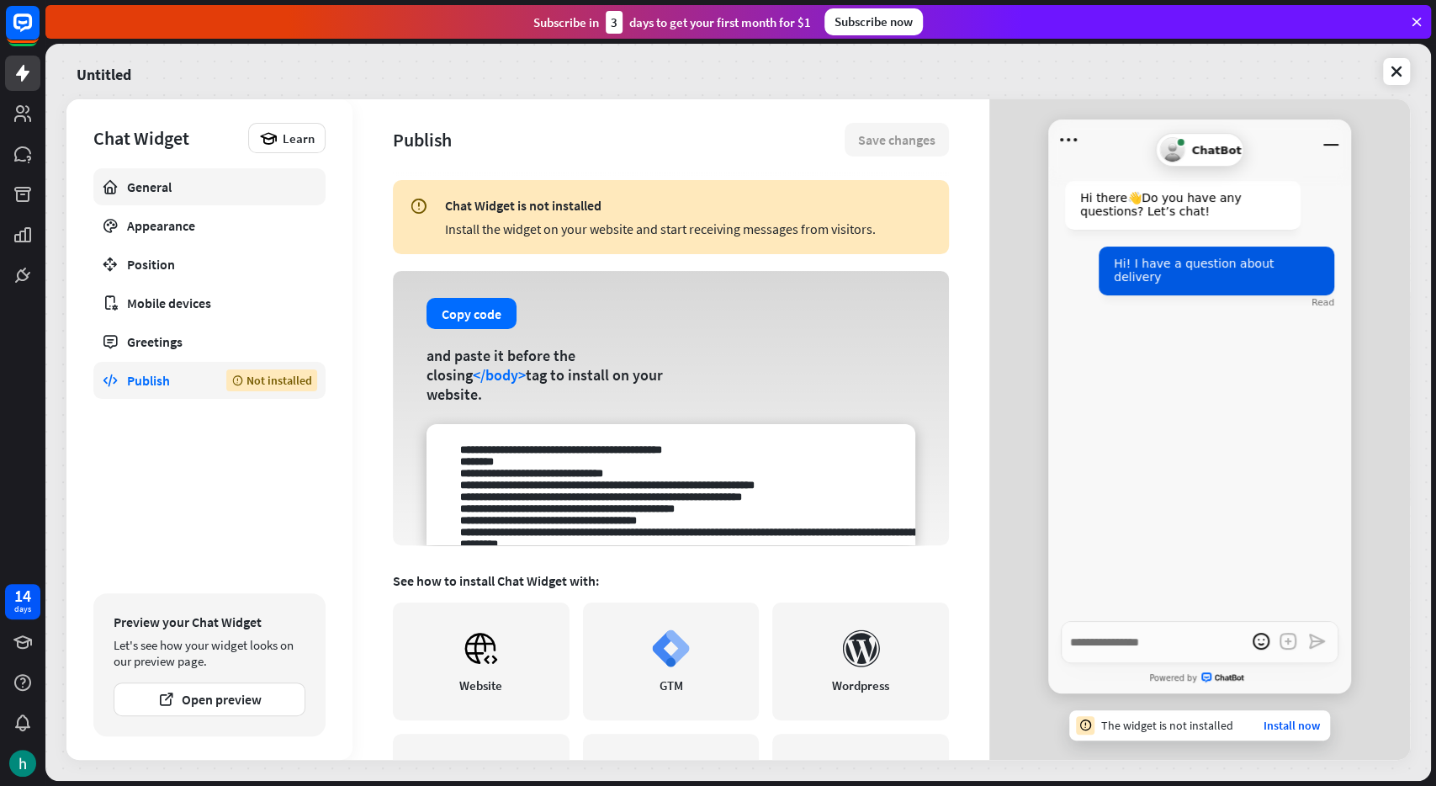
click at [210, 194] on div "General" at bounding box center [209, 186] width 165 height 17
click at [1406, 91] on div "Untitled Chat Widget Learn General Appearance Position Mobile devices Greetings…" at bounding box center [738, 412] width 1386 height 737
click at [1398, 70] on icon at bounding box center [1396, 71] width 17 height 17
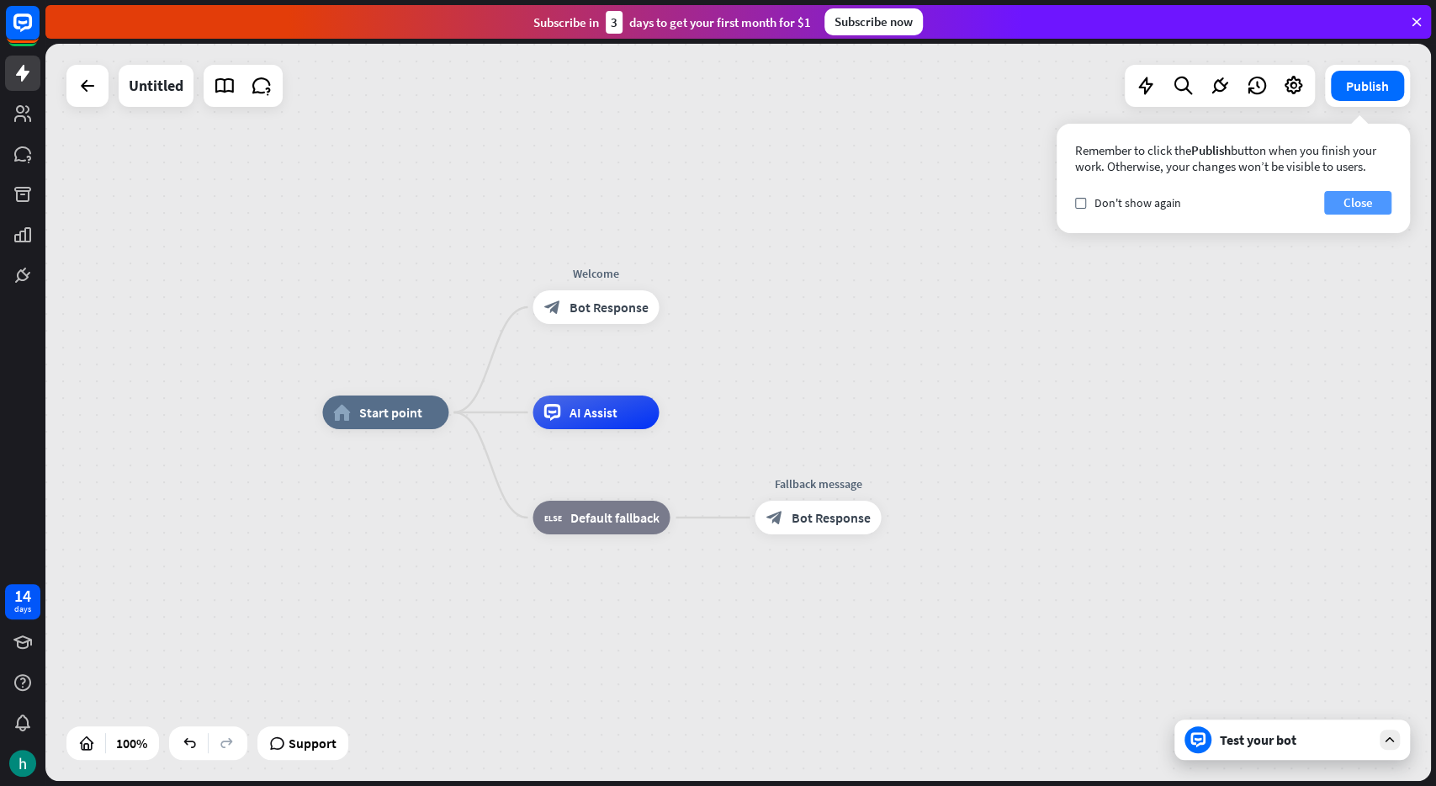
click at [1375, 201] on button "Close" at bounding box center [1357, 203] width 67 height 24
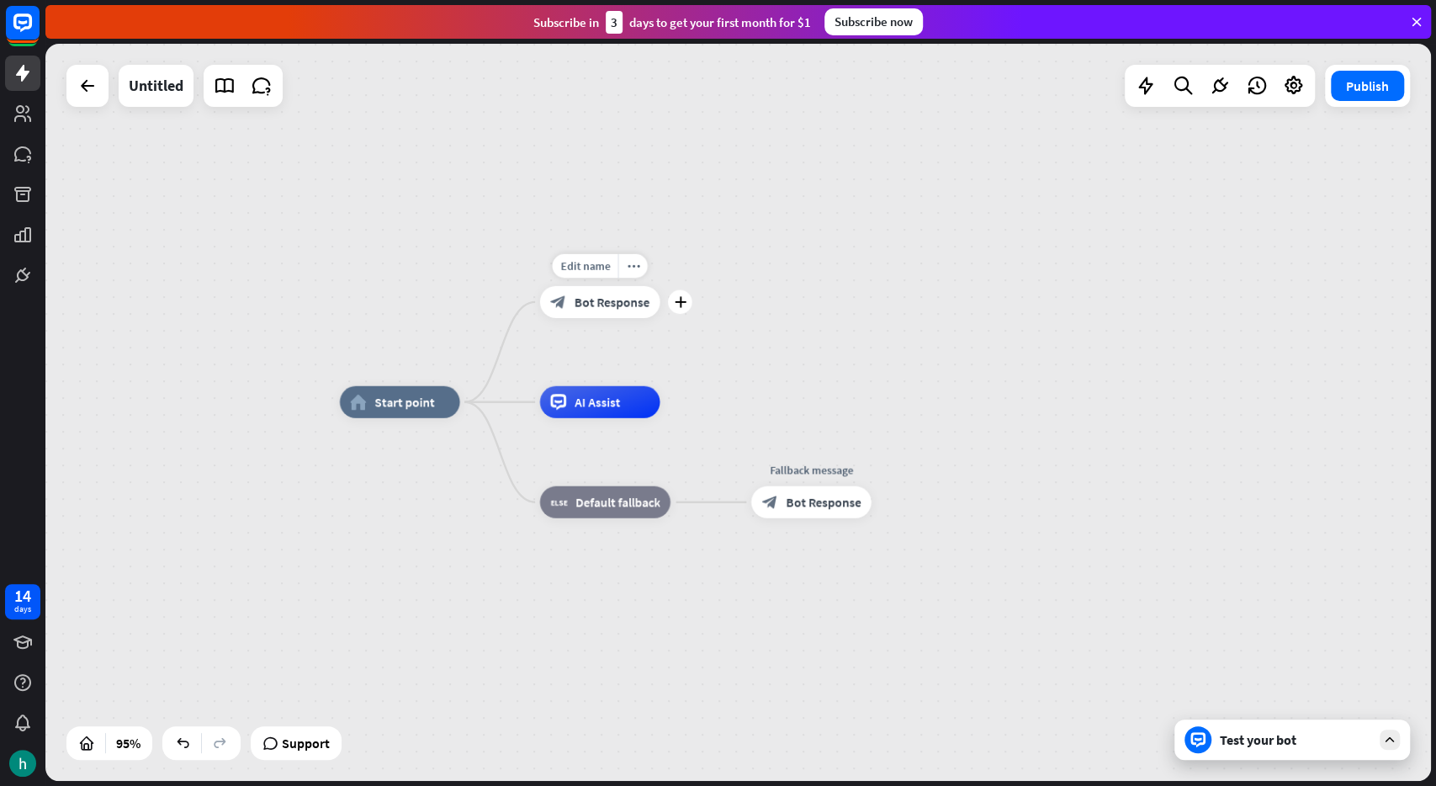
click at [590, 289] on div "block_bot_response Bot Response" at bounding box center [600, 302] width 120 height 32
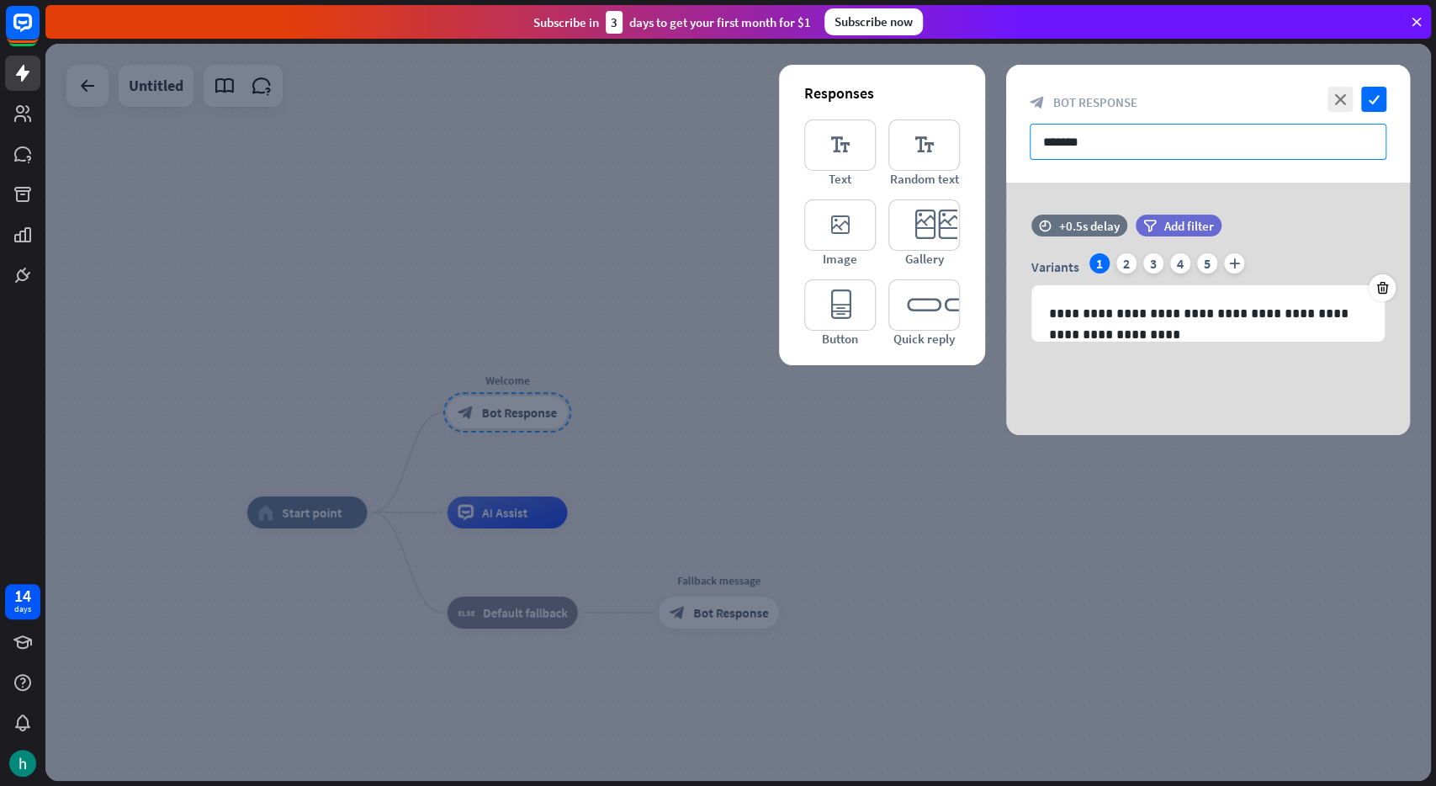
drag, startPoint x: 1332, startPoint y: 88, endPoint x: 1337, endPoint y: 124, distance: 35.7
click at [1337, 124] on div "close check block_bot_response Bot Response *******" at bounding box center [1208, 124] width 404 height 118
click at [1334, 92] on icon "close" at bounding box center [1340, 99] width 25 height 25
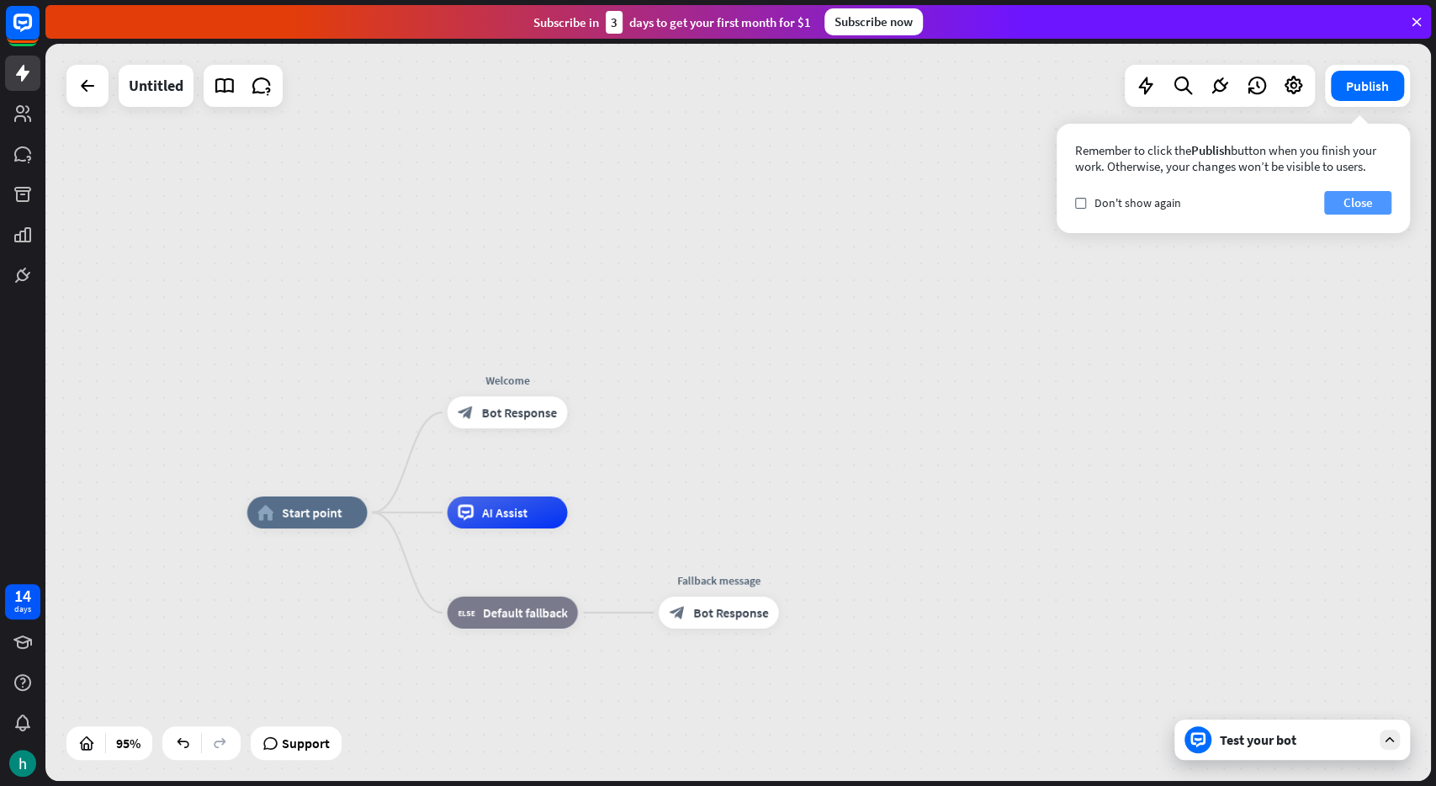
click at [1366, 210] on button "Close" at bounding box center [1357, 203] width 67 height 24
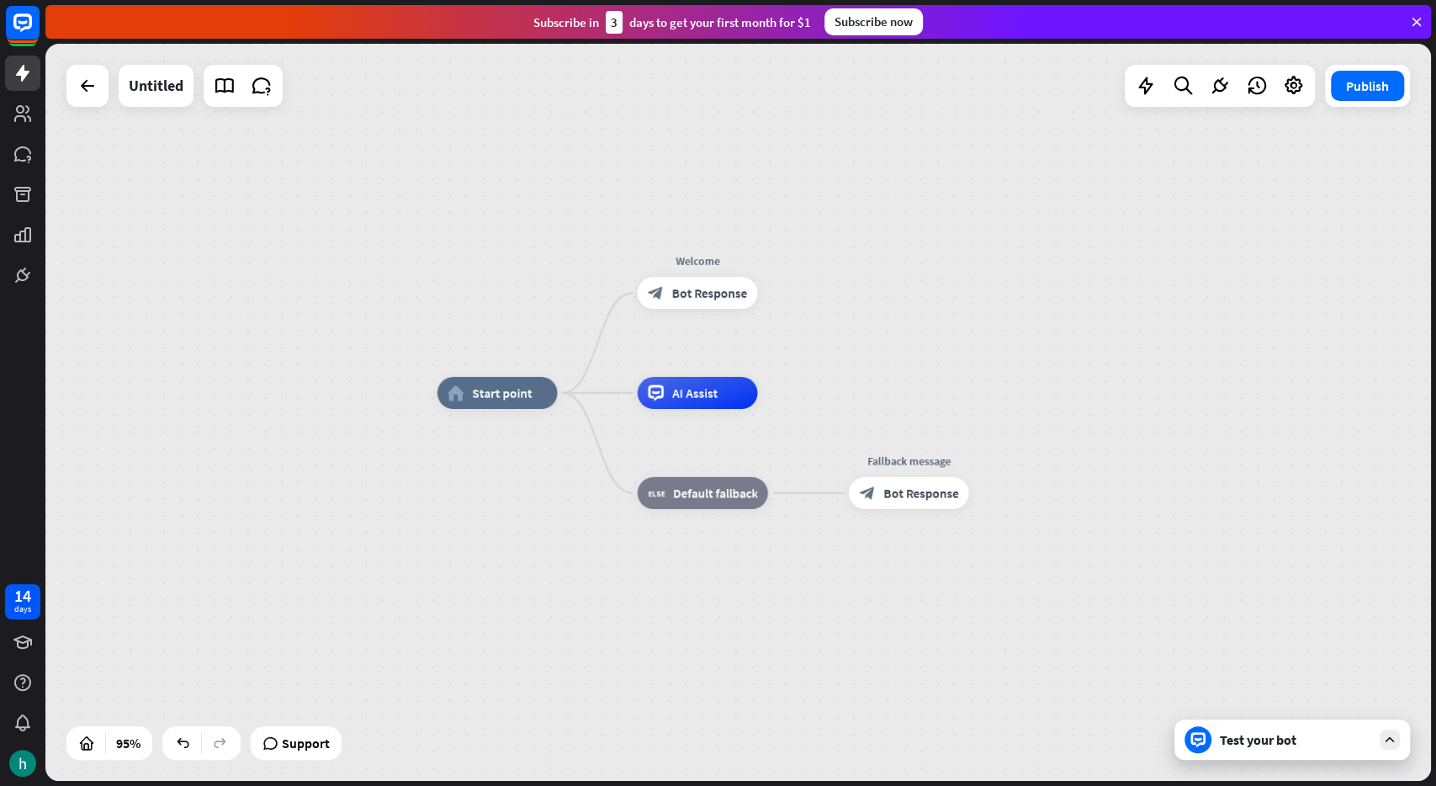
drag, startPoint x: 210, startPoint y: 659, endPoint x: 360, endPoint y: 553, distance: 184.2
click at [360, 553] on div "home_2 Start point Welcome block_bot_response Bot Response AI Assist block_fall…" at bounding box center [738, 412] width 1386 height 737
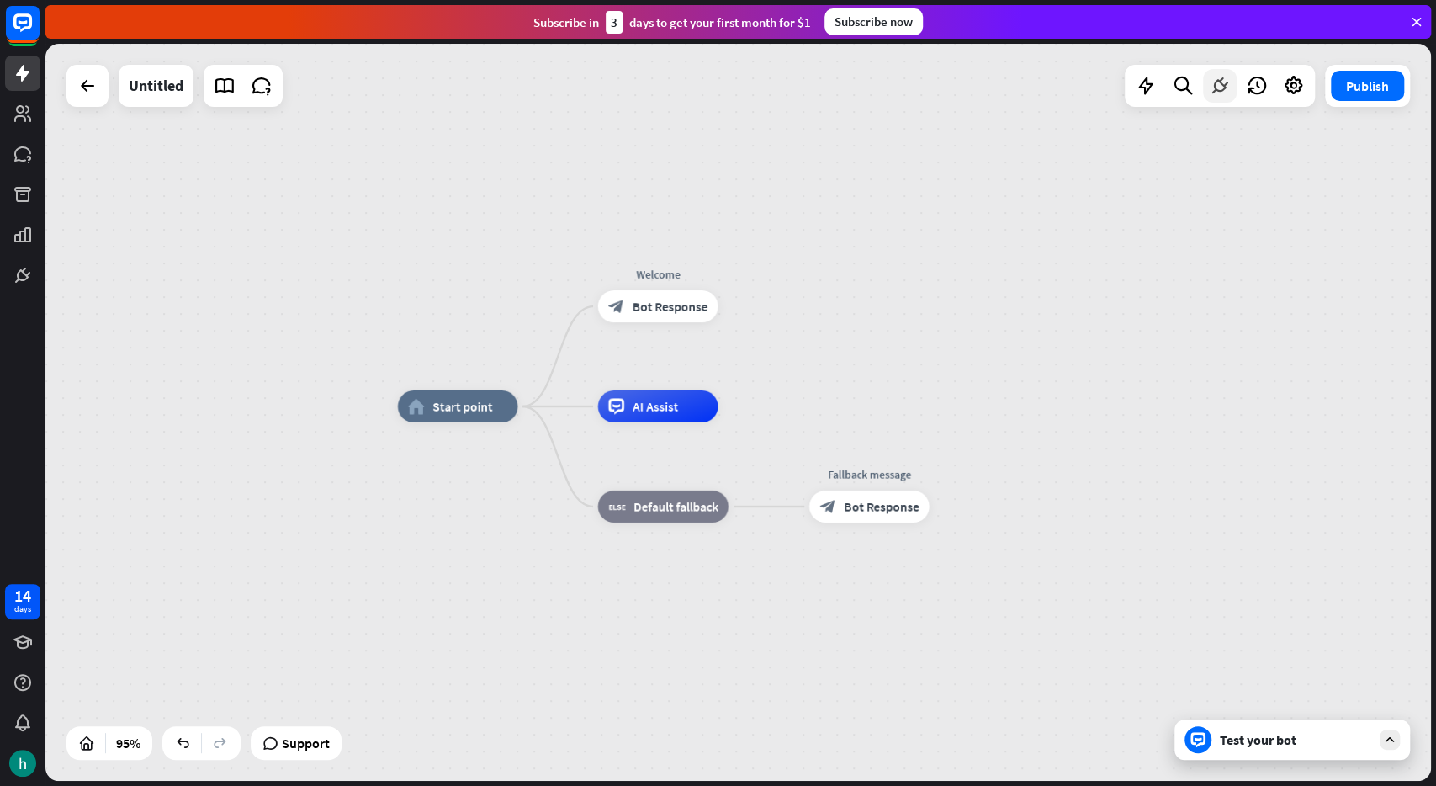
click at [1218, 82] on icon at bounding box center [1220, 86] width 22 height 22
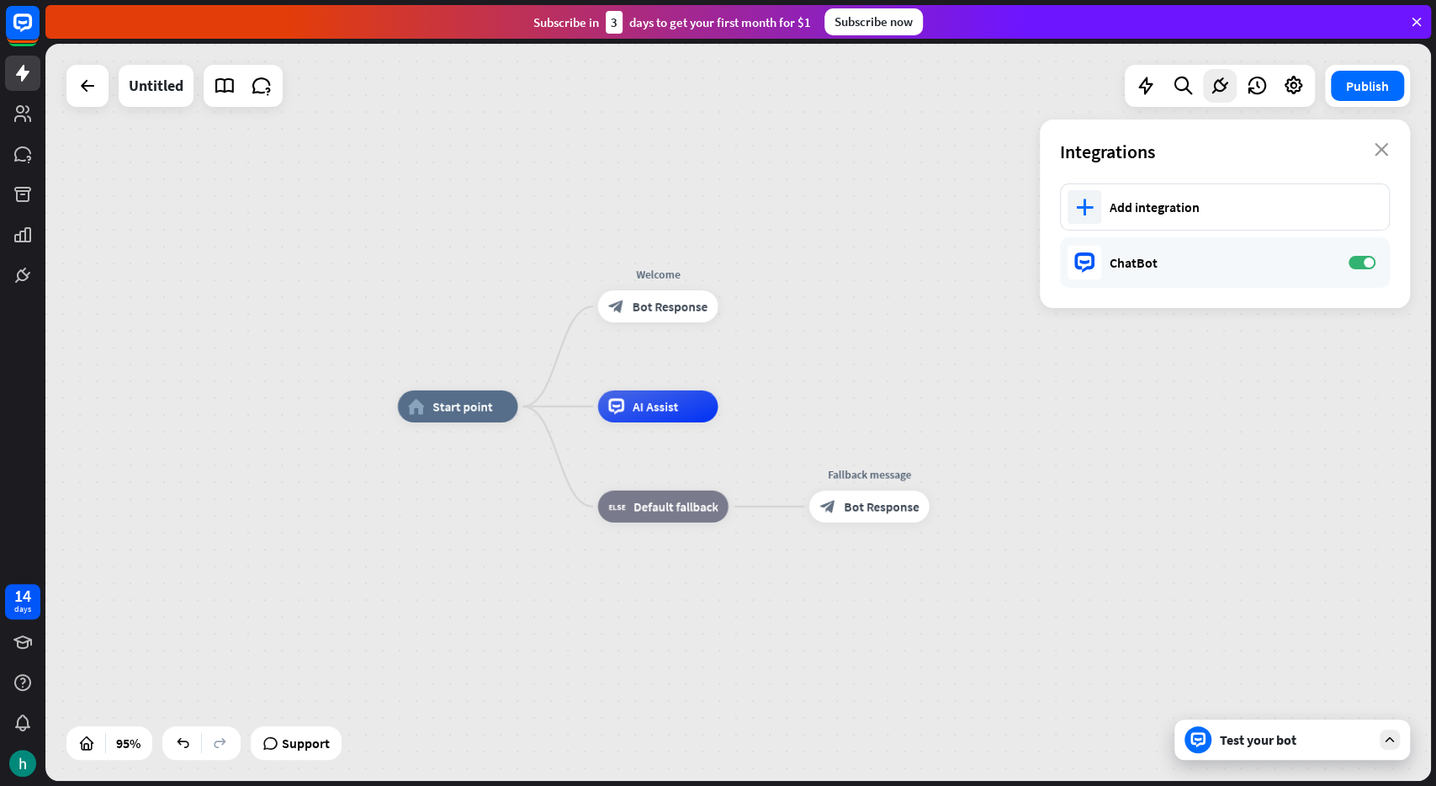
click at [1421, 77] on div "home_2 Start point Welcome block_bot_response Bot Response AI Assist block_fall…" at bounding box center [738, 412] width 1386 height 737
click at [1376, 158] on div "Integrations close" at bounding box center [1225, 151] width 370 height 64
click at [1377, 151] on icon "close" at bounding box center [1382, 149] width 14 height 13
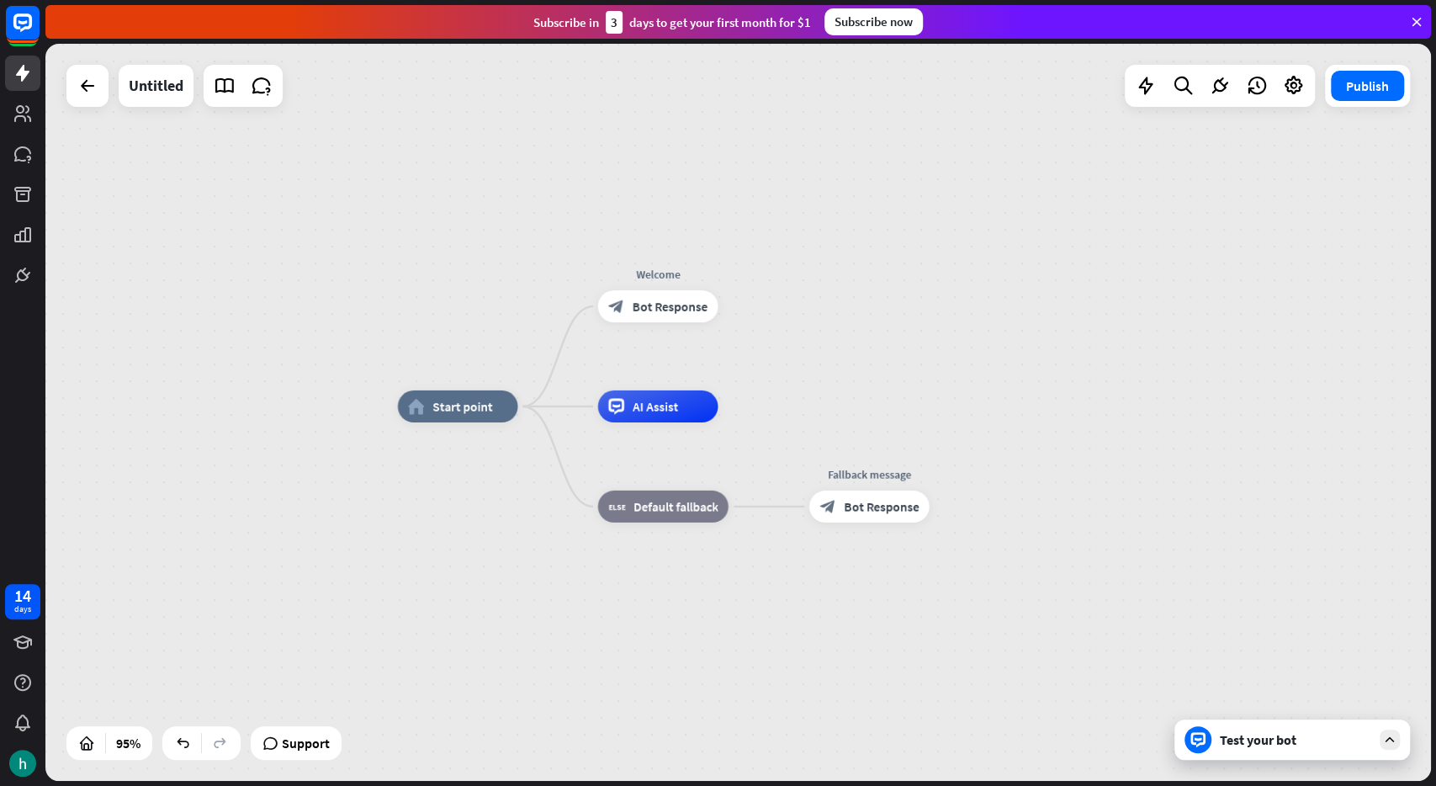
click at [1191, 135] on div "home_2 Start point Welcome block_bot_response Bot Response AI Assist block_fall…" at bounding box center [738, 412] width 1386 height 737
click at [1216, 98] on div at bounding box center [1220, 86] width 34 height 34
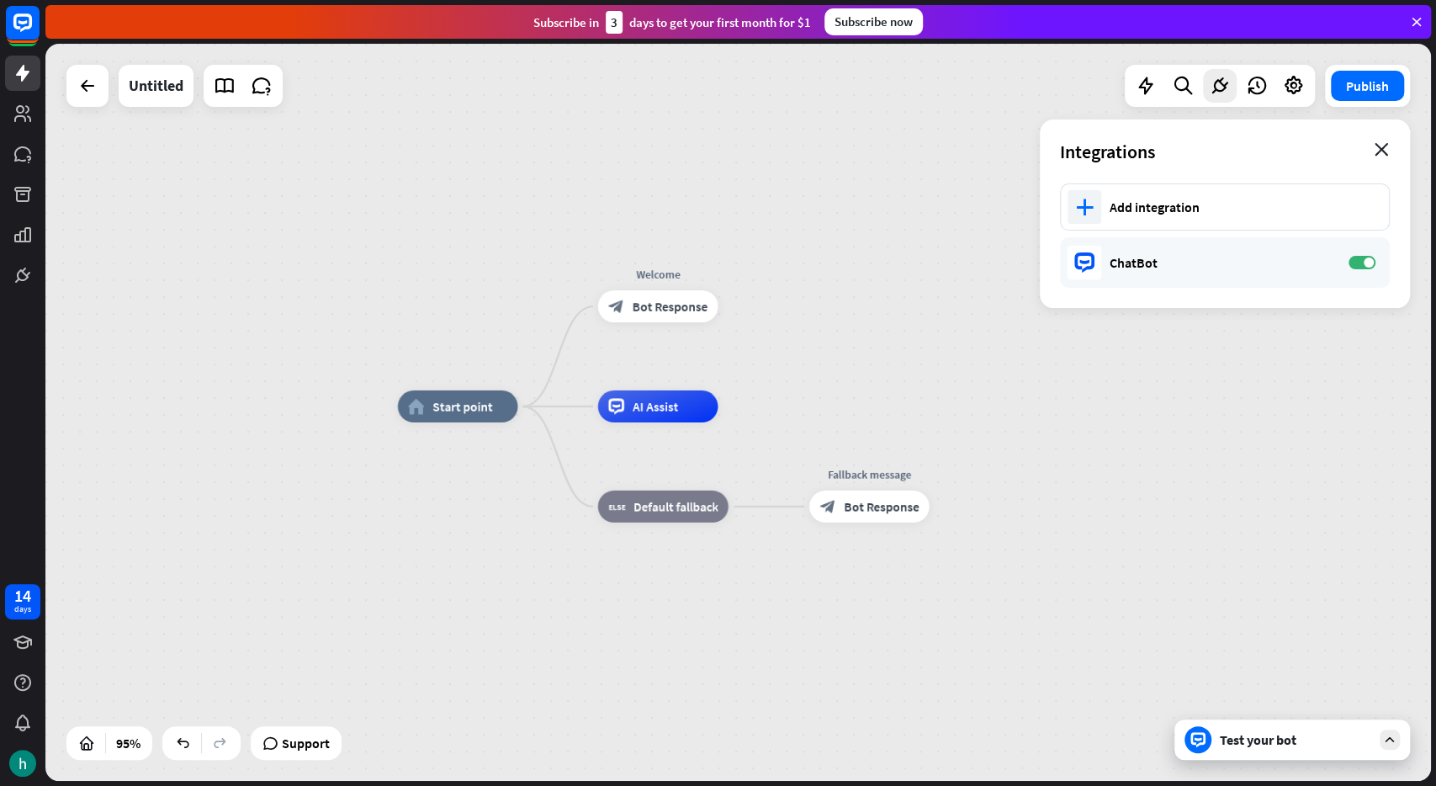
click at [1384, 155] on icon "close" at bounding box center [1382, 149] width 14 height 13
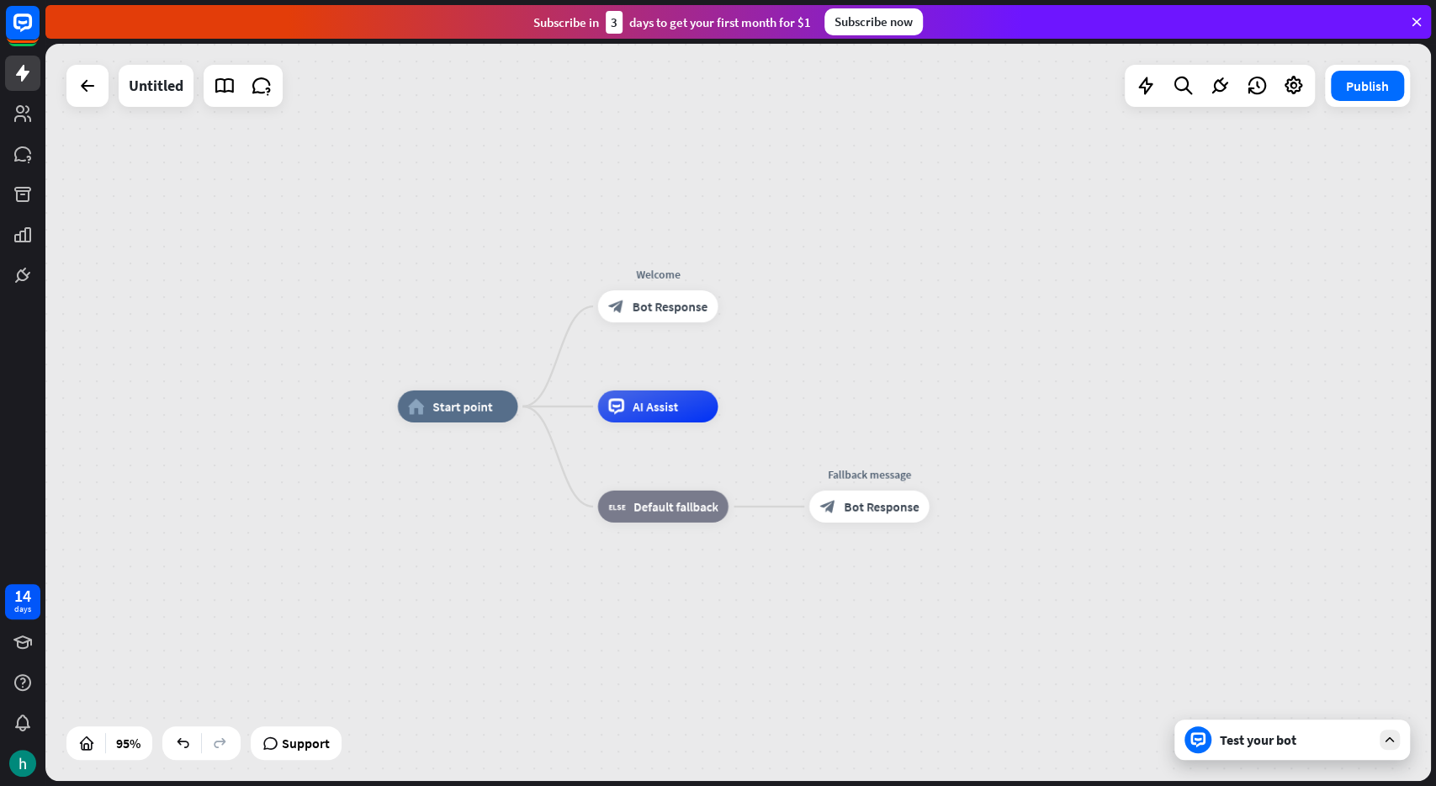
click at [356, 559] on div "home_2 Start point Welcome block_bot_response Bot Response AI Assist block_fall…" at bounding box center [738, 412] width 1386 height 737
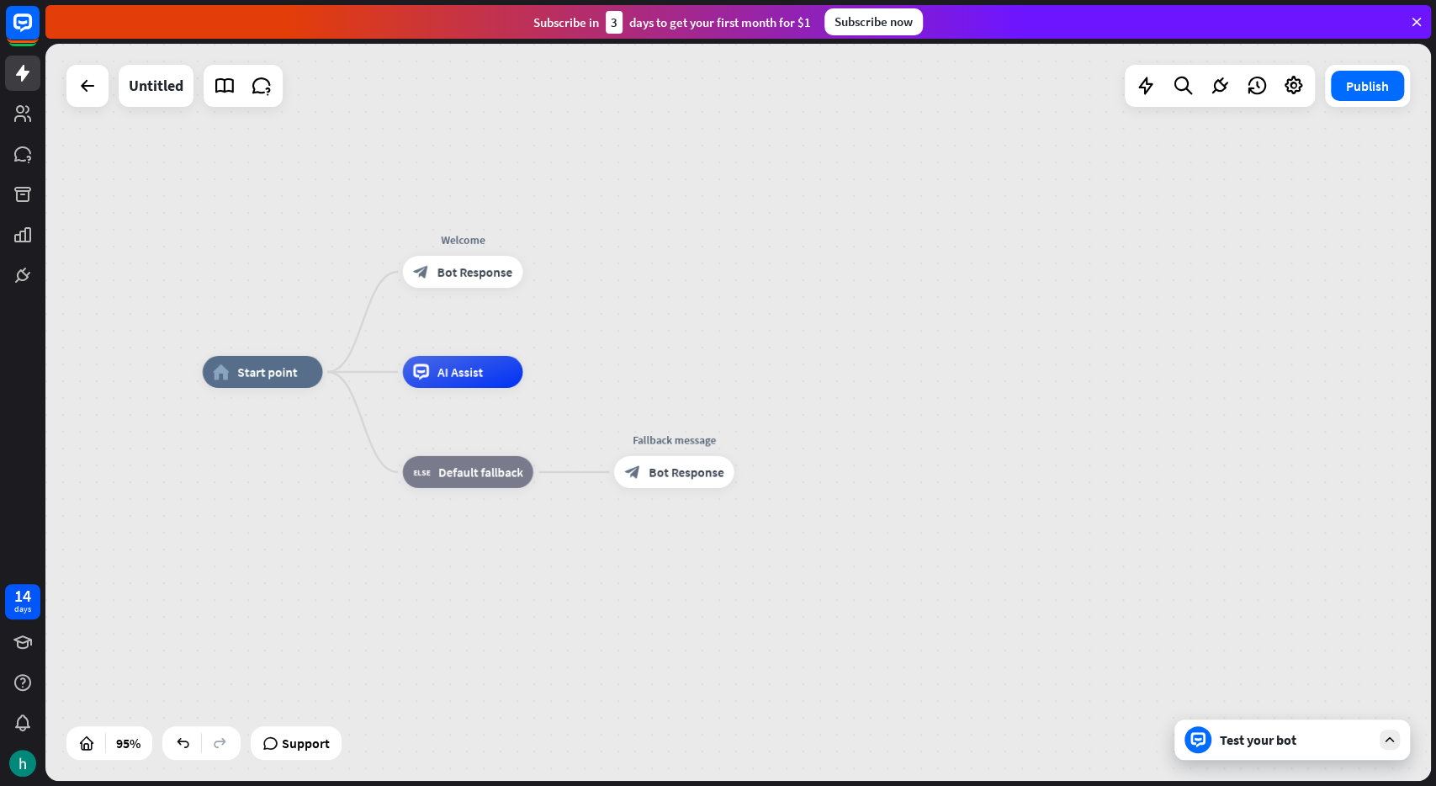
drag, startPoint x: 512, startPoint y: 266, endPoint x: 319, endPoint y: 233, distance: 196.3
click at [319, 233] on div "home_2 Start point Welcome block_bot_response Bot Response AI Assist block_fall…" at bounding box center [738, 412] width 1386 height 737
click at [124, 749] on icon at bounding box center [124, 743] width 17 height 17
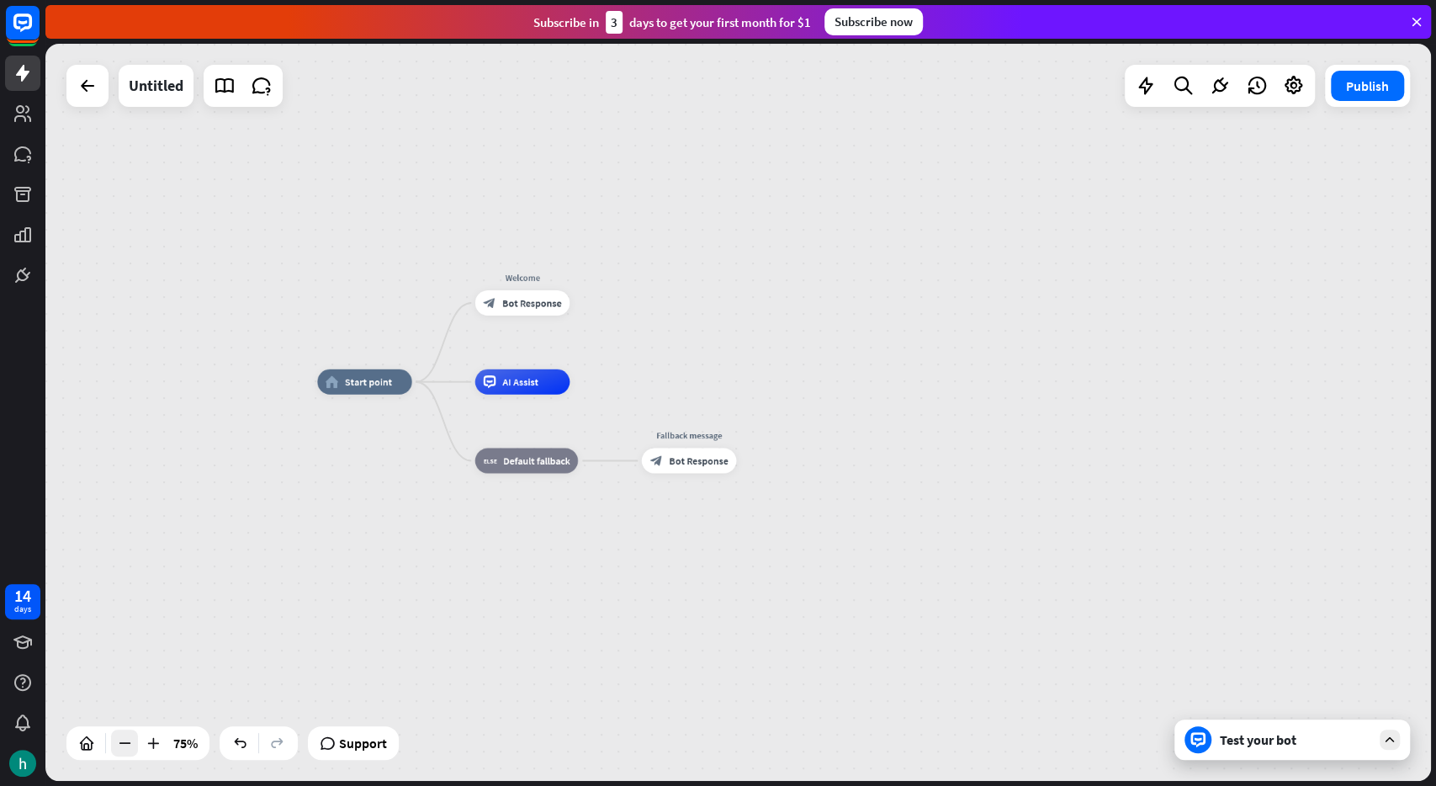
click at [125, 748] on icon at bounding box center [124, 743] width 17 height 17
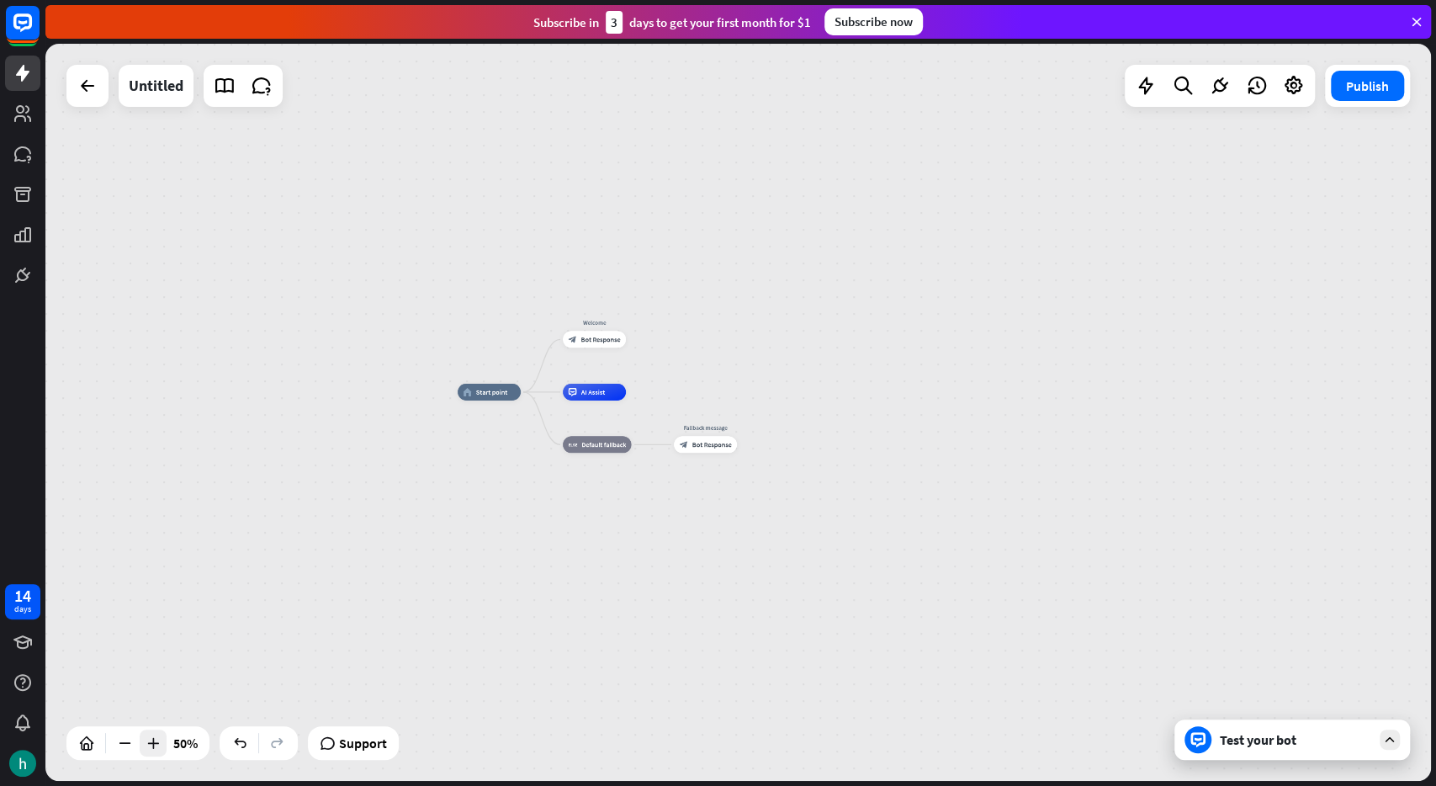
click at [147, 743] on icon at bounding box center [153, 743] width 17 height 17
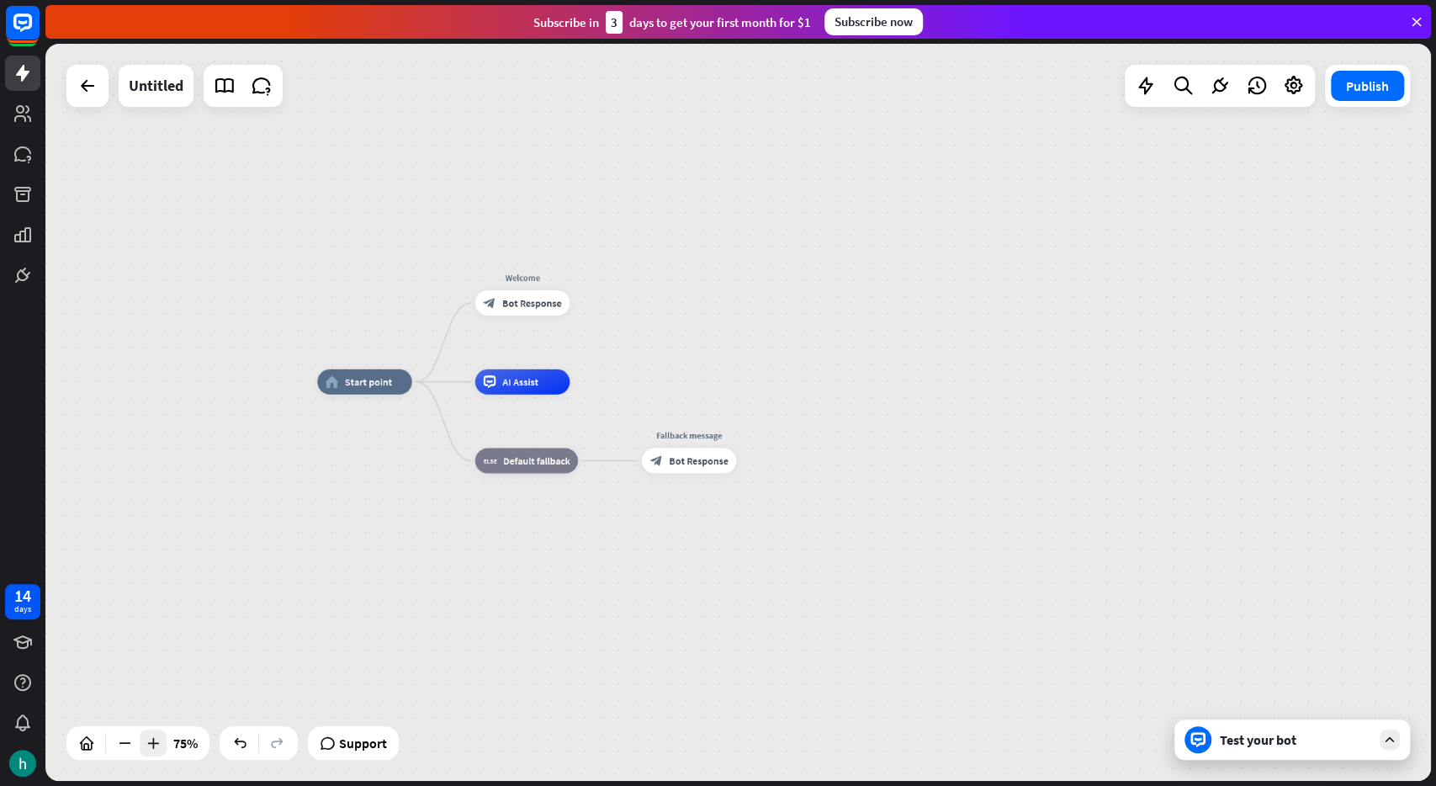
click at [147, 743] on icon at bounding box center [153, 743] width 17 height 17
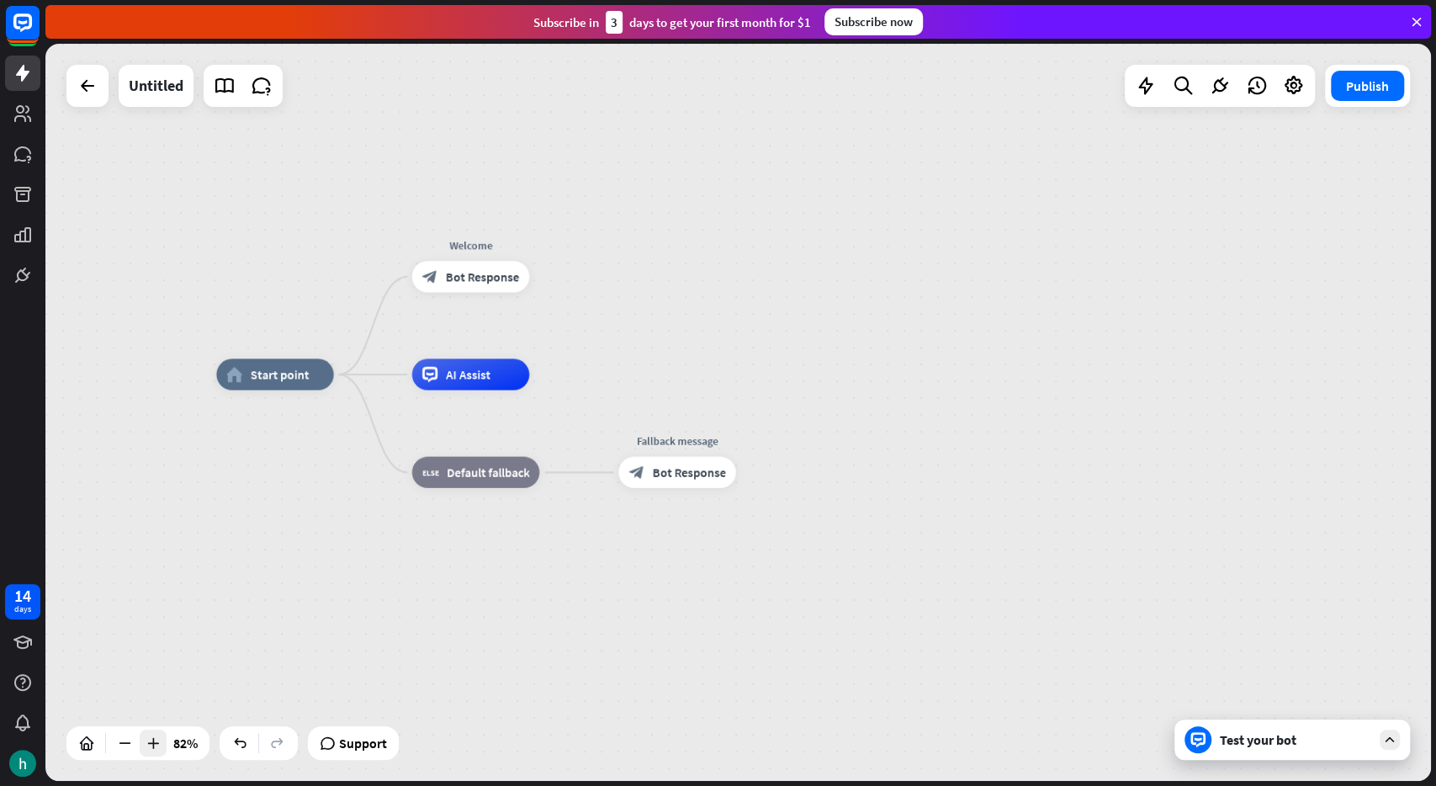
click at [147, 743] on icon at bounding box center [153, 743] width 17 height 17
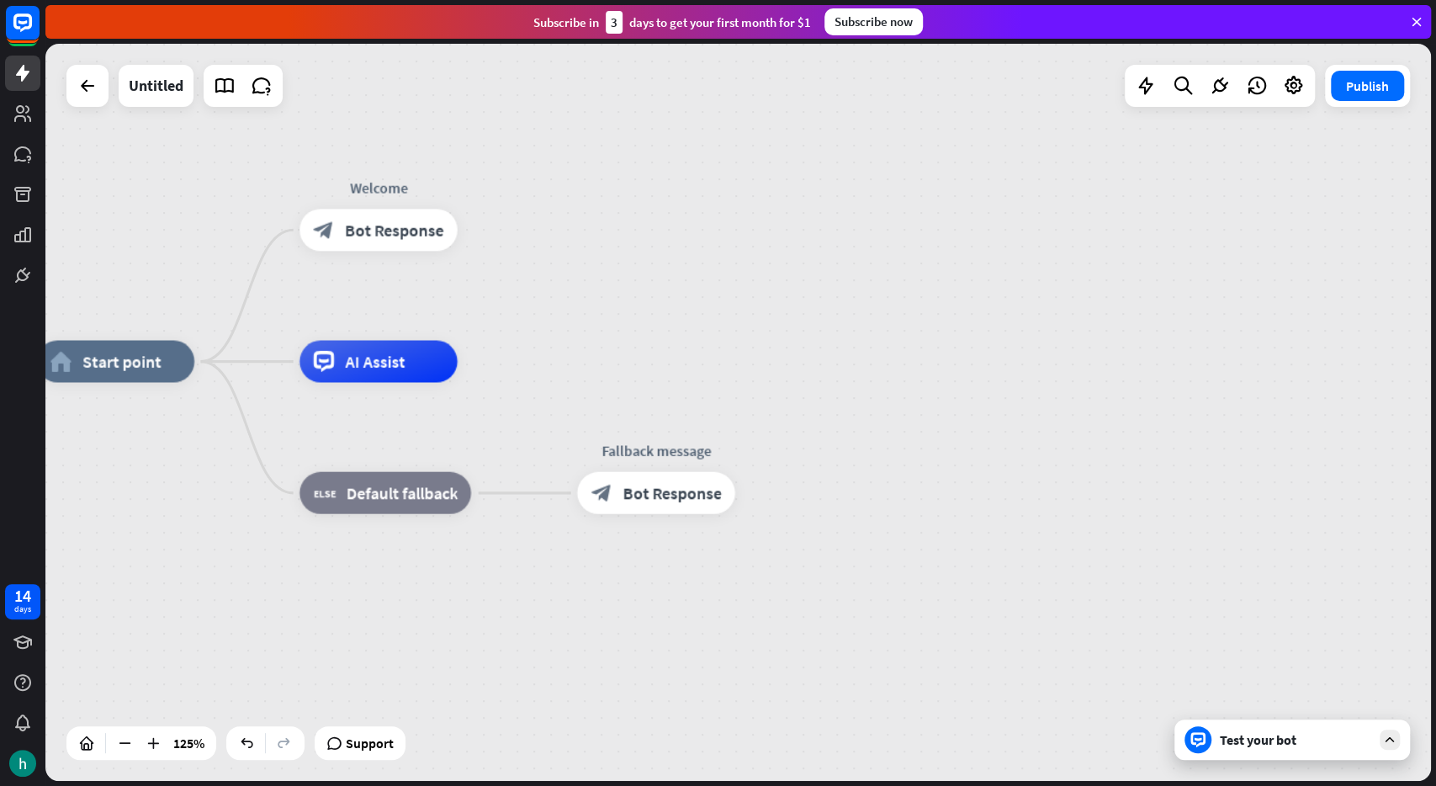
click at [110, 745] on div "125%" at bounding box center [141, 743] width 150 height 34
click at [125, 745] on icon at bounding box center [124, 743] width 17 height 17
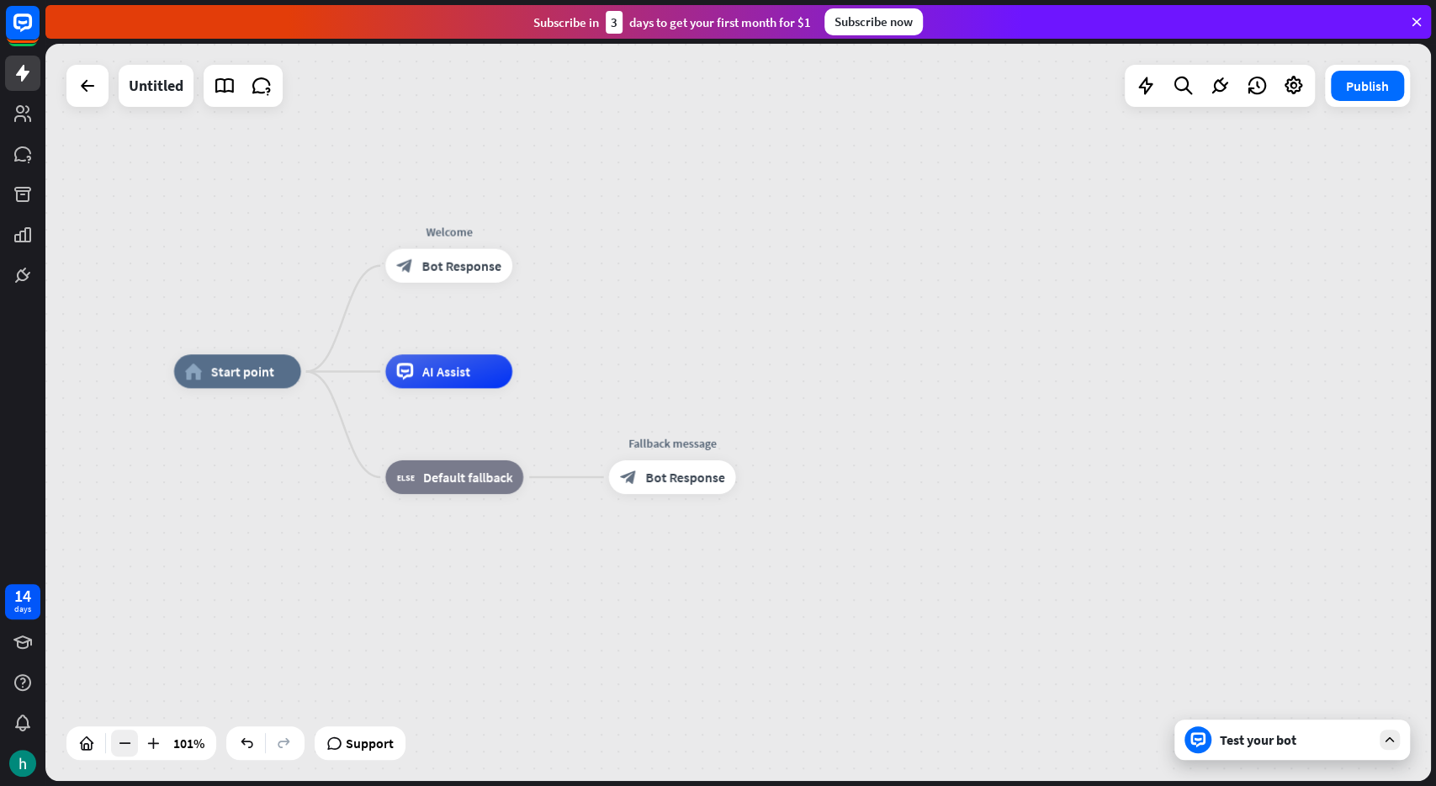
click at [125, 745] on icon at bounding box center [124, 743] width 17 height 17
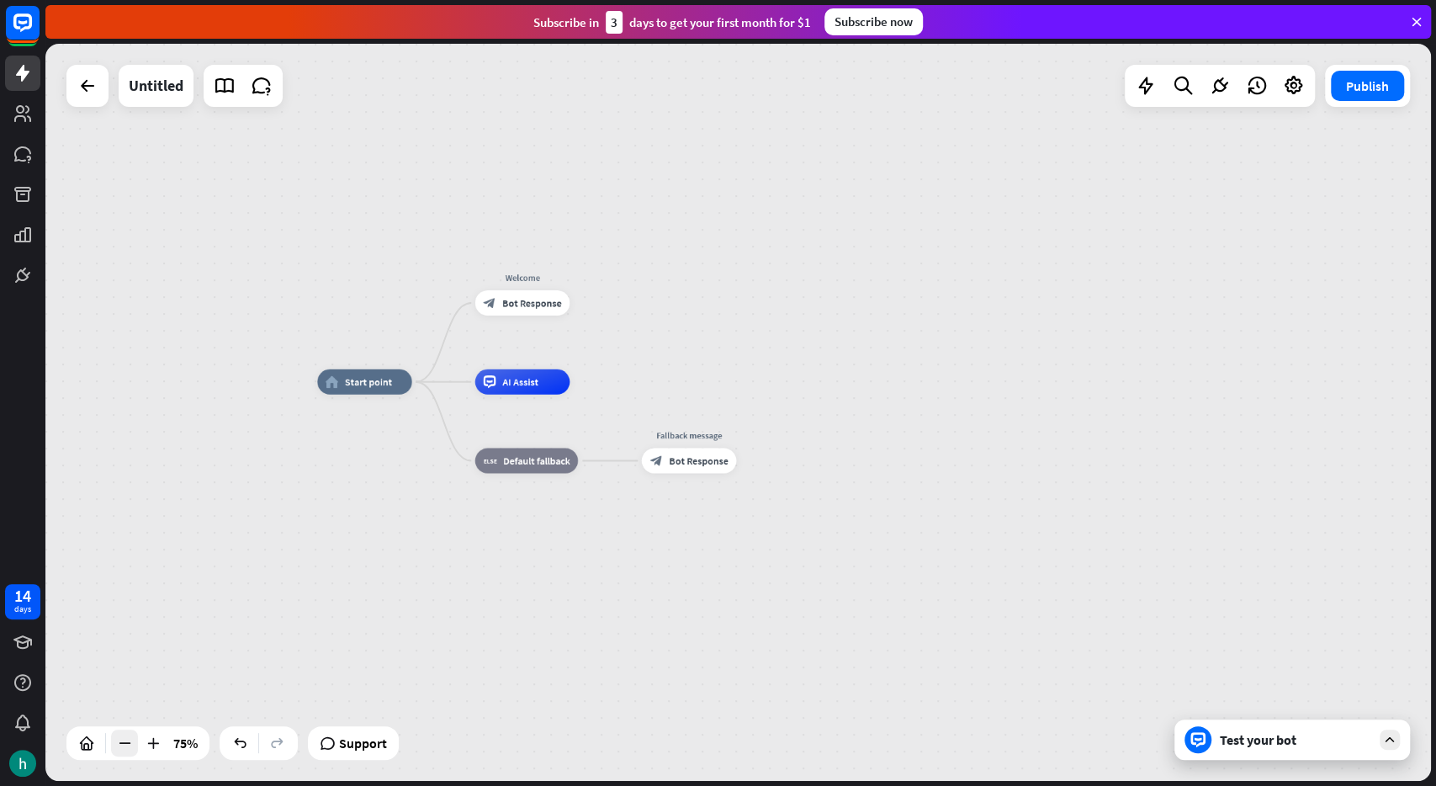
click at [120, 736] on icon at bounding box center [124, 743] width 17 height 17
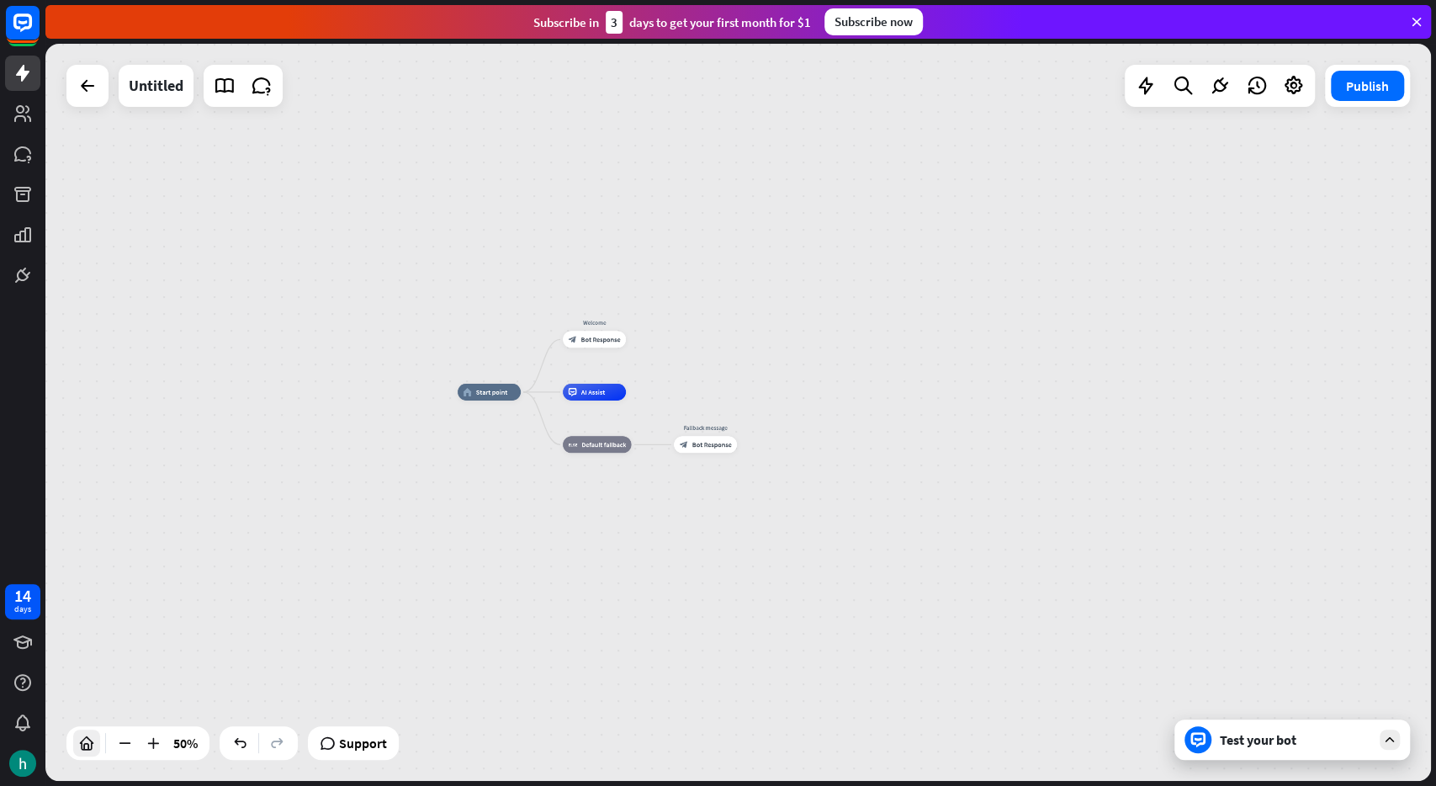
click at [95, 741] on div at bounding box center [86, 742] width 27 height 27
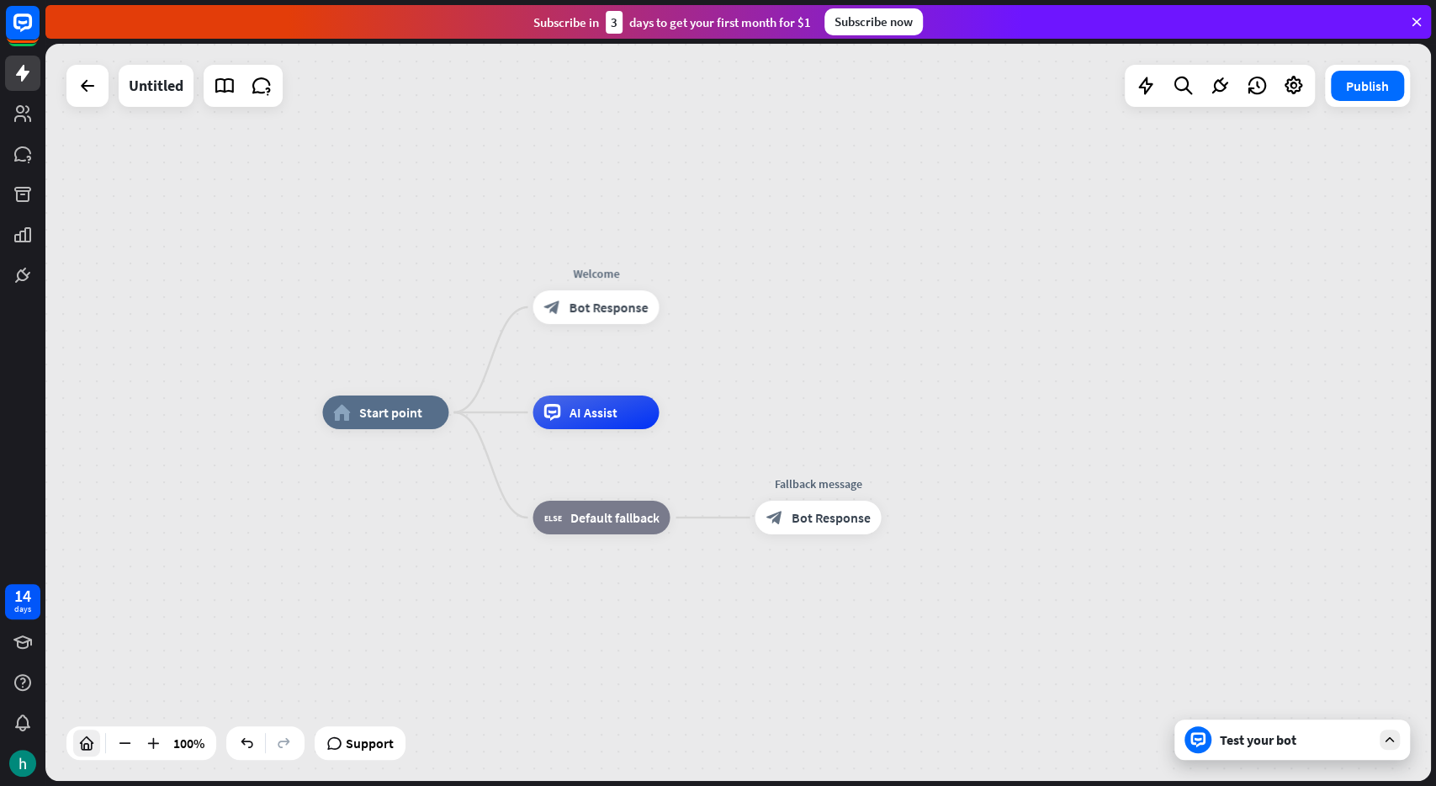
click at [95, 741] on div at bounding box center [86, 742] width 27 height 27
click at [466, 416] on icon "plus" at bounding box center [470, 412] width 13 height 12
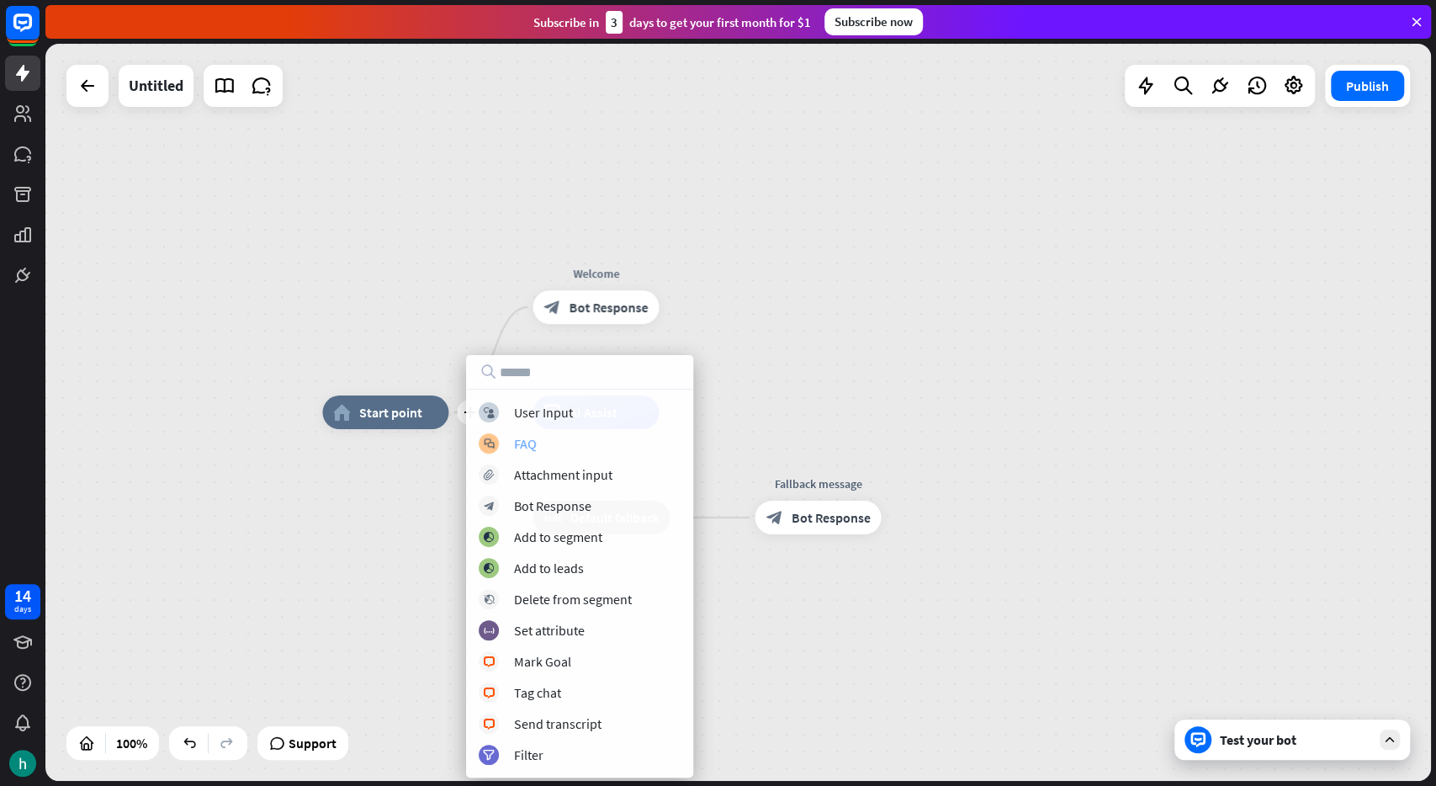
drag, startPoint x: 543, startPoint y: 434, endPoint x: 570, endPoint y: 445, distance: 29.8
click at [570, 445] on div "block_user_input User Input block_faq FAQ block_attachment Attachment input blo…" at bounding box center [579, 583] width 227 height 363
drag, startPoint x: 570, startPoint y: 445, endPoint x: 736, endPoint y: 485, distance: 170.6
click at [736, 485] on div "plus home_2 Start point Welcome block_bot_response Bot Response AI Assist Edit …" at bounding box center [738, 412] width 1386 height 737
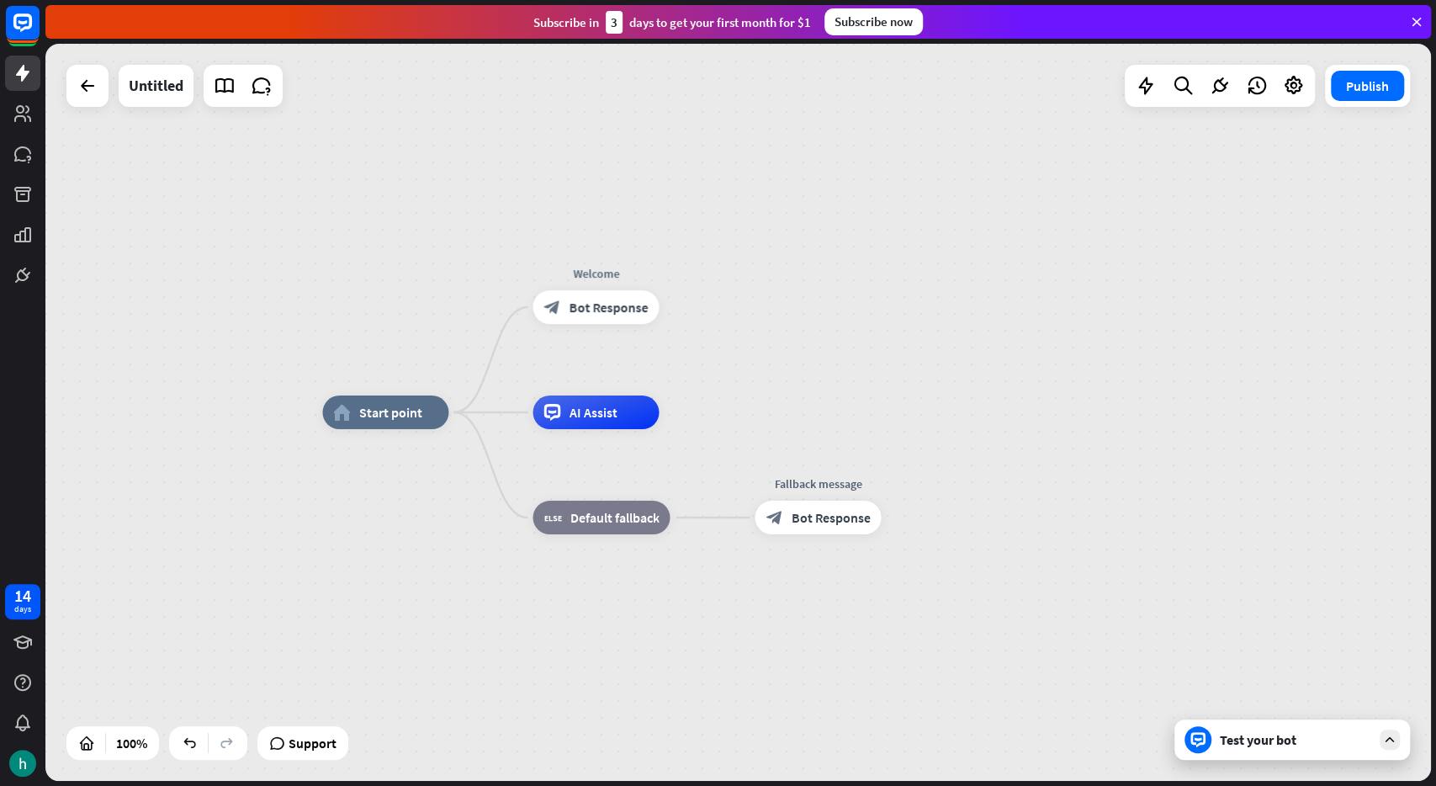
click at [270, 285] on div "home_2 Start point Welcome block_bot_response Bot Response AI Assist block_fall…" at bounding box center [738, 412] width 1386 height 737
click at [802, 393] on div "home_2 Start point Welcome block_bot_response Bot Response AI Assist block_fall…" at bounding box center [738, 412] width 1386 height 737
click at [77, 80] on div at bounding box center [88, 86] width 34 height 34
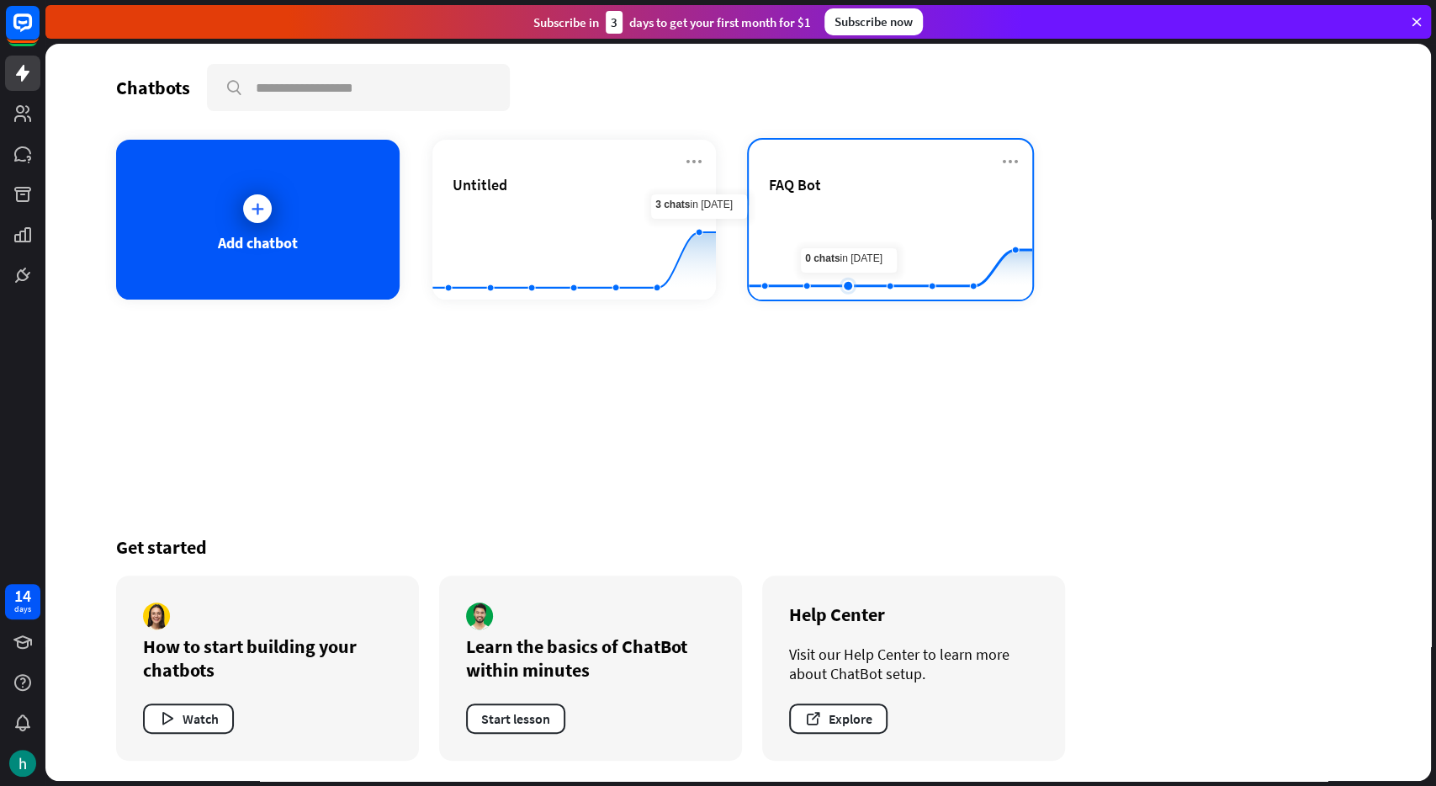
click at [852, 260] on rect at bounding box center [891, 257] width 284 height 105
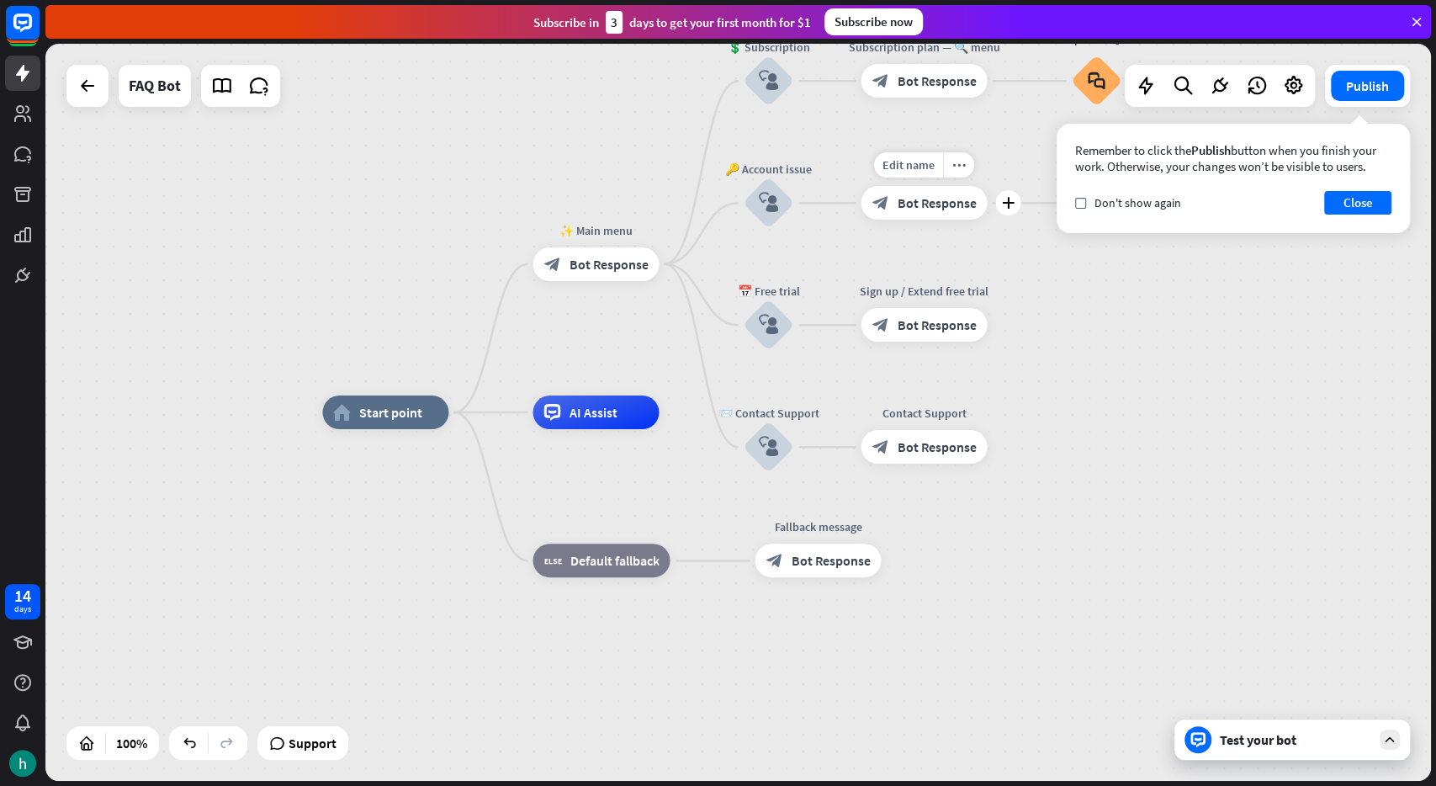
click at [908, 218] on div "block_bot_response Bot Response" at bounding box center [924, 203] width 126 height 34
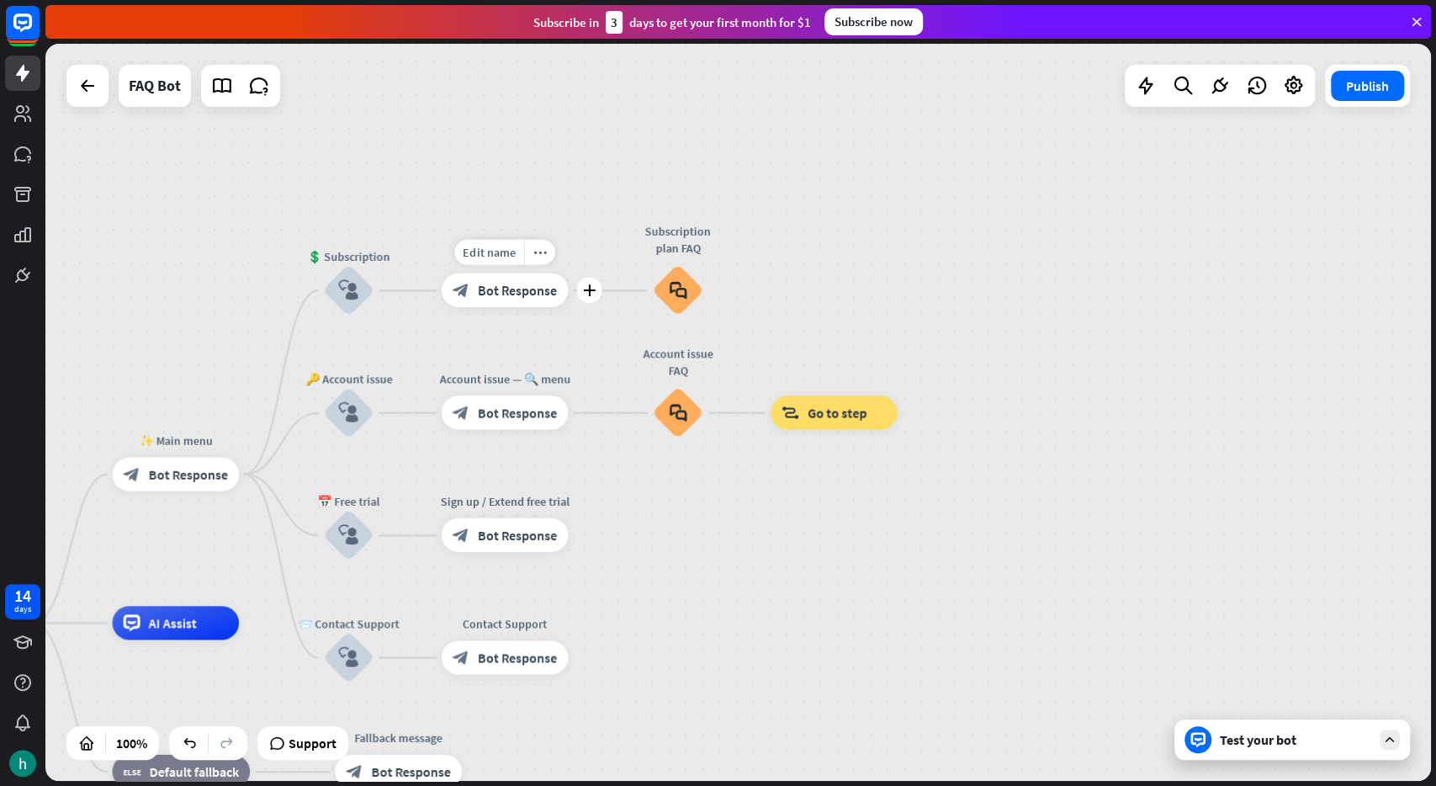
click at [480, 278] on div "block_bot_response Bot Response" at bounding box center [505, 290] width 126 height 34
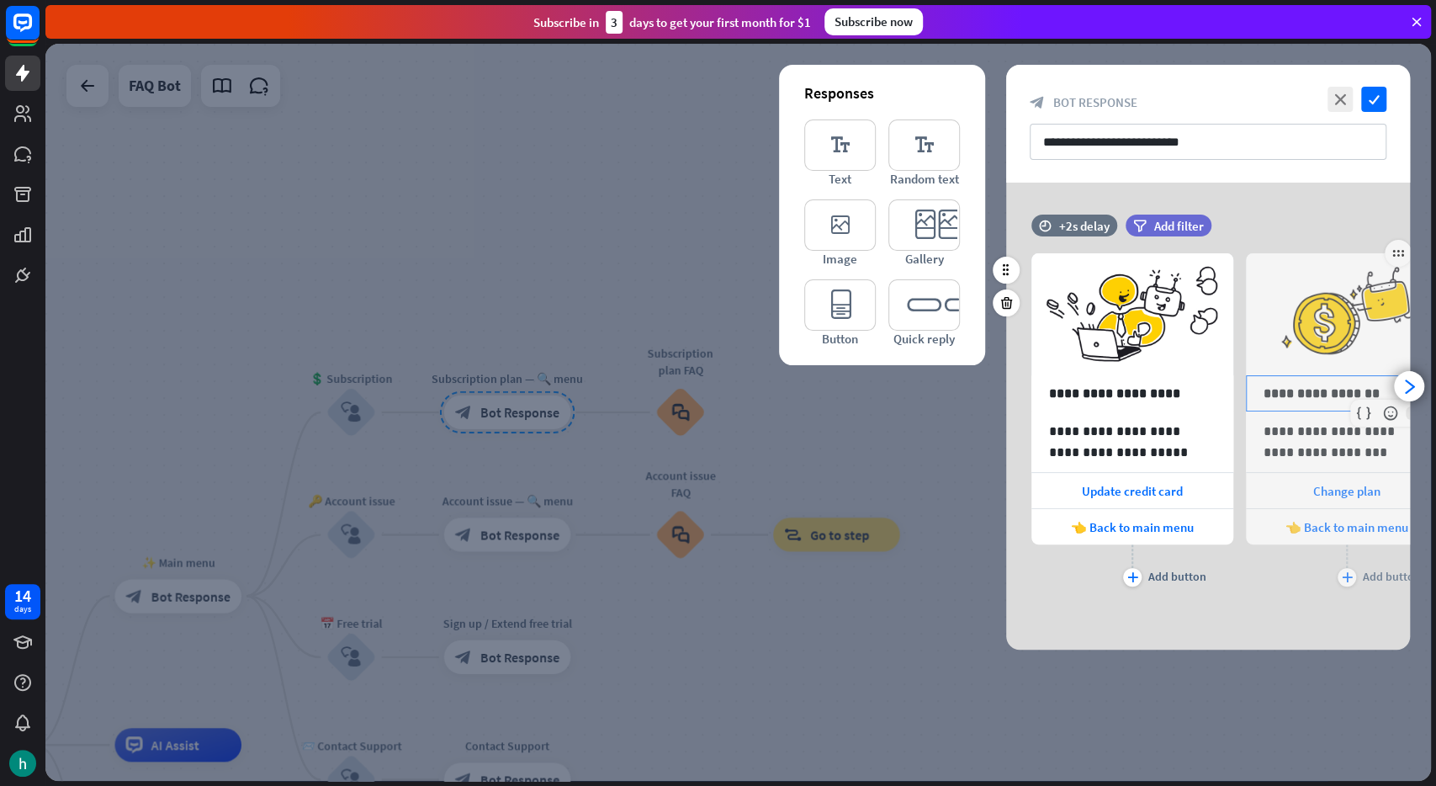
click at [1398, 376] on div "**********" at bounding box center [1347, 393] width 200 height 34
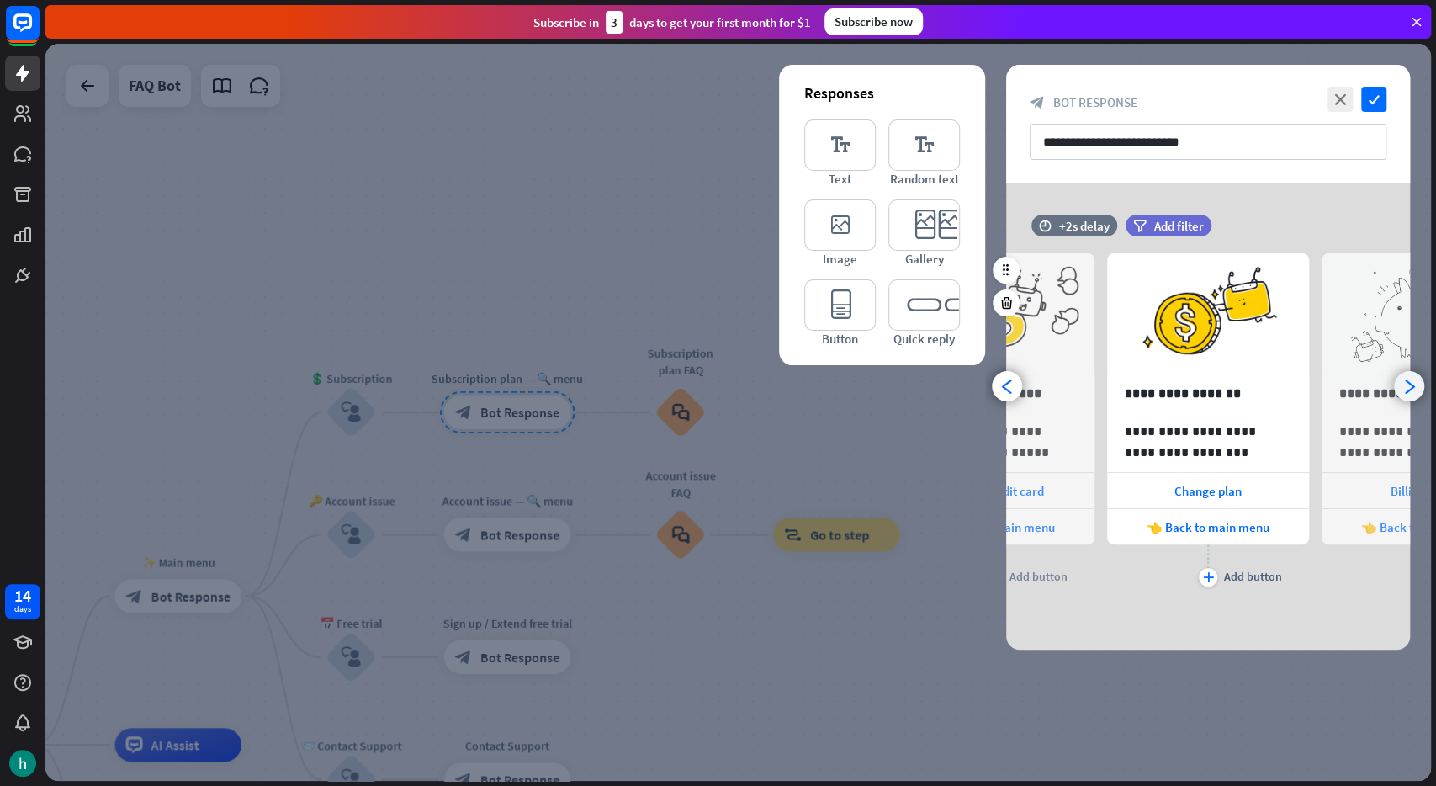
click at [1411, 388] on icon "arrowhead_right" at bounding box center [1410, 387] width 16 height 16
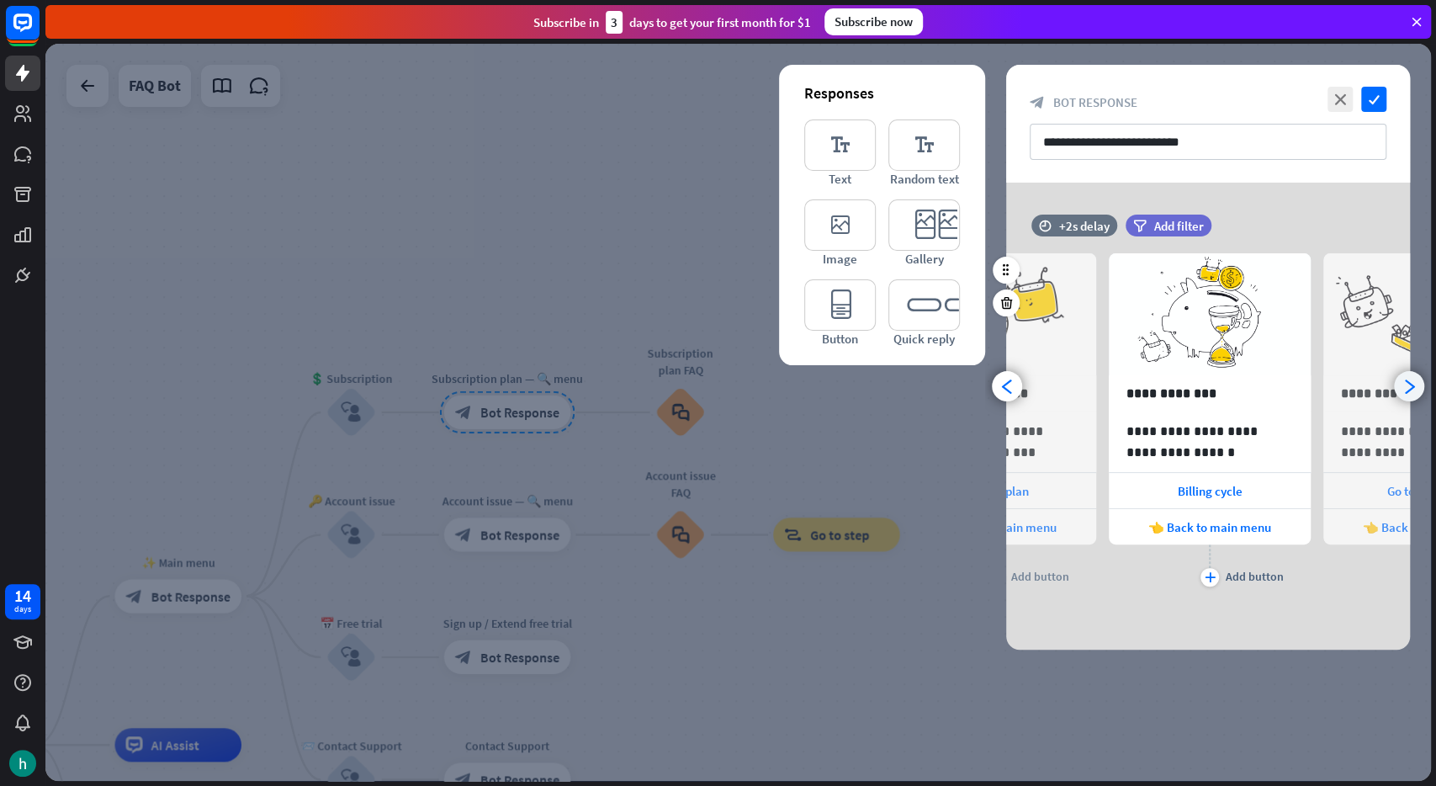
scroll to position [0, 353]
click at [1412, 390] on icon "arrowhead_right" at bounding box center [1410, 387] width 16 height 16
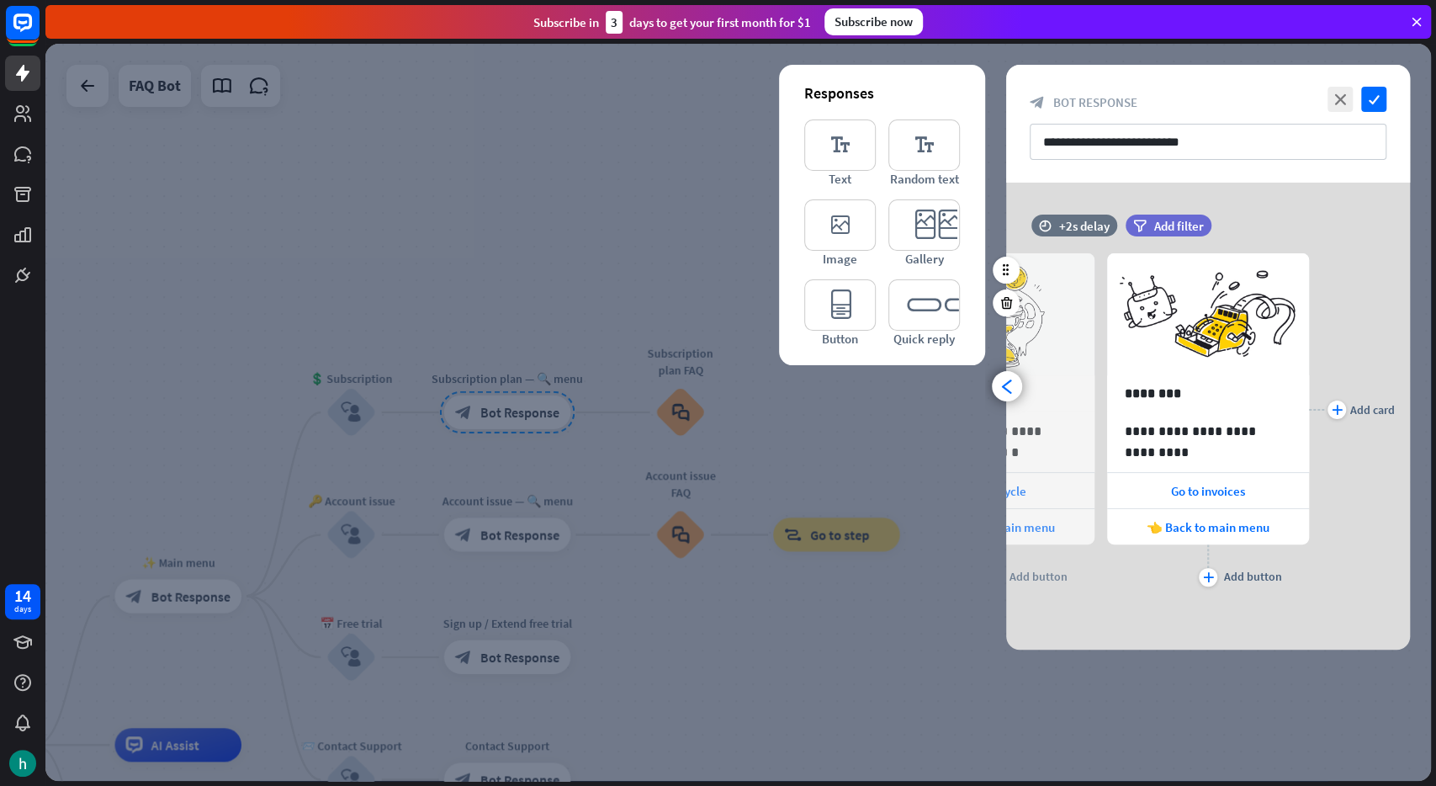
scroll to position [0, 568]
click at [1009, 389] on icon "arrowhead_left" at bounding box center [1008, 387] width 16 height 16
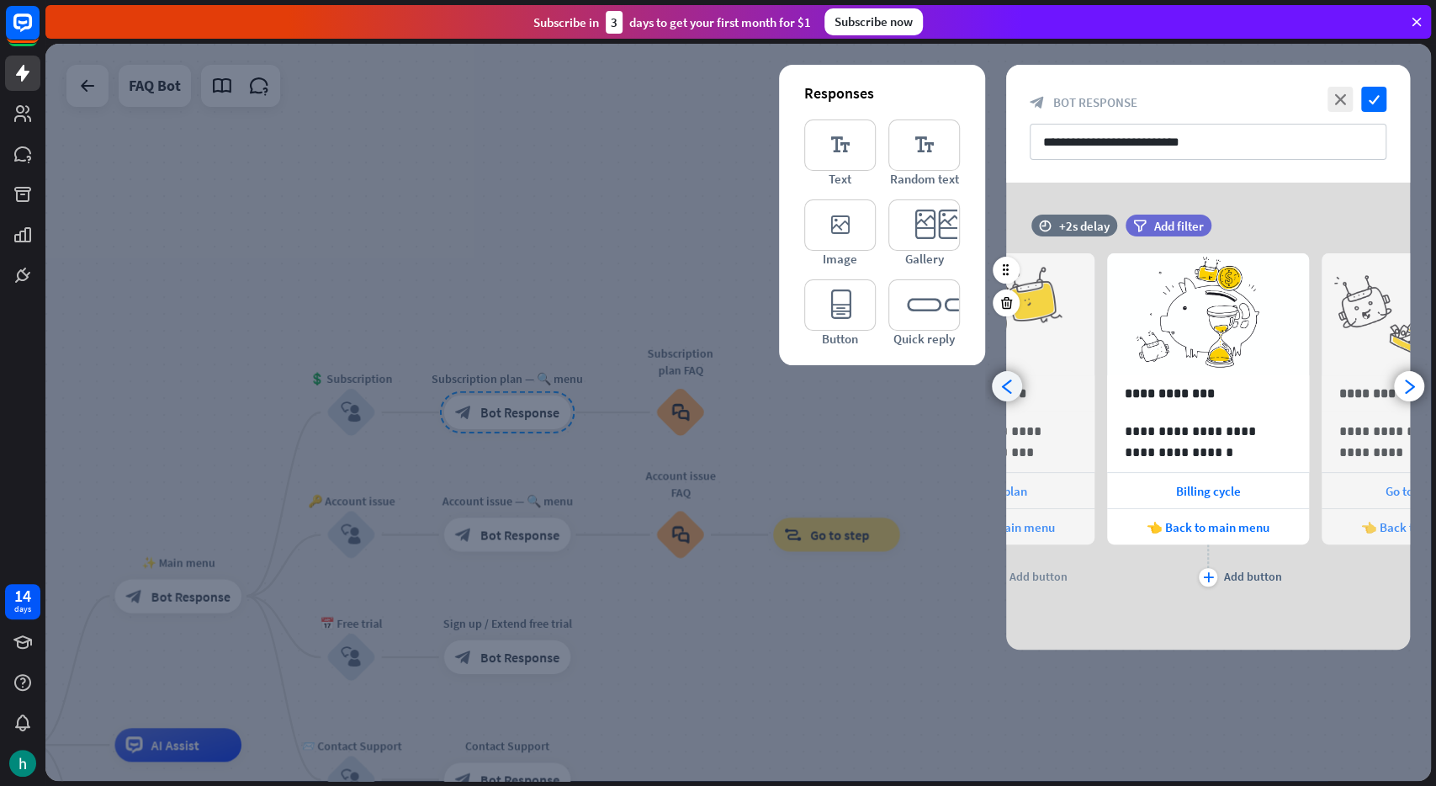
click at [1009, 389] on icon "arrowhead_left" at bounding box center [1008, 387] width 16 height 16
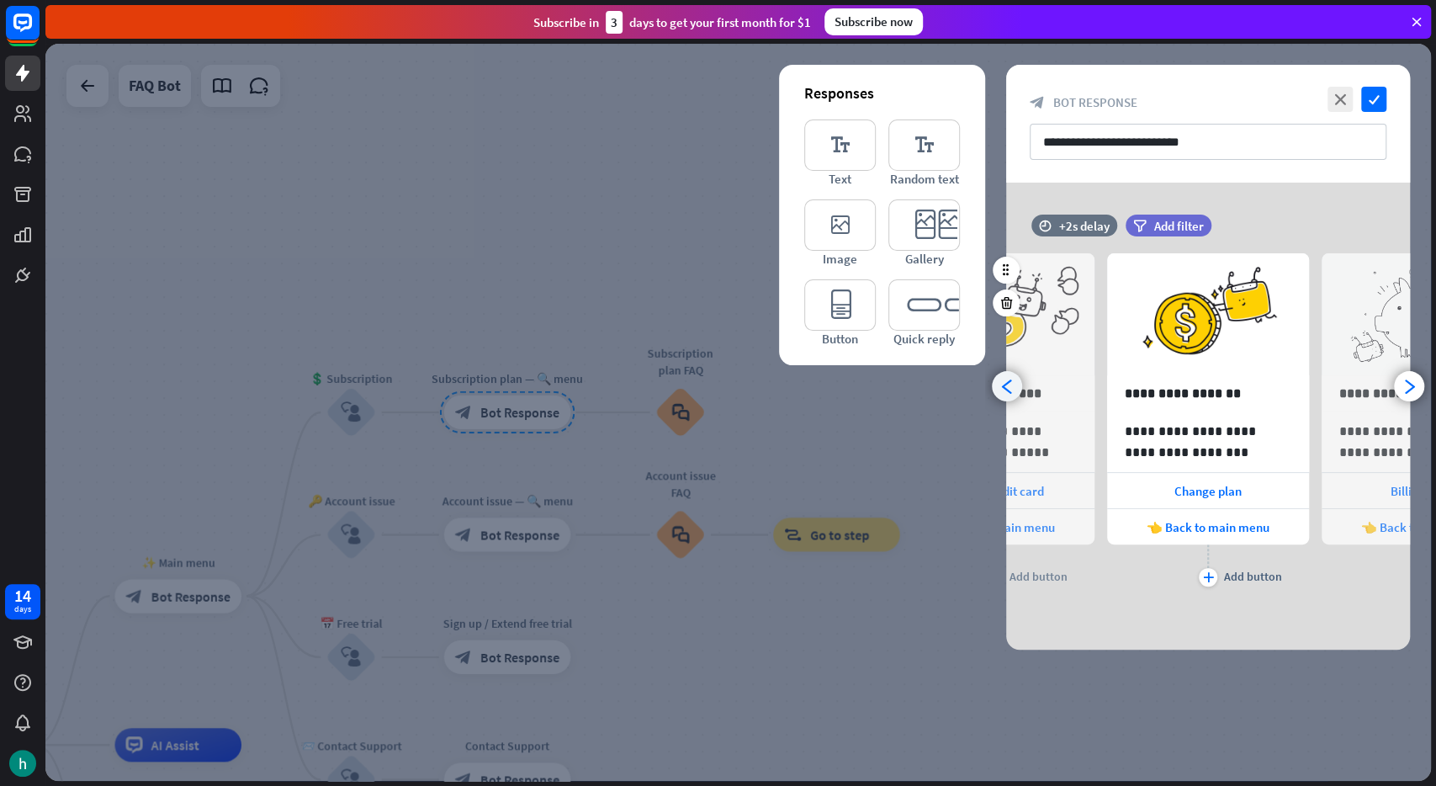
click at [1009, 389] on icon "arrowhead_left" at bounding box center [1008, 387] width 16 height 16
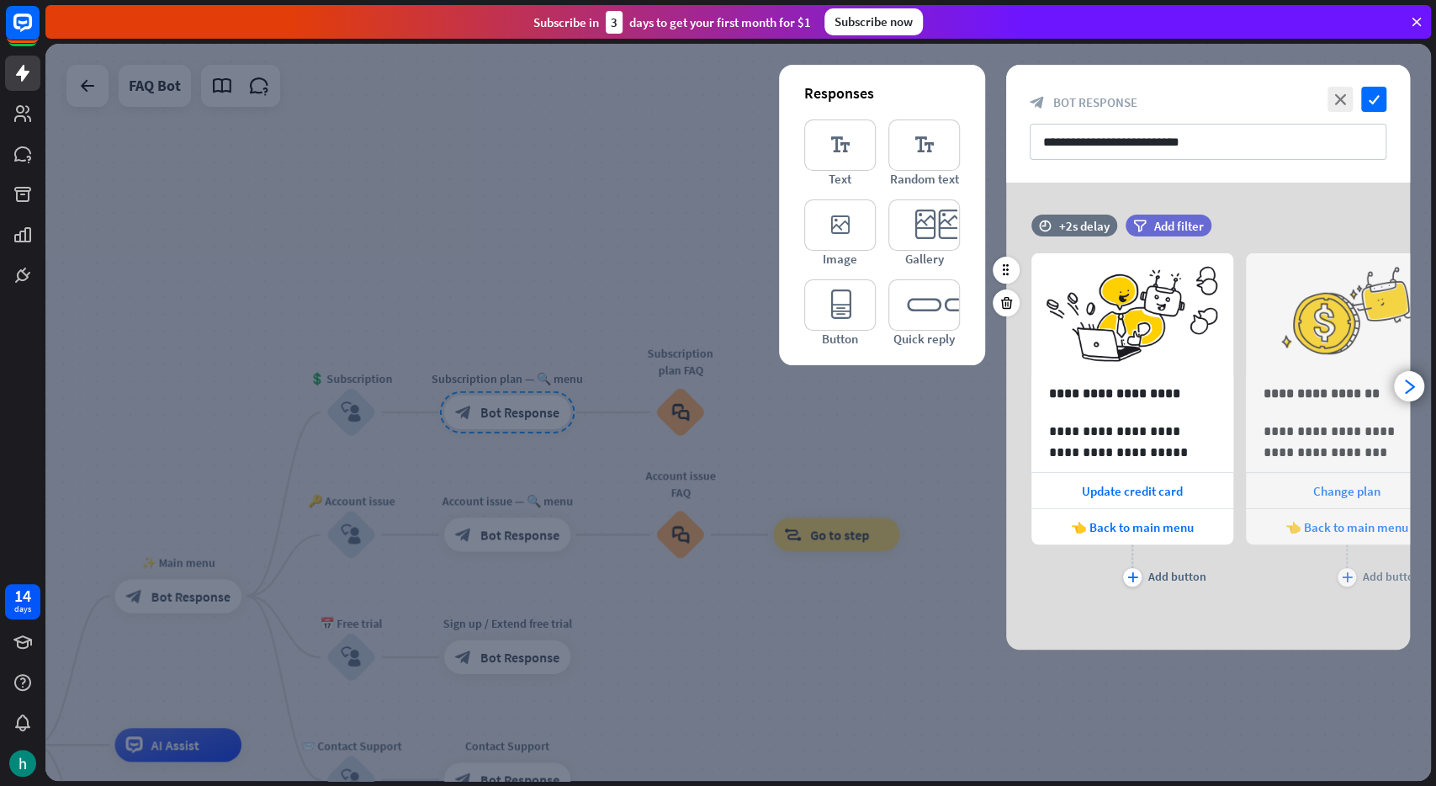
scroll to position [0, 0]
click at [1330, 92] on icon "close" at bounding box center [1340, 99] width 25 height 25
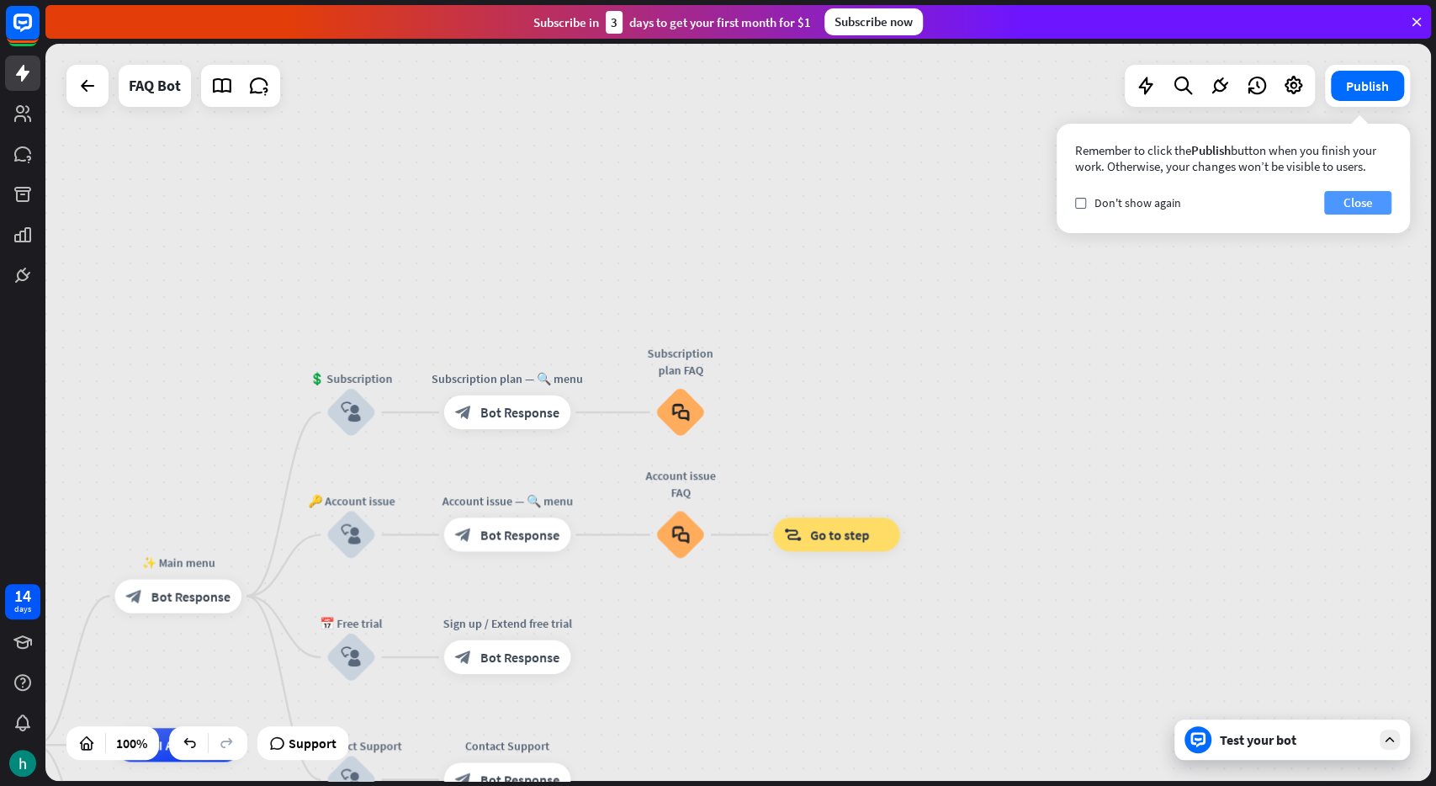
click at [1378, 201] on button "Close" at bounding box center [1357, 203] width 67 height 24
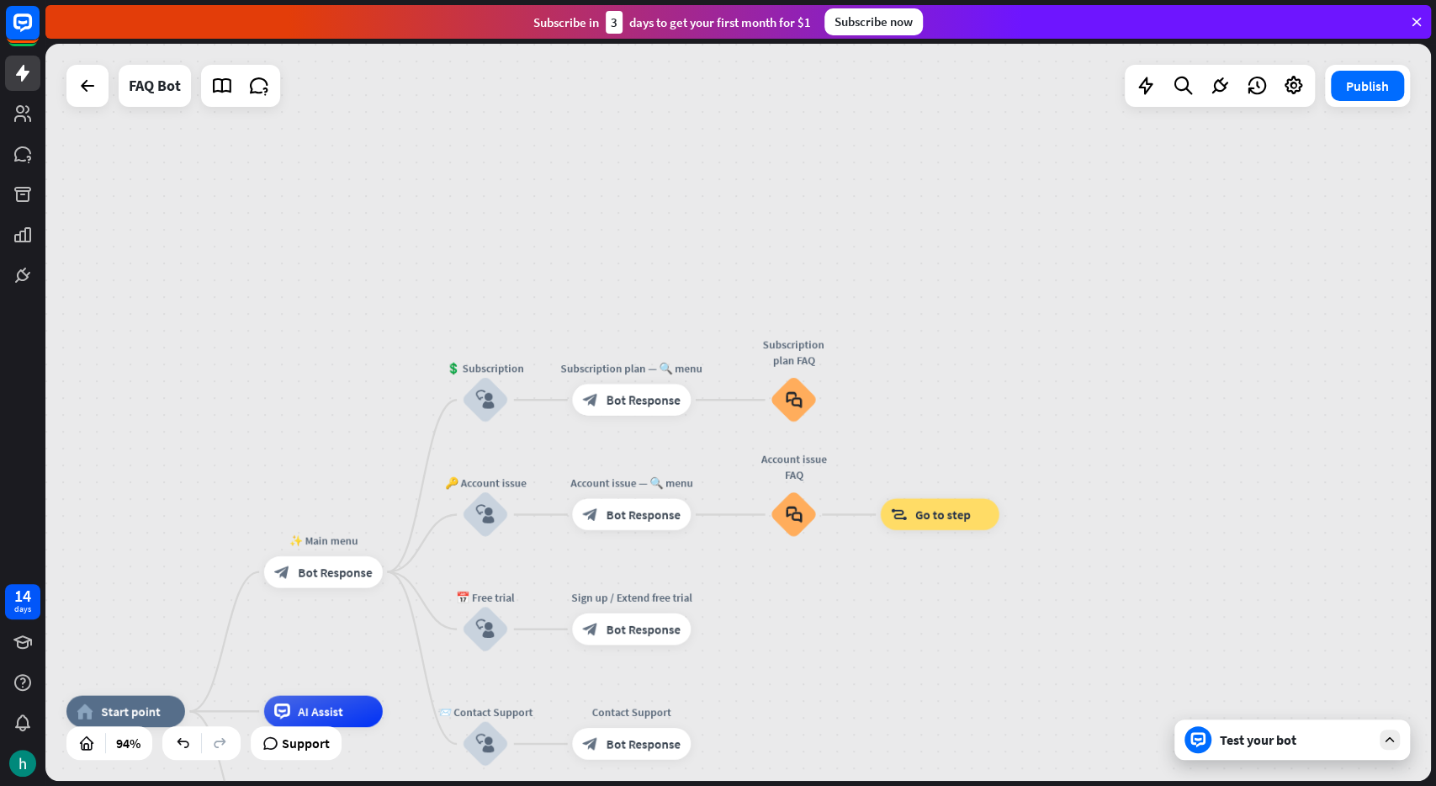
drag, startPoint x: 714, startPoint y: 607, endPoint x: 970, endPoint y: 528, distance: 267.7
click at [945, 551] on div "home_2 Start point ✨ Main menu block_bot_response Bot Response 💲 Subscription b…" at bounding box center [738, 412] width 1386 height 737
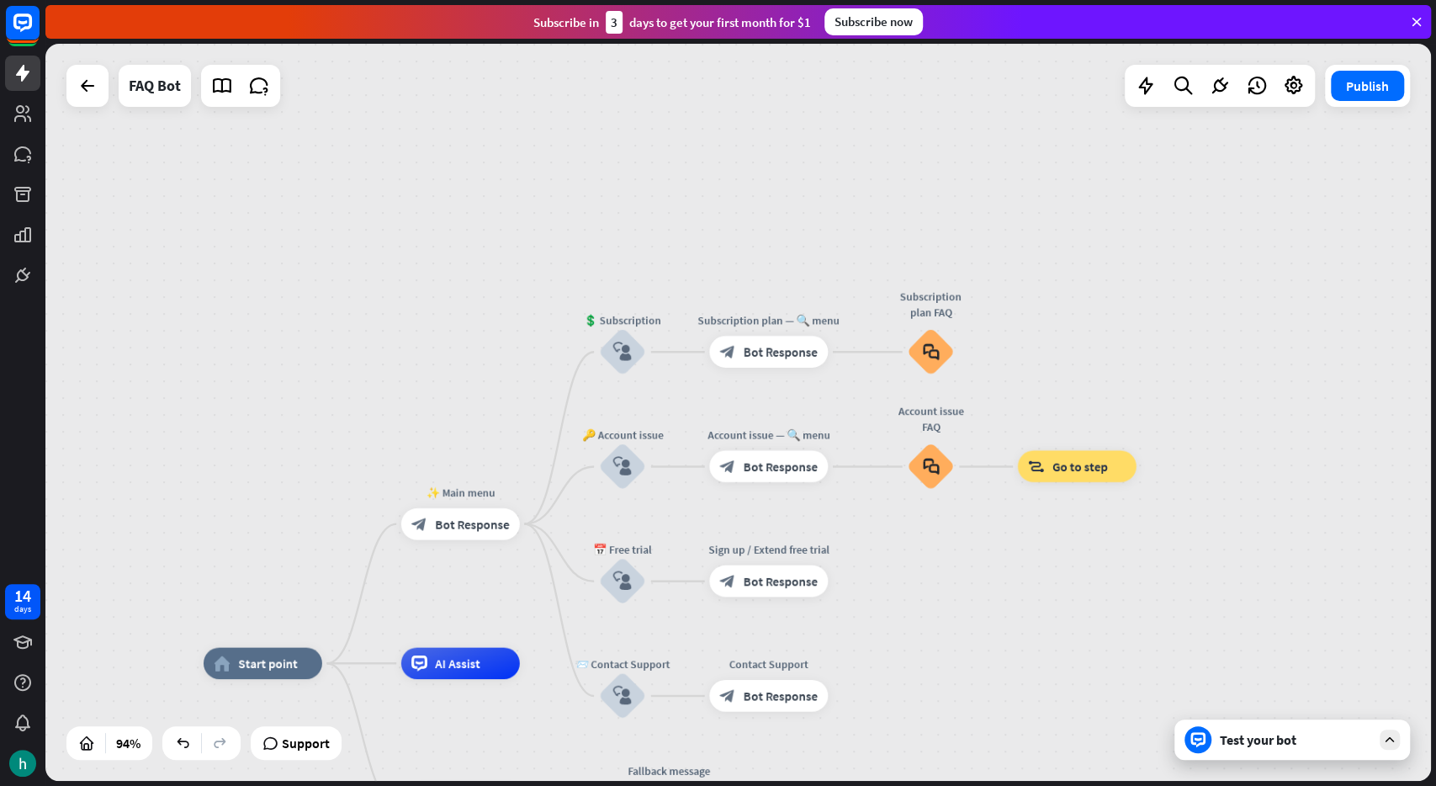
drag, startPoint x: 967, startPoint y: 582, endPoint x: 960, endPoint y: 548, distance: 35.1
click at [960, 548] on div "home_2 Start point ✨ Main menu block_bot_response Bot Response 💲 Subscription b…" at bounding box center [738, 412] width 1386 height 737
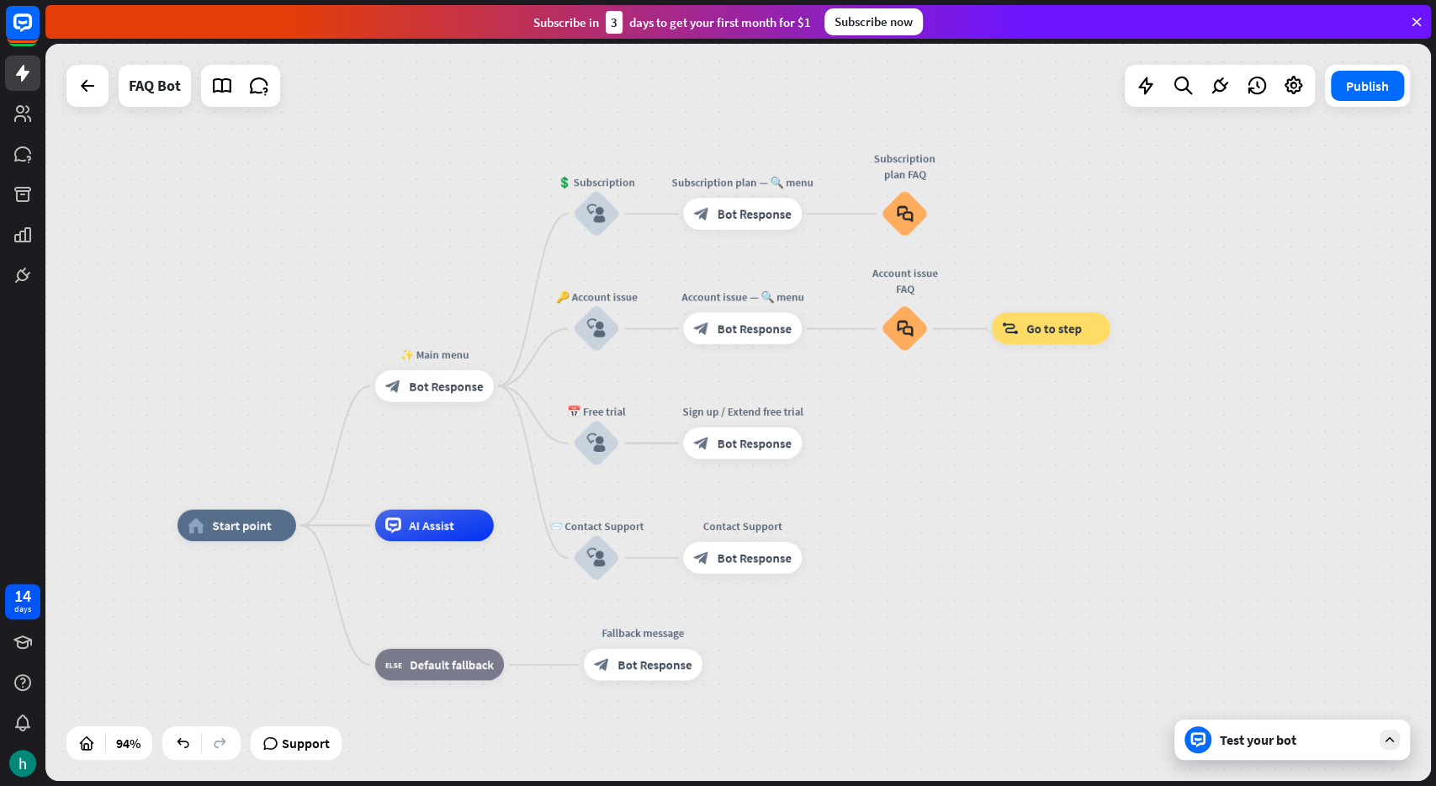
drag, startPoint x: 961, startPoint y: 614, endPoint x: 941, endPoint y: 511, distance: 105.3
click at [941, 511] on div "home_2 Start point ✨ Main menu block_bot_response Bot Response 💲 Subscription b…" at bounding box center [738, 412] width 1386 height 737
